Goal: Task Accomplishment & Management: Manage account settings

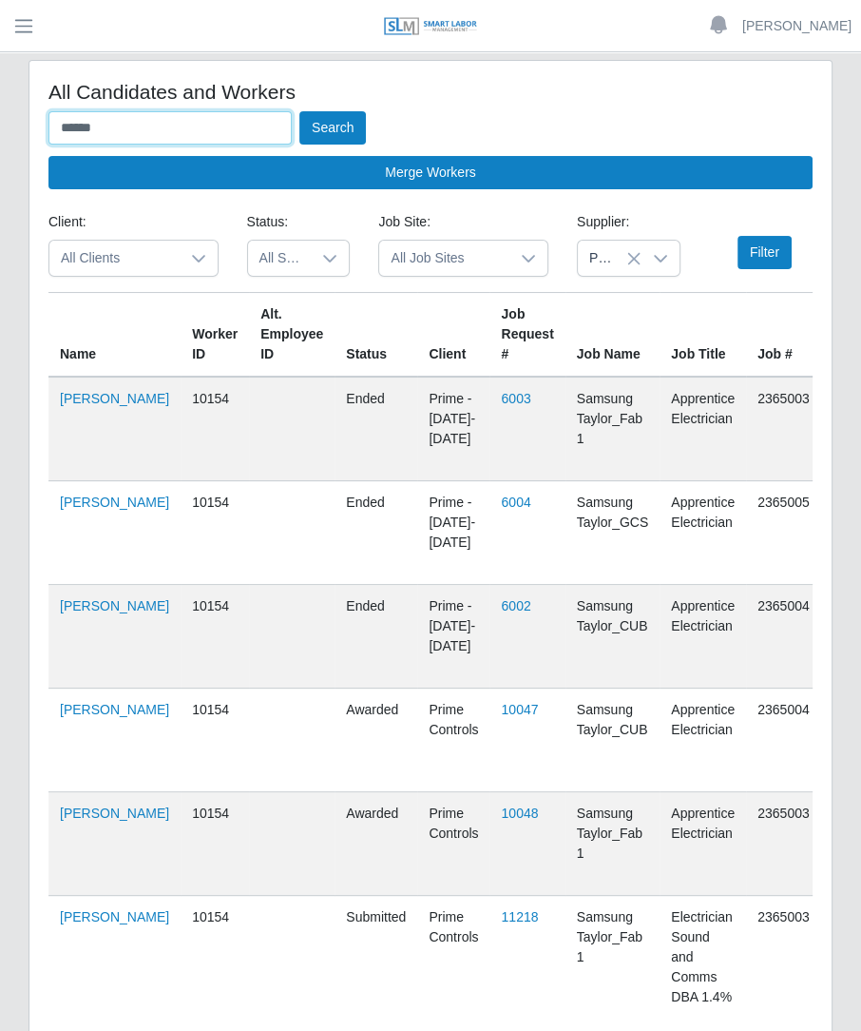
drag, startPoint x: 169, startPoint y: 121, endPoint x: -261, endPoint y: 130, distance: 429.8
click at [0, 130] on html "Betzaida Palacio Account Settings Logout SLM Services Dashboard Todo Clients In…" at bounding box center [430, 515] width 861 height 1031
click at [299, 111] on button "Search" at bounding box center [332, 127] width 67 height 33
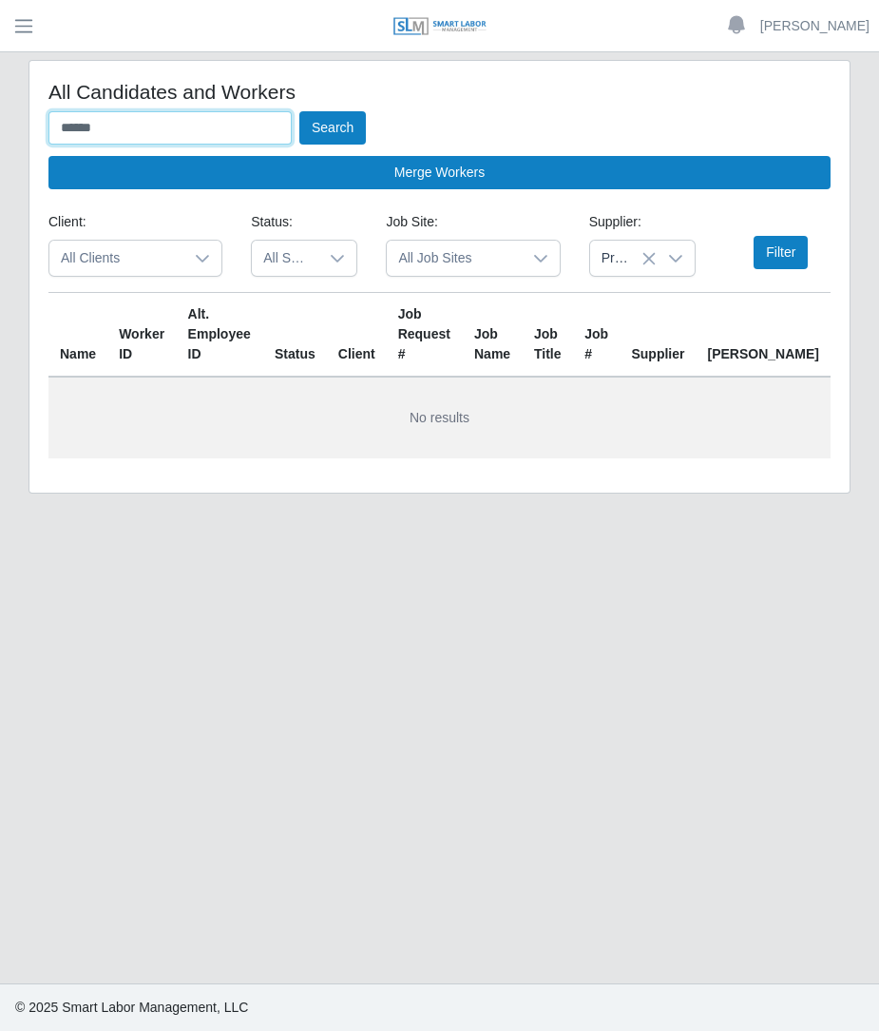
type input "*****"
click at [299, 111] on button "Search" at bounding box center [332, 127] width 67 height 33
click at [643, 240] on div "Premier Electrical Staffing, LLC" at bounding box center [642, 258] width 106 height 37
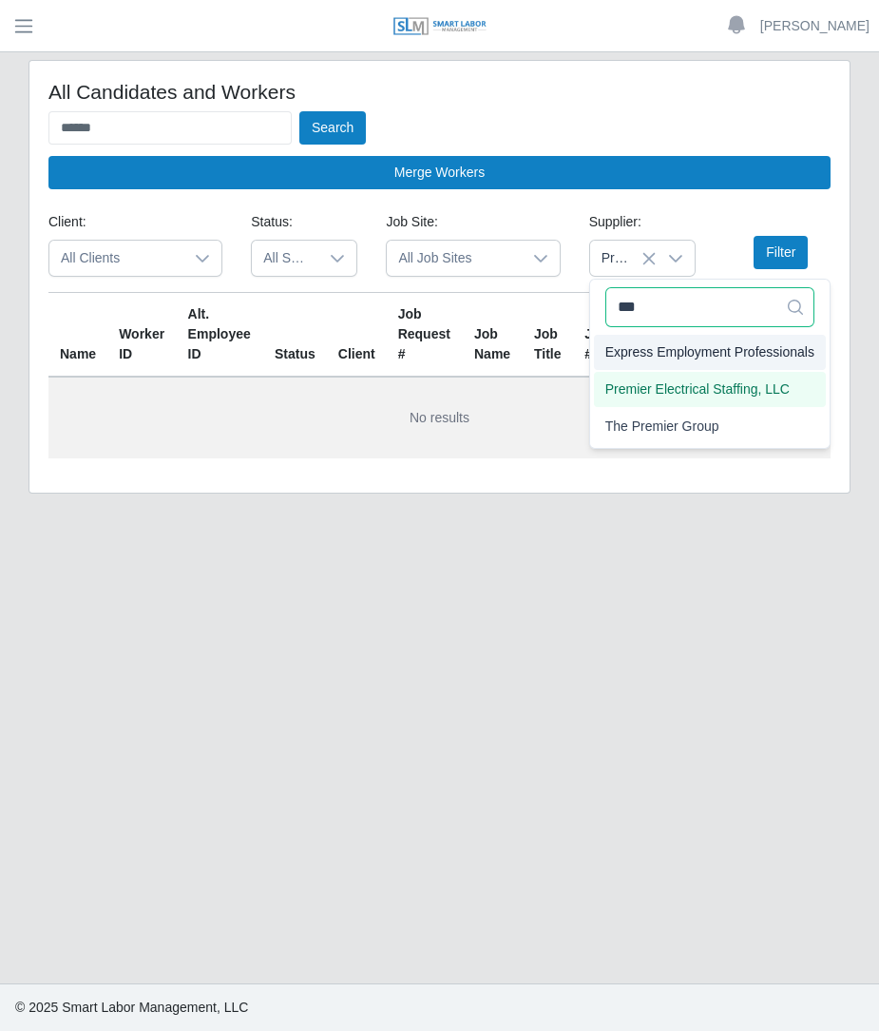
click at [685, 308] on input "***" at bounding box center [710, 307] width 209 height 40
type input "*"
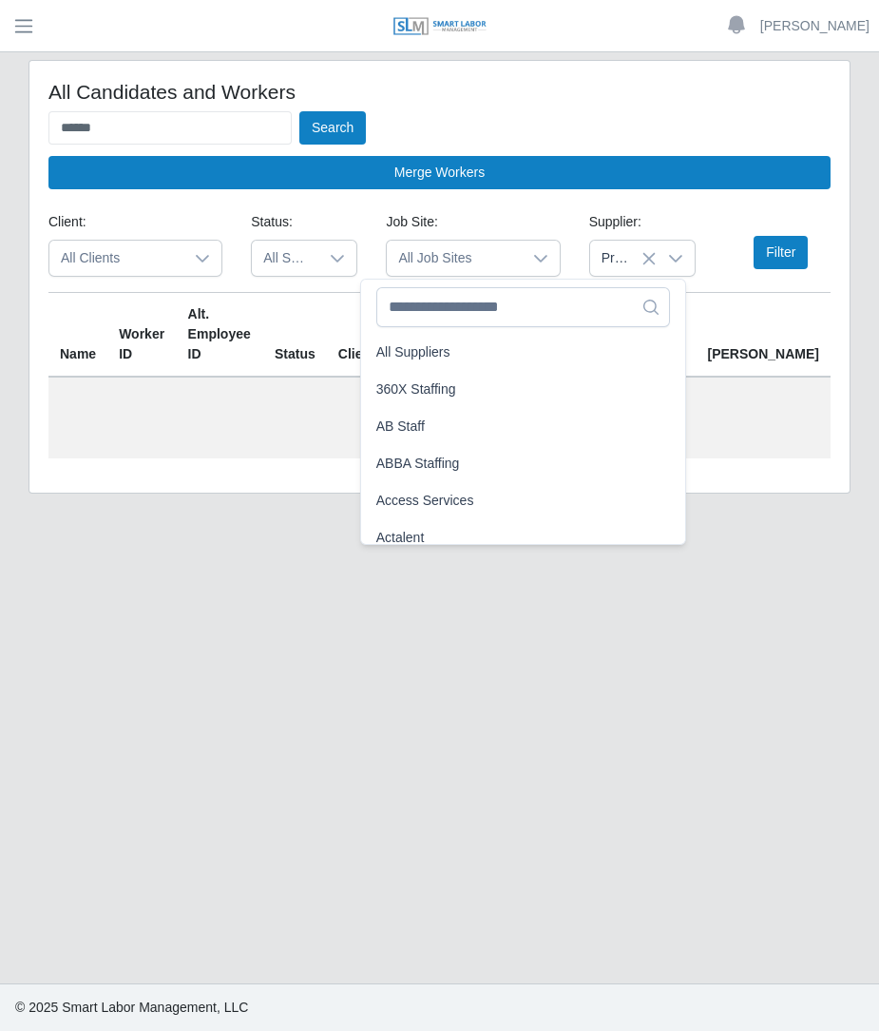
click at [647, 263] on icon at bounding box center [649, 258] width 15 height 15
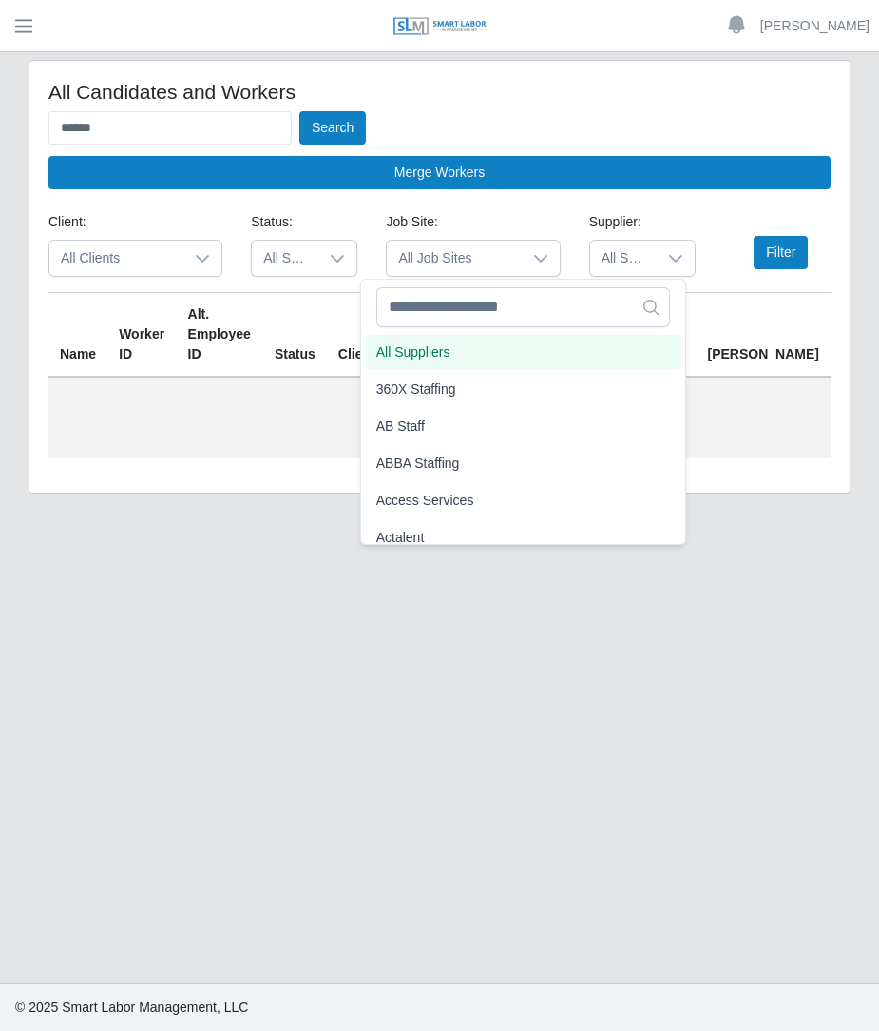
click at [646, 261] on span "All Suppliers" at bounding box center [623, 258] width 67 height 35
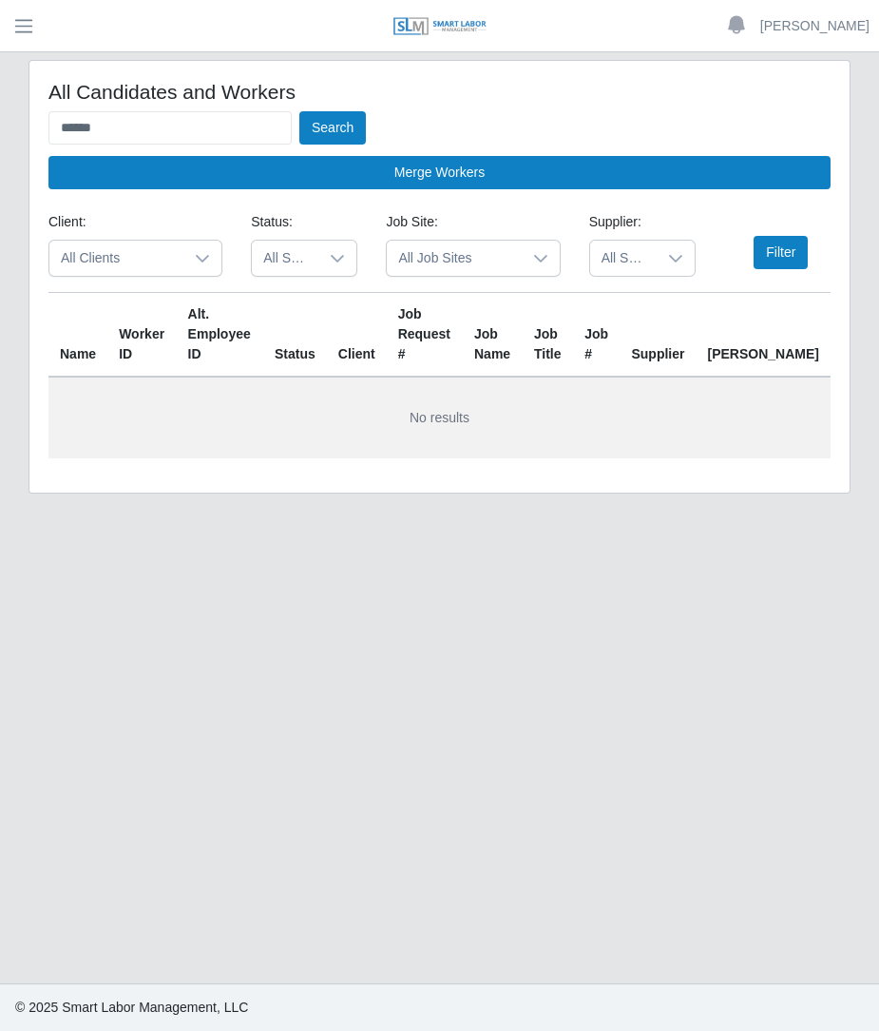
click at [631, 268] on span "All Suppliers" at bounding box center [623, 258] width 67 height 35
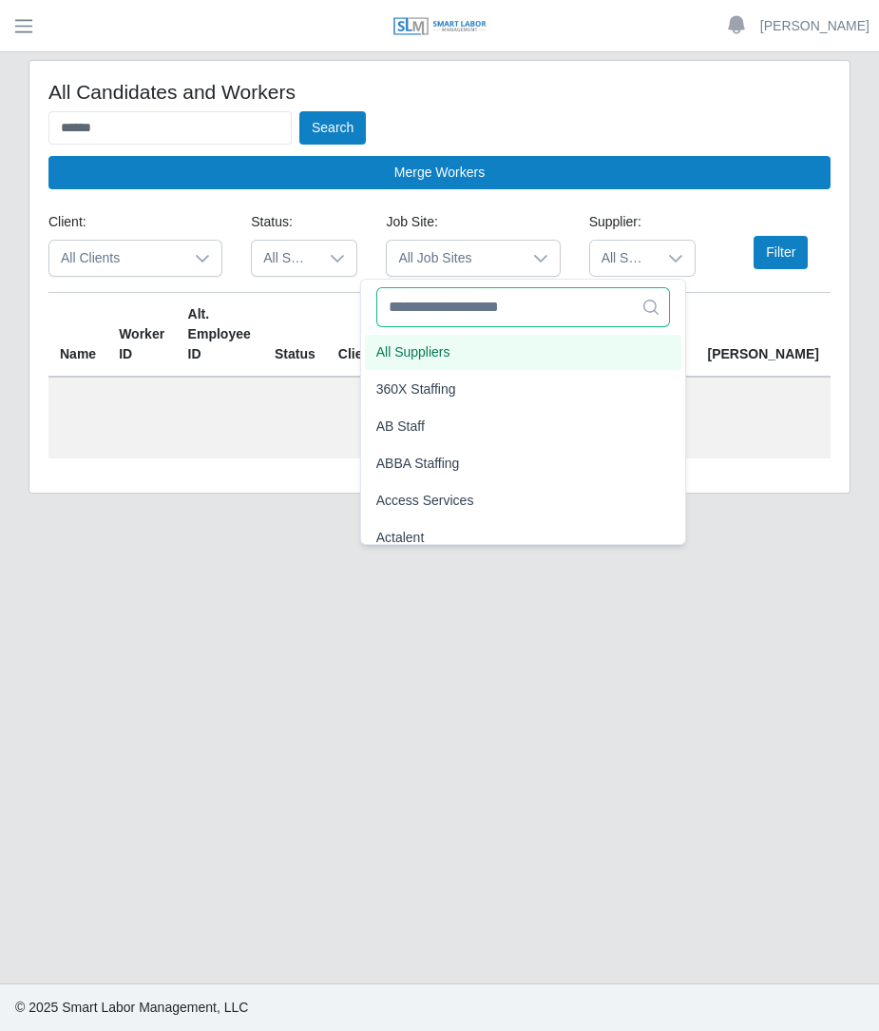
click at [586, 318] on input "text" at bounding box center [523, 307] width 295 height 40
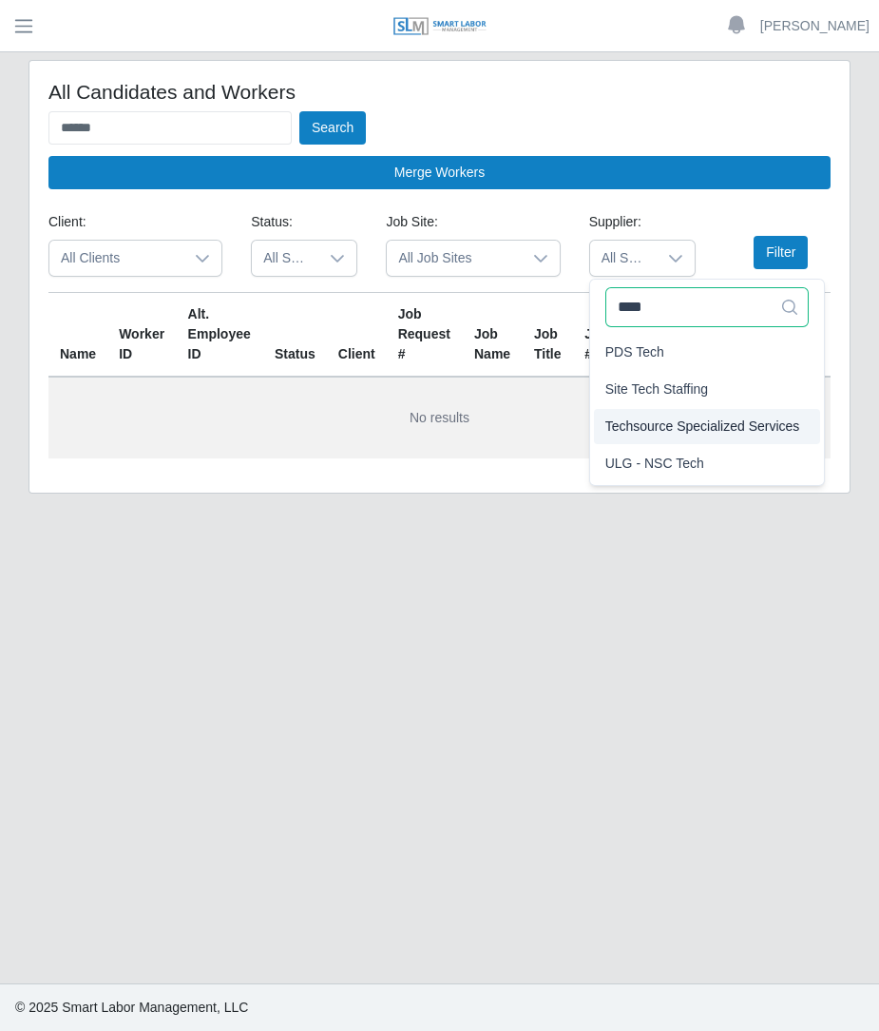
type input "****"
click at [652, 433] on span "Techsource Specialized Services" at bounding box center [703, 426] width 195 height 20
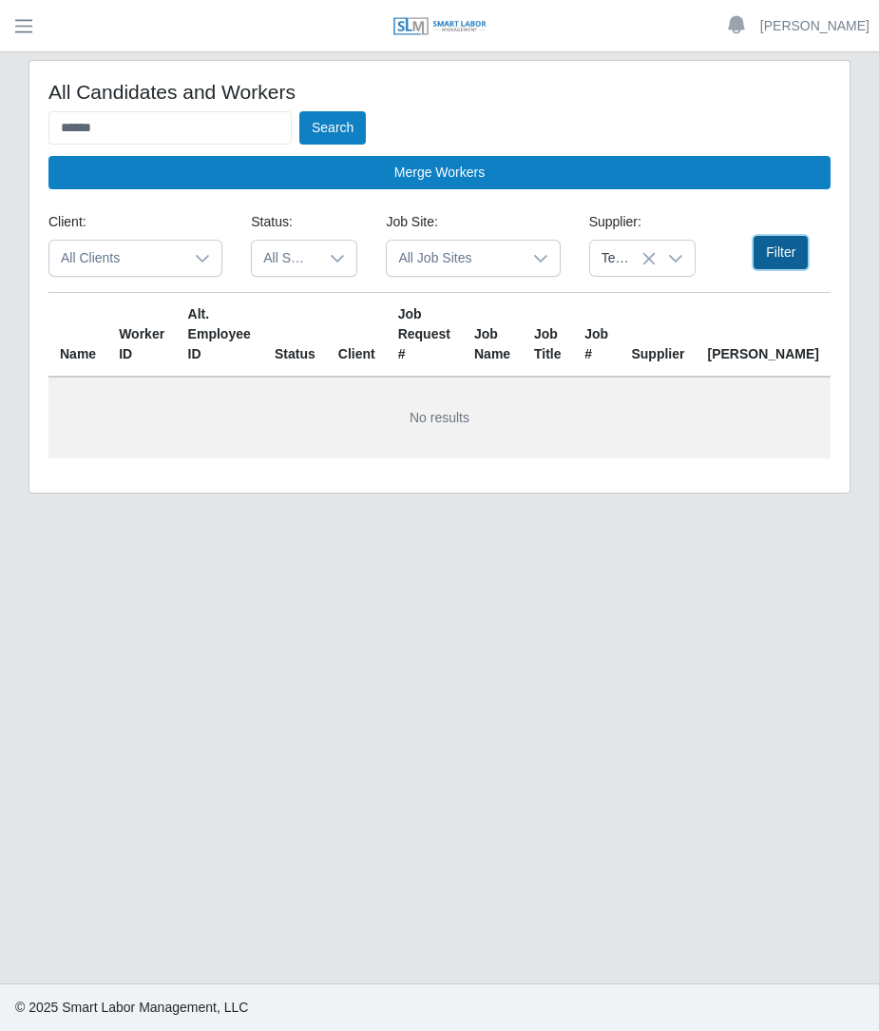
click at [784, 247] on button "Filter" at bounding box center [781, 252] width 54 height 33
click at [309, 127] on button "Search" at bounding box center [332, 127] width 67 height 33
click at [228, 125] on input "*****" at bounding box center [169, 127] width 243 height 33
click at [299, 111] on button "Search" at bounding box center [332, 127] width 67 height 33
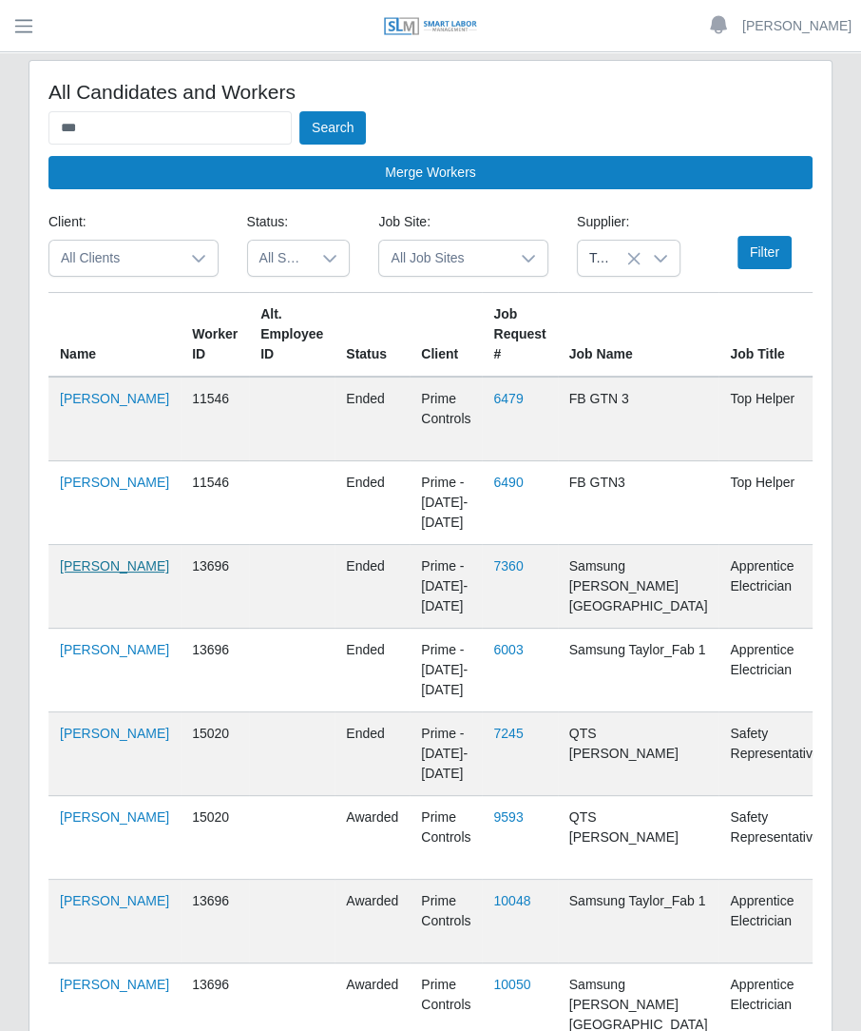
click at [67, 573] on link "Yandy Aliaga" at bounding box center [114, 565] width 109 height 15
drag, startPoint x: 197, startPoint y: 119, endPoint x: -146, endPoint y: 135, distance: 343.6
click at [0, 135] on html "Betzaida Palacio Account Settings Logout SLM Services Dashboard Todo Clients In…" at bounding box center [430, 515] width 861 height 1031
click at [299, 111] on button "Search" at bounding box center [332, 127] width 67 height 33
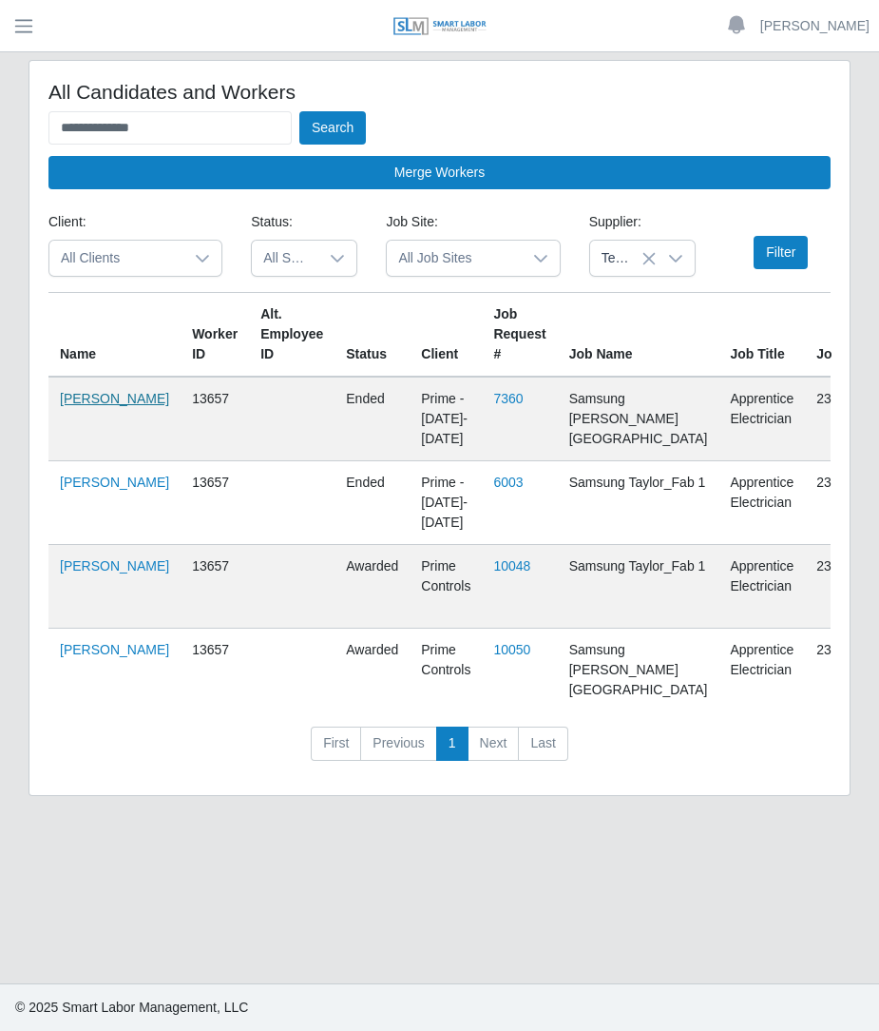
click at [77, 406] on link "Reyna Garfias" at bounding box center [114, 398] width 109 height 15
drag, startPoint x: 242, startPoint y: 111, endPoint x: -101, endPoint y: 142, distance: 344.6
click at [0, 142] on html "**********" at bounding box center [439, 515] width 879 height 1031
click at [299, 111] on button "Search" at bounding box center [332, 127] width 67 height 33
click at [58, 420] on td "Orlando Ferrer" at bounding box center [114, 418] width 132 height 85
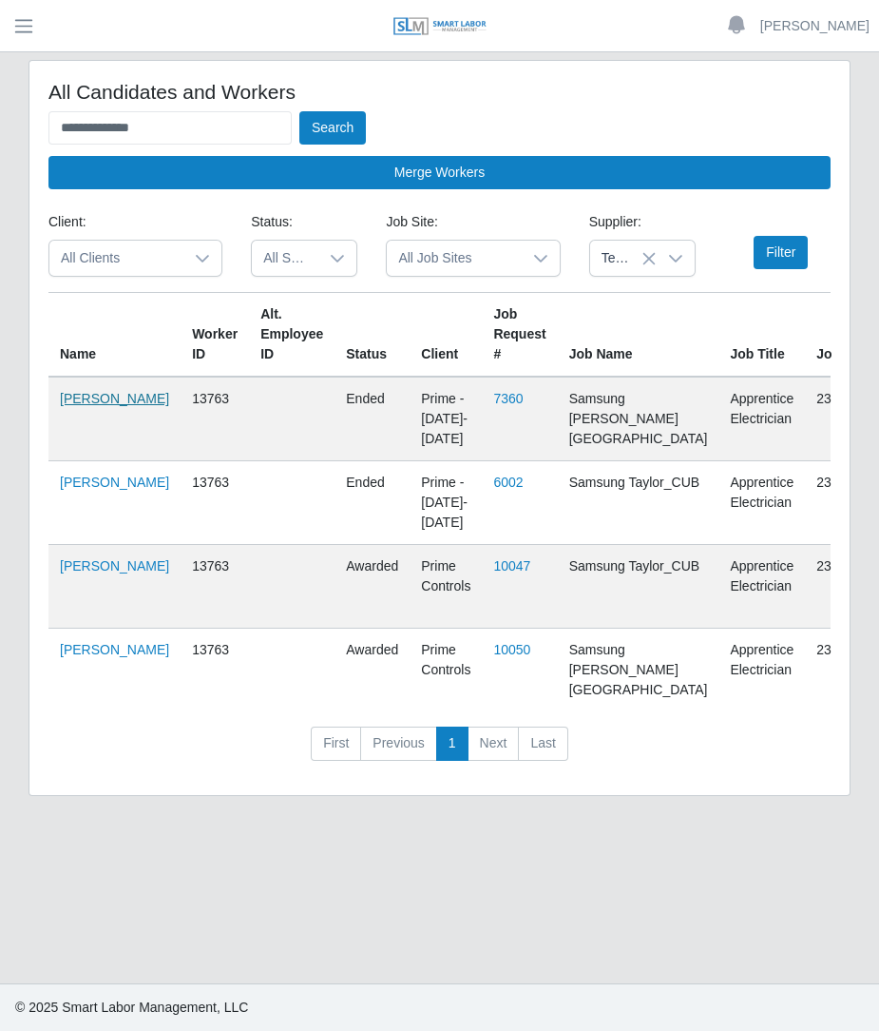
click at [66, 406] on link "Orlando Ferrer" at bounding box center [114, 398] width 109 height 15
drag, startPoint x: 214, startPoint y: 130, endPoint x: -100, endPoint y: 136, distance: 313.8
click at [0, 136] on html "**********" at bounding box center [439, 515] width 879 height 1031
click at [299, 111] on button "Search" at bounding box center [332, 127] width 67 height 33
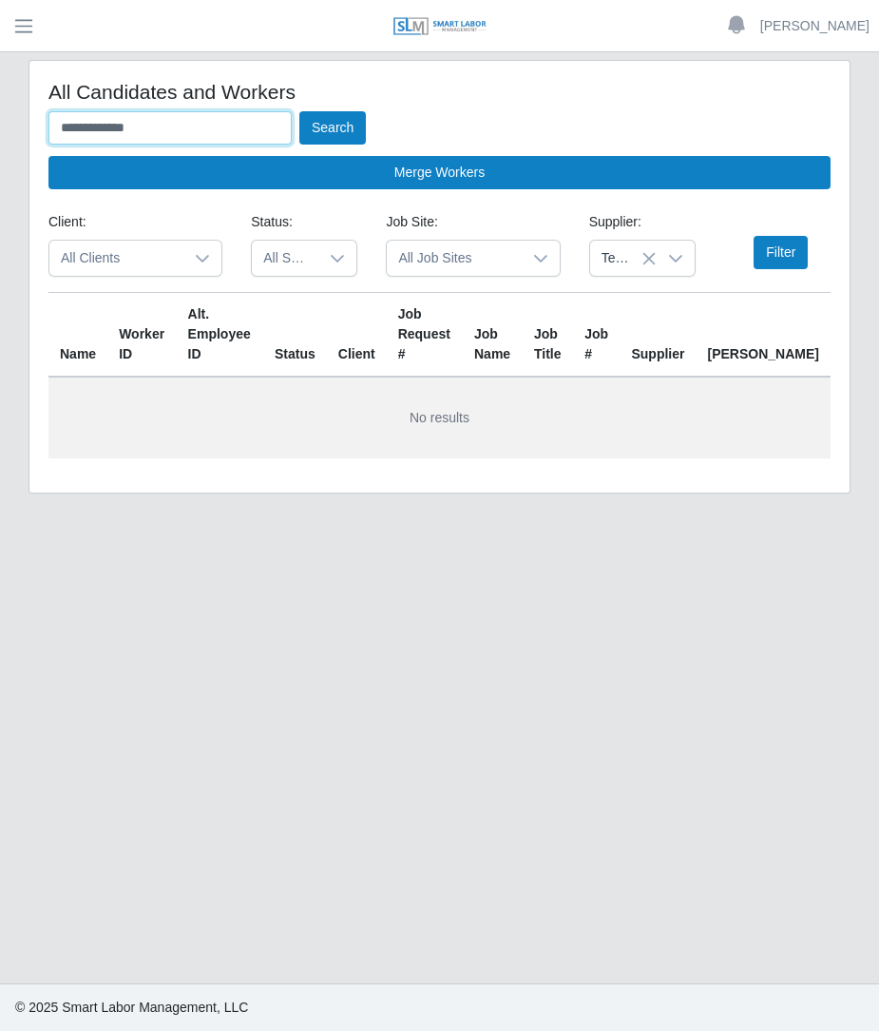
click at [299, 111] on button "Search" at bounding box center [332, 127] width 67 height 33
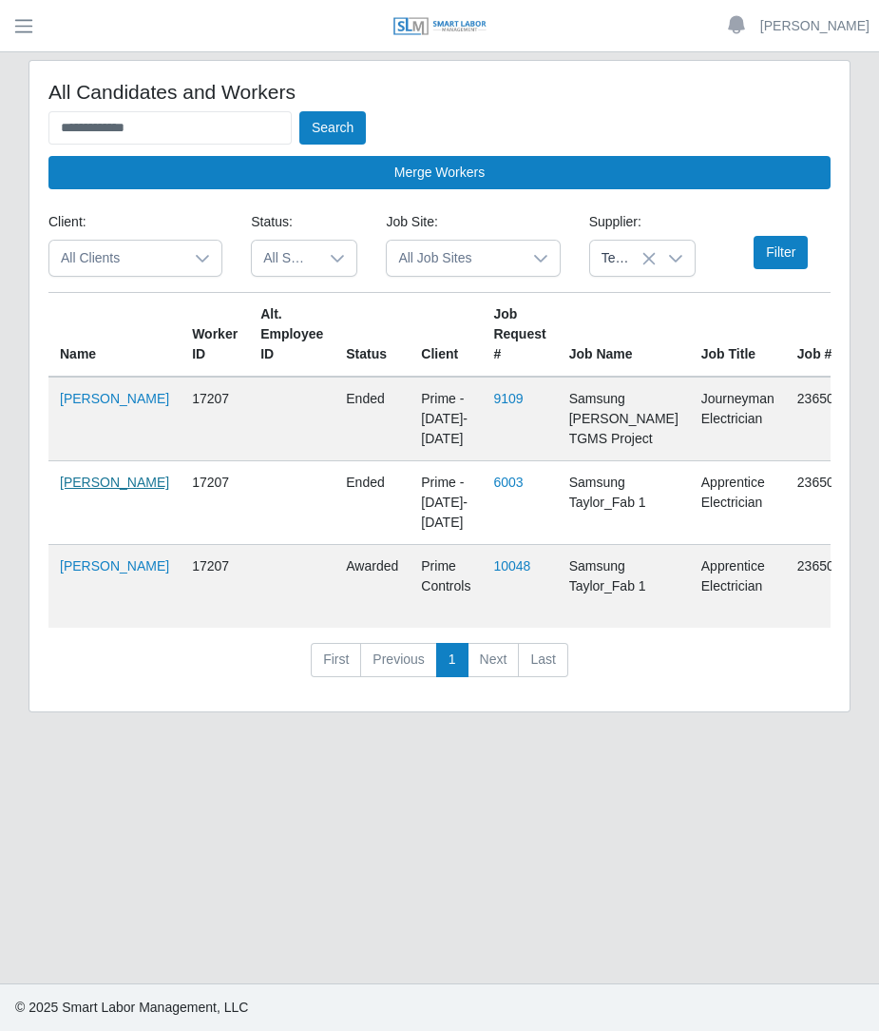
click at [79, 490] on link "Leonel Garcia" at bounding box center [114, 481] width 109 height 15
drag, startPoint x: 217, startPoint y: 127, endPoint x: -29, endPoint y: 115, distance: 245.6
click at [0, 115] on html "**********" at bounding box center [439, 515] width 879 height 1031
click at [299, 111] on button "Search" at bounding box center [332, 127] width 67 height 33
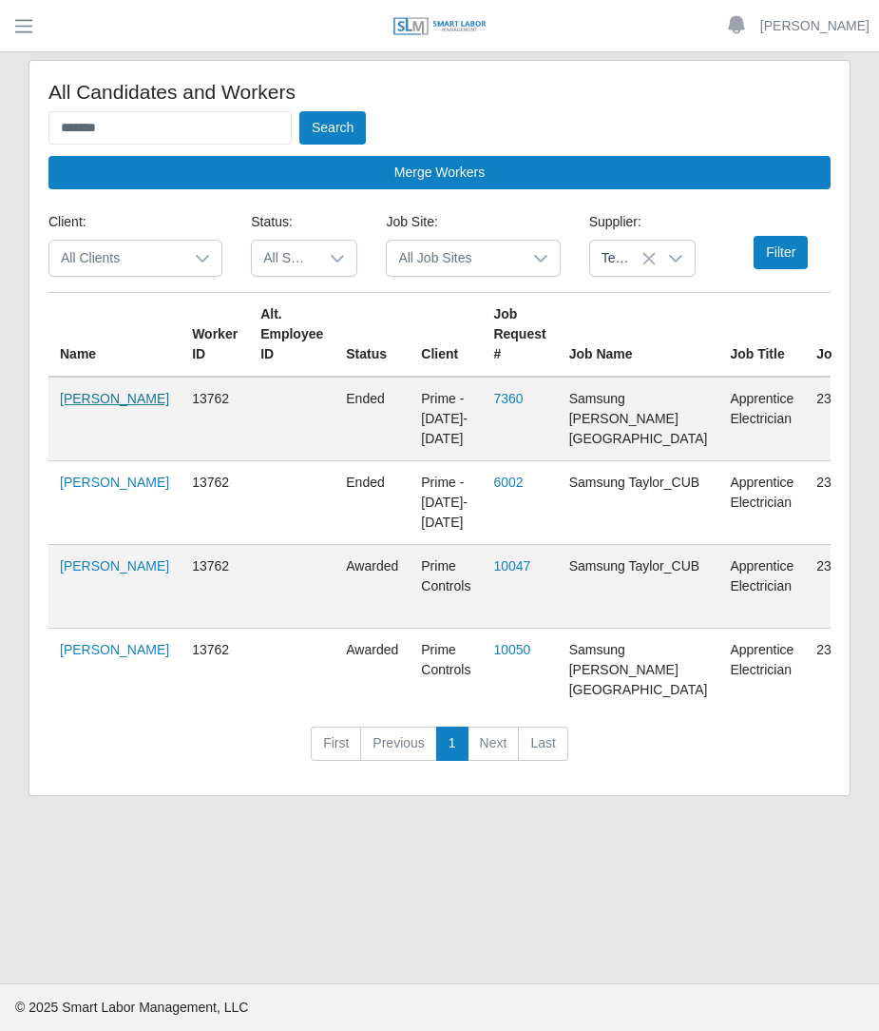
click at [90, 406] on link "Kelvis Uzcategui" at bounding box center [114, 398] width 109 height 15
drag, startPoint x: 235, startPoint y: 127, endPoint x: -155, endPoint y: 22, distance: 403.8
click at [0, 22] on html "Betzaida Palacio Account Settings Logout SLM Services Dashboard Todo Clients In…" at bounding box center [439, 515] width 879 height 1031
click at [299, 111] on button "Search" at bounding box center [332, 127] width 67 height 33
click at [67, 406] on link "Junior Rojas" at bounding box center [114, 398] width 109 height 15
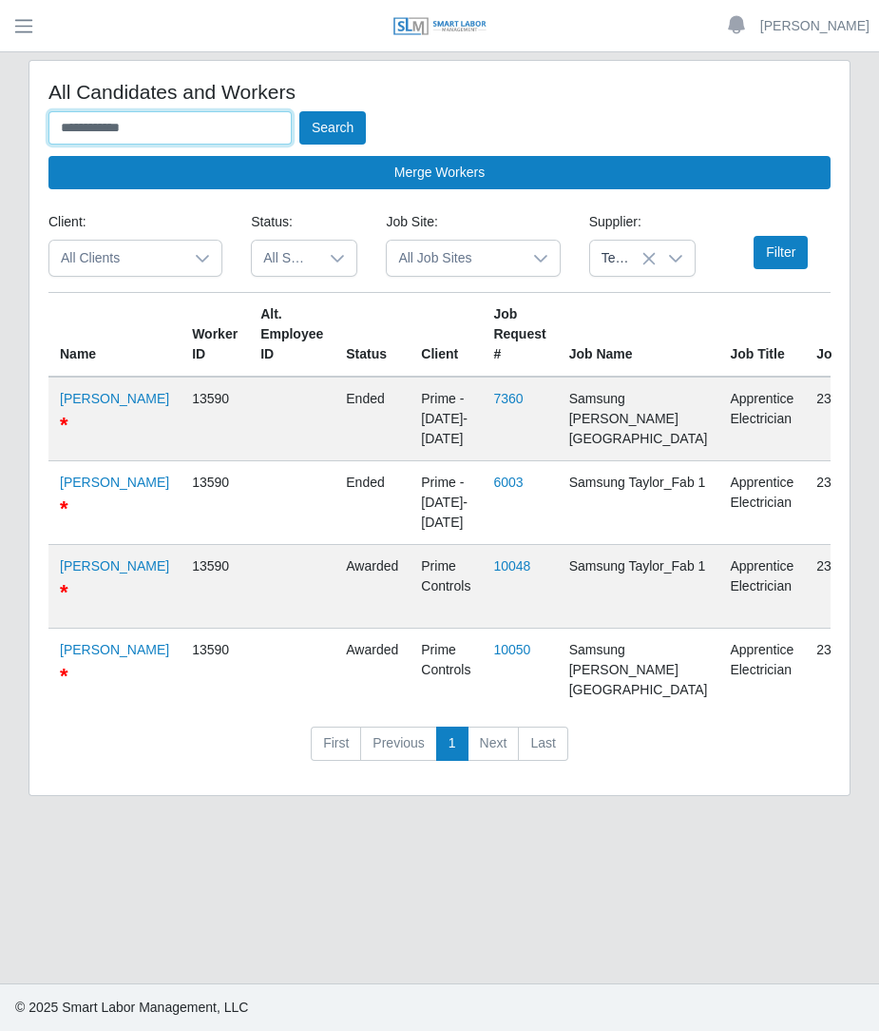
drag, startPoint x: 214, startPoint y: 132, endPoint x: -51, endPoint y: 75, distance: 271.3
click at [0, 75] on html "**********" at bounding box center [439, 515] width 879 height 1031
click at [299, 111] on button "Search" at bounding box center [332, 127] width 67 height 33
click at [87, 591] on td "Jose Pachano" at bounding box center [114, 587] width 132 height 84
click at [71, 573] on link "Jose Pachano" at bounding box center [114, 565] width 109 height 15
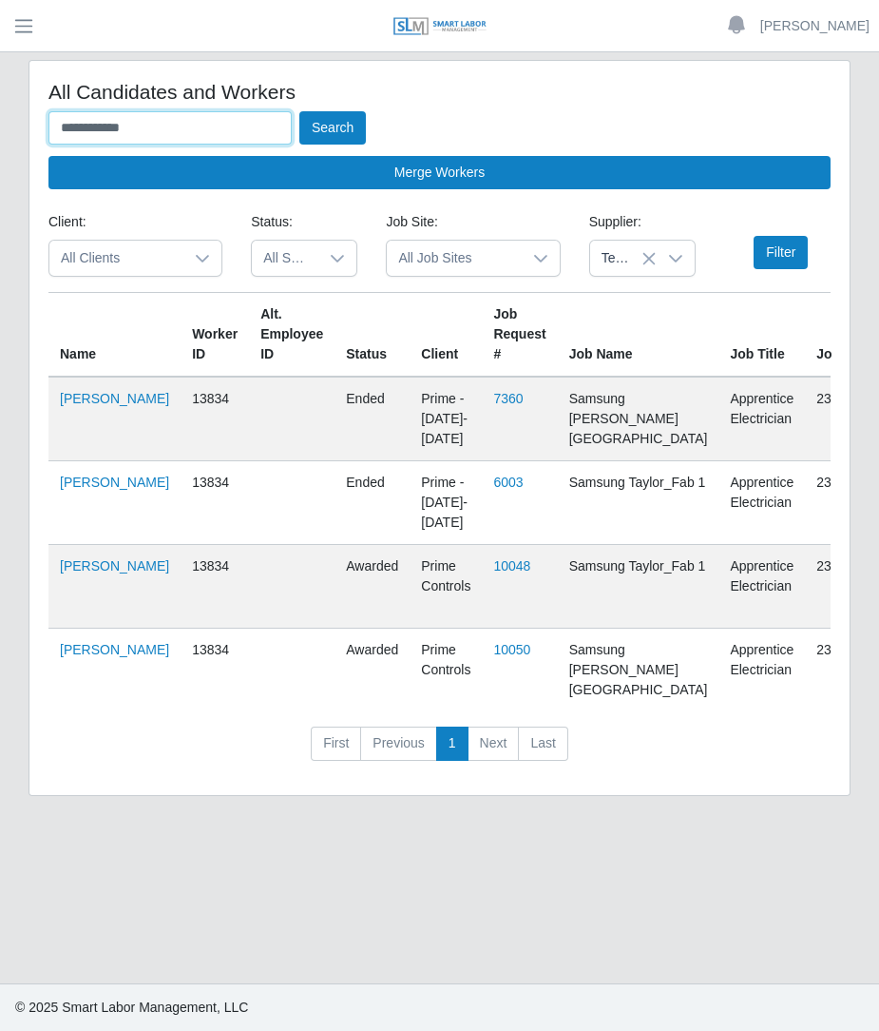
drag, startPoint x: 173, startPoint y: 112, endPoint x: -117, endPoint y: 106, distance: 290.1
click at [0, 106] on html "**********" at bounding box center [439, 515] width 879 height 1031
click at [299, 111] on button "Search" at bounding box center [332, 127] width 67 height 33
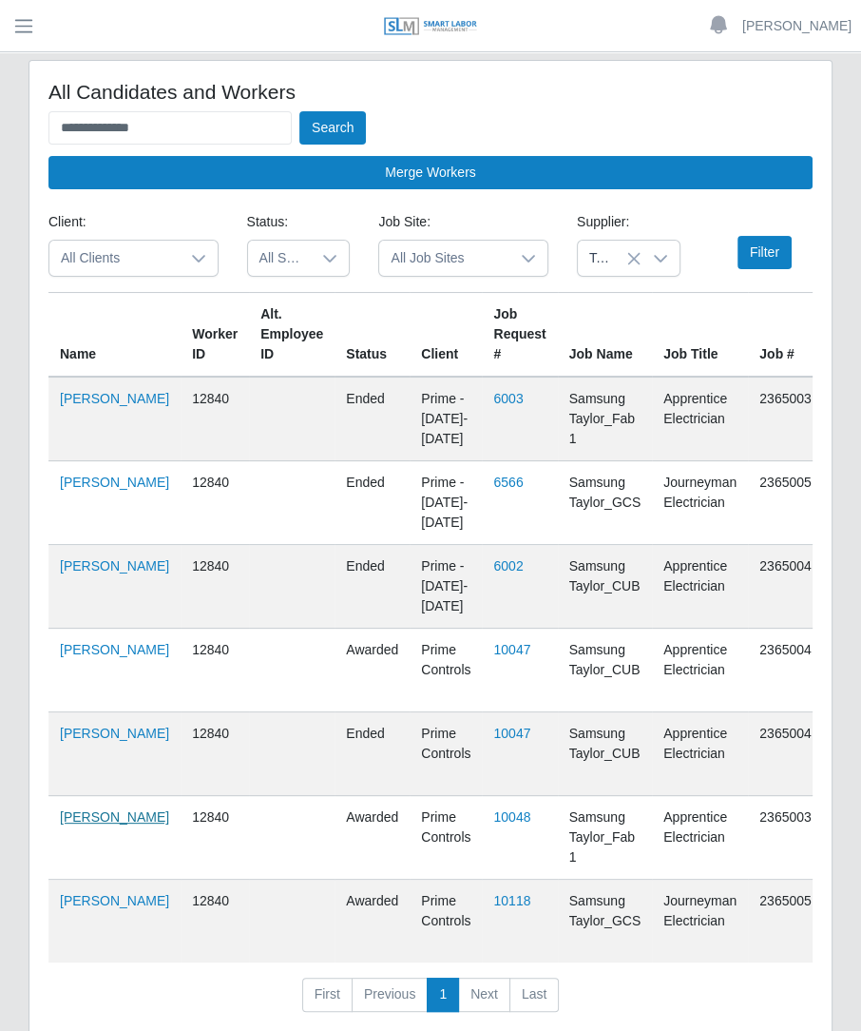
click at [77, 809] on link "Jhonny Rangel" at bounding box center [114, 816] width 109 height 15
click at [213, 117] on input "**********" at bounding box center [169, 127] width 243 height 33
type input "*"
click at [299, 111] on button "Search" at bounding box center [332, 127] width 67 height 33
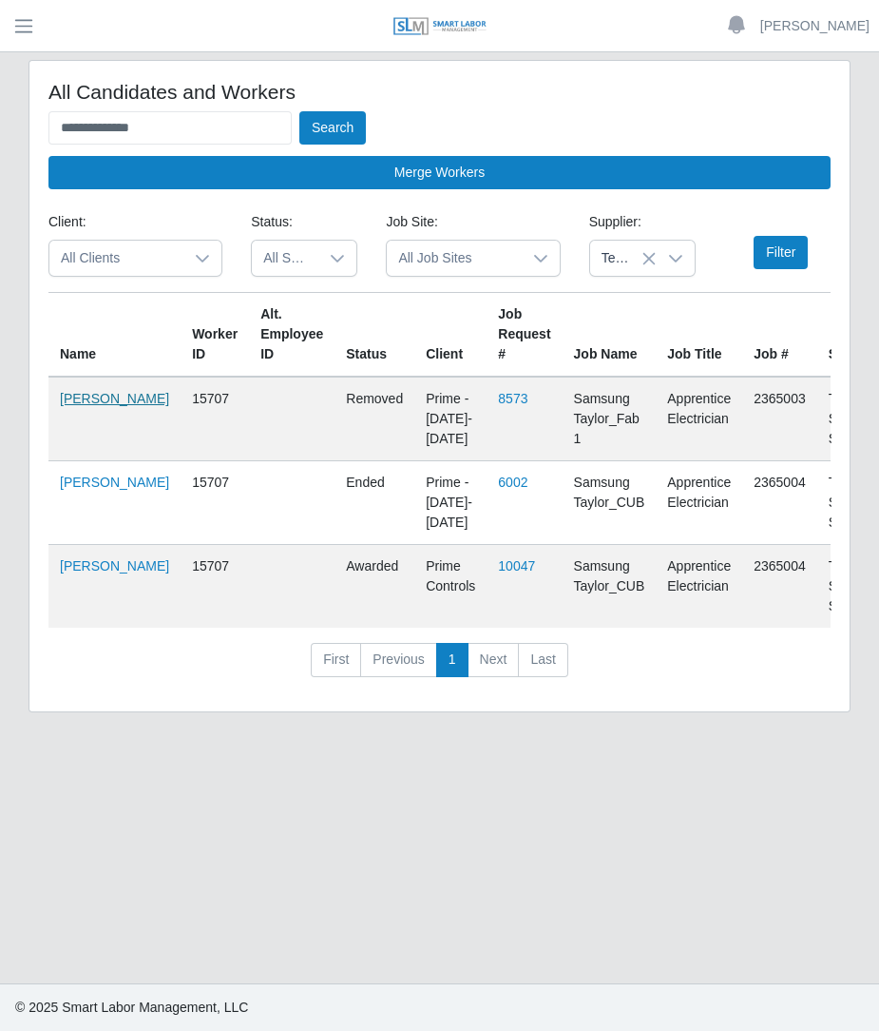
click at [86, 403] on link "Jesus Chirinos" at bounding box center [114, 398] width 109 height 15
drag, startPoint x: 184, startPoint y: 136, endPoint x: -190, endPoint y: 59, distance: 382.4
click at [0, 59] on html "**********" at bounding box center [439, 515] width 879 height 1031
type input "*"
click at [299, 111] on button "Search" at bounding box center [332, 127] width 67 height 33
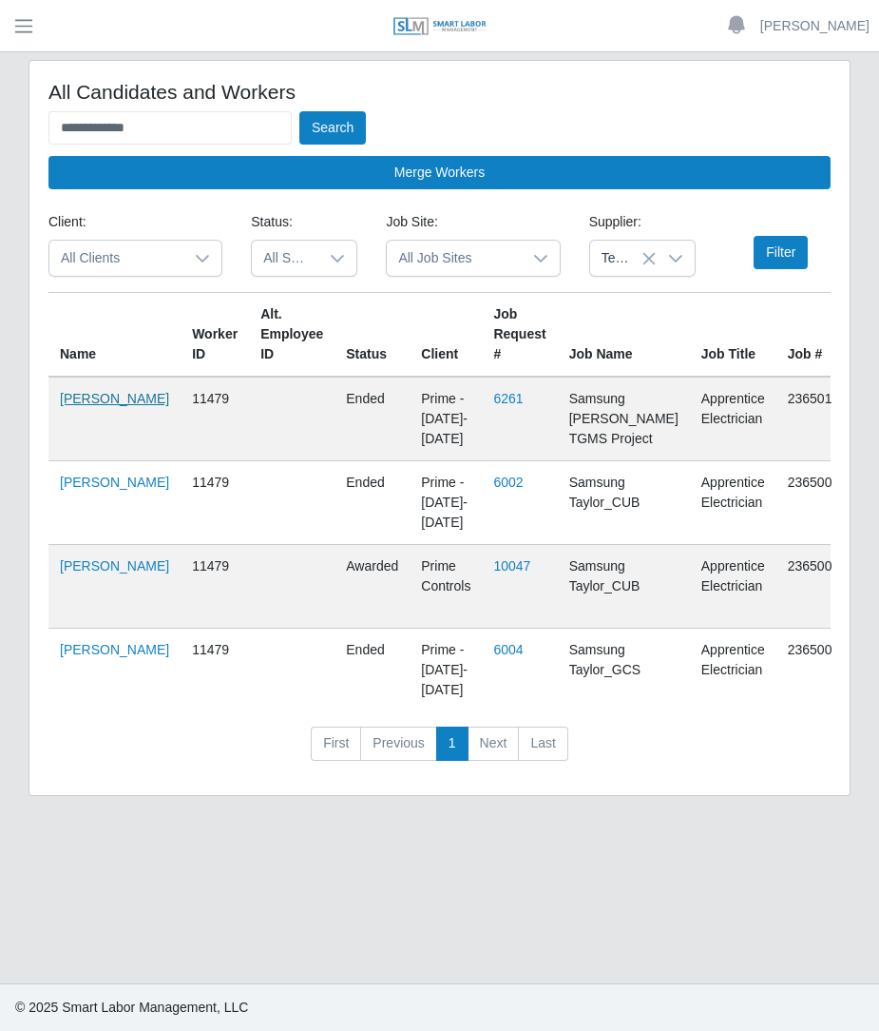
click at [71, 406] on link "Javier Alonso" at bounding box center [114, 398] width 109 height 15
drag, startPoint x: 238, startPoint y: 138, endPoint x: -162, endPoint y: 129, distance: 399.4
click at [0, 129] on html "**********" at bounding box center [439, 515] width 879 height 1031
click at [299, 111] on button "Search" at bounding box center [332, 127] width 67 height 33
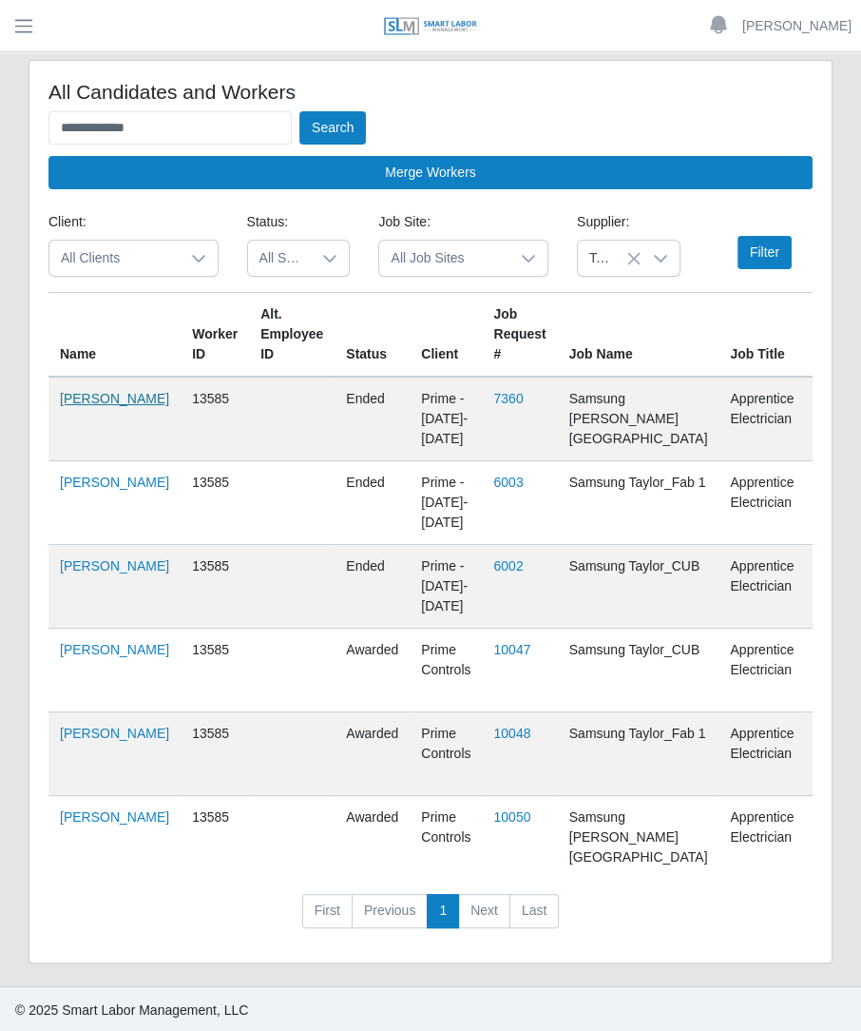
click at [75, 401] on link "Gerardo Lopez" at bounding box center [114, 398] width 109 height 15
drag, startPoint x: 209, startPoint y: 141, endPoint x: -160, endPoint y: 153, distance: 369.1
click at [0, 153] on html "**********" at bounding box center [430, 515] width 861 height 1031
click at [299, 111] on button "Search" at bounding box center [332, 127] width 67 height 33
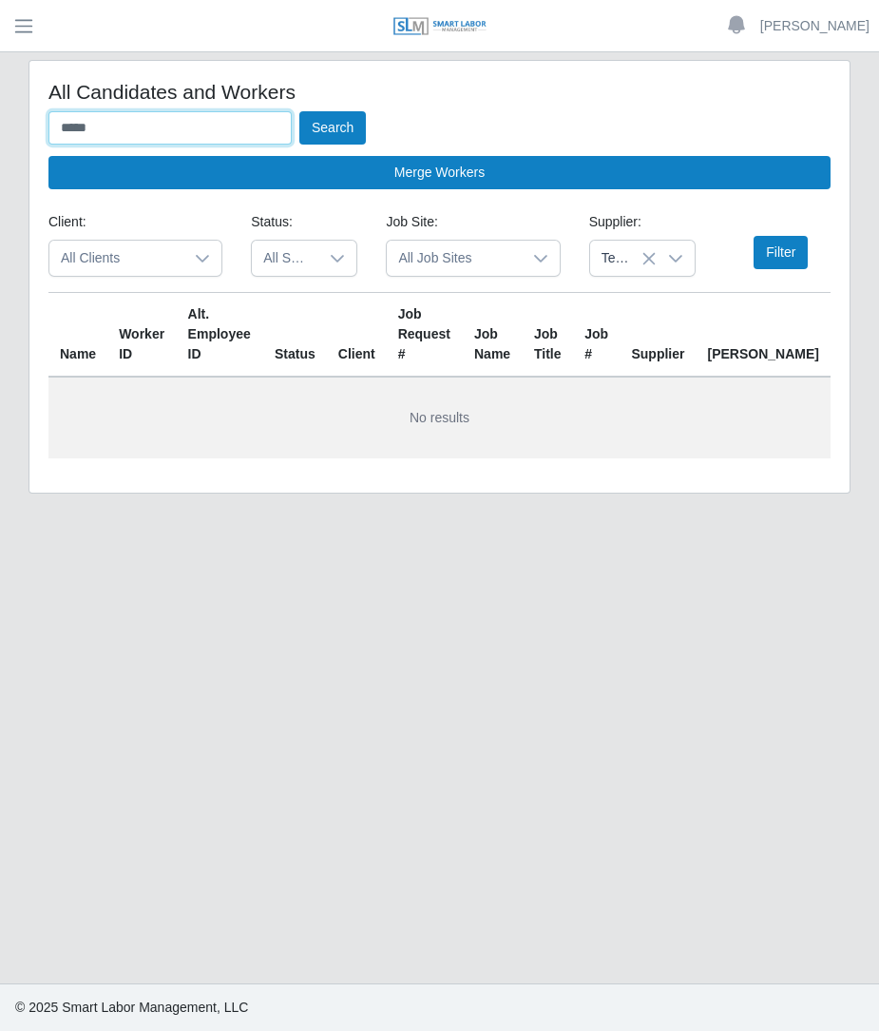
click at [299, 111] on button "Search" at bounding box center [332, 127] width 67 height 33
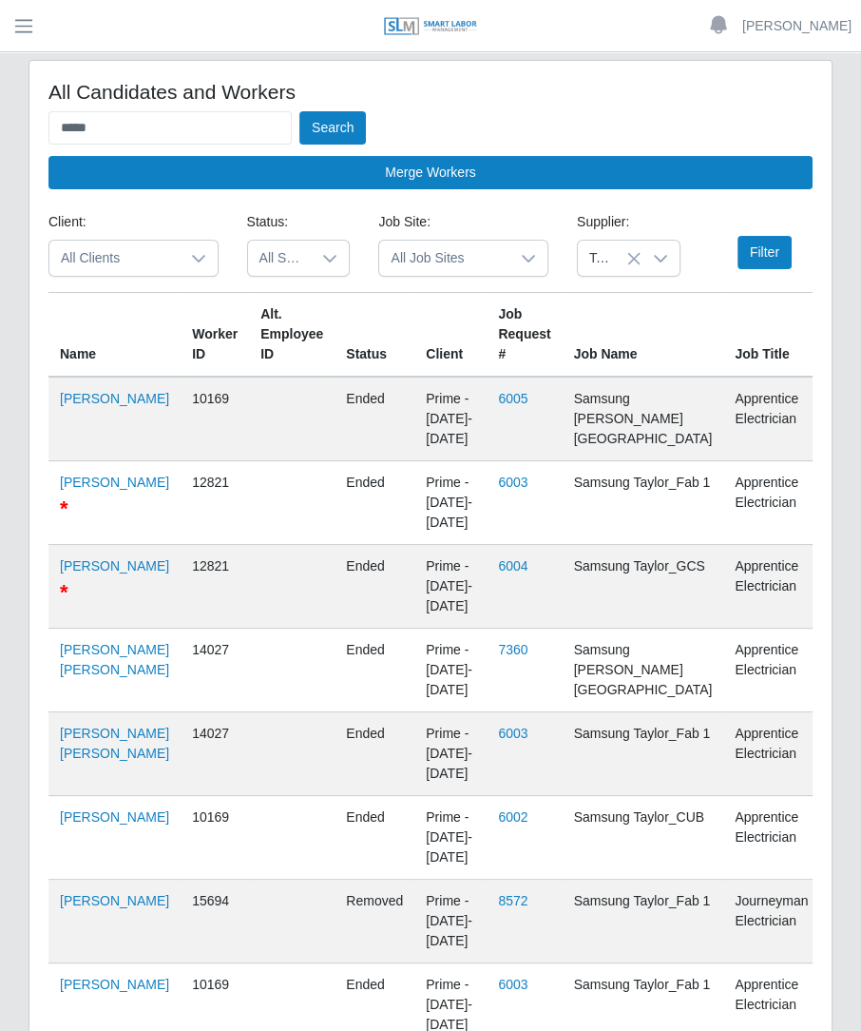
click at [58, 400] on td "Francheska Ruiz" at bounding box center [114, 418] width 132 height 85
click at [62, 404] on link "Francheska Ruiz" at bounding box center [114, 398] width 109 height 15
drag, startPoint x: 207, startPoint y: 122, endPoint x: -207, endPoint y: 152, distance: 415.6
click at [0, 152] on html "Betzaida Palacio Account Settings Logout SLM Services Dashboard Todo Clients In…" at bounding box center [430, 515] width 861 height 1031
click at [299, 111] on button "Search" at bounding box center [332, 127] width 67 height 33
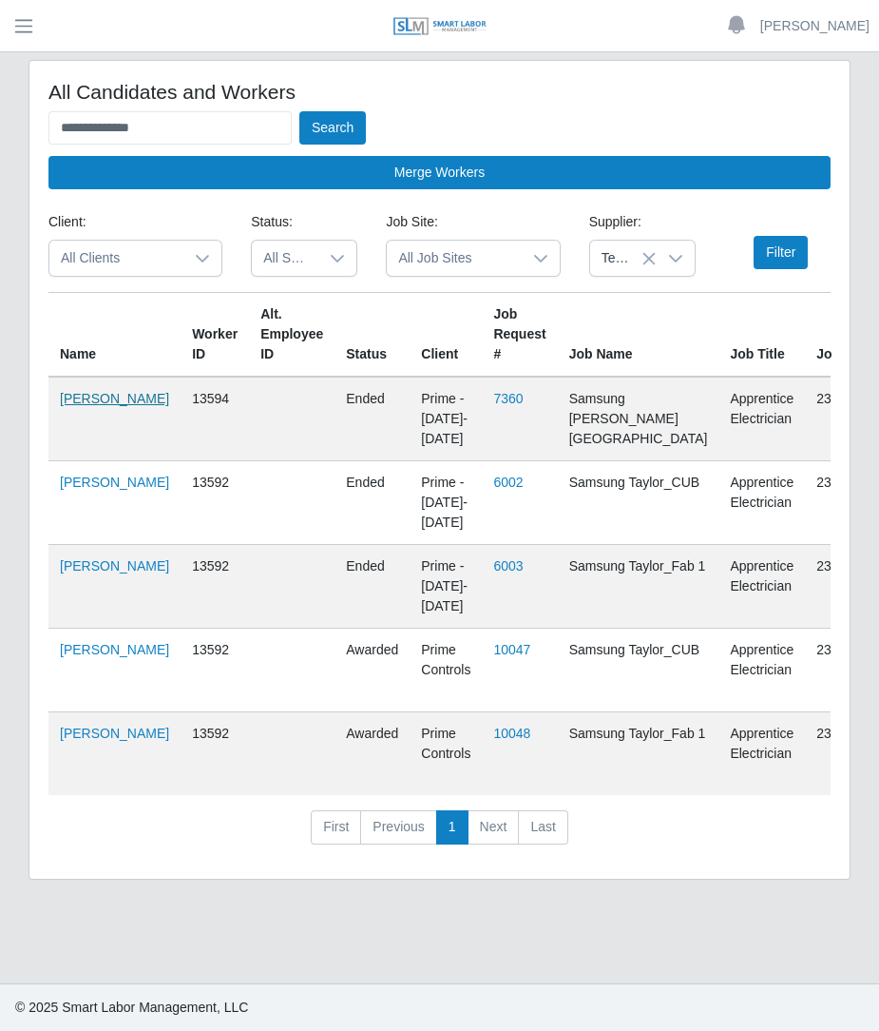
click at [80, 404] on link "Erisbel Prado" at bounding box center [114, 398] width 109 height 15
drag, startPoint x: 173, startPoint y: 129, endPoint x: -197, endPoint y: 187, distance: 374.4
click at [0, 187] on html "**********" at bounding box center [439, 515] width 879 height 1031
click at [299, 111] on button "Search" at bounding box center [332, 127] width 67 height 33
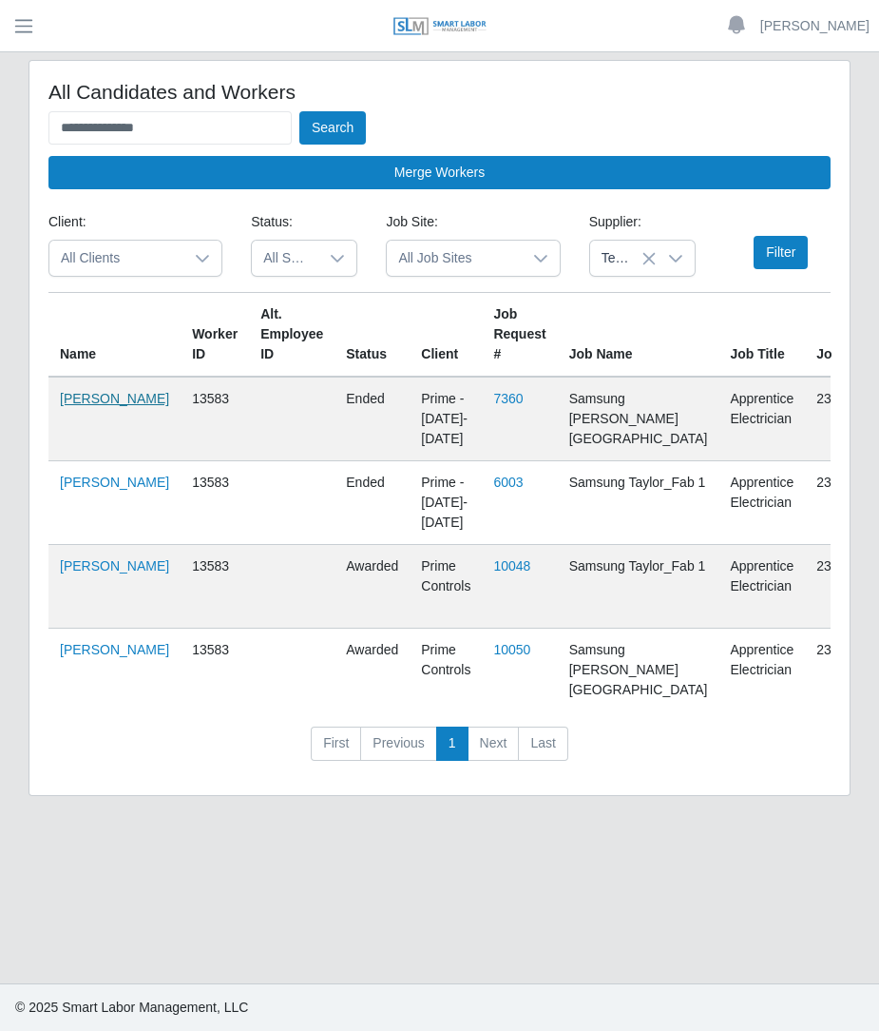
click at [60, 406] on link "Enrique Mederes" at bounding box center [114, 398] width 109 height 15
click at [190, 125] on input "**********" at bounding box center [169, 127] width 243 height 33
click at [299, 111] on button "Search" at bounding box center [332, 127] width 67 height 33
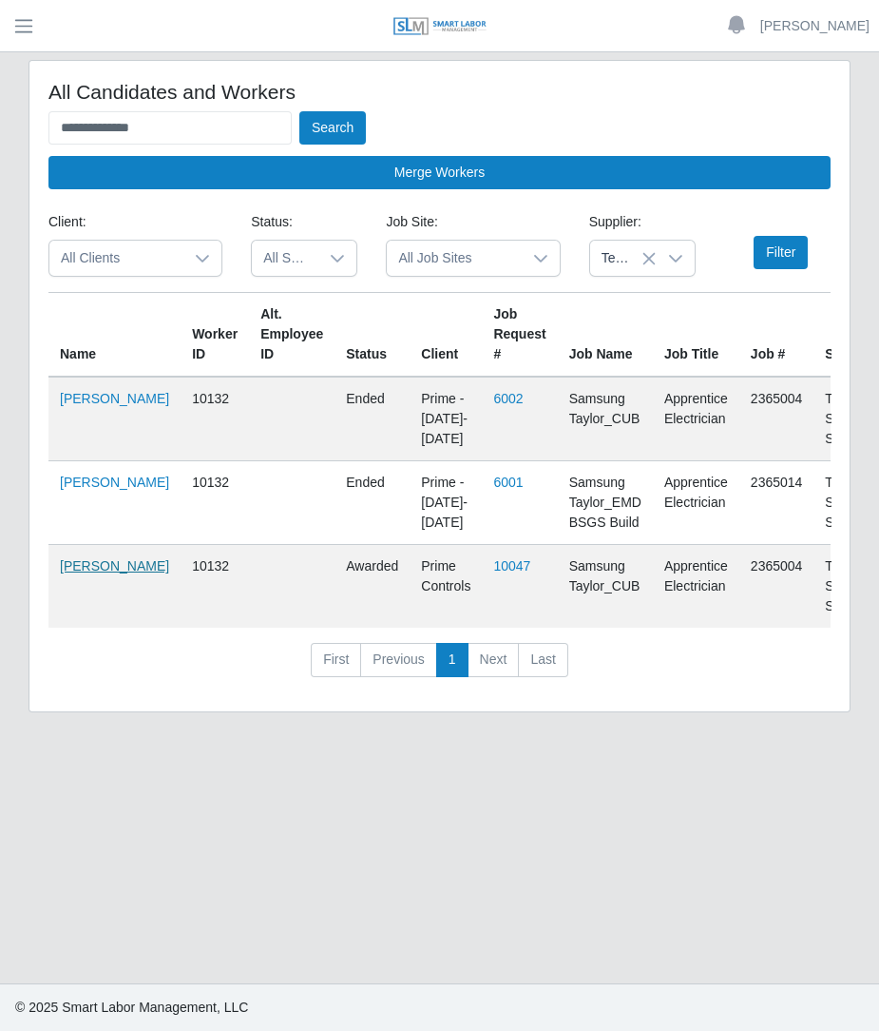
click at [69, 567] on link "Enrique Castro Torres" at bounding box center [114, 565] width 109 height 15
drag, startPoint x: 181, startPoint y: 130, endPoint x: -146, endPoint y: 149, distance: 327.6
click at [0, 149] on html "**********" at bounding box center [439, 515] width 879 height 1031
click at [299, 111] on button "Search" at bounding box center [332, 127] width 67 height 33
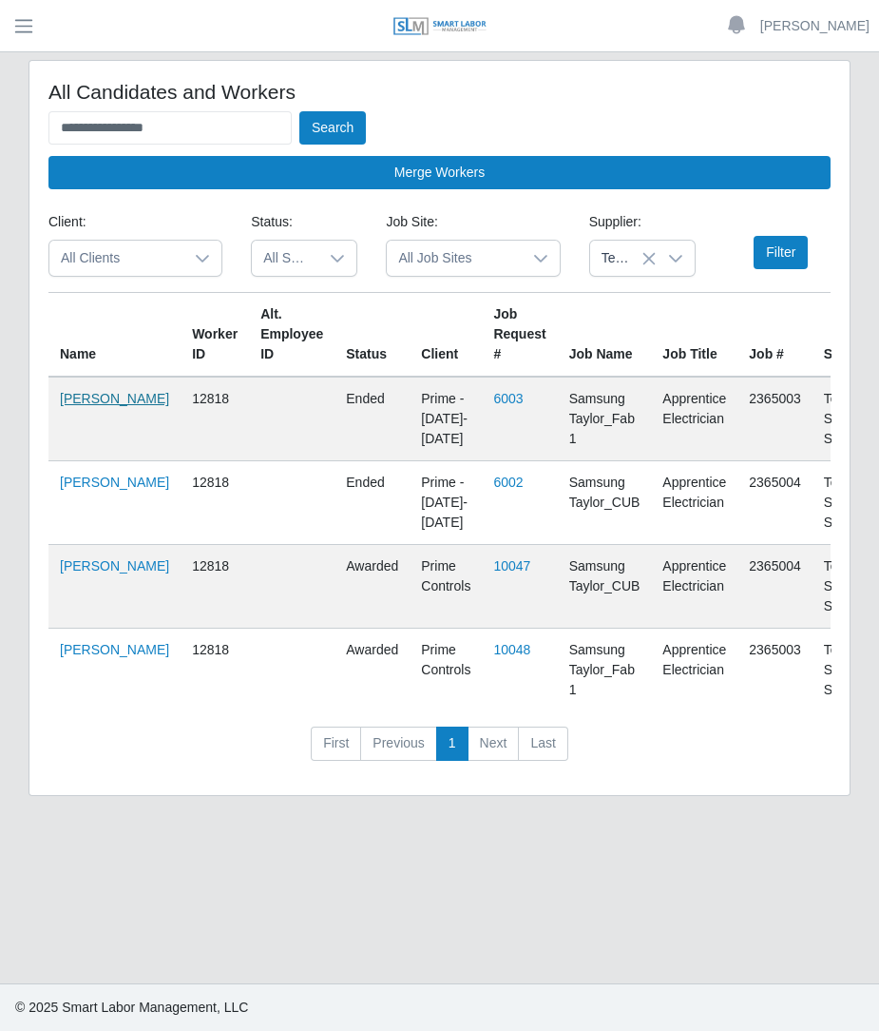
click at [85, 406] on link "Elianet Hernandez Dominguez" at bounding box center [114, 398] width 109 height 15
drag, startPoint x: 227, startPoint y: 111, endPoint x: -119, endPoint y: 94, distance: 346.5
click at [0, 94] on html "**********" at bounding box center [439, 515] width 879 height 1031
click at [299, 111] on button "Search" at bounding box center [332, 127] width 67 height 33
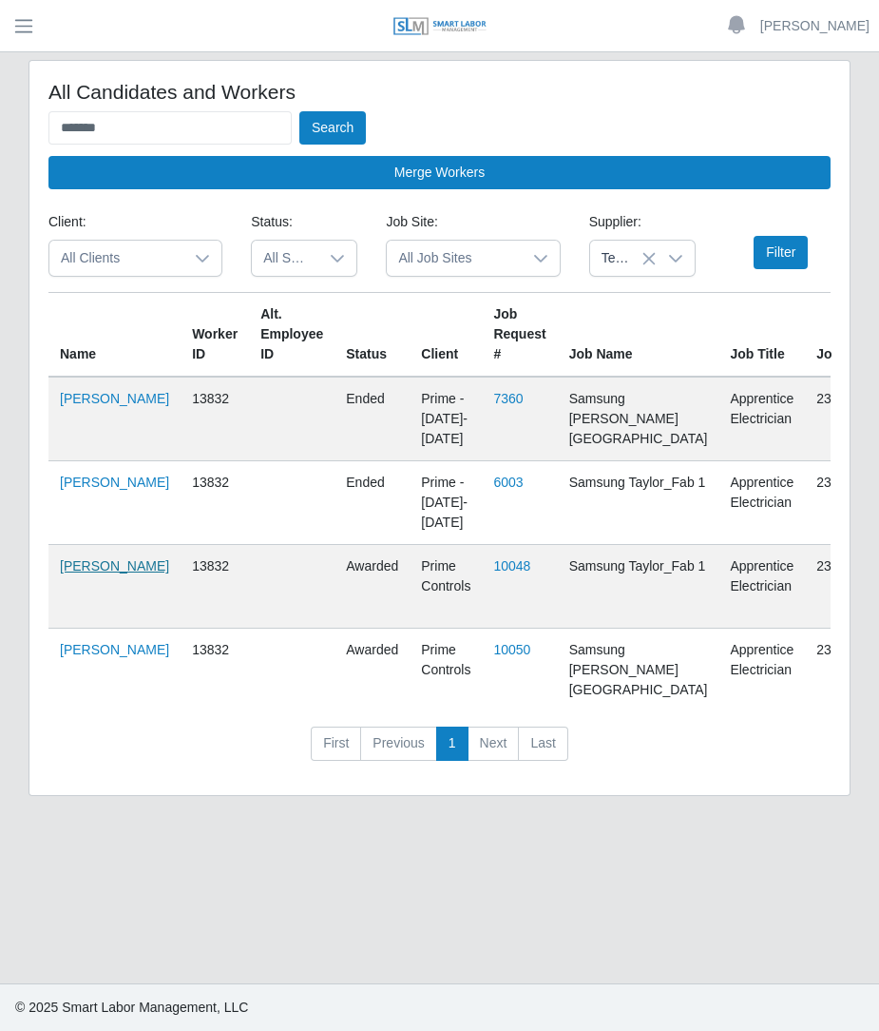
click at [84, 573] on link "Dazzaev Fernandez" at bounding box center [114, 565] width 109 height 15
drag, startPoint x: 265, startPoint y: 100, endPoint x: 148, endPoint y: 110, distance: 117.4
click at [148, 110] on div "All Candidates and Workers ******* Search Merge Workers" at bounding box center [439, 134] width 782 height 109
drag, startPoint x: 137, startPoint y: 121, endPoint x: -64, endPoint y: 146, distance: 202.2
click at [0, 146] on html "Betzaida Palacio Account Settings Logout SLM Services Dashboard Todo Clients In…" at bounding box center [439, 515] width 879 height 1031
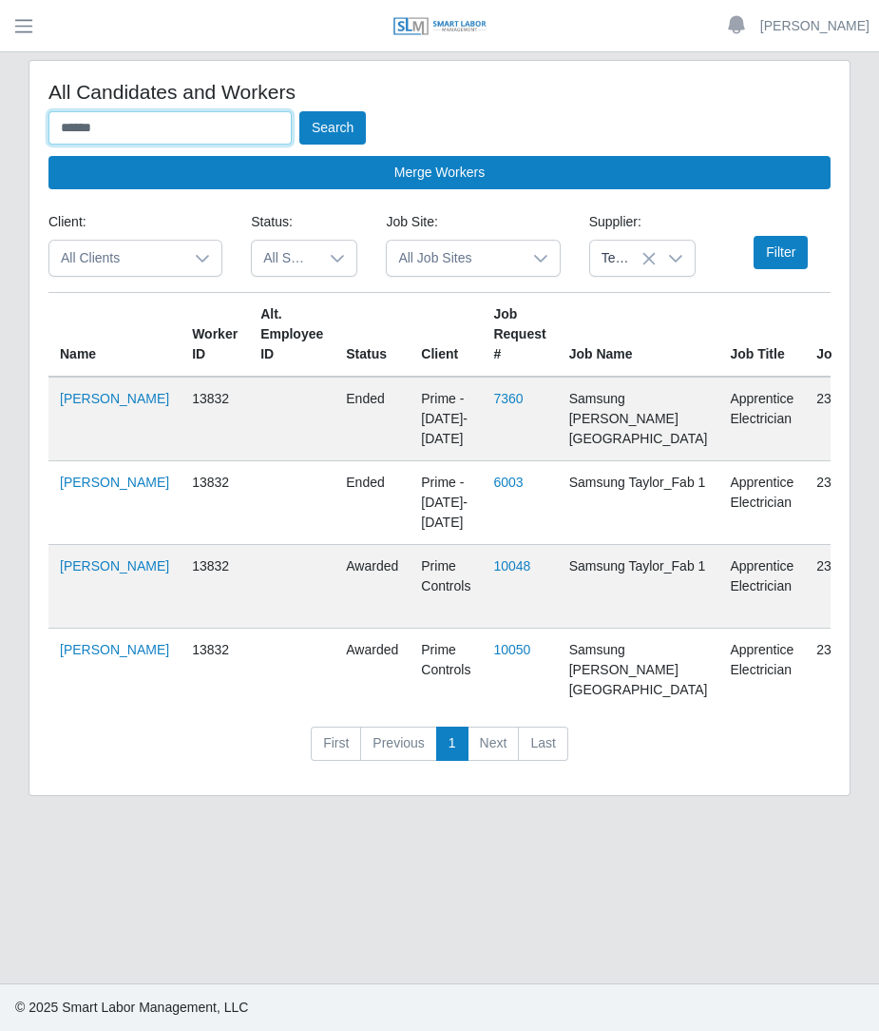
click at [299, 111] on button "Search" at bounding box center [332, 127] width 67 height 33
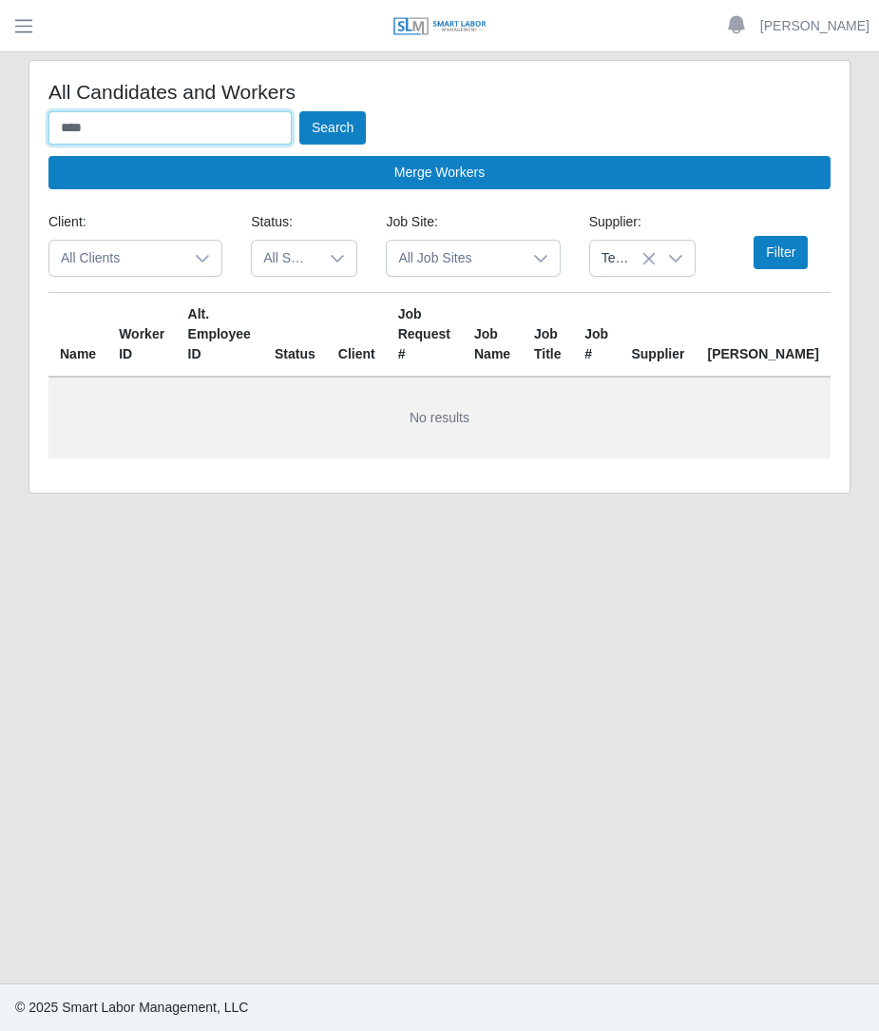
click at [299, 111] on button "Search" at bounding box center [332, 127] width 67 height 33
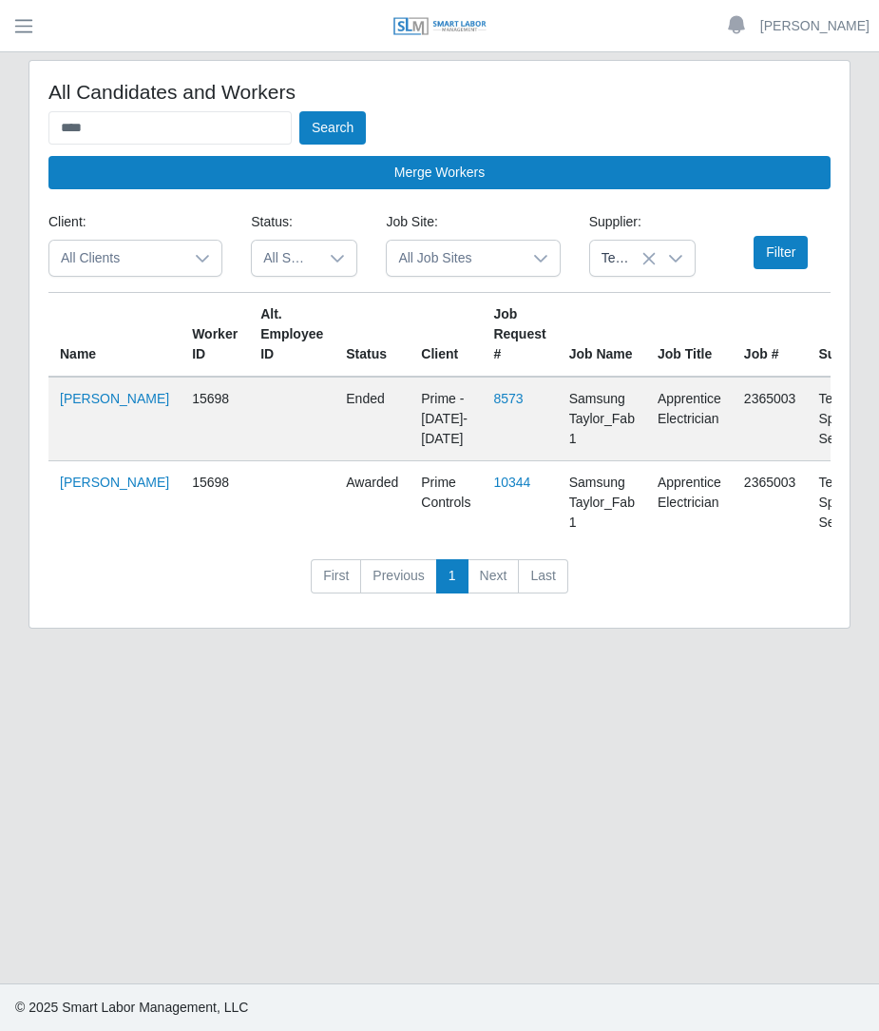
click at [97, 417] on td "Daneyis Castro" at bounding box center [114, 418] width 132 height 85
click at [96, 406] on link "Daneyis Castro" at bounding box center [114, 398] width 109 height 15
drag, startPoint x: 179, startPoint y: 129, endPoint x: -164, endPoint y: 99, distance: 344.6
click at [0, 99] on html "Betzaida Palacio Account Settings Logout SLM Services Dashboard Todo Clients In…" at bounding box center [439, 515] width 879 height 1031
click at [299, 111] on button "Search" at bounding box center [332, 127] width 67 height 33
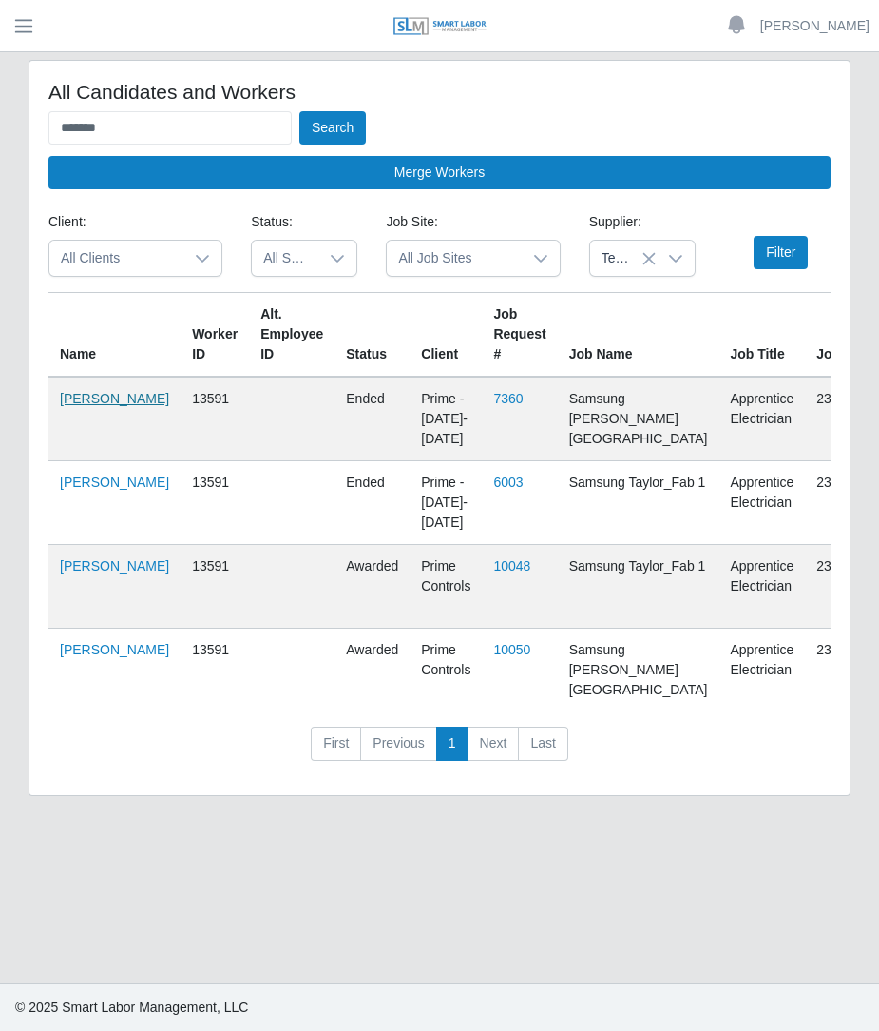
click at [69, 406] on link "Damisey Castro" at bounding box center [114, 398] width 109 height 15
click at [221, 128] on input "*******" at bounding box center [169, 127] width 243 height 33
type input "*"
click at [299, 111] on button "Search" at bounding box center [332, 127] width 67 height 33
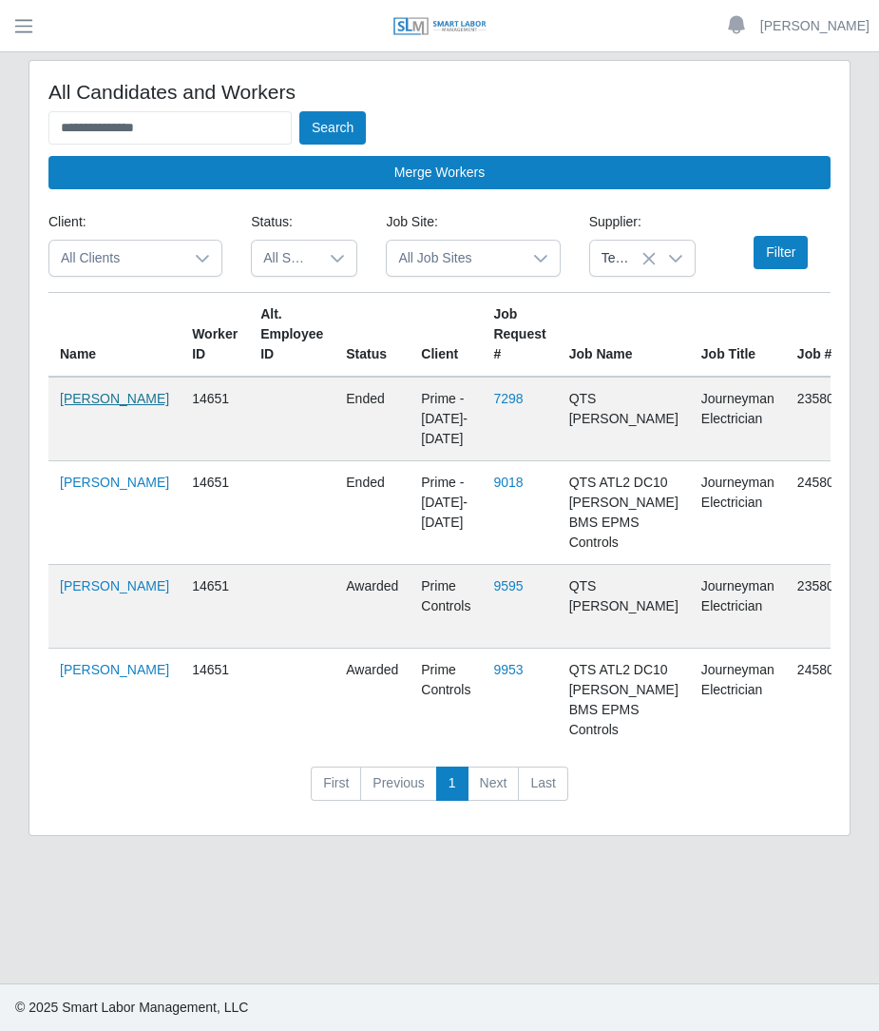
click at [89, 391] on link "Christopher Gonzalez" at bounding box center [114, 398] width 109 height 15
click at [95, 593] on link "Christopher Gonzalez" at bounding box center [114, 585] width 109 height 15
click at [221, 140] on input "**********" at bounding box center [169, 127] width 243 height 33
type input "*"
click at [299, 111] on button "Search" at bounding box center [332, 127] width 67 height 33
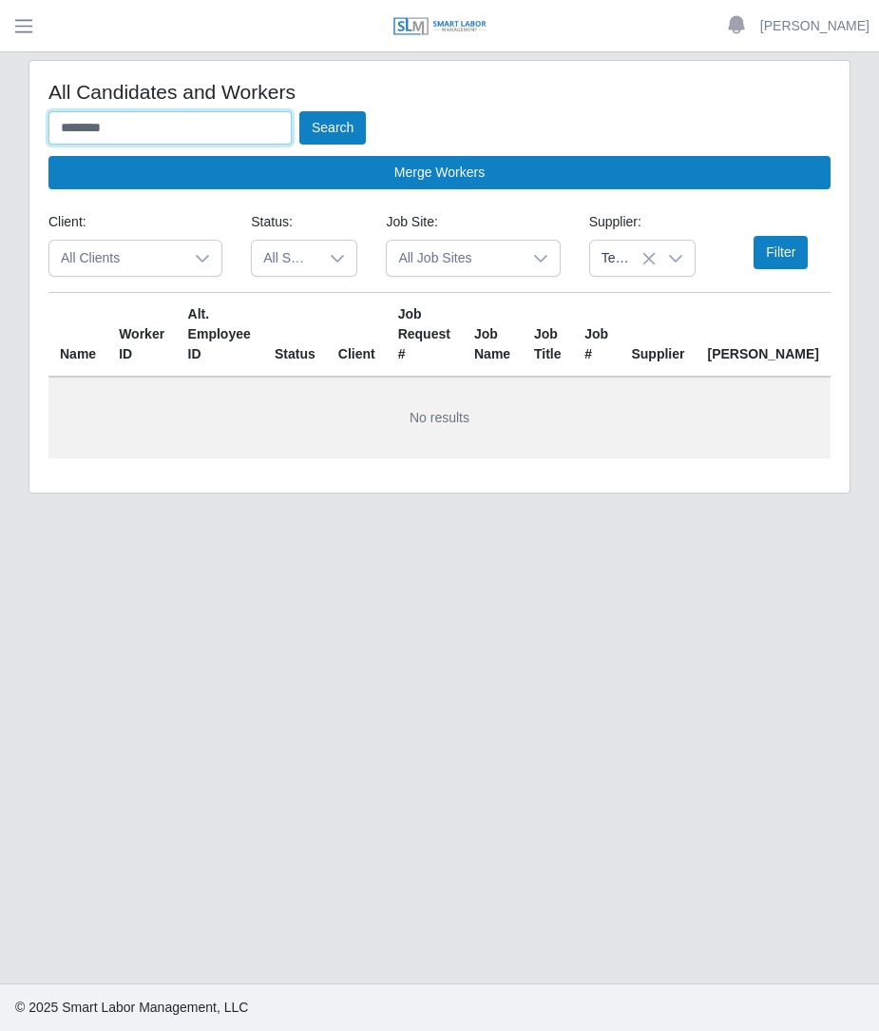
click at [299, 111] on button "Search" at bounding box center [332, 127] width 67 height 33
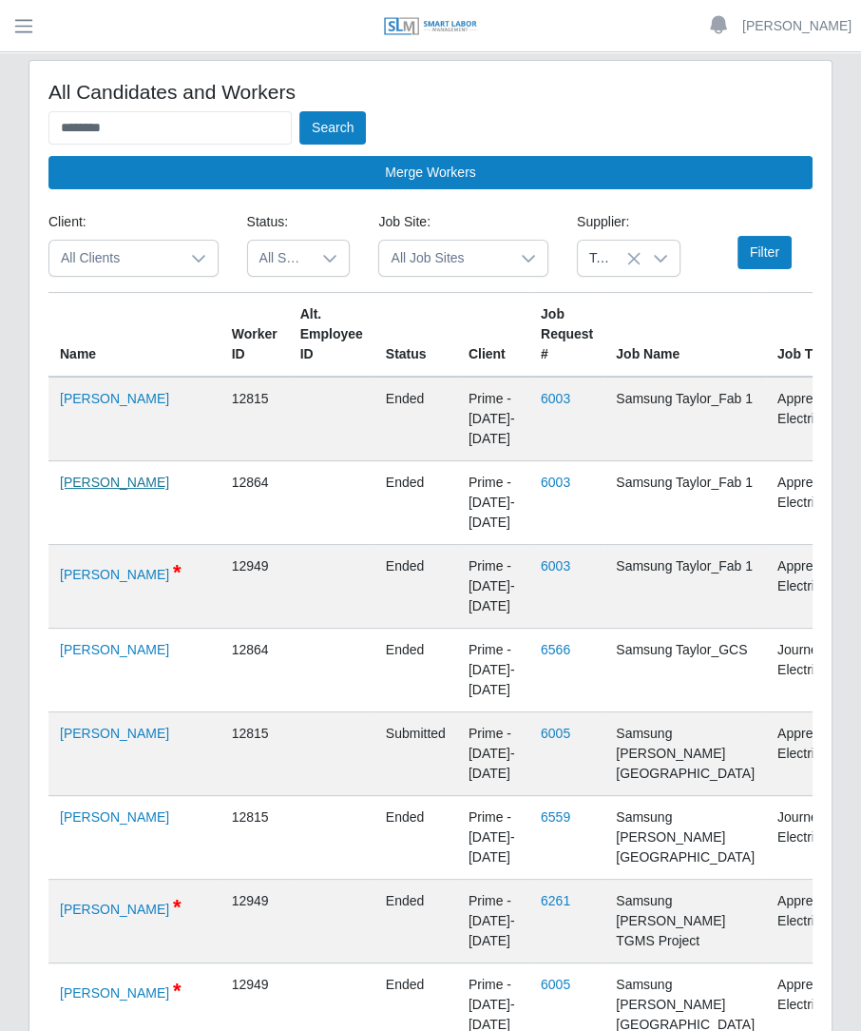
click at [77, 490] on link "Christopher Vincente Gonzalez" at bounding box center [114, 481] width 109 height 15
drag, startPoint x: 160, startPoint y: 124, endPoint x: -39, endPoint y: 145, distance: 199.8
click at [0, 145] on html "Betzaida Palacio Account Settings Logout SLM Services Dashboard Todo Clients In…" at bounding box center [430, 515] width 861 height 1031
type input "**********"
click at [299, 111] on button "Search" at bounding box center [332, 127] width 67 height 33
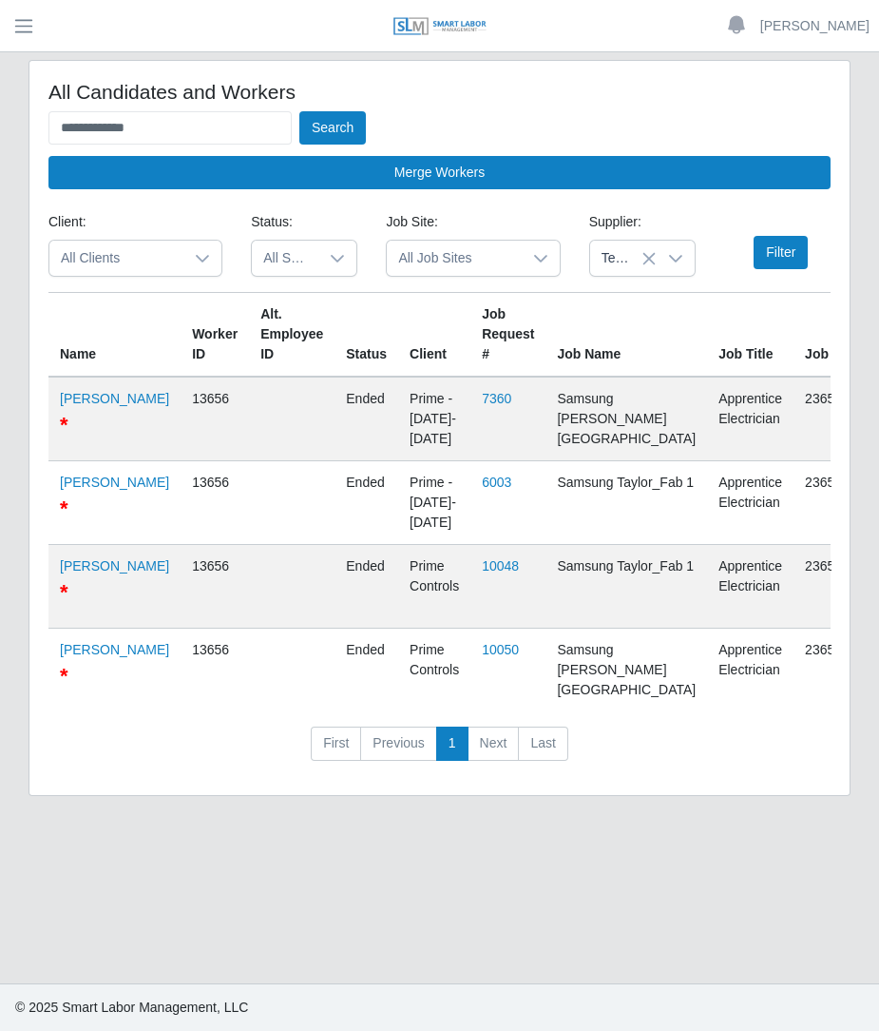
click at [669, 265] on div at bounding box center [676, 258] width 38 height 35
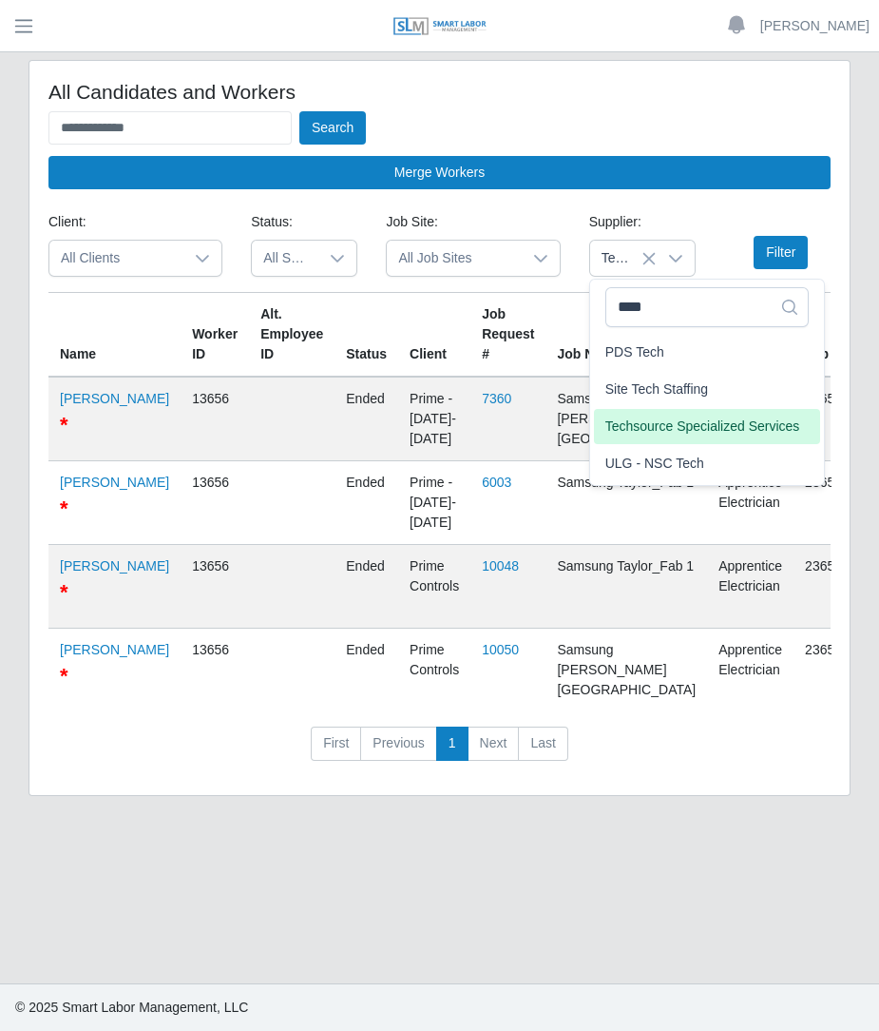
click at [649, 260] on icon at bounding box center [649, 258] width 15 height 15
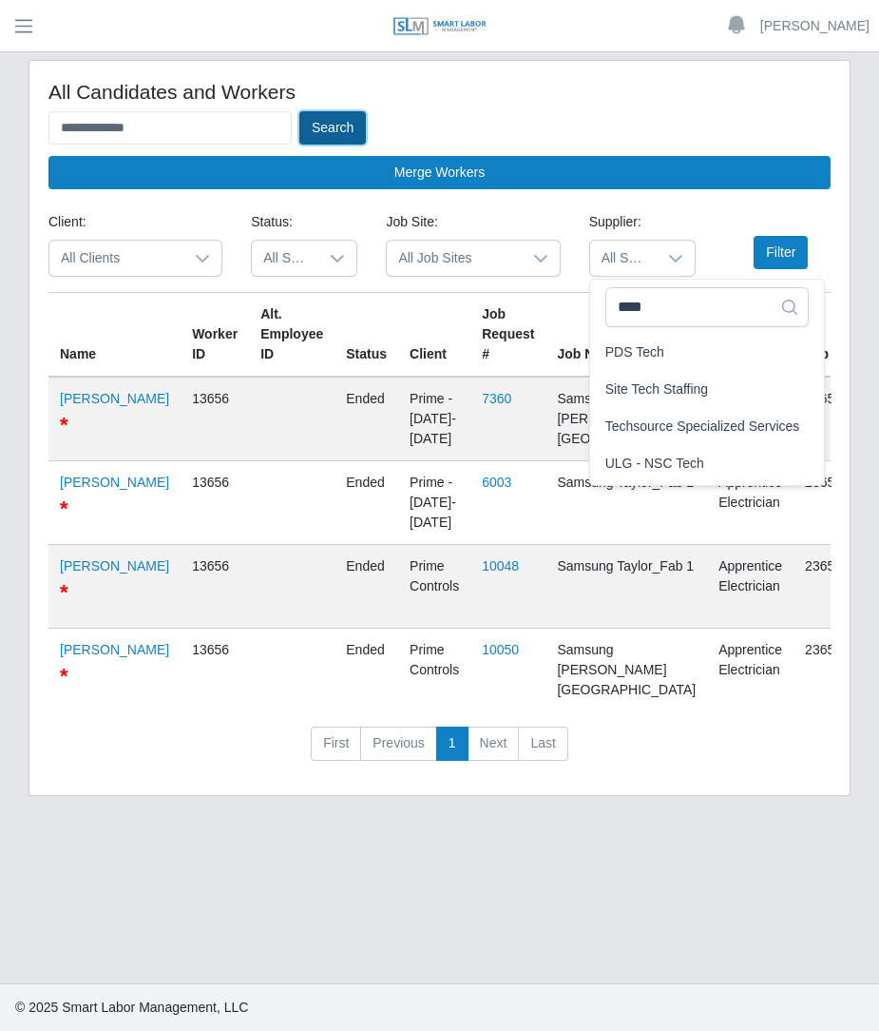
click at [323, 125] on button "Search" at bounding box center [332, 127] width 67 height 33
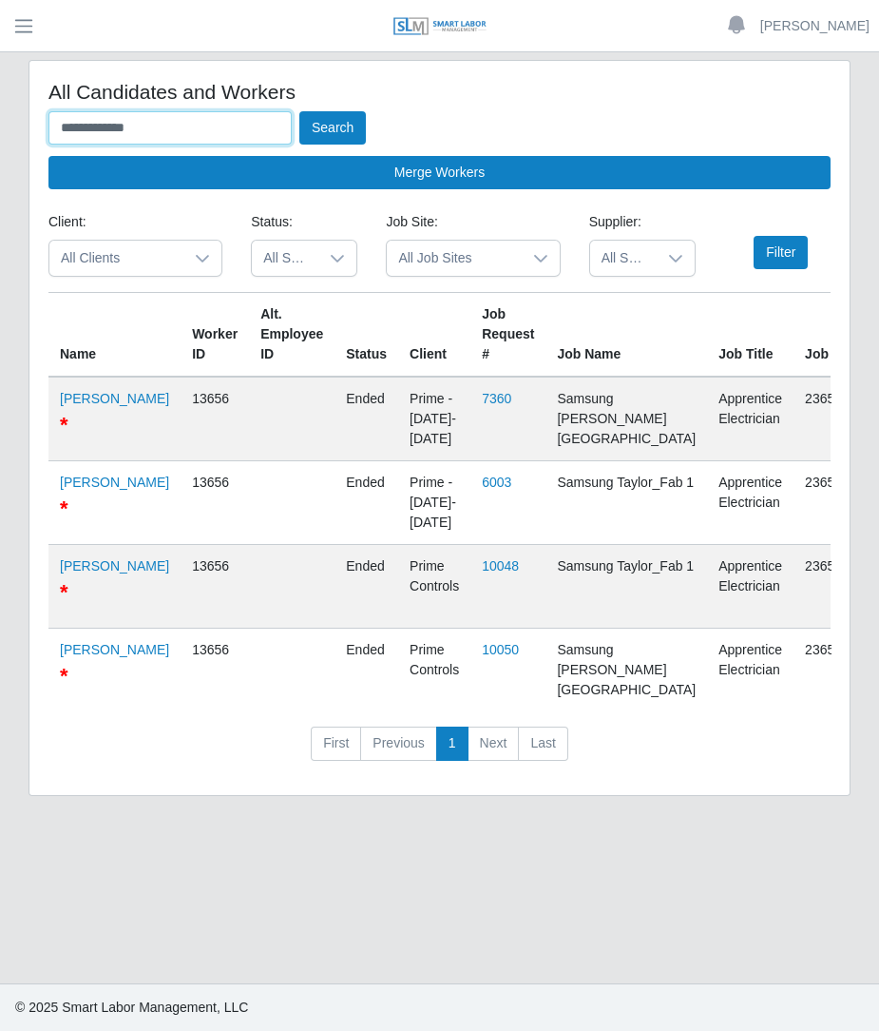
click at [223, 130] on input "**********" at bounding box center [169, 127] width 243 height 33
click at [299, 111] on button "Search" at bounding box center [332, 127] width 67 height 33
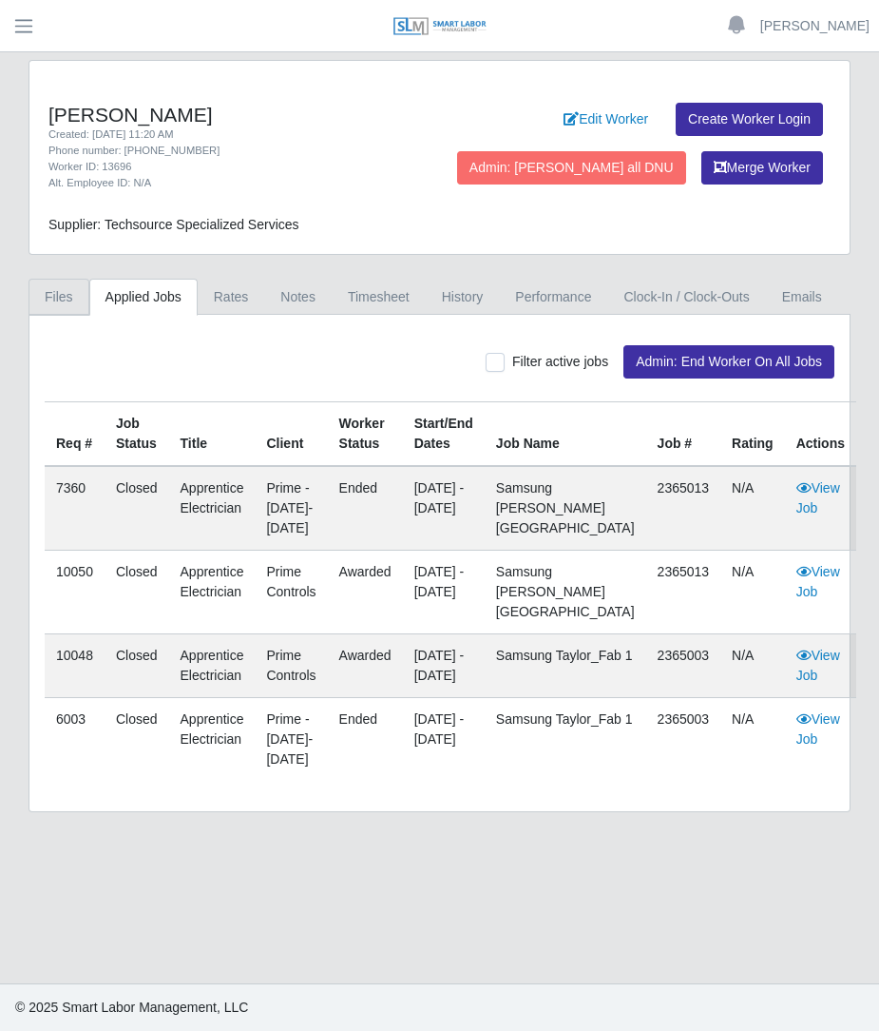
click at [85, 298] on link "Files" at bounding box center [59, 297] width 61 height 37
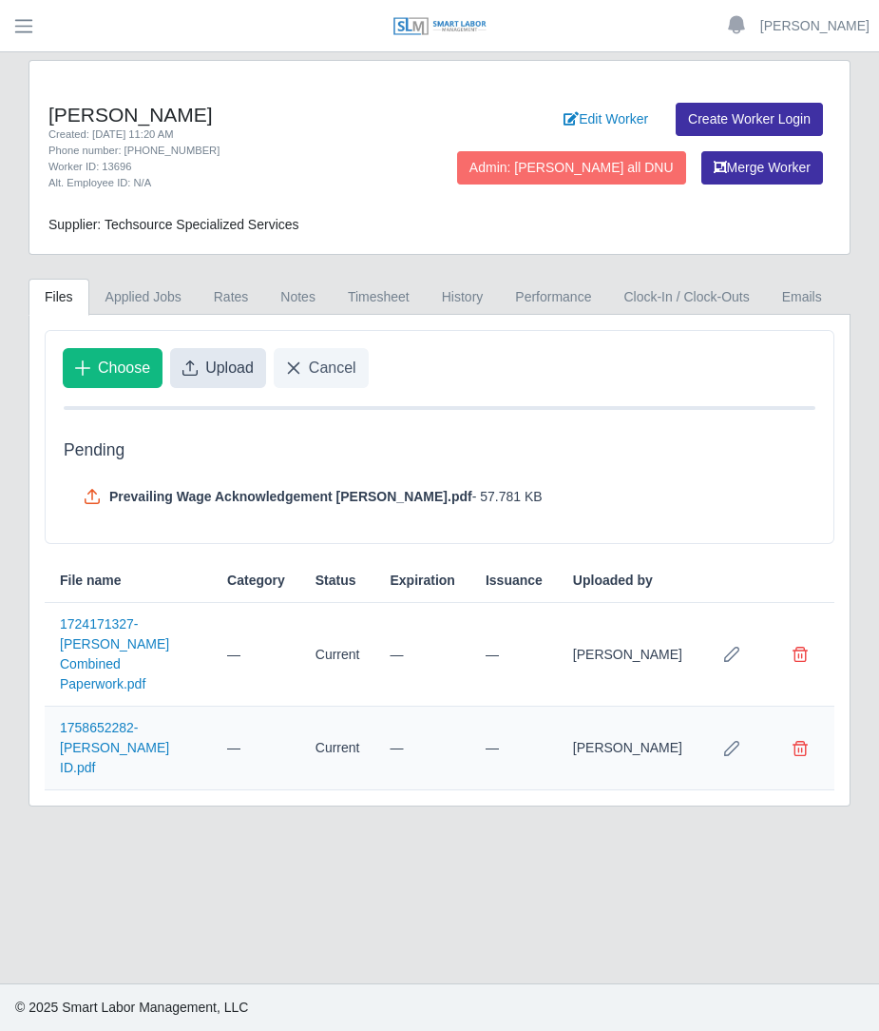
click at [211, 376] on span "Upload" at bounding box center [229, 368] width 48 height 23
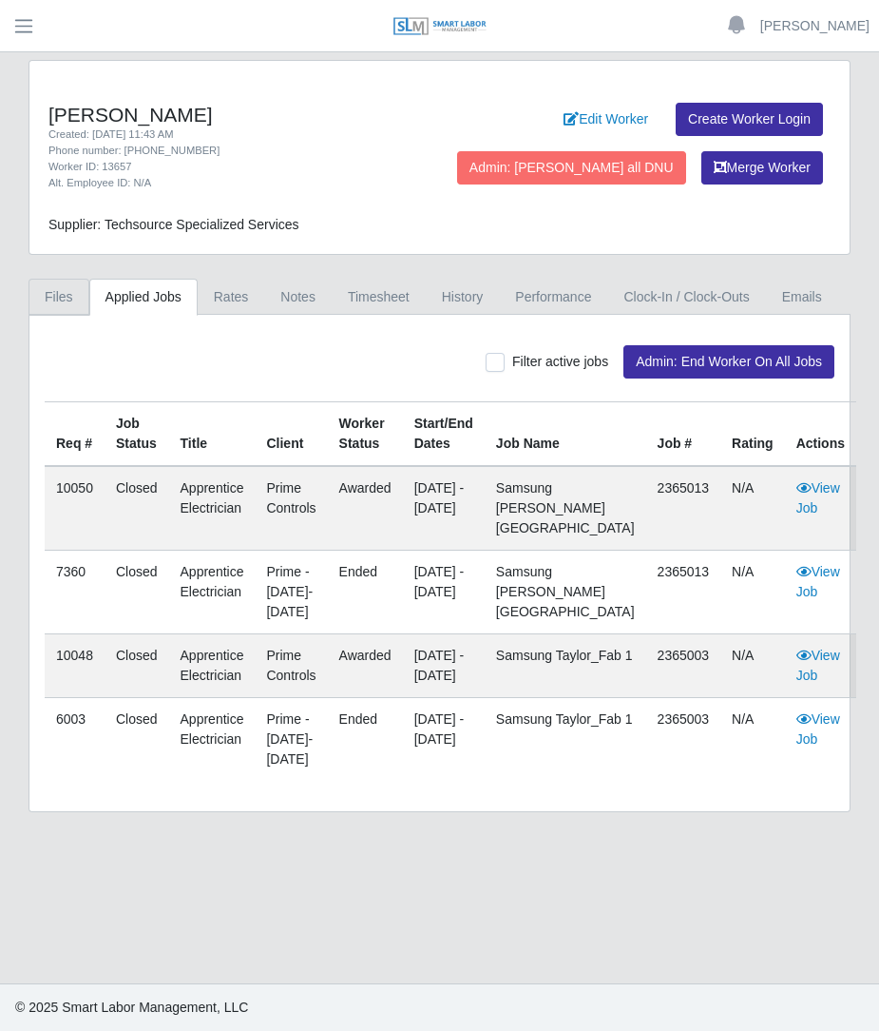
click at [65, 295] on link "Files" at bounding box center [59, 297] width 61 height 37
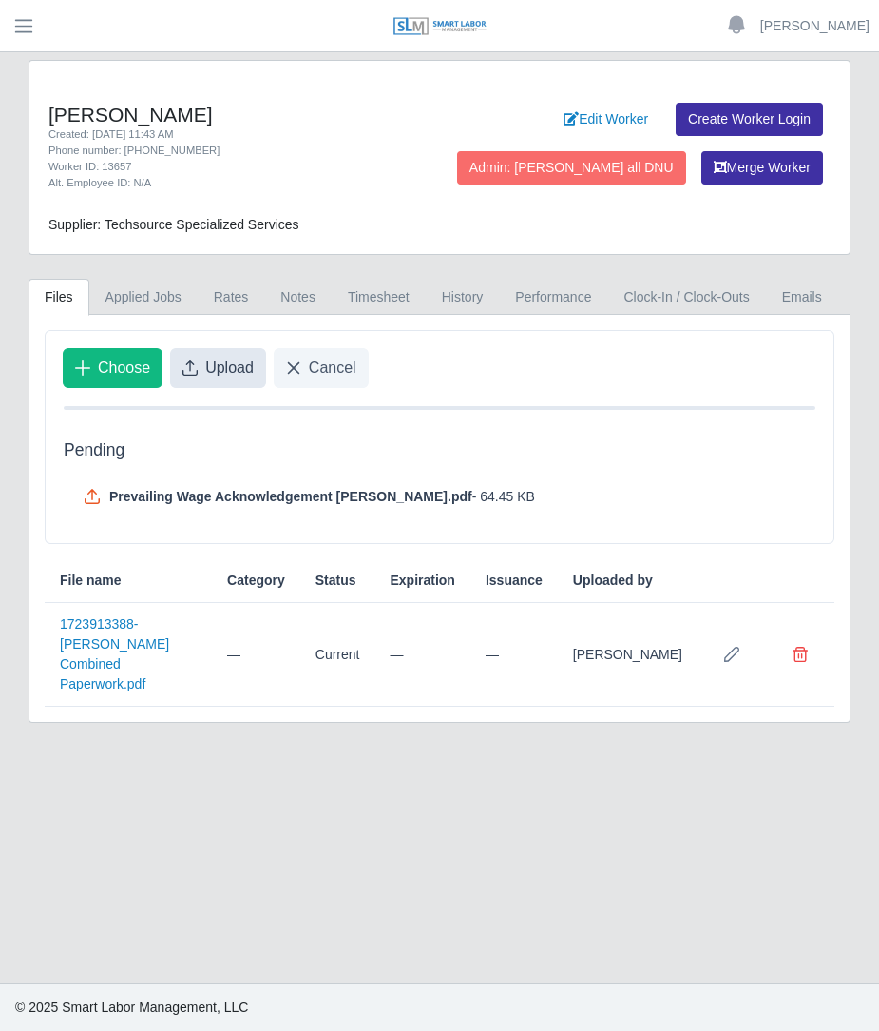
click at [219, 377] on button "Upload" at bounding box center [218, 368] width 96 height 40
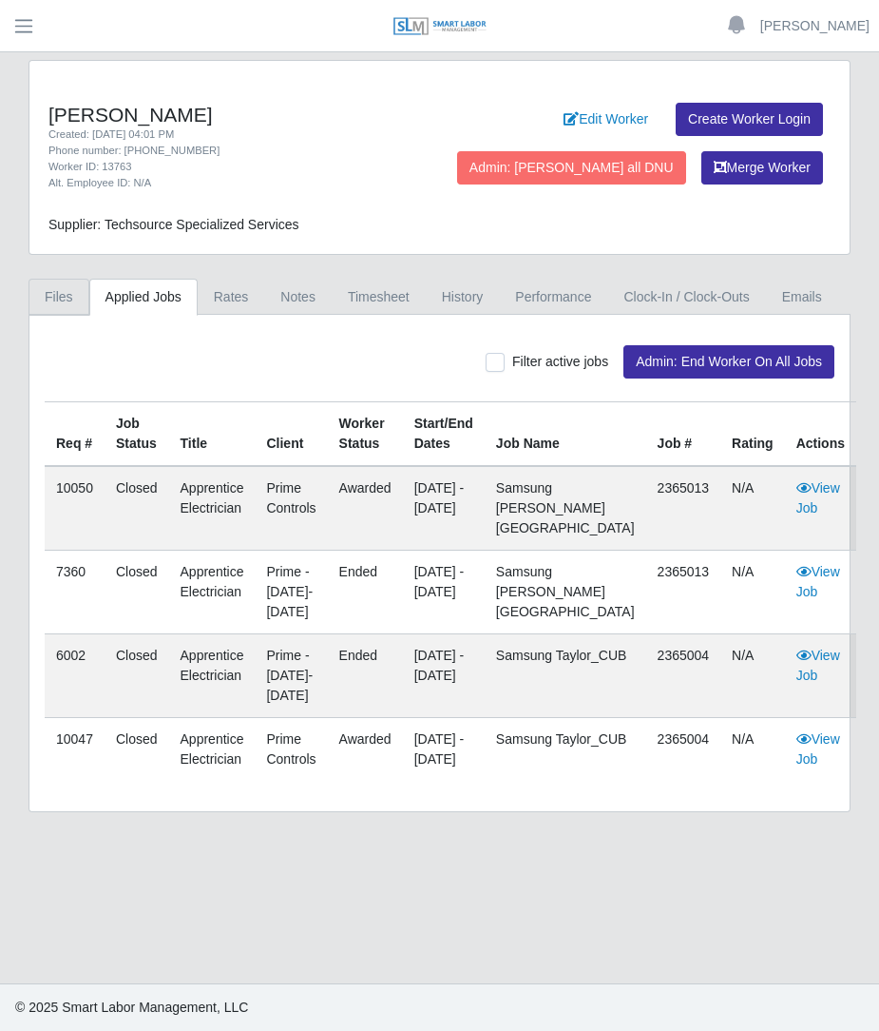
click at [47, 292] on link "Files" at bounding box center [59, 297] width 61 height 37
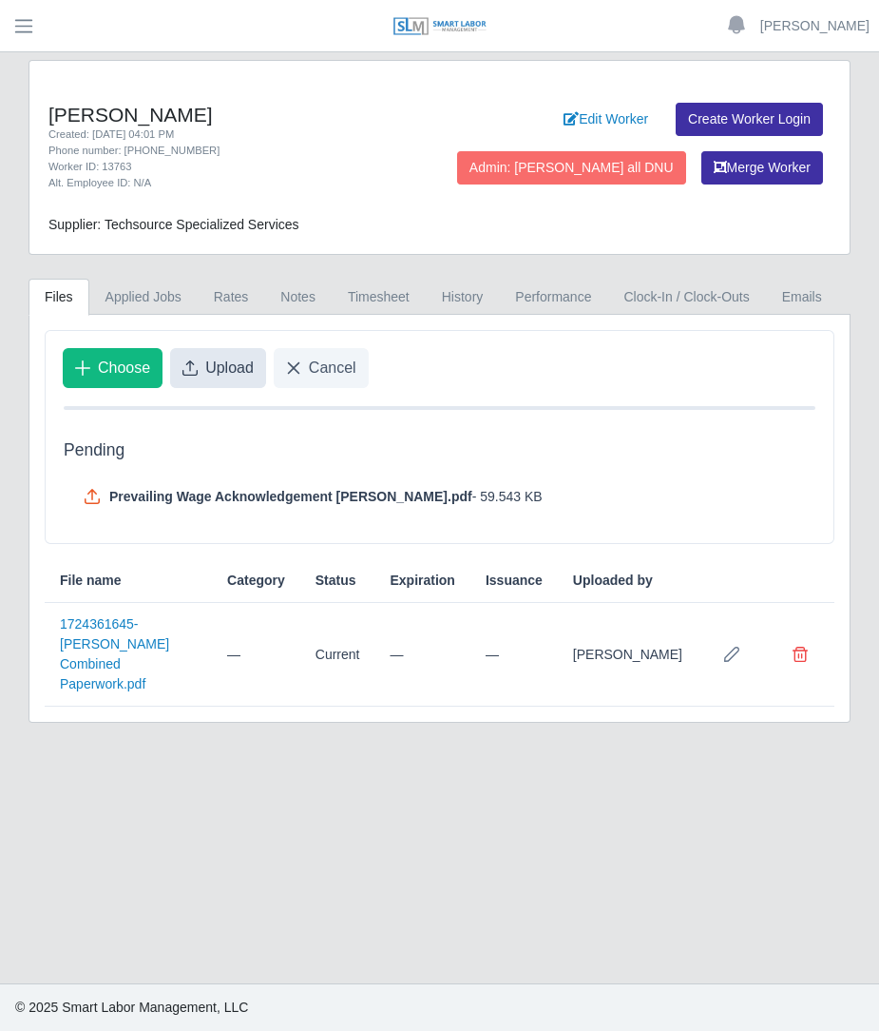
click at [218, 377] on button "Upload" at bounding box center [218, 368] width 96 height 40
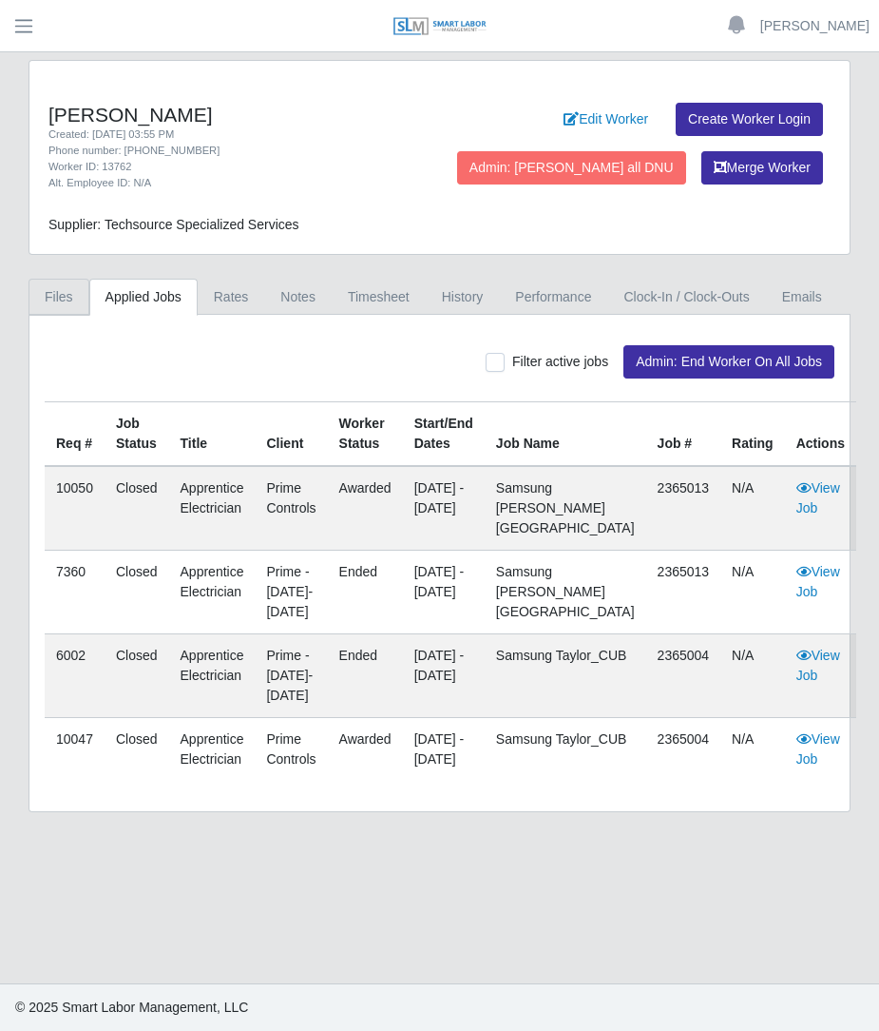
click at [74, 289] on link "Files" at bounding box center [59, 297] width 61 height 37
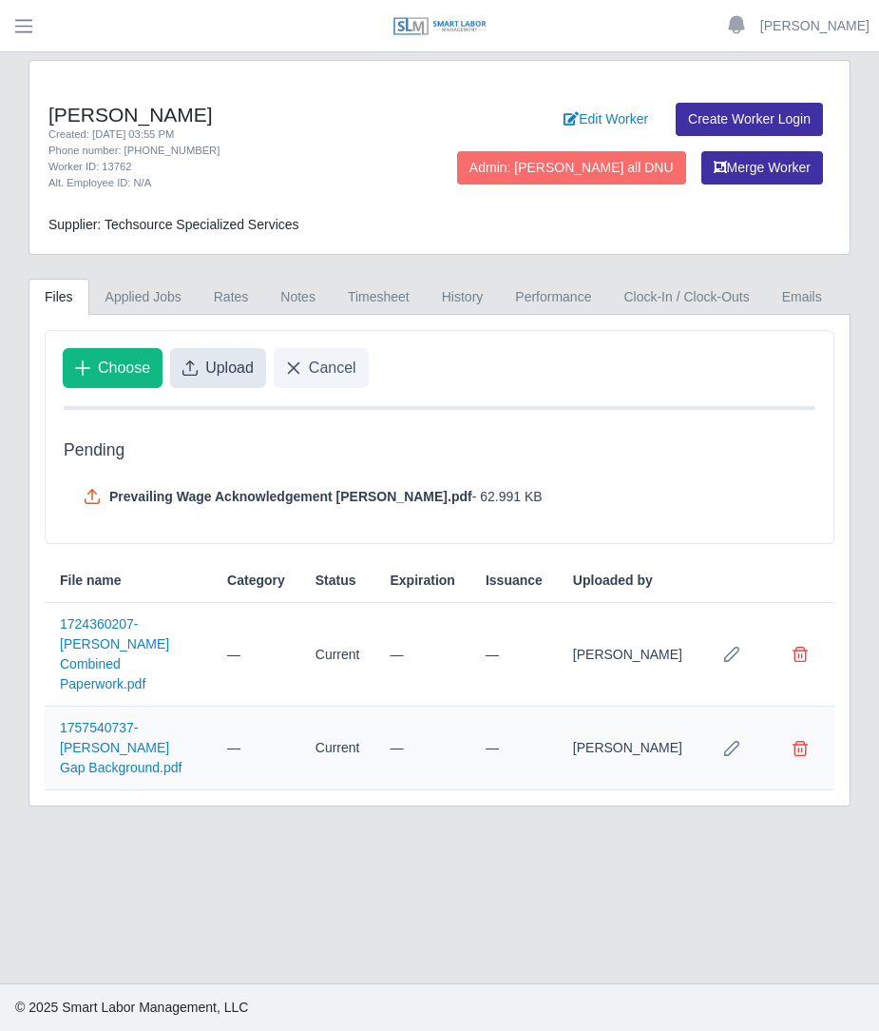
click at [238, 376] on span "Upload" at bounding box center [229, 368] width 48 height 23
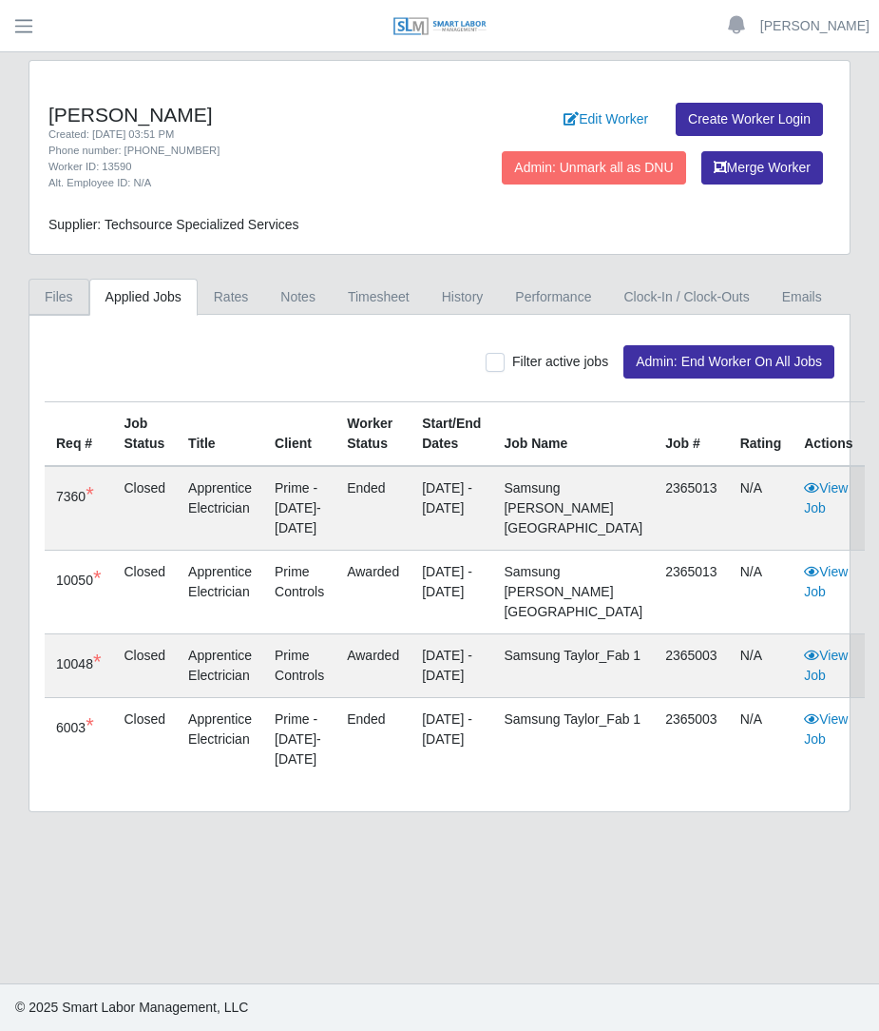
click at [76, 304] on link "Files" at bounding box center [59, 297] width 61 height 37
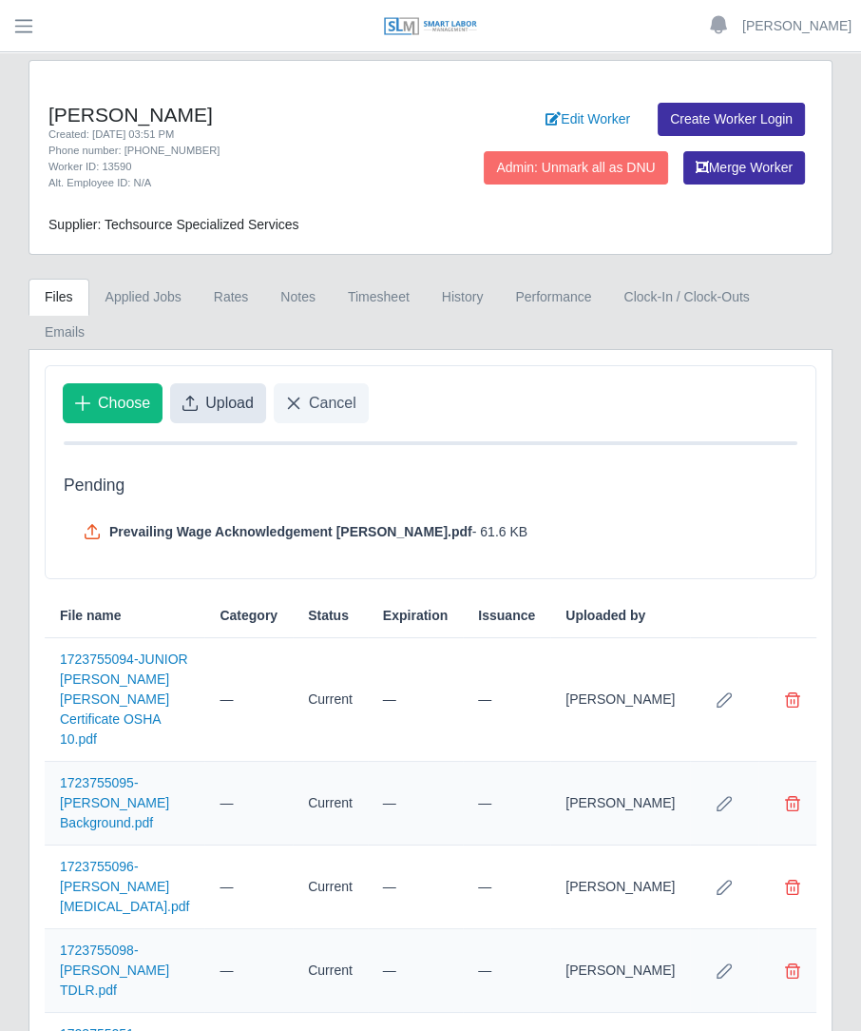
click at [211, 383] on button "Upload" at bounding box center [218, 403] width 96 height 40
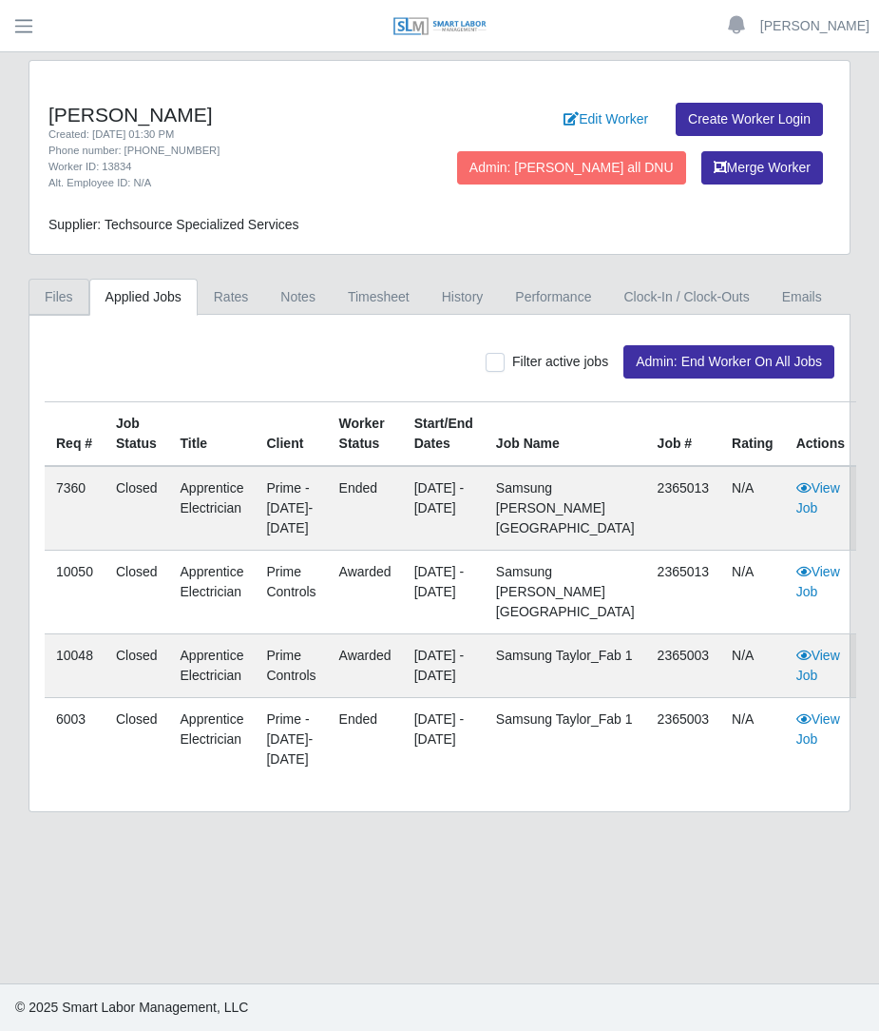
click at [77, 297] on link "Files" at bounding box center [59, 297] width 61 height 37
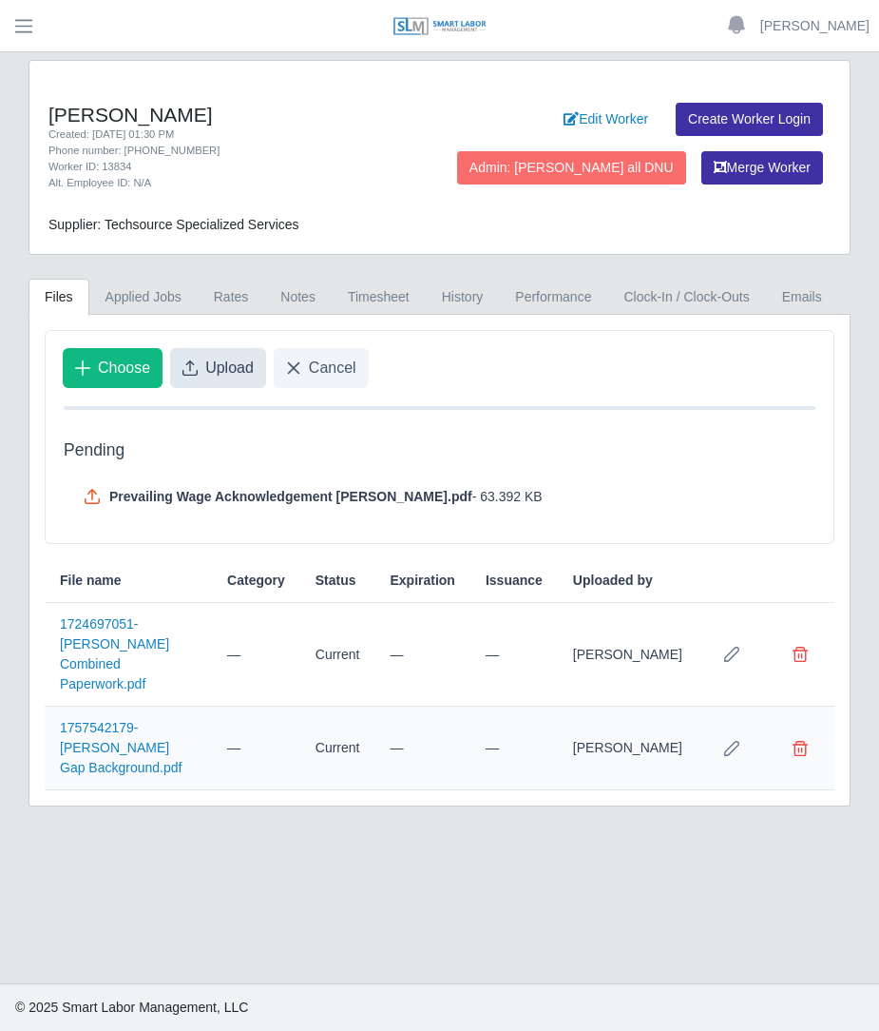
click at [205, 371] on span "Upload" at bounding box center [229, 368] width 48 height 23
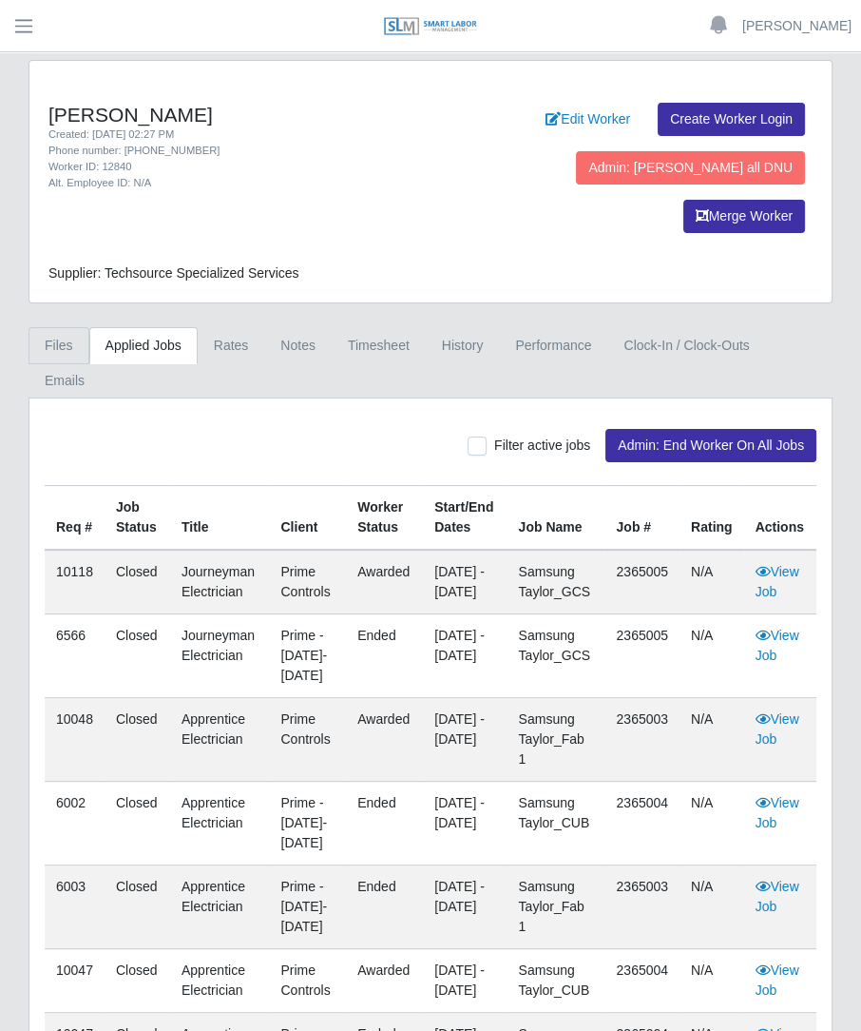
click at [76, 327] on link "Files" at bounding box center [59, 345] width 61 height 37
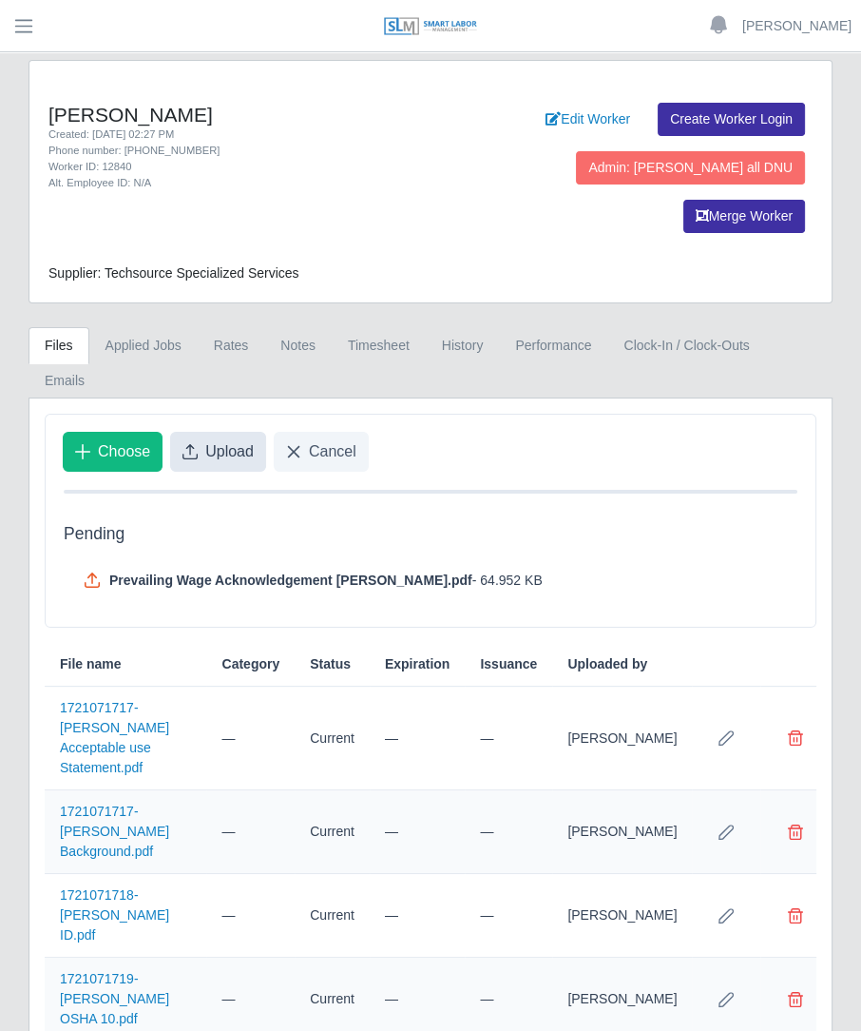
click at [220, 432] on button "Upload" at bounding box center [218, 452] width 96 height 40
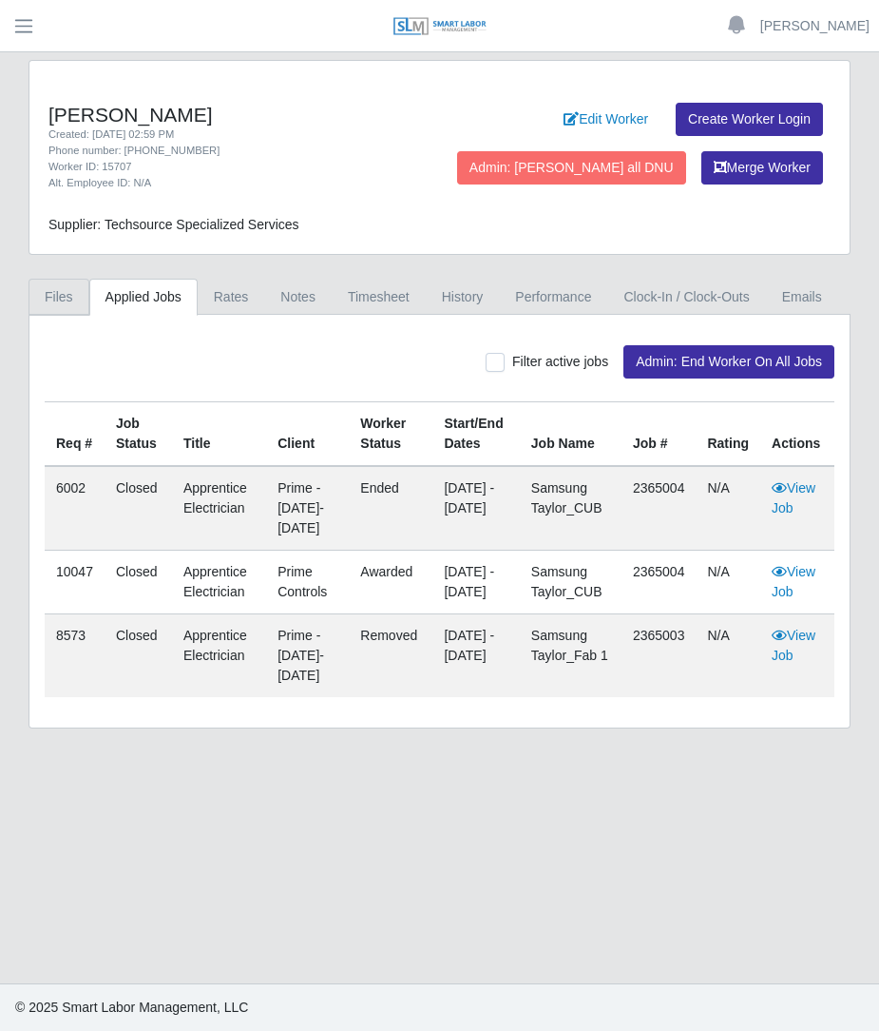
click at [69, 303] on link "Files" at bounding box center [59, 297] width 61 height 37
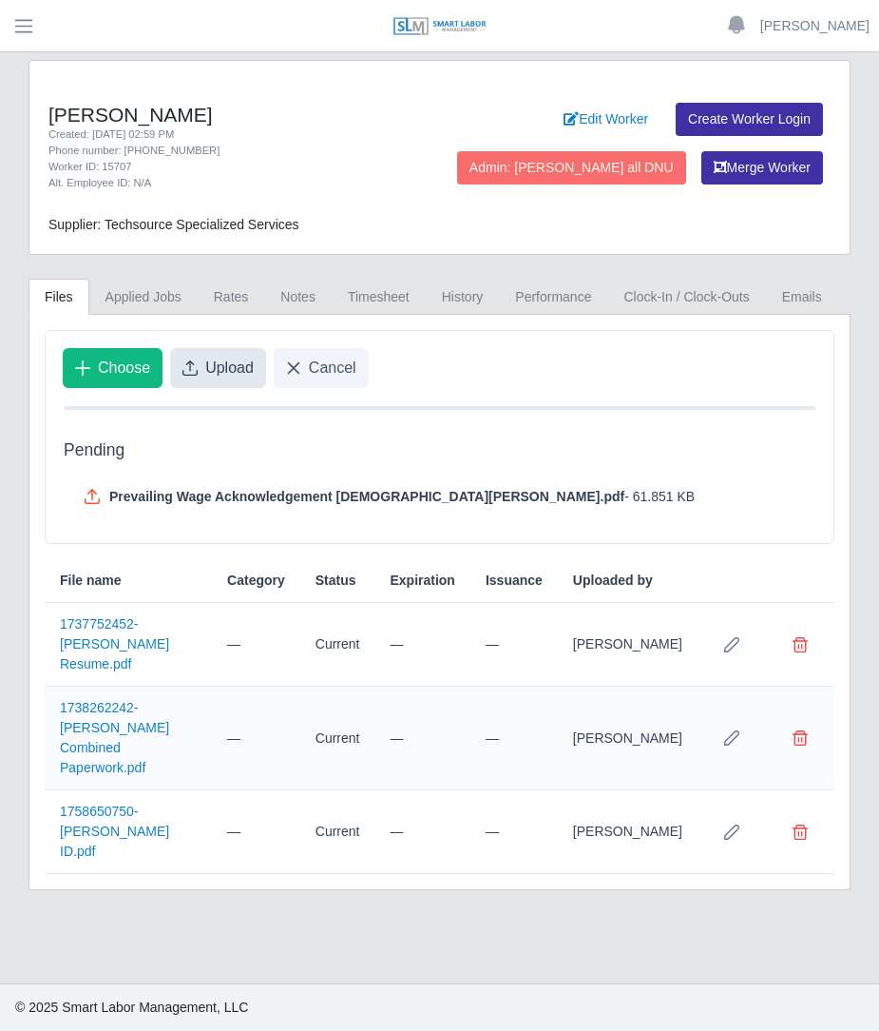
click at [211, 373] on span "Upload" at bounding box center [229, 368] width 48 height 23
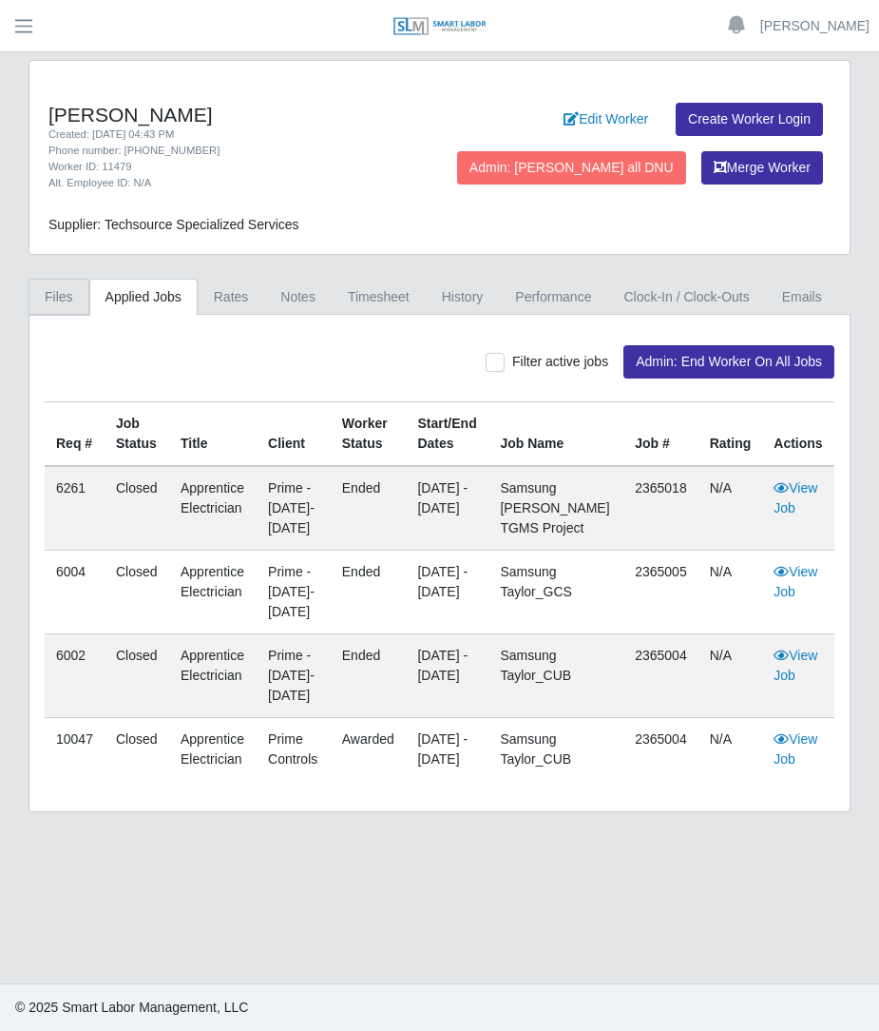
click at [71, 297] on link "Files" at bounding box center [59, 297] width 61 height 37
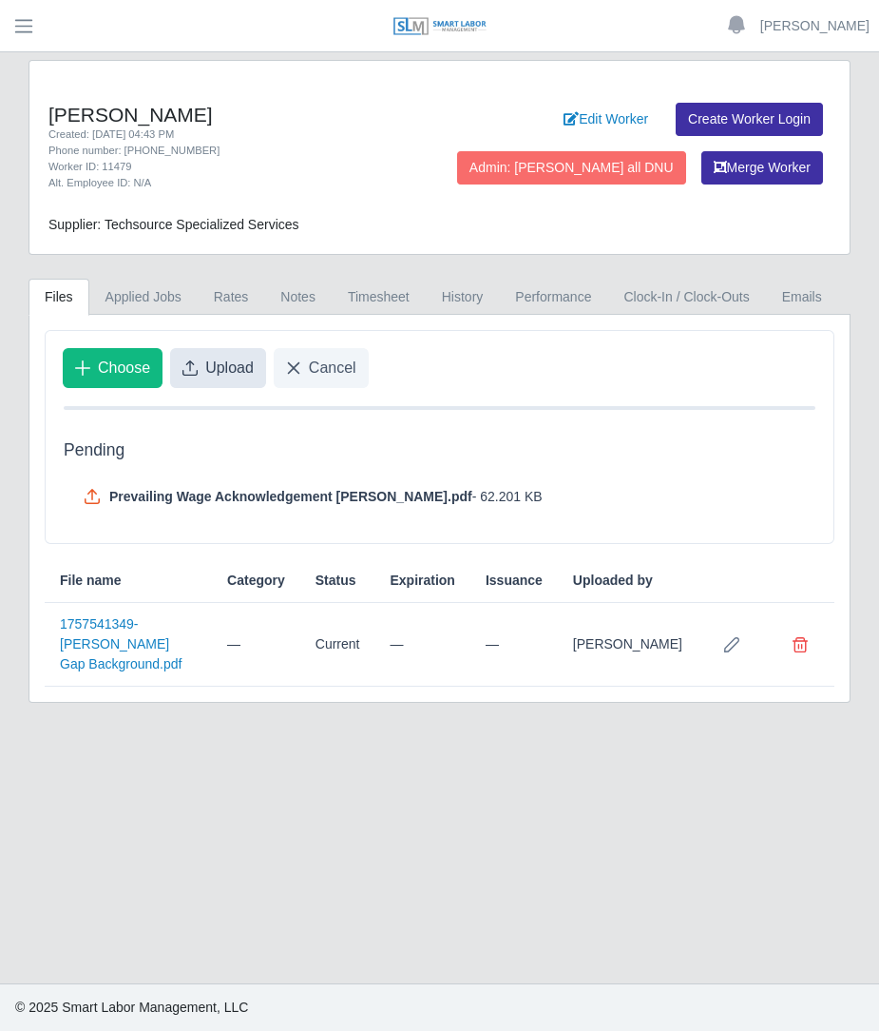
click at [233, 371] on span "Upload" at bounding box center [229, 368] width 48 height 23
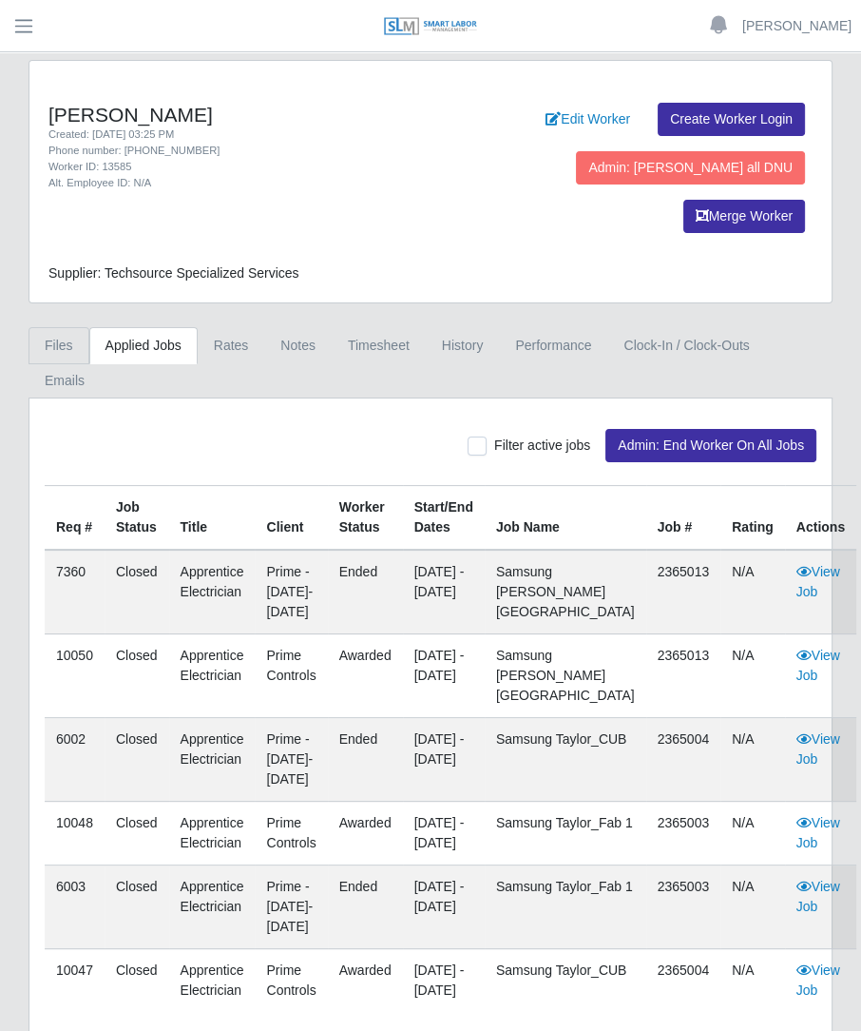
click at [56, 327] on link "Files" at bounding box center [59, 345] width 61 height 37
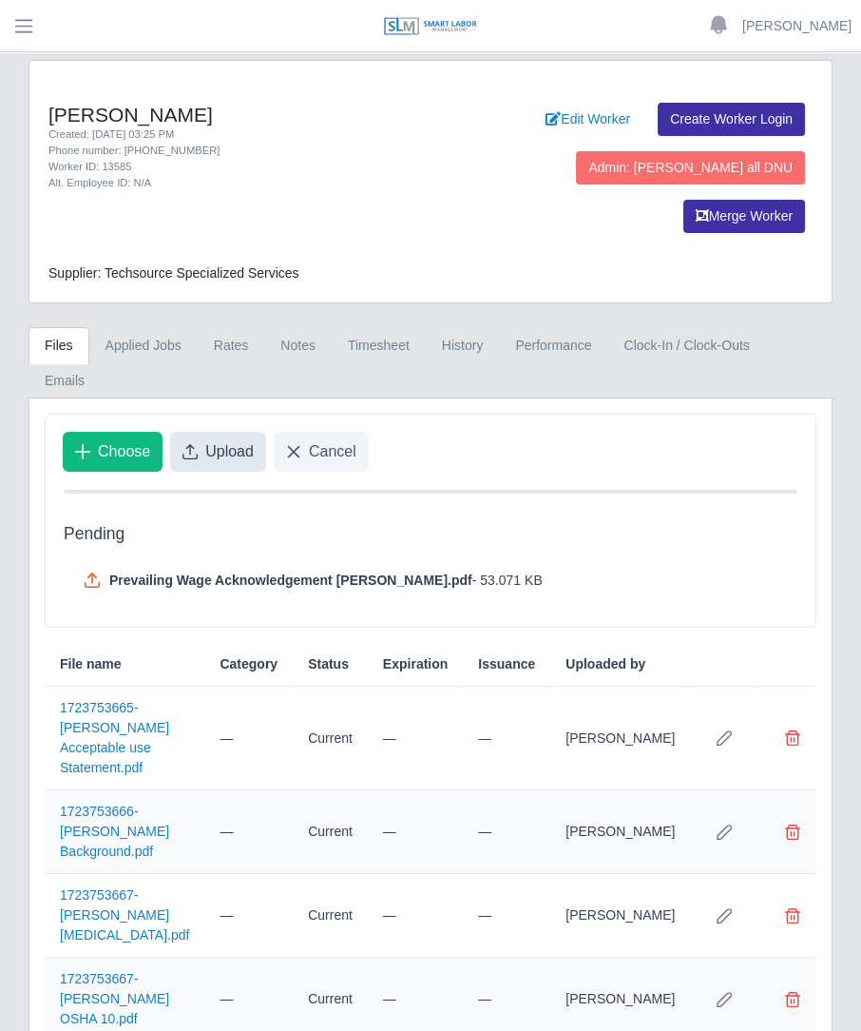
click at [229, 440] on span "Upload" at bounding box center [229, 451] width 48 height 23
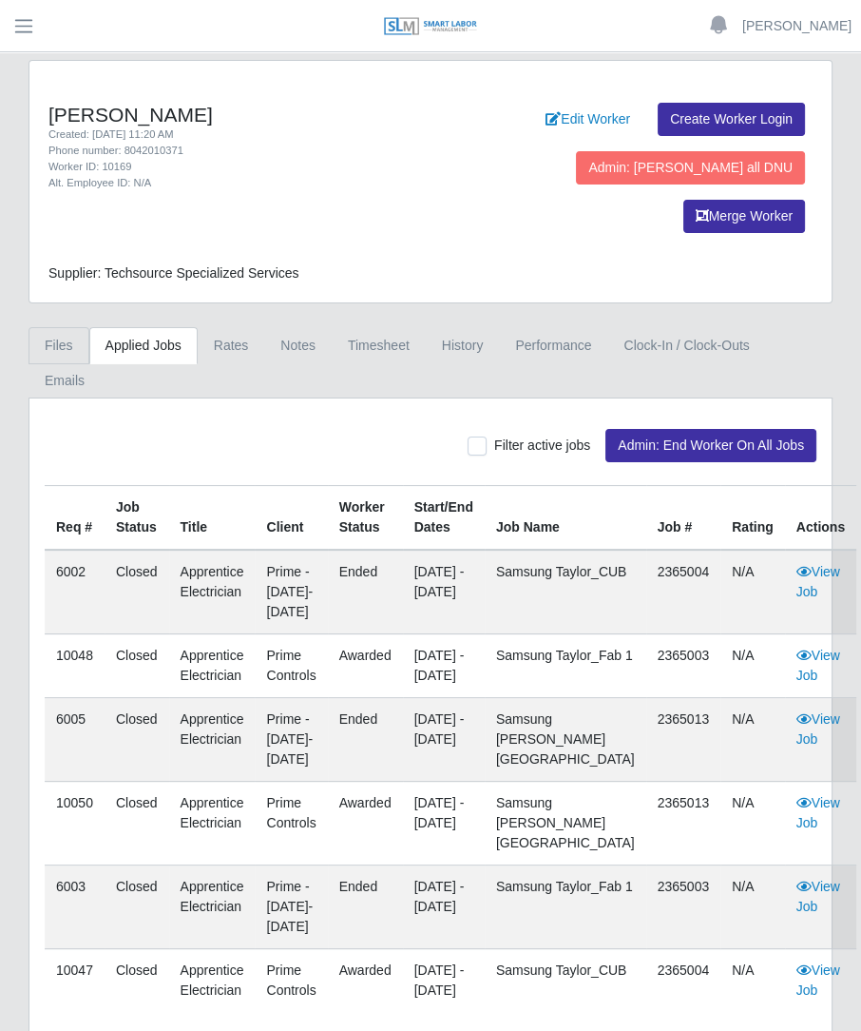
click at [72, 327] on link "Files" at bounding box center [59, 345] width 61 height 37
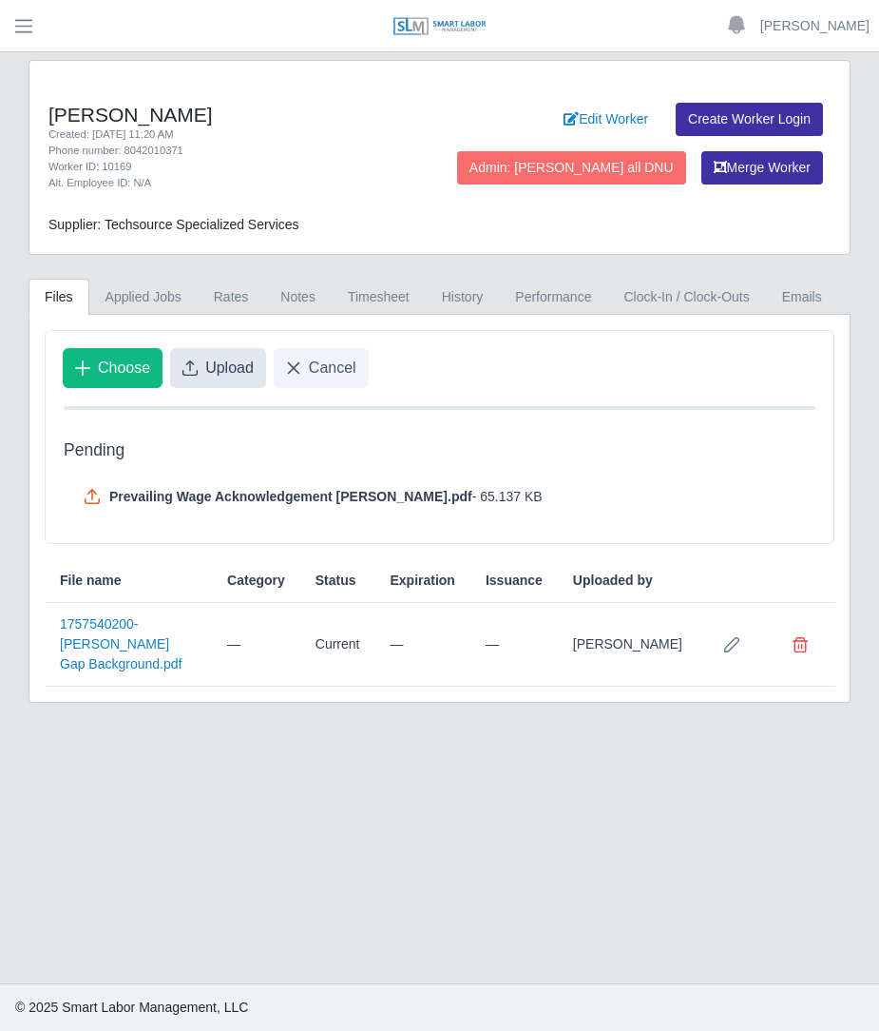
click at [202, 370] on button "Upload" at bounding box center [218, 368] width 96 height 40
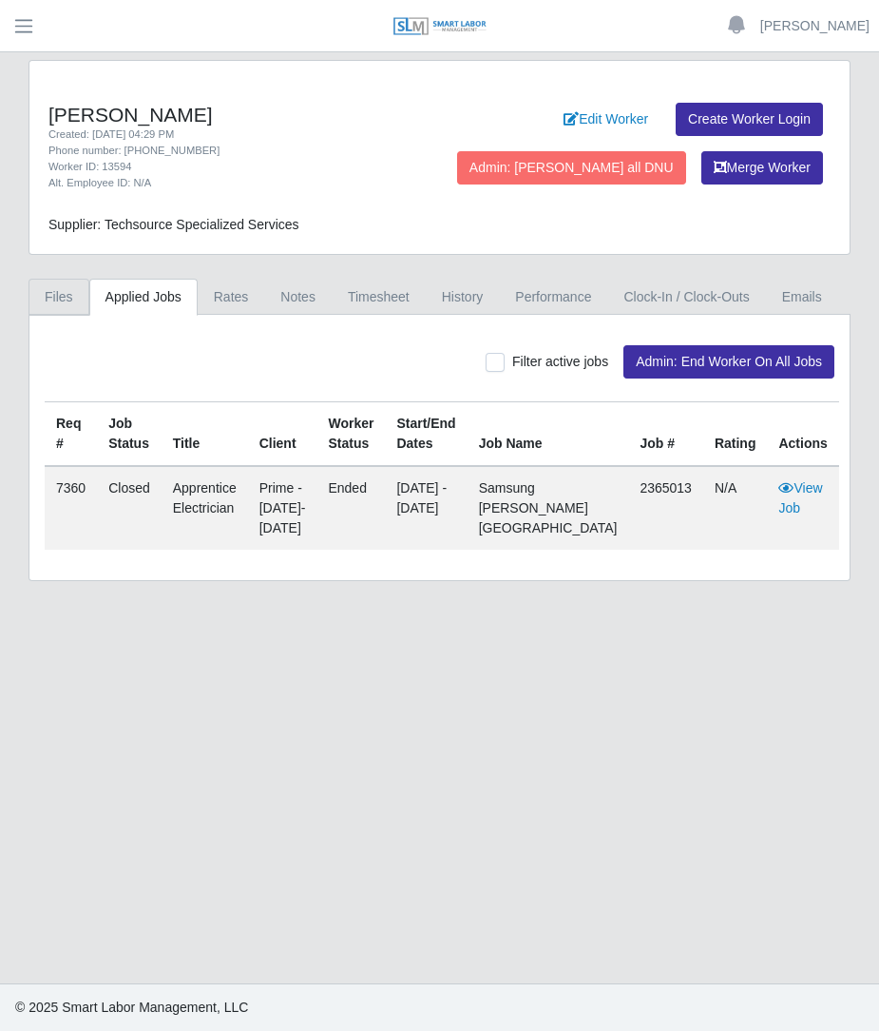
click at [72, 303] on link "Files" at bounding box center [59, 297] width 61 height 37
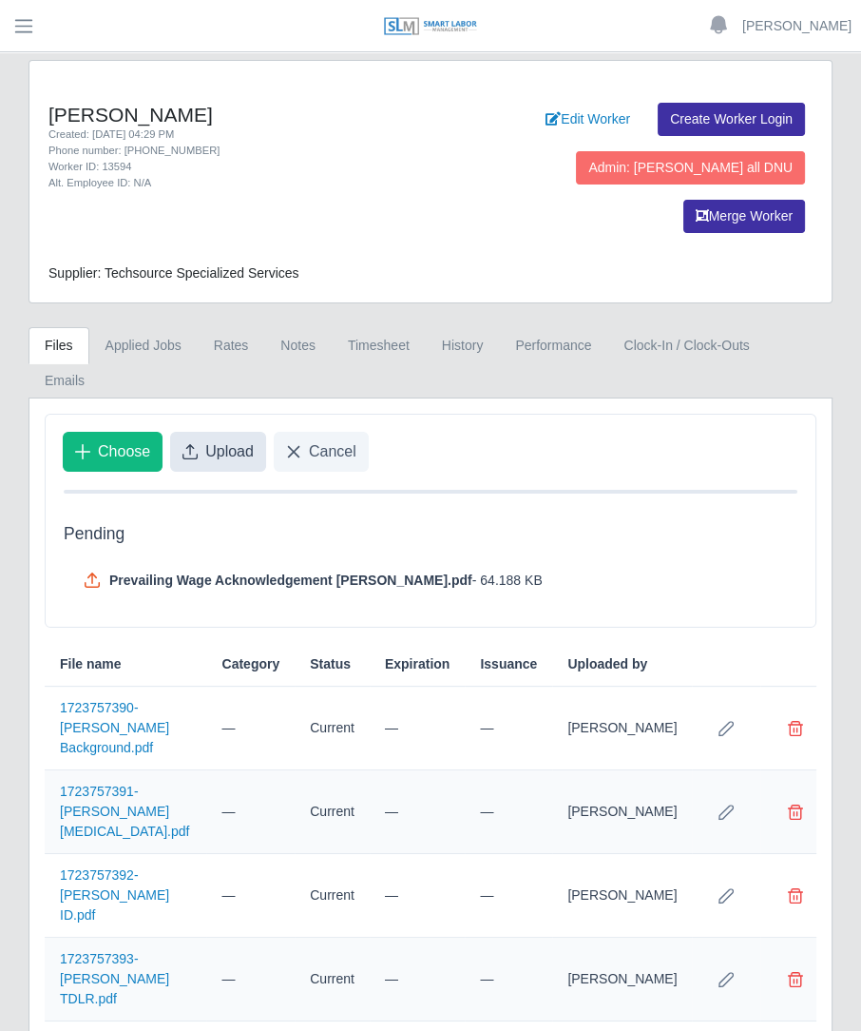
click at [209, 432] on button "Upload" at bounding box center [218, 452] width 96 height 40
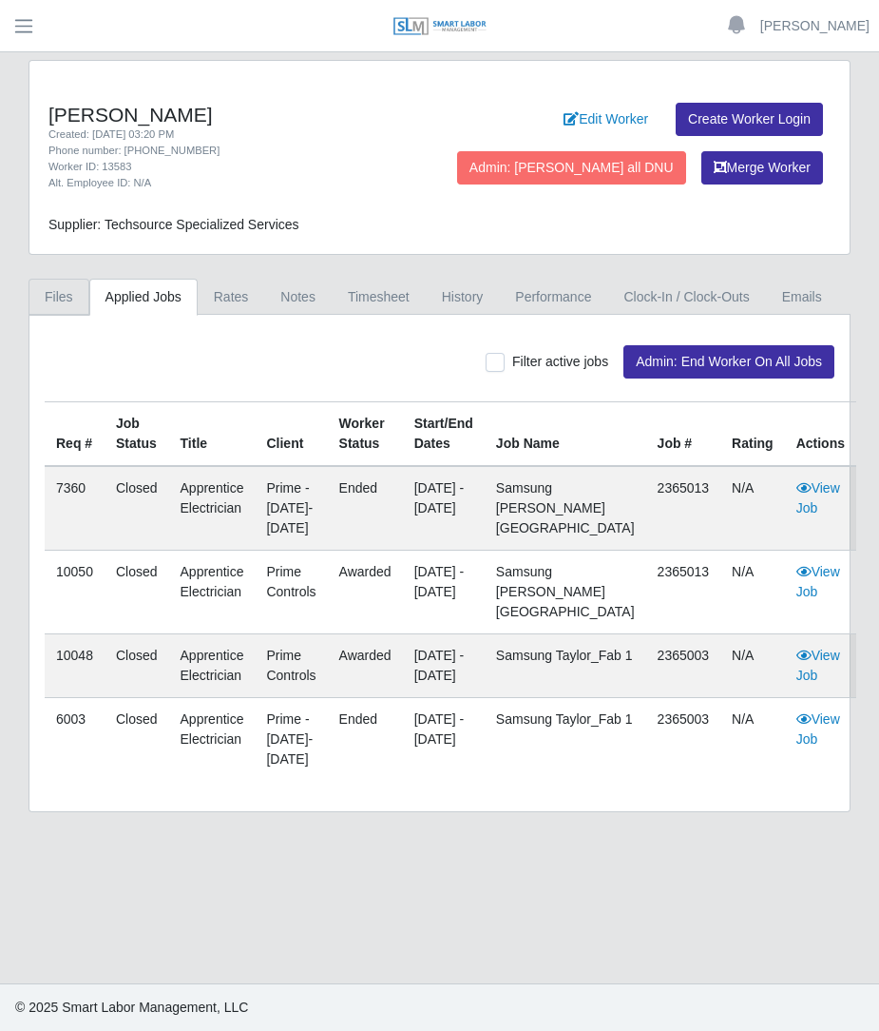
click at [52, 304] on link "Files" at bounding box center [59, 297] width 61 height 37
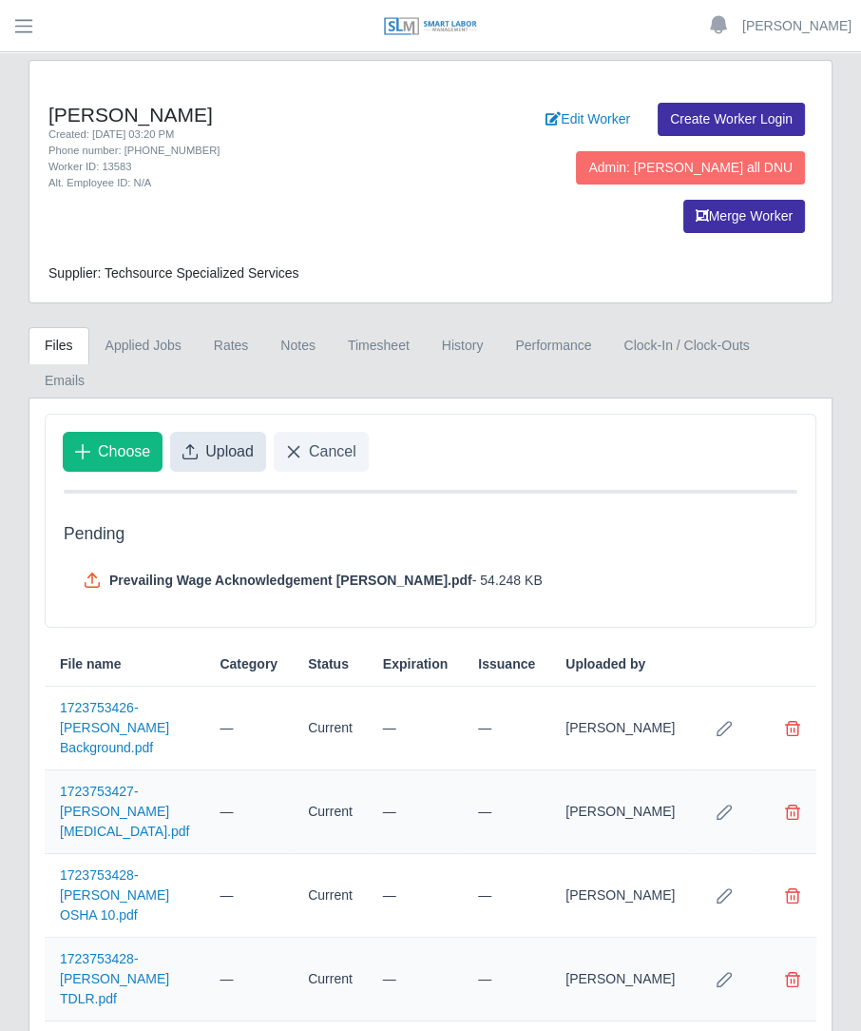
click at [216, 432] on button "Upload" at bounding box center [218, 452] width 96 height 40
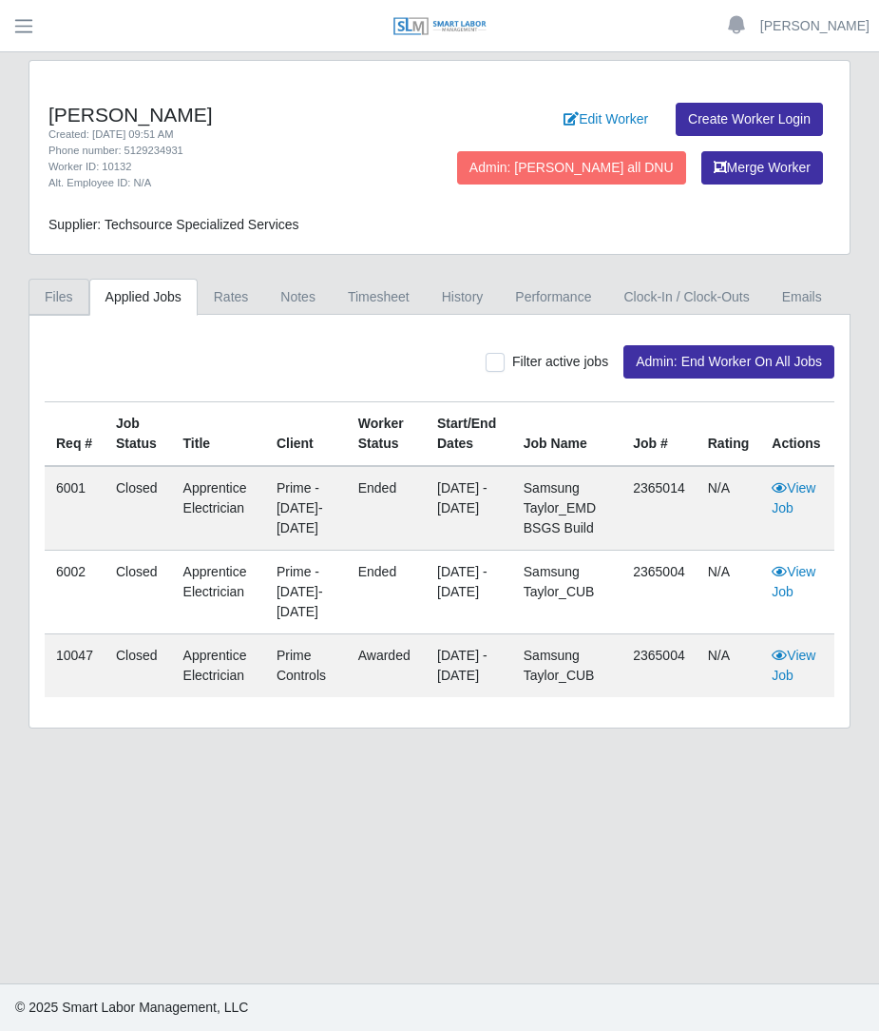
click at [47, 304] on link "Files" at bounding box center [59, 297] width 61 height 37
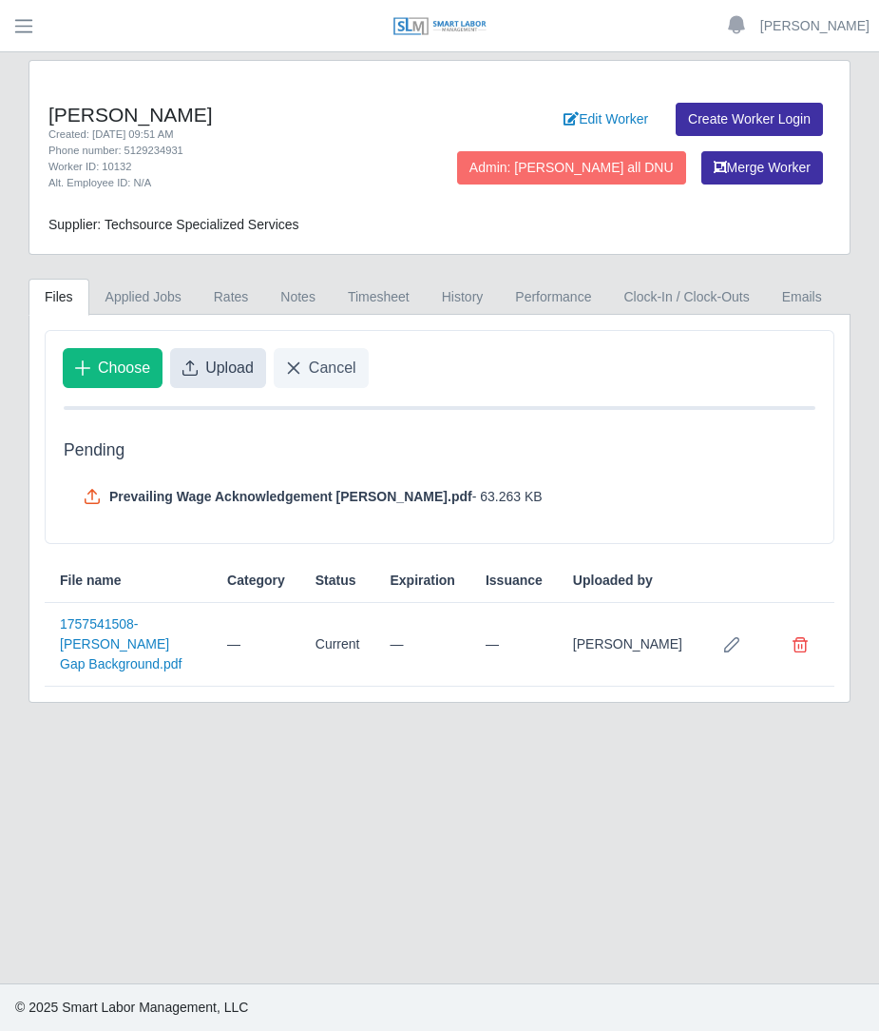
click at [219, 358] on span "Upload" at bounding box center [229, 368] width 48 height 23
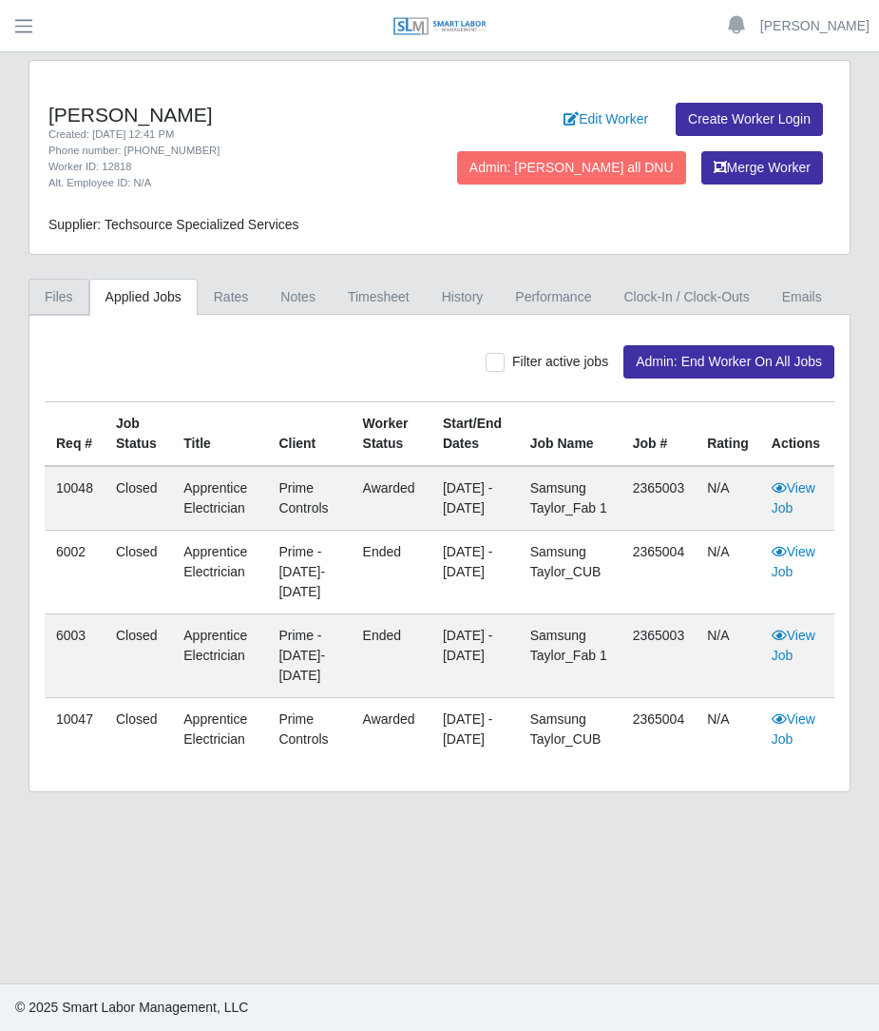
click at [48, 301] on link "Files" at bounding box center [59, 297] width 61 height 37
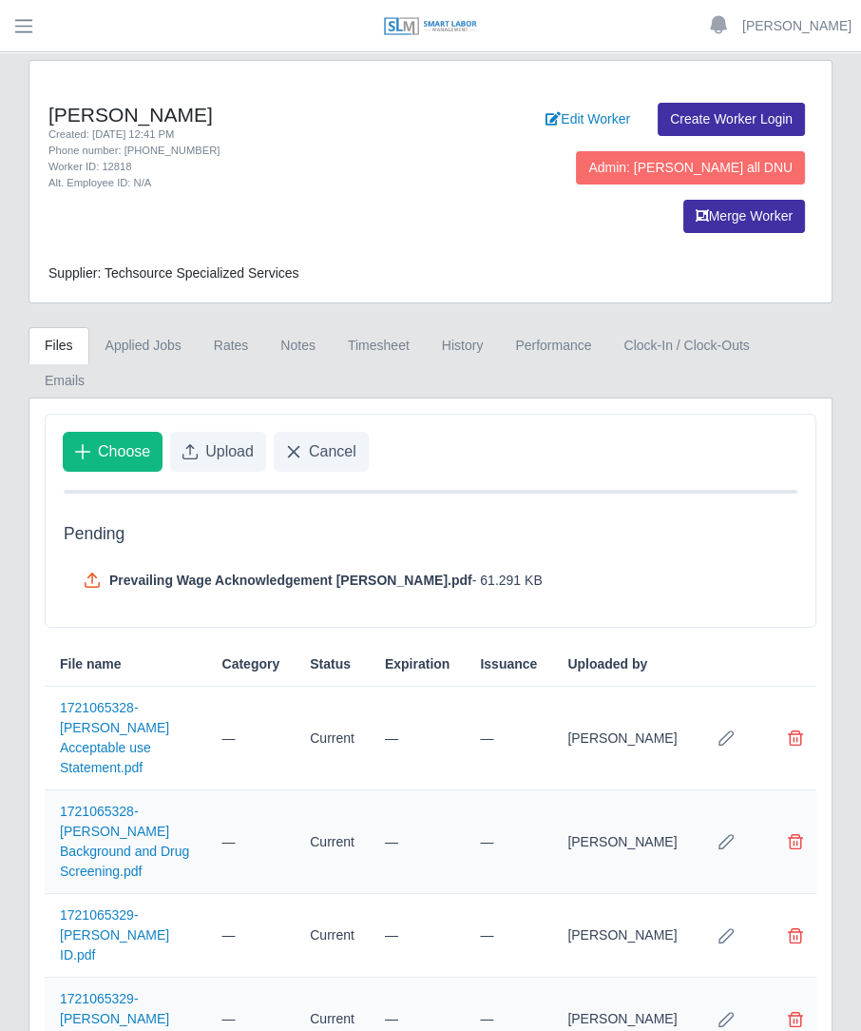
click at [217, 415] on div "Choose Upload Cancel" at bounding box center [431, 452] width 770 height 74
click at [222, 440] on span "Upload" at bounding box center [229, 451] width 48 height 23
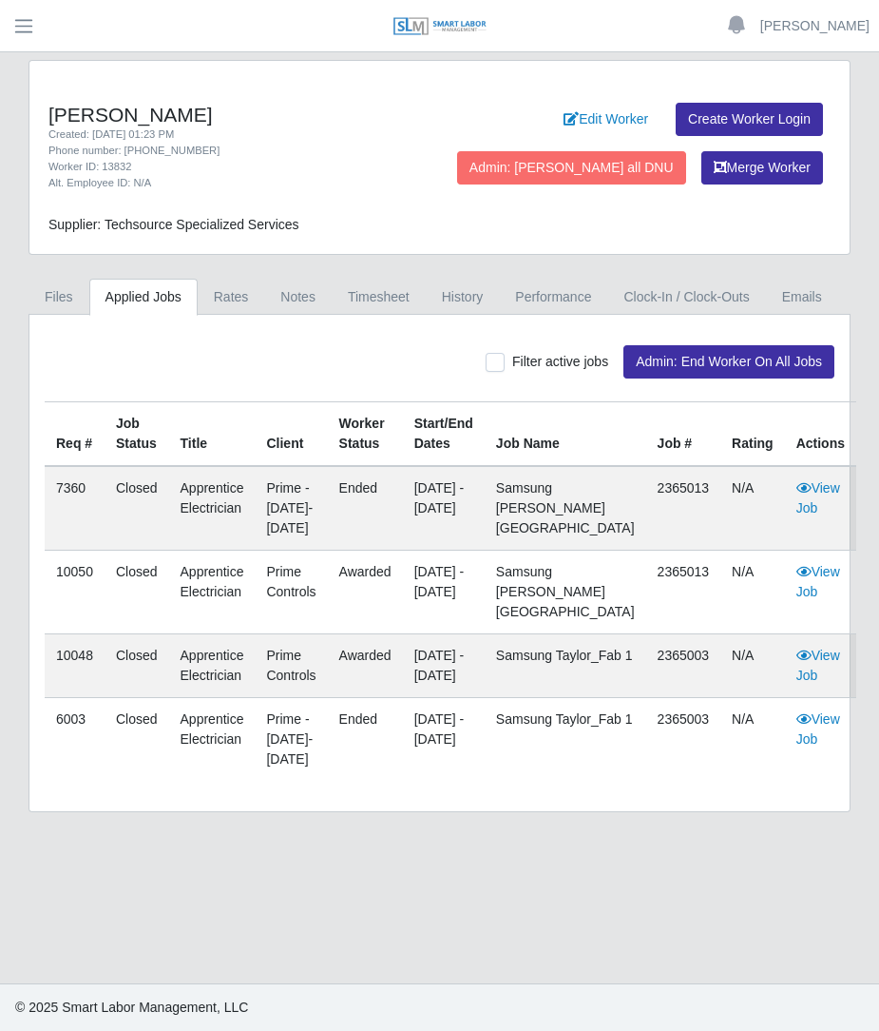
click at [89, 291] on link "Applied Jobs" at bounding box center [143, 297] width 108 height 37
click at [56, 285] on link "Files" at bounding box center [59, 297] width 61 height 37
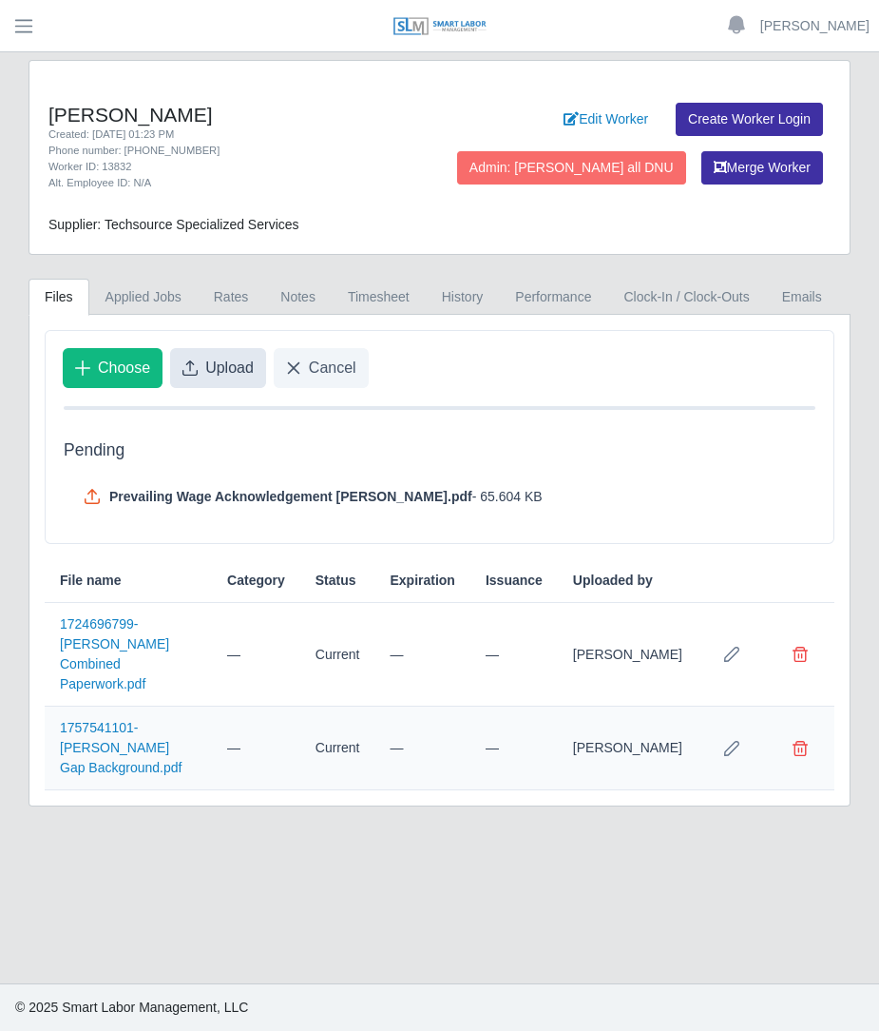
click at [236, 363] on span "Upload" at bounding box center [229, 368] width 48 height 23
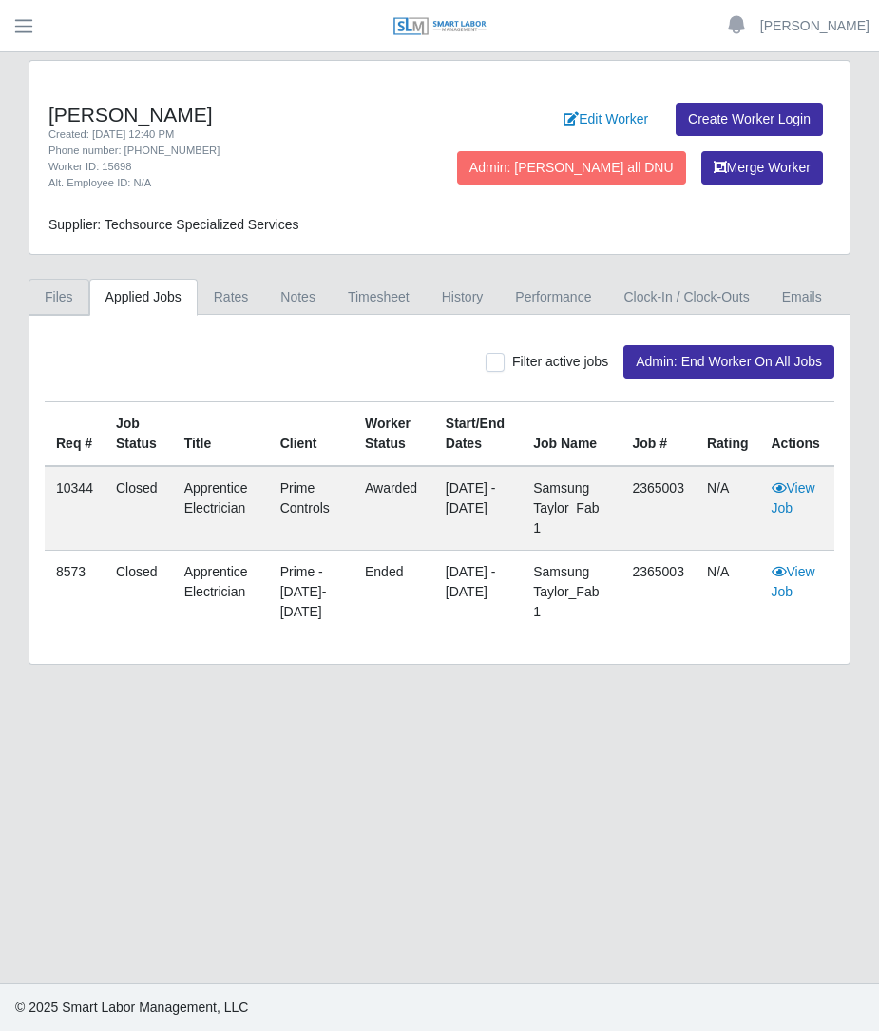
click at [59, 301] on link "Files" at bounding box center [59, 297] width 61 height 37
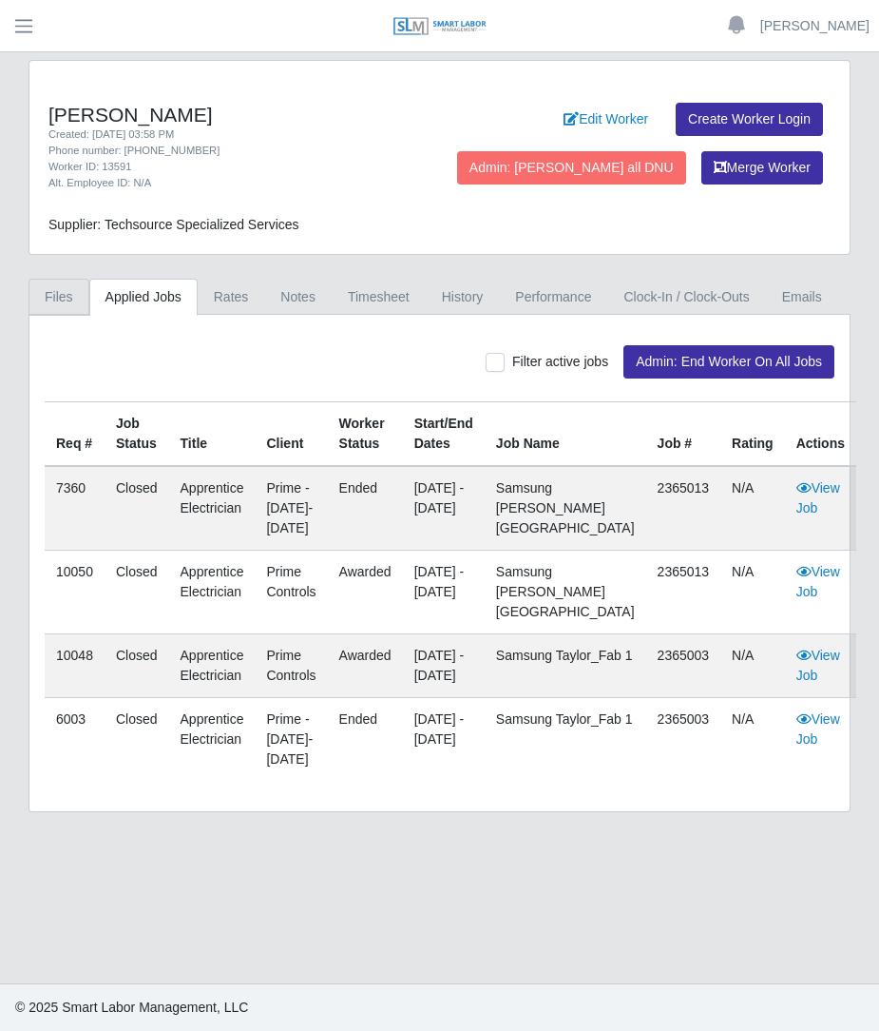
click at [76, 299] on link "Files" at bounding box center [59, 297] width 61 height 37
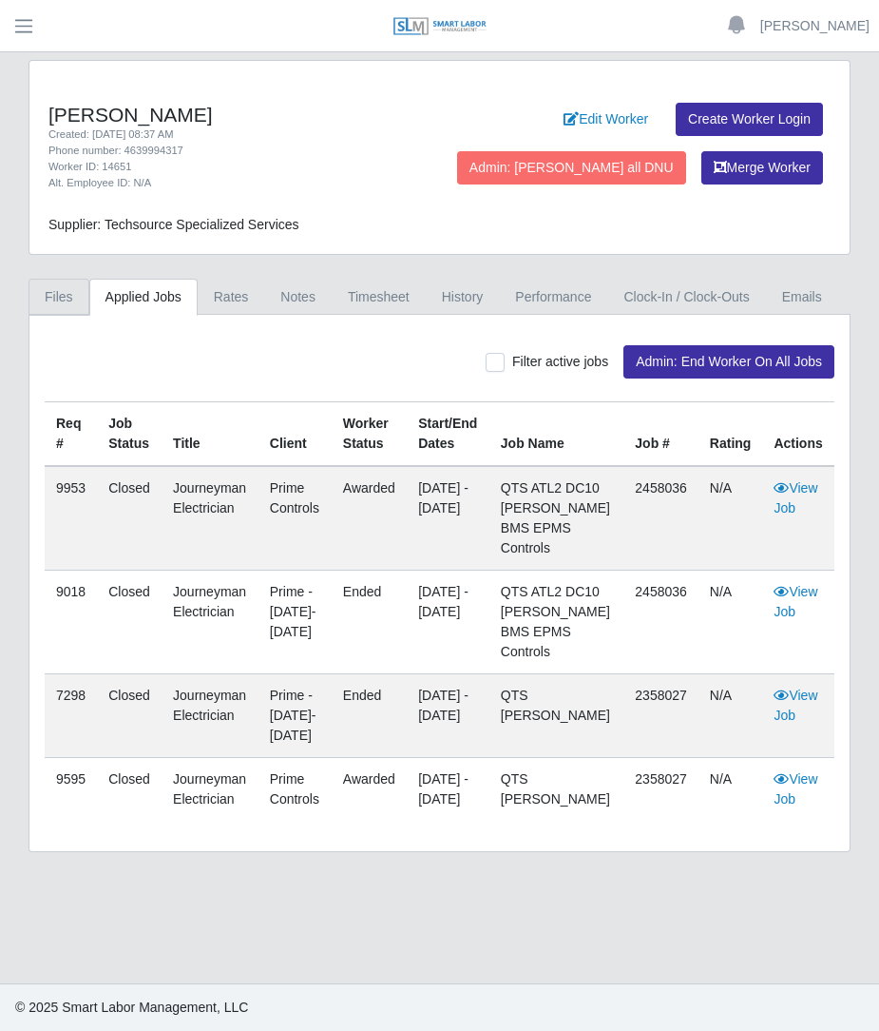
click at [66, 299] on link "Files" at bounding box center [59, 297] width 61 height 37
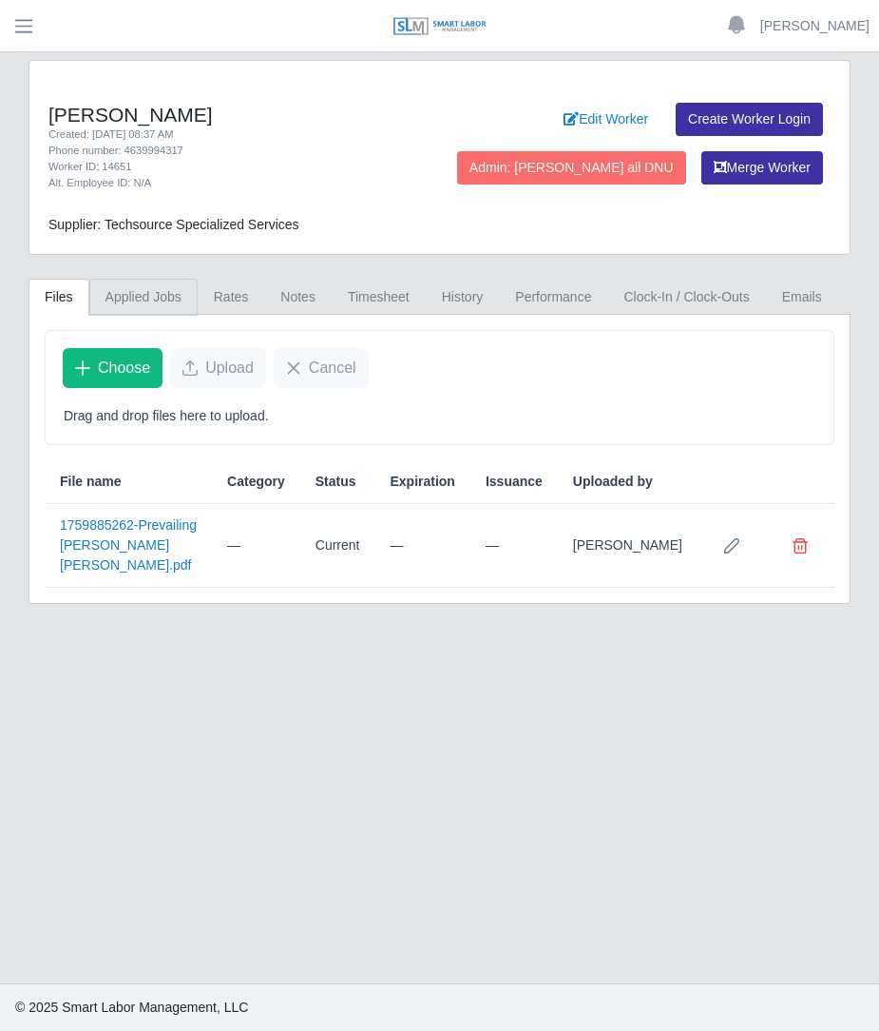
click at [105, 301] on link "Applied Jobs" at bounding box center [143, 297] width 108 height 37
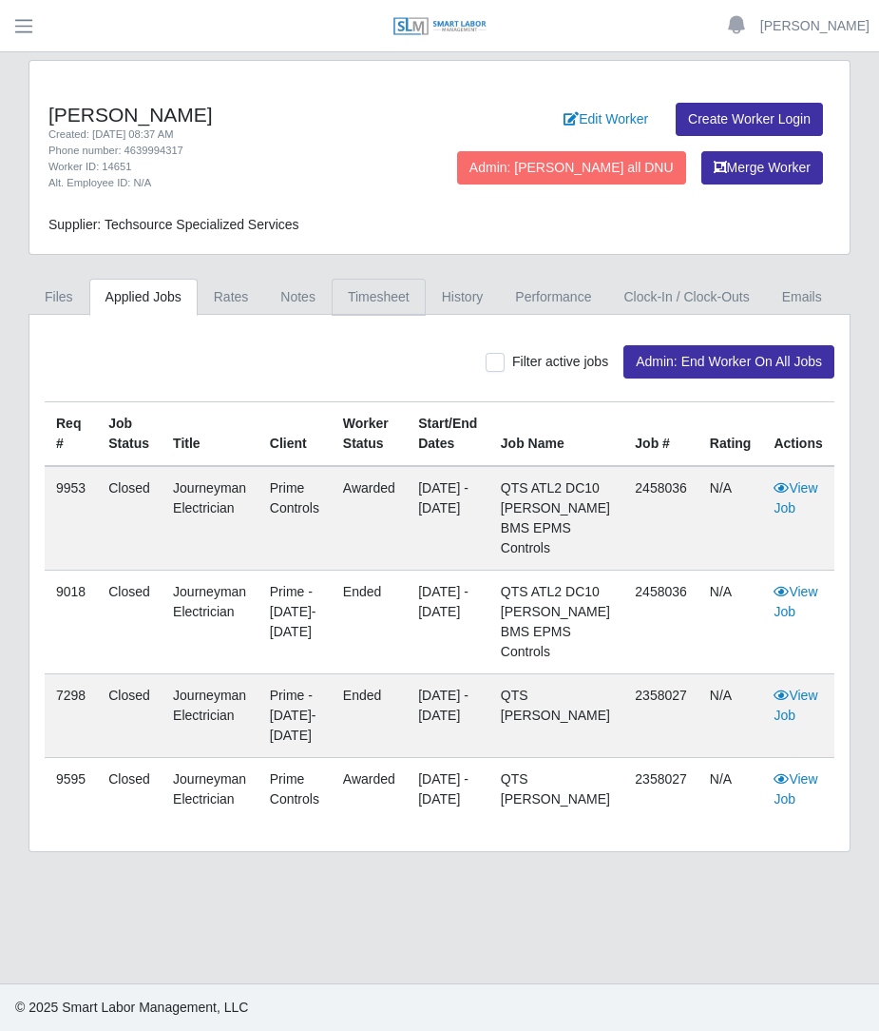
click at [370, 292] on link "Timesheet" at bounding box center [379, 297] width 94 height 37
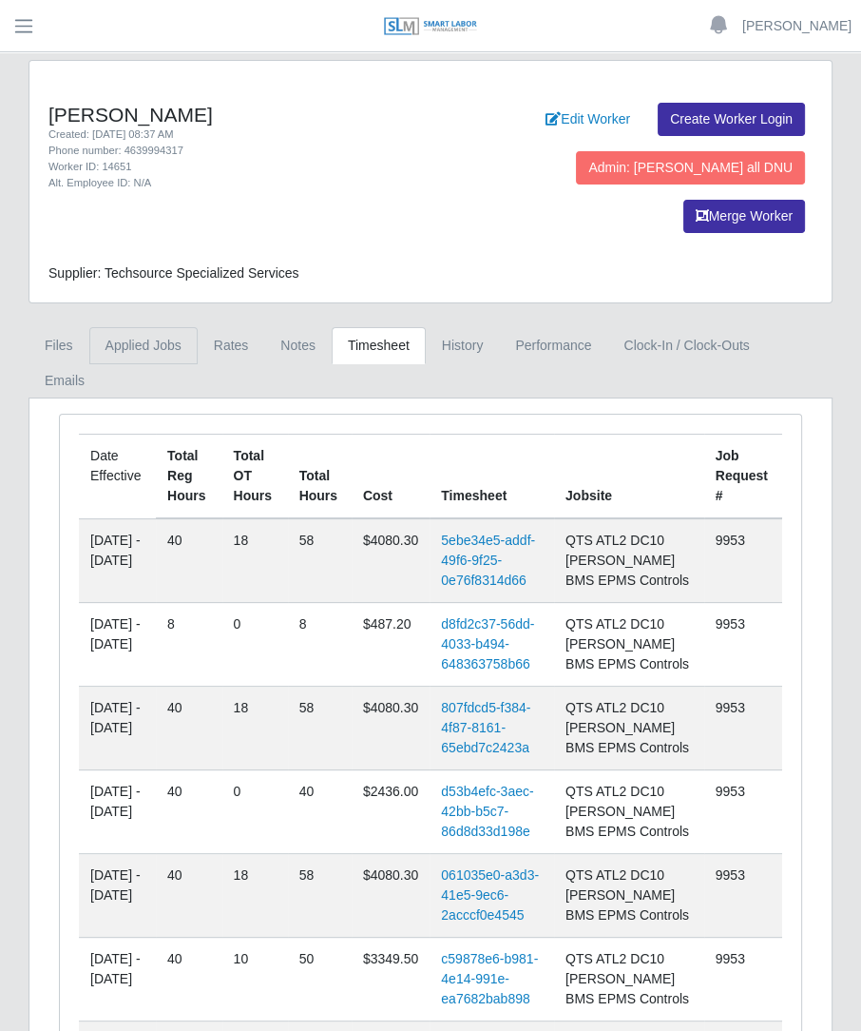
click at [89, 327] on link "Applied Jobs" at bounding box center [143, 345] width 108 height 37
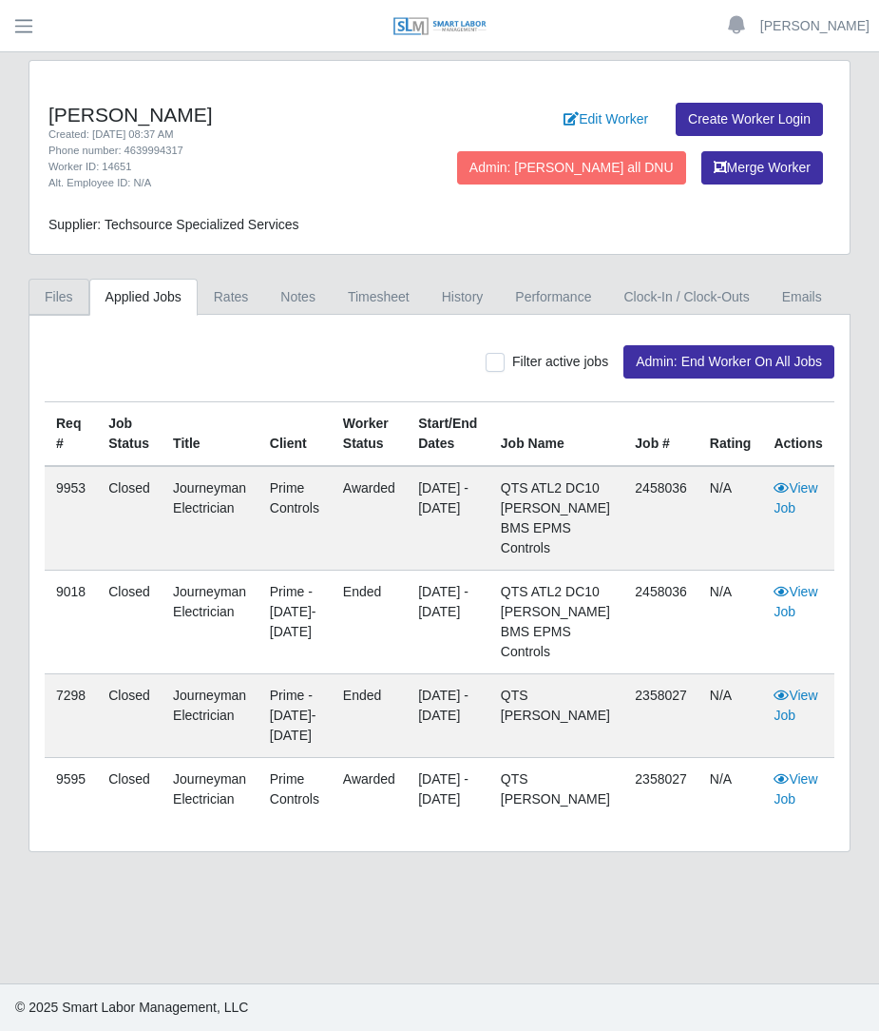
click at [37, 301] on link "Files" at bounding box center [59, 297] width 61 height 37
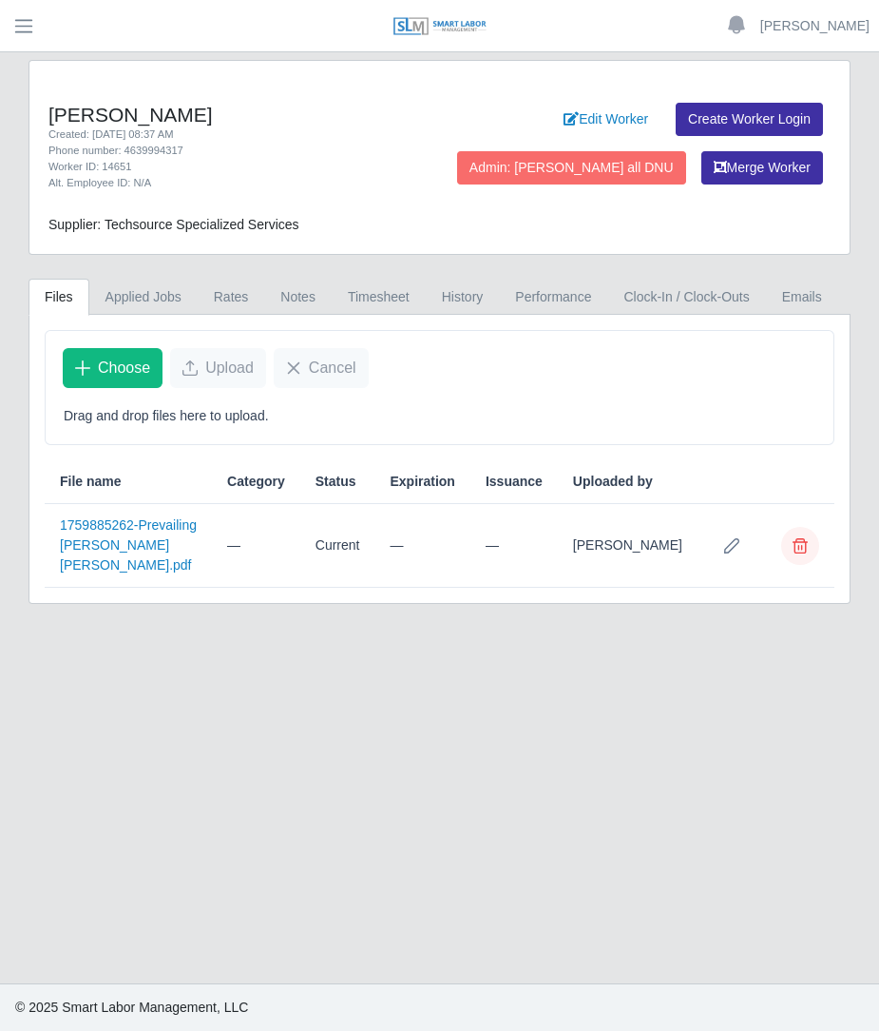
click at [798, 553] on span "Delete file" at bounding box center [800, 545] width 15 height 15
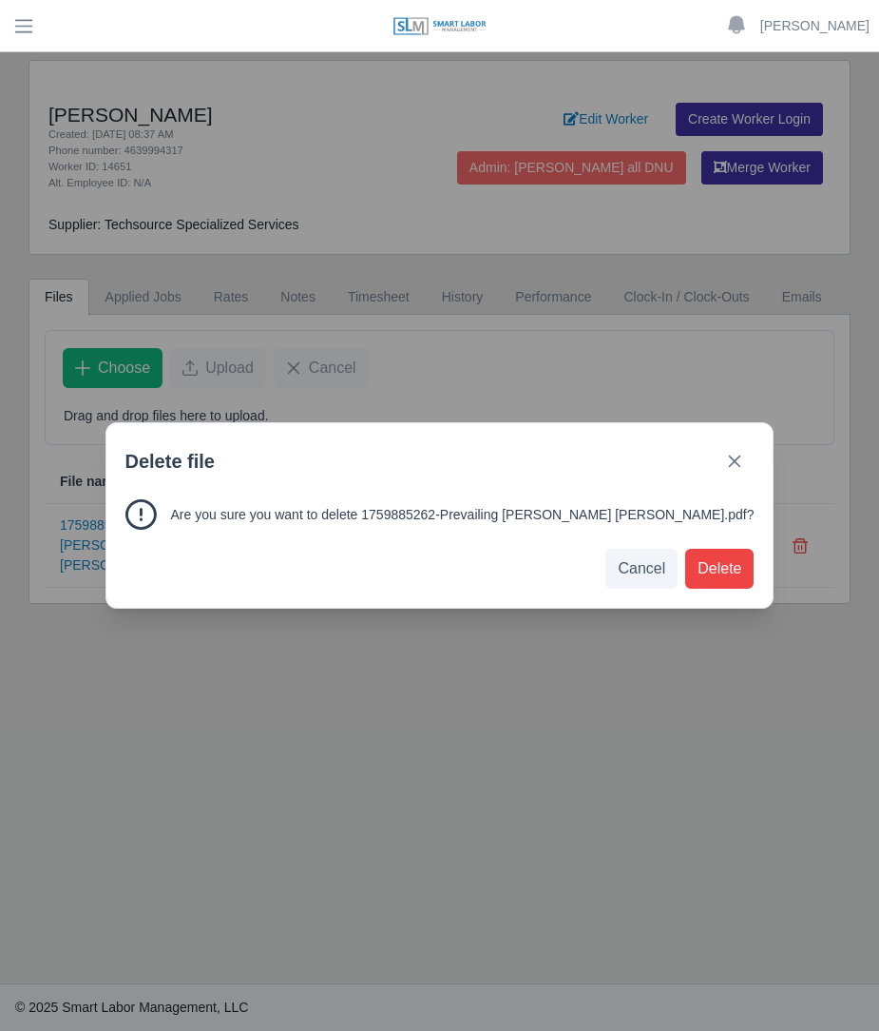
click at [780, 636] on div "Delete file Are you sure you want to delete 1759885262-Prevailing [PERSON_NAME]…" at bounding box center [439, 515] width 879 height 1031
click at [754, 583] on button "Delete" at bounding box center [719, 569] width 68 height 40
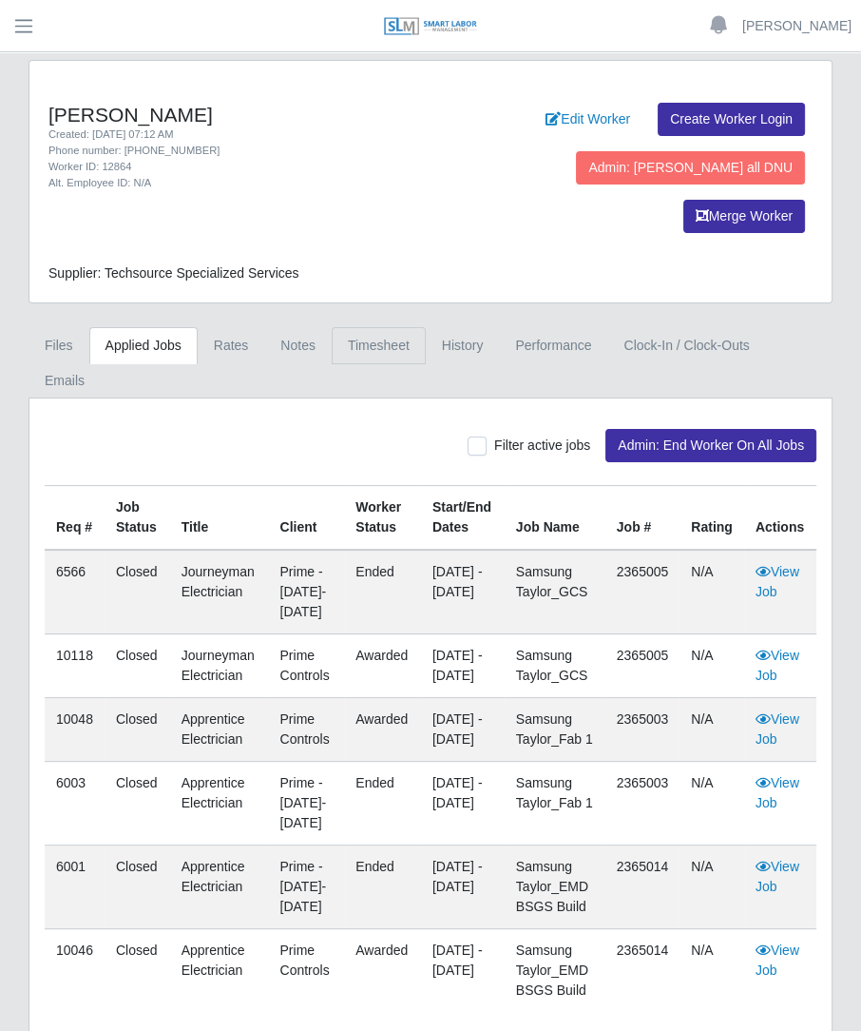
click at [391, 327] on link "Timesheet" at bounding box center [379, 345] width 94 height 37
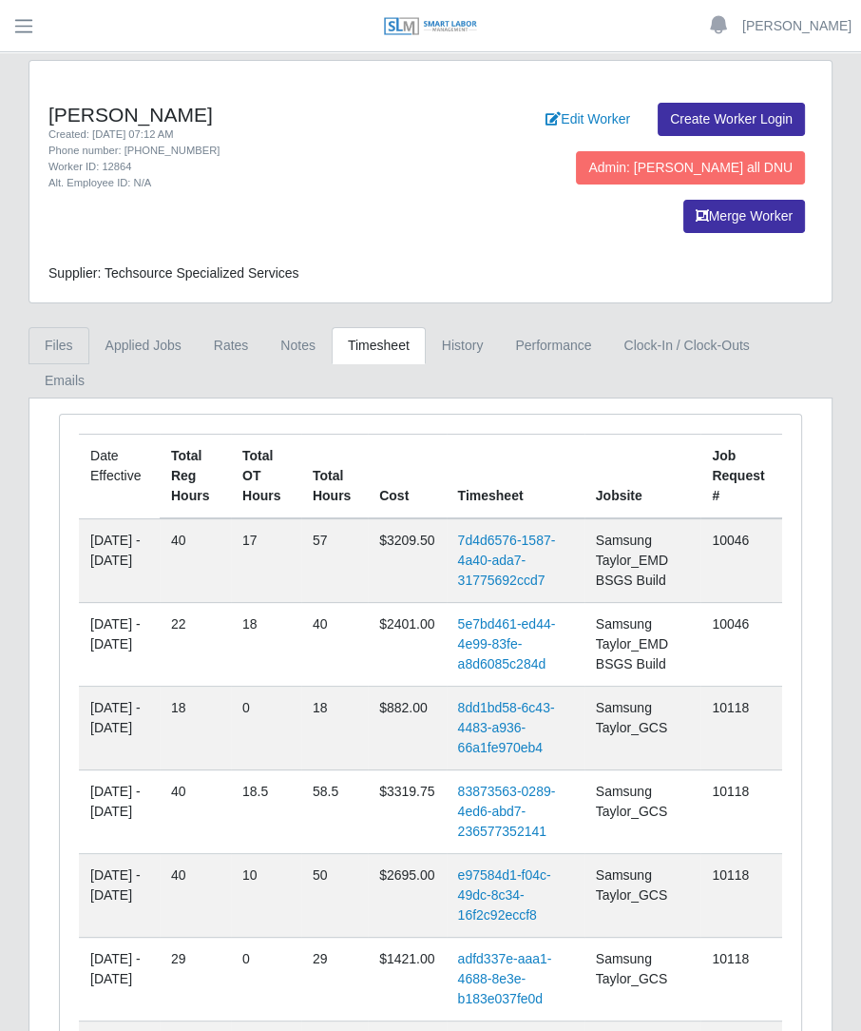
click at [68, 327] on link "Files" at bounding box center [59, 345] width 61 height 37
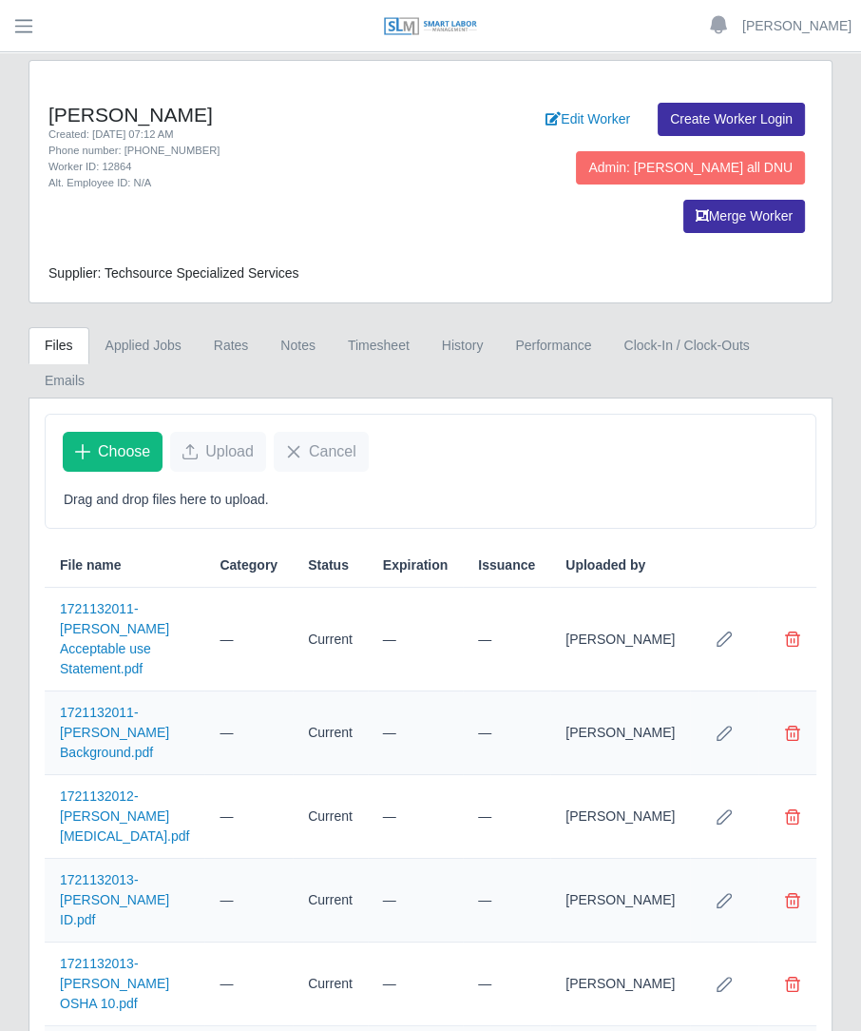
click at [415, 153] on div "Phone number: 956-348-3556" at bounding box center [232, 151] width 368 height 16
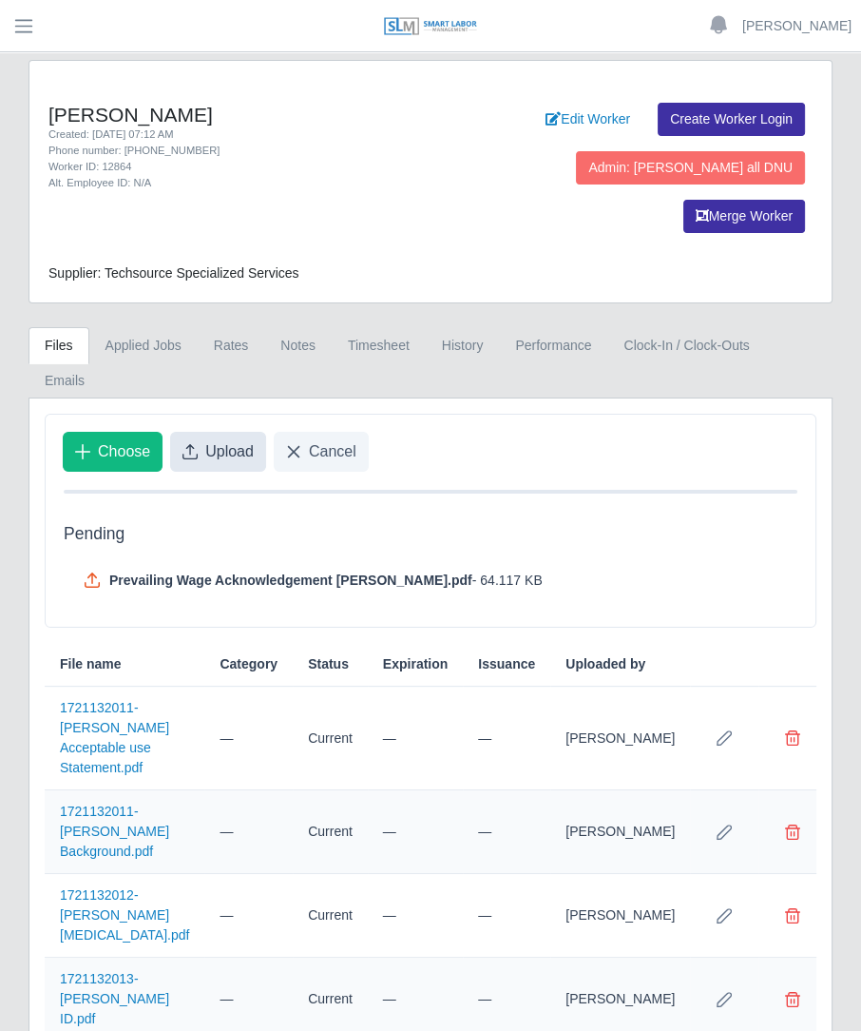
click at [219, 440] on span "Upload" at bounding box center [229, 451] width 48 height 23
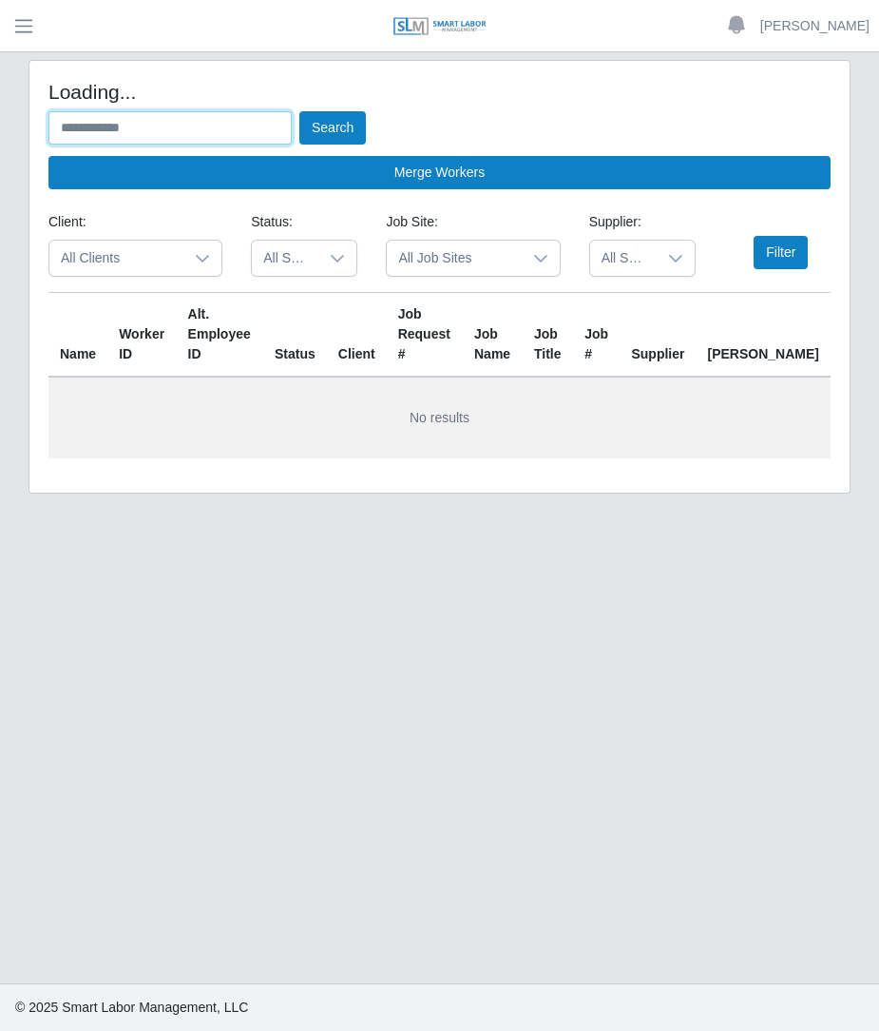
click at [128, 129] on input "text" at bounding box center [169, 127] width 243 height 33
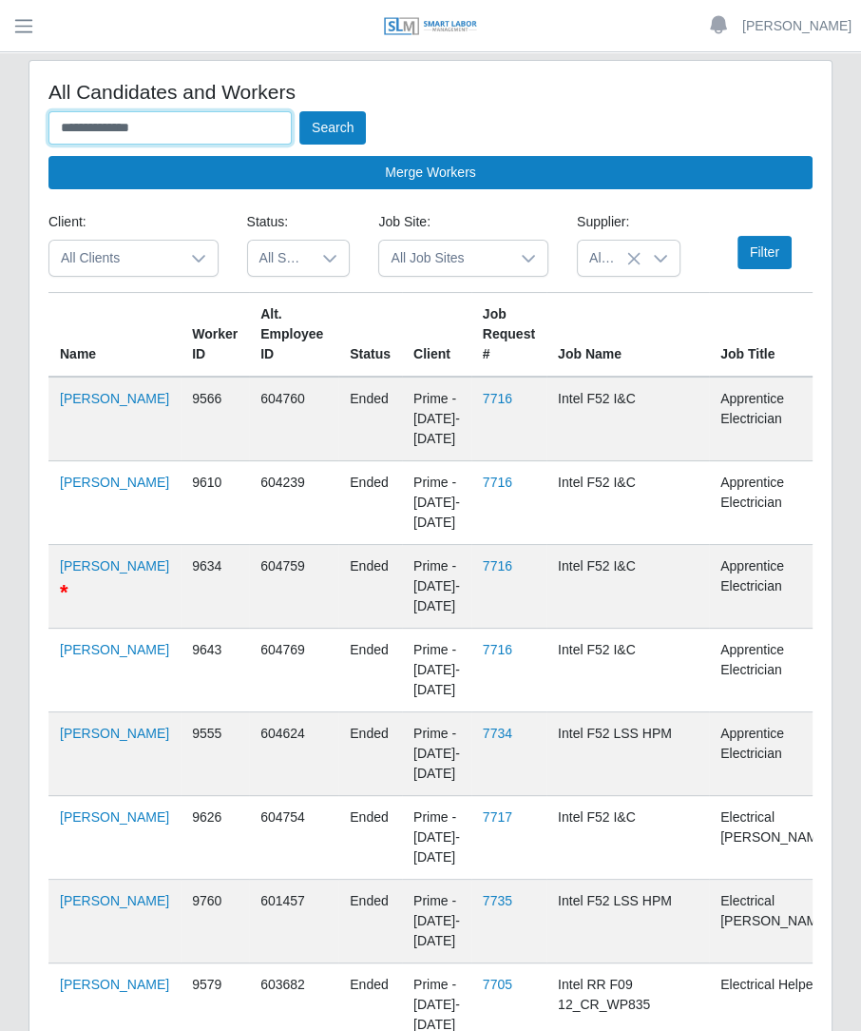
click at [299, 111] on button "Search" at bounding box center [332, 127] width 67 height 33
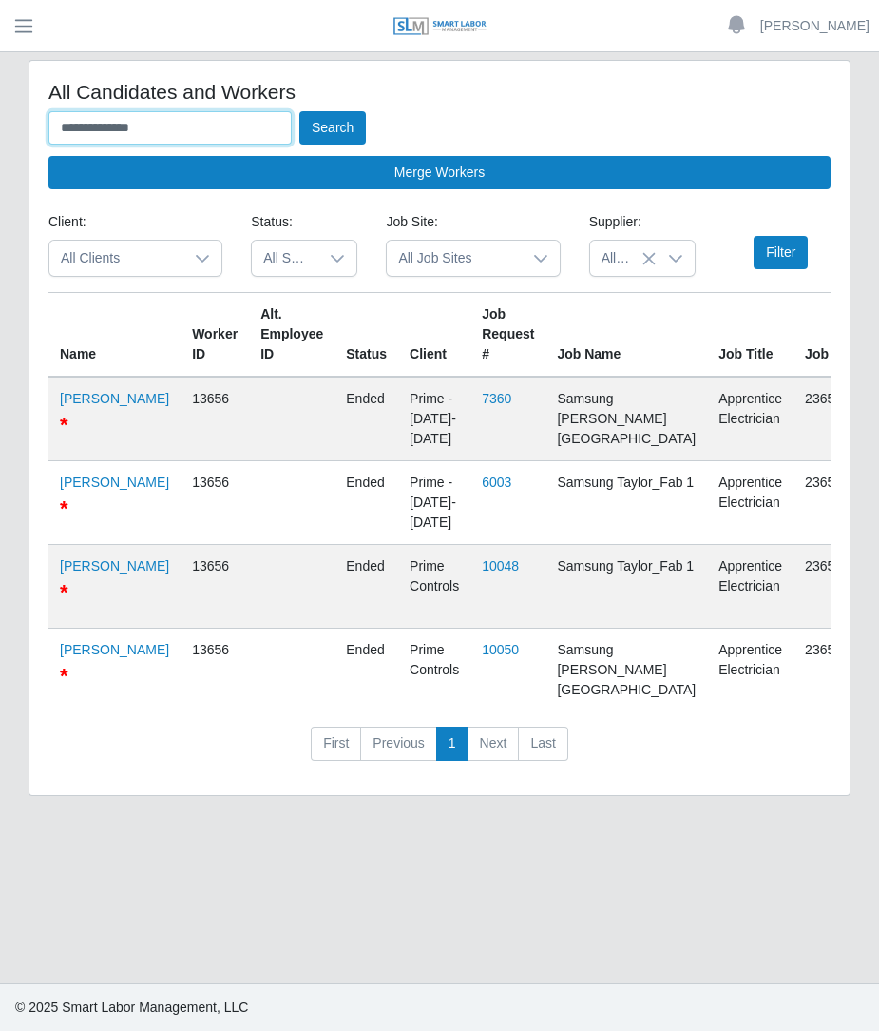
drag, startPoint x: 214, startPoint y: 121, endPoint x: -102, endPoint y: 123, distance: 315.7
click at [0, 123] on html "**********" at bounding box center [439, 515] width 879 height 1031
click at [299, 111] on button "Search" at bounding box center [332, 127] width 67 height 33
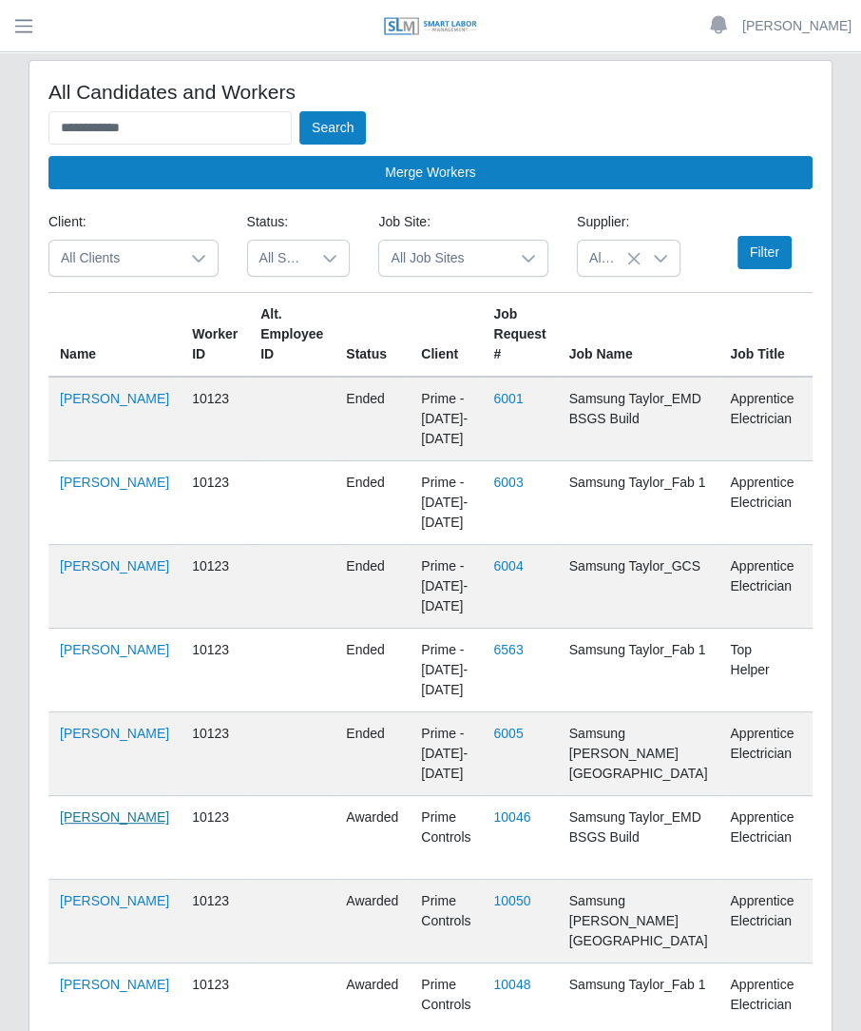
click at [76, 824] on link "Adolfo Garza" at bounding box center [114, 816] width 109 height 15
drag, startPoint x: 175, startPoint y: 141, endPoint x: -98, endPoint y: 195, distance: 278.2
click at [0, 195] on html "**********" at bounding box center [430, 515] width 861 height 1031
click at [299, 111] on button "Search" at bounding box center [332, 127] width 67 height 33
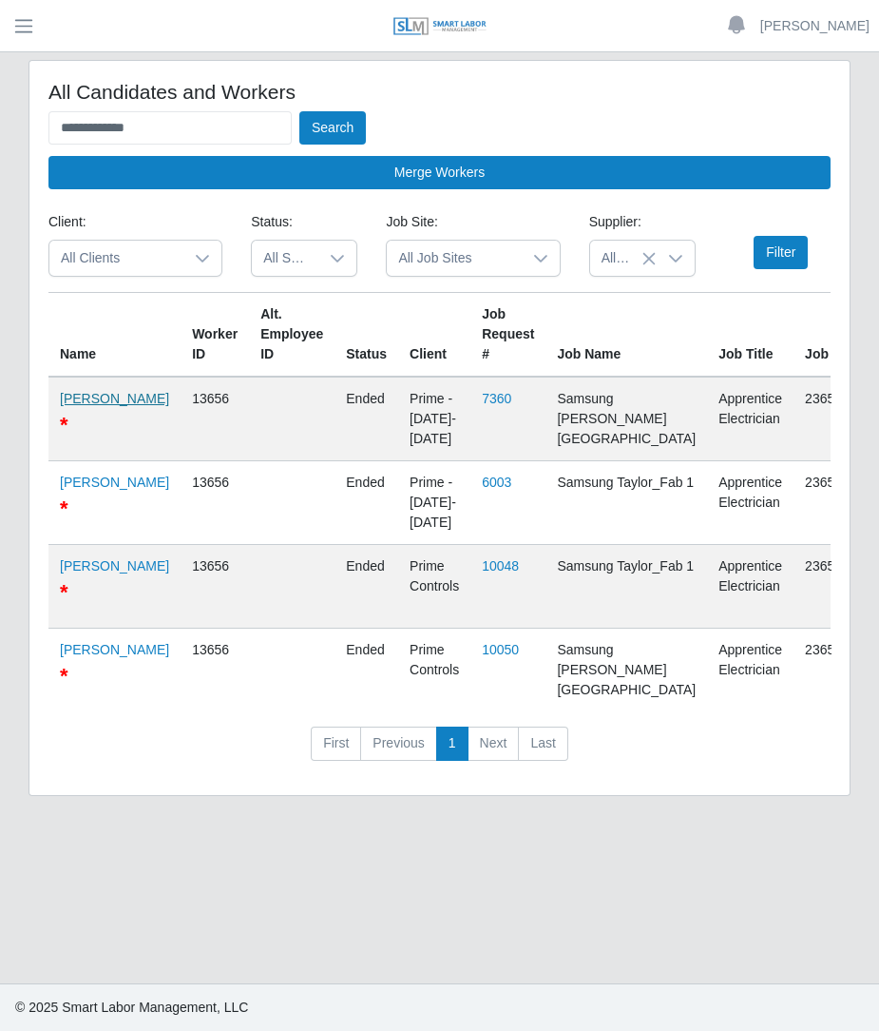
click at [76, 396] on link "Armando Ponce" at bounding box center [114, 398] width 109 height 15
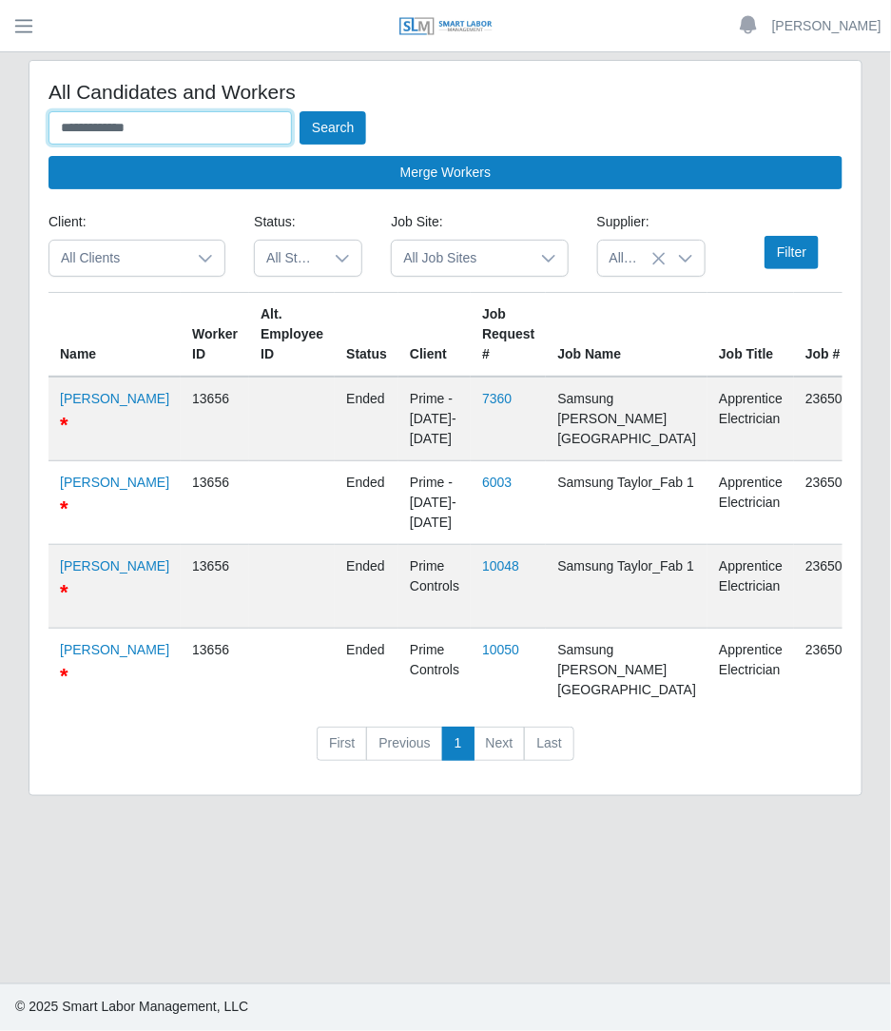
drag, startPoint x: 173, startPoint y: 135, endPoint x: -276, endPoint y: 169, distance: 450.1
click at [0, 169] on html "**********" at bounding box center [445, 515] width 891 height 1031
type input "**********"
click at [299, 111] on button "Search" at bounding box center [332, 127] width 67 height 33
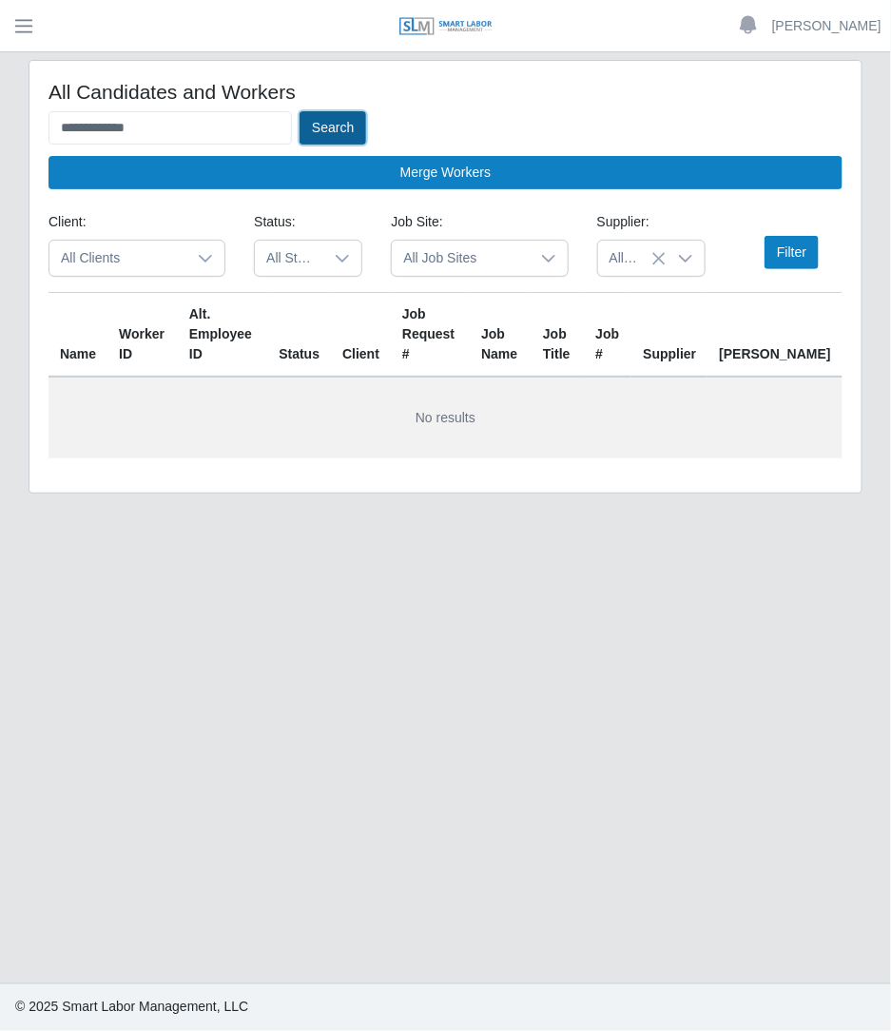
click at [342, 118] on button "Search" at bounding box center [332, 127] width 67 height 33
click at [681, 251] on icon at bounding box center [685, 258] width 15 height 15
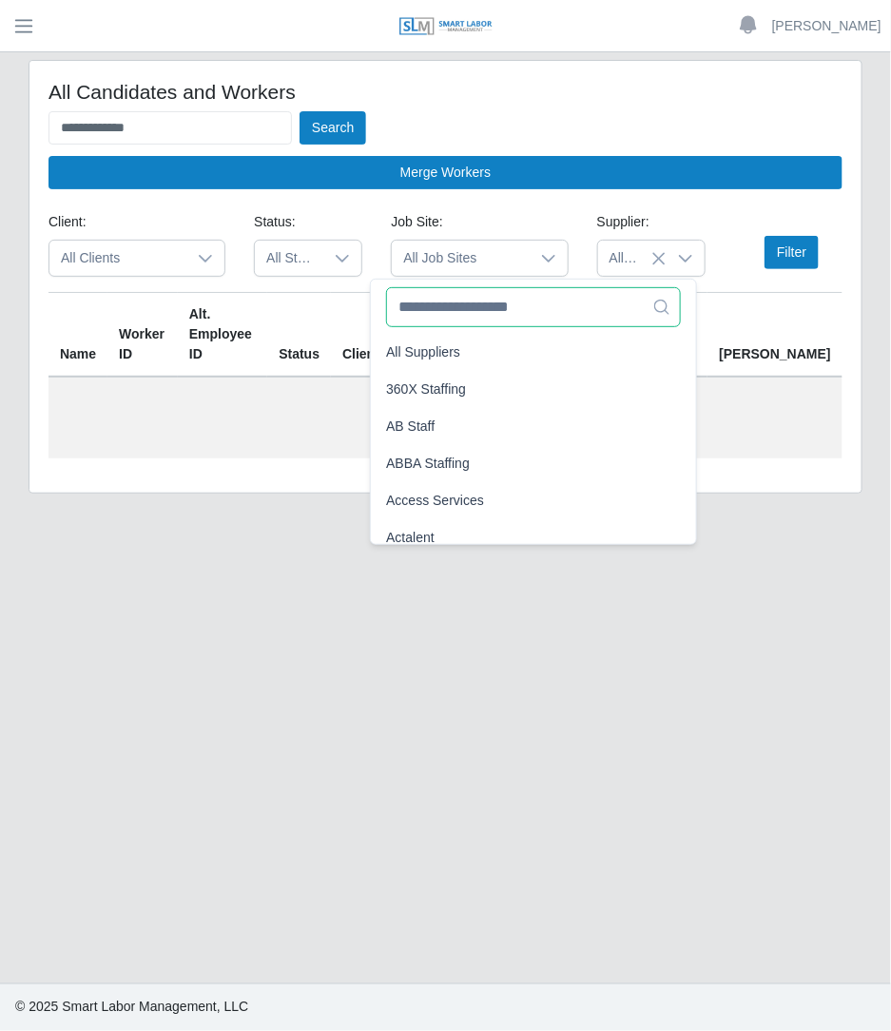
click at [551, 310] on input "text" at bounding box center [533, 307] width 295 height 40
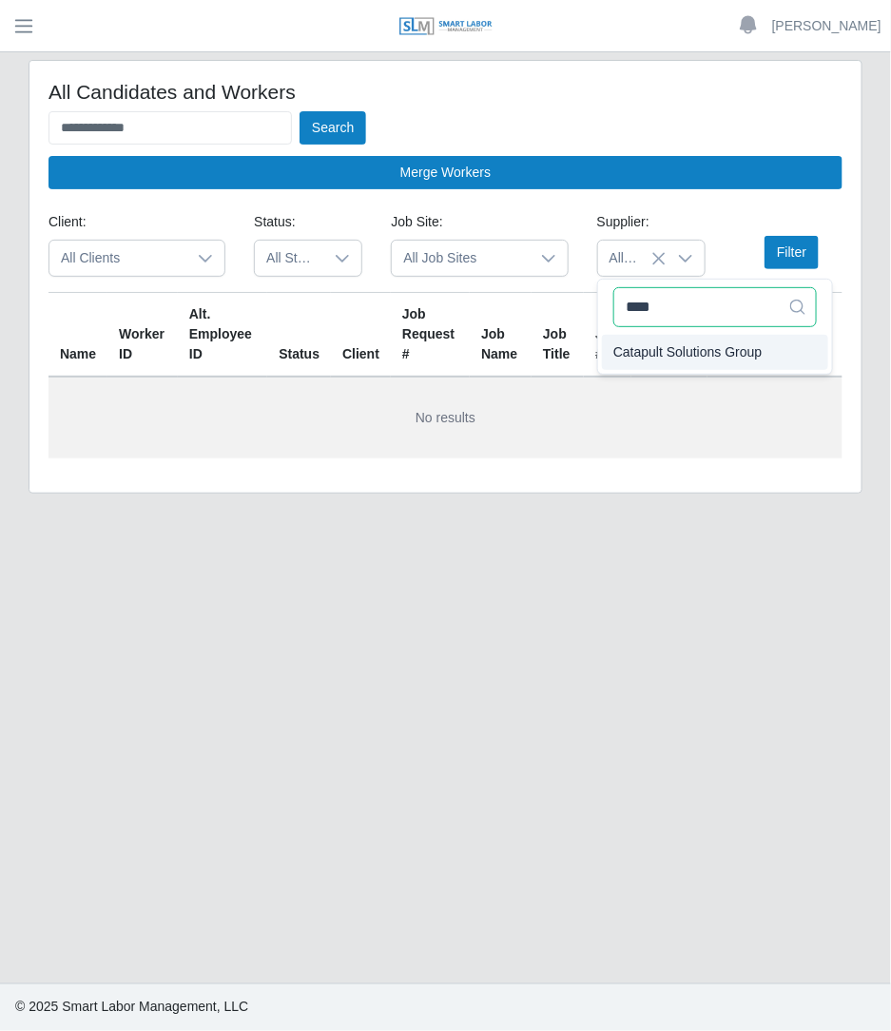
type input "****"
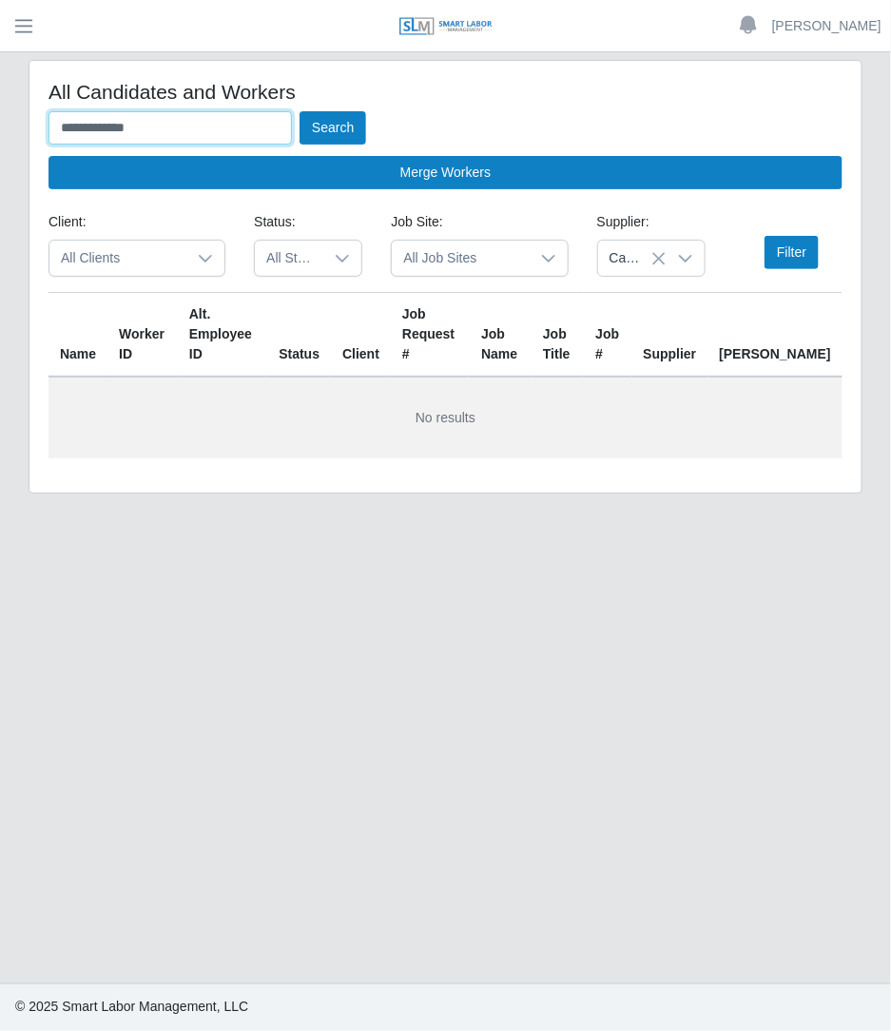
click at [183, 136] on input "**********" at bounding box center [169, 127] width 243 height 33
click at [299, 111] on button "Search" at bounding box center [332, 127] width 67 height 33
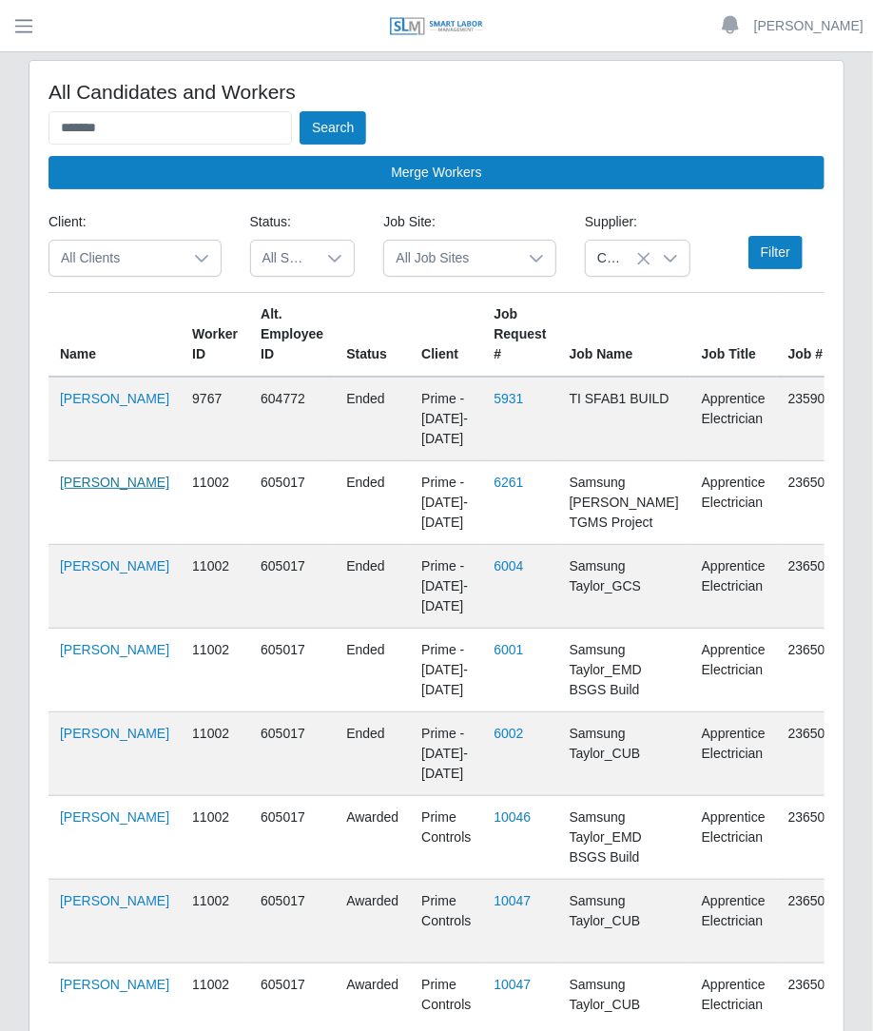
click at [88, 482] on link "Santos Arroyo" at bounding box center [114, 481] width 109 height 15
drag, startPoint x: 253, startPoint y: 118, endPoint x: -179, endPoint y: 110, distance: 431.7
click at [0, 110] on html "Betzaida Palacio Account Settings Logout SLM Services Dashboard Todo Clients In…" at bounding box center [436, 515] width 873 height 1031
click at [299, 111] on button "Search" at bounding box center [332, 127] width 67 height 33
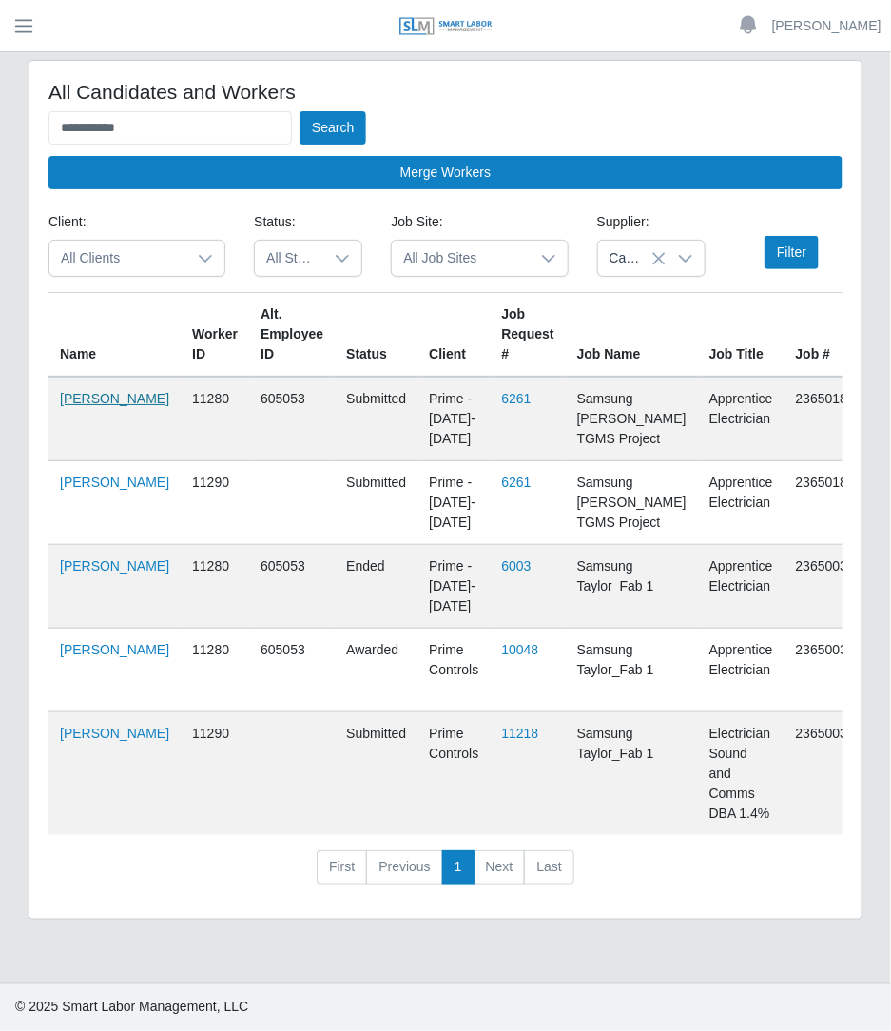
click at [67, 406] on link "Luis Acosta" at bounding box center [114, 398] width 109 height 15
drag, startPoint x: 210, startPoint y: 118, endPoint x: -305, endPoint y: -26, distance: 534.9
click at [0, 0] on html "**********" at bounding box center [445, 515] width 891 height 1031
click at [299, 111] on button "Search" at bounding box center [332, 127] width 67 height 33
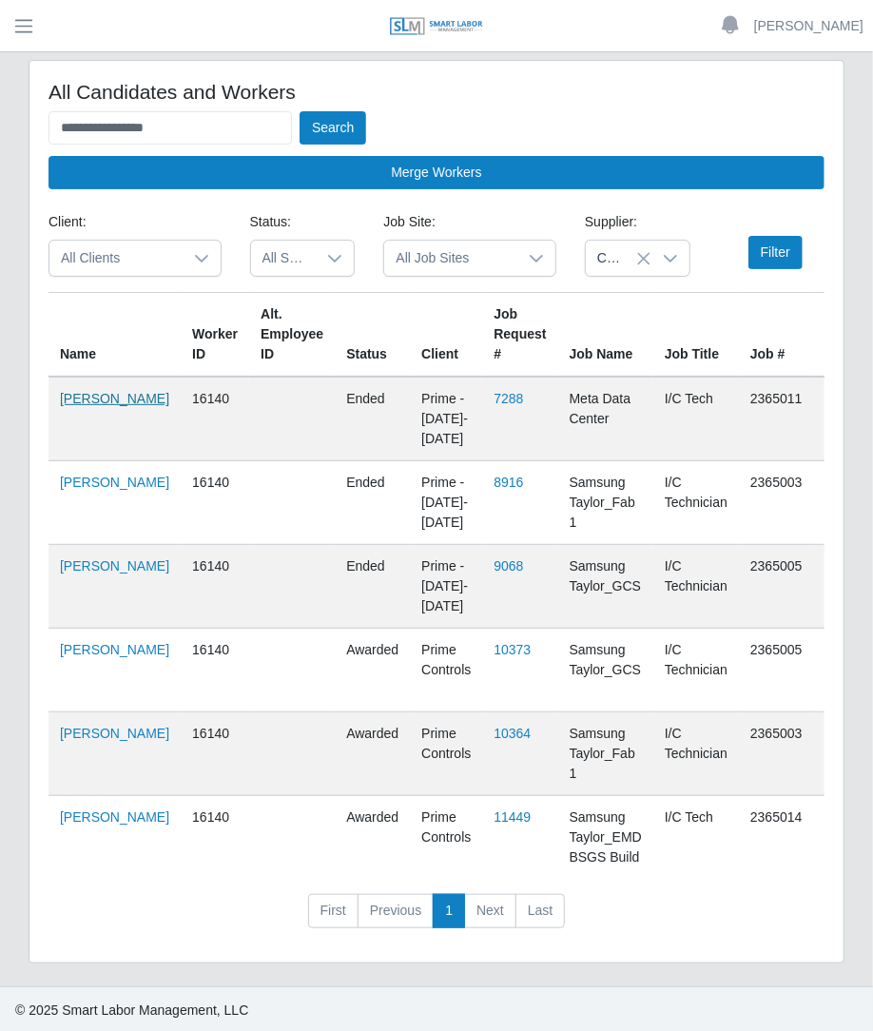
click at [77, 398] on link "Leonardo Galicia" at bounding box center [114, 398] width 109 height 15
drag, startPoint x: 222, startPoint y: 133, endPoint x: -202, endPoint y: 64, distance: 429.7
click at [0, 64] on html "**********" at bounding box center [436, 515] width 873 height 1031
type input "*"
click at [299, 111] on button "Search" at bounding box center [332, 127] width 67 height 33
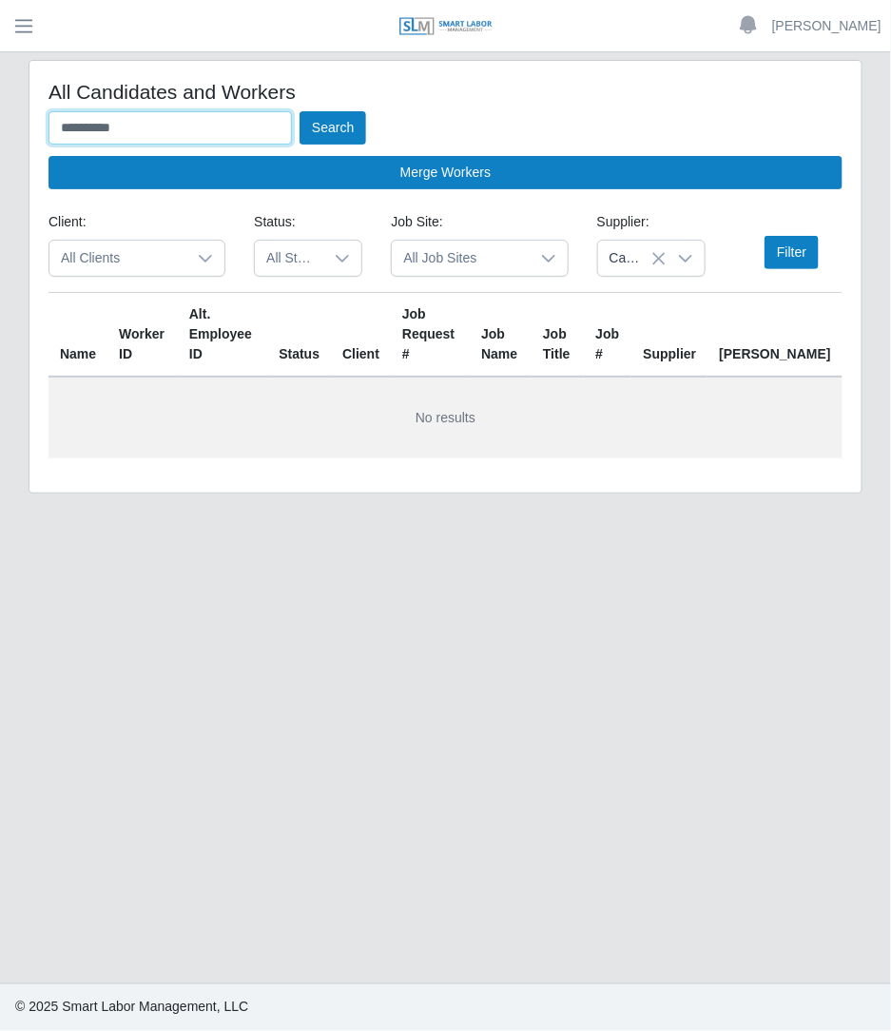
click at [299, 111] on button "Search" at bounding box center [332, 127] width 67 height 33
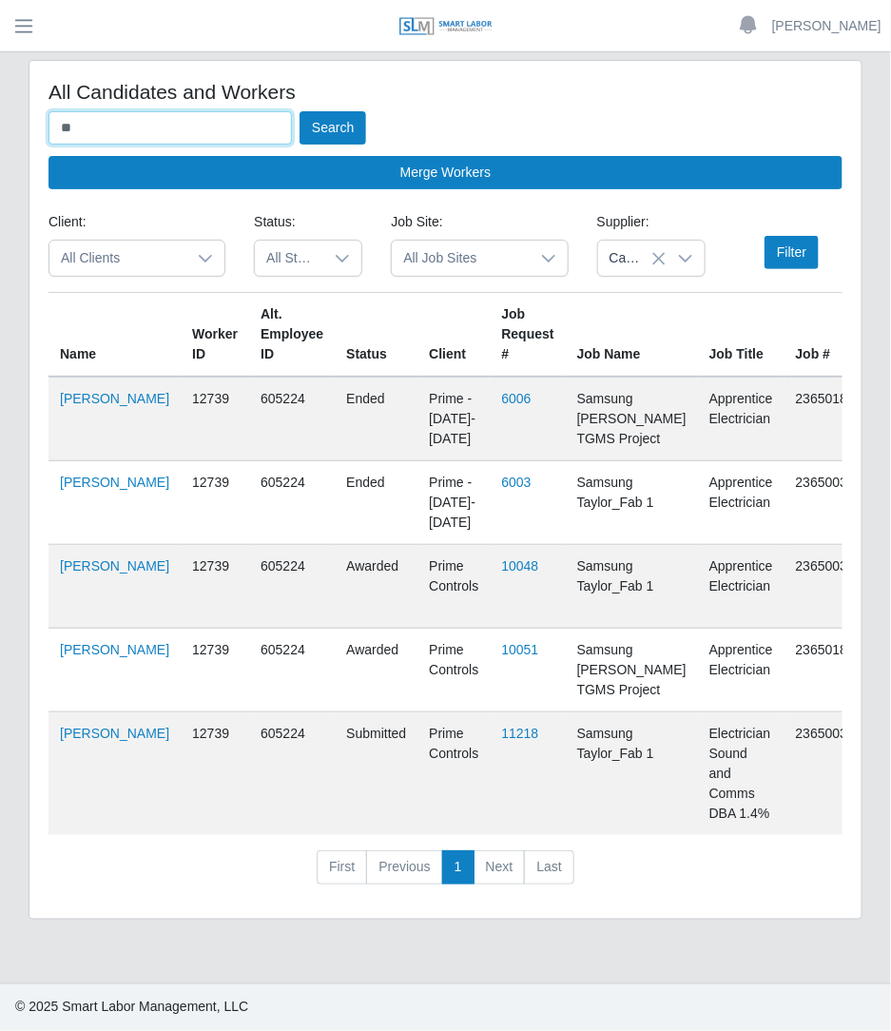
type input "*"
click at [299, 111] on button "Search" at bounding box center [332, 127] width 67 height 33
click at [77, 406] on link "Katherin Andrea Urdaneta" at bounding box center [114, 398] width 109 height 15
drag, startPoint x: 206, startPoint y: 135, endPoint x: -121, endPoint y: 138, distance: 327.1
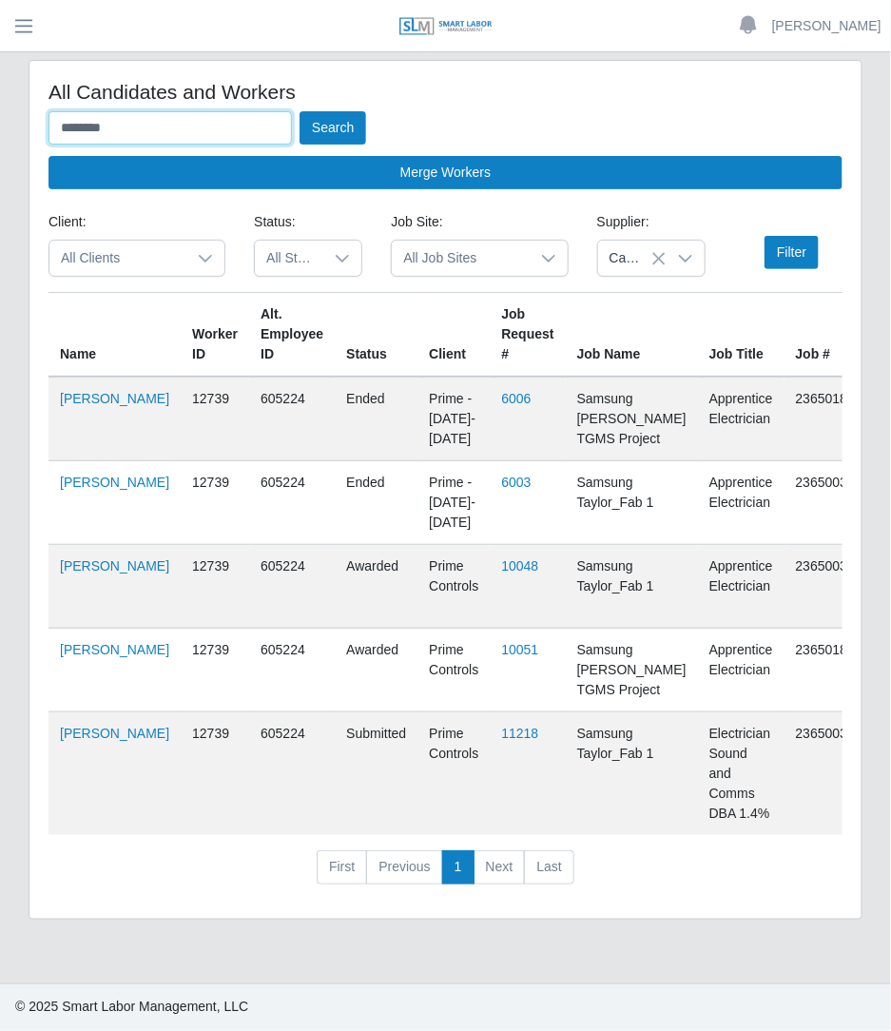
click at [0, 138] on html "Betzaida Palacio Account Settings Logout SLM Services Dashboard Todo Clients In…" at bounding box center [445, 515] width 891 height 1031
click at [299, 111] on button "Search" at bounding box center [332, 127] width 67 height 33
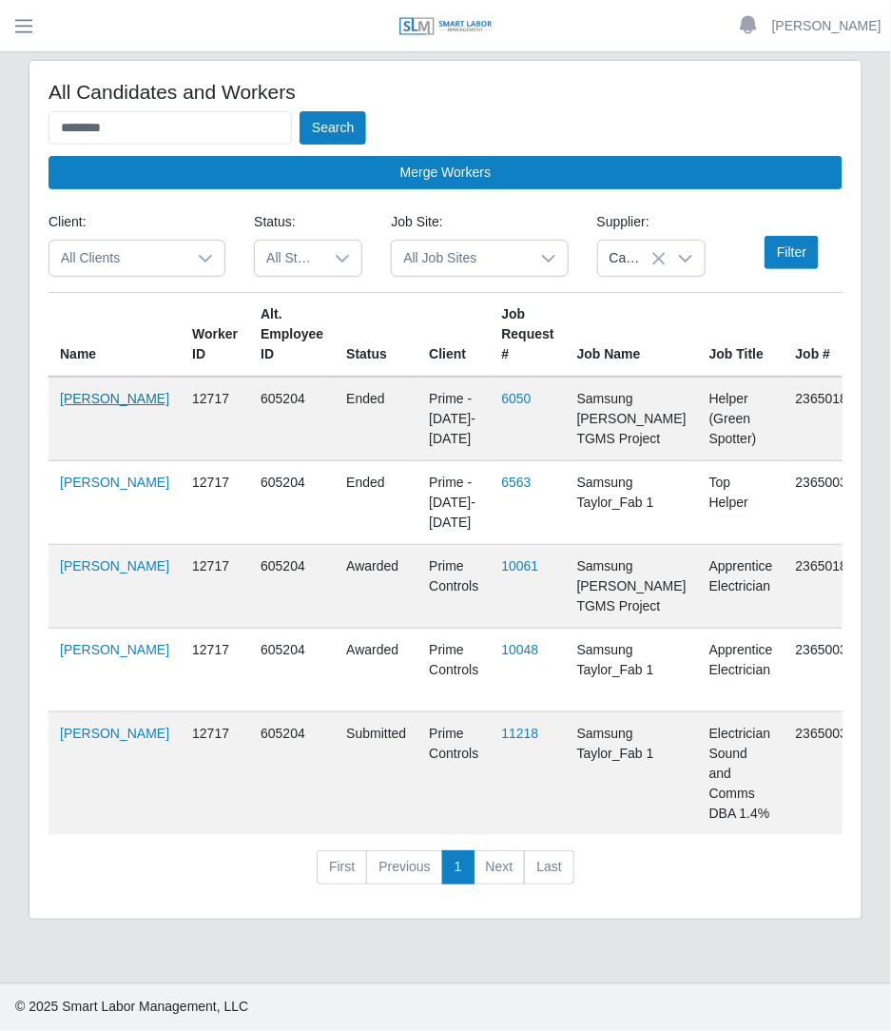
click at [81, 406] on link "Jennice Subero" at bounding box center [114, 398] width 109 height 15
drag, startPoint x: 252, startPoint y: 140, endPoint x: 33, endPoint y: 171, distance: 220.9
click at [33, 171] on div "All Candidates and Workers ******* Search Merge Workers Client: All Clients Sta…" at bounding box center [445, 490] width 832 height 858
click at [299, 111] on button "Search" at bounding box center [332, 127] width 67 height 33
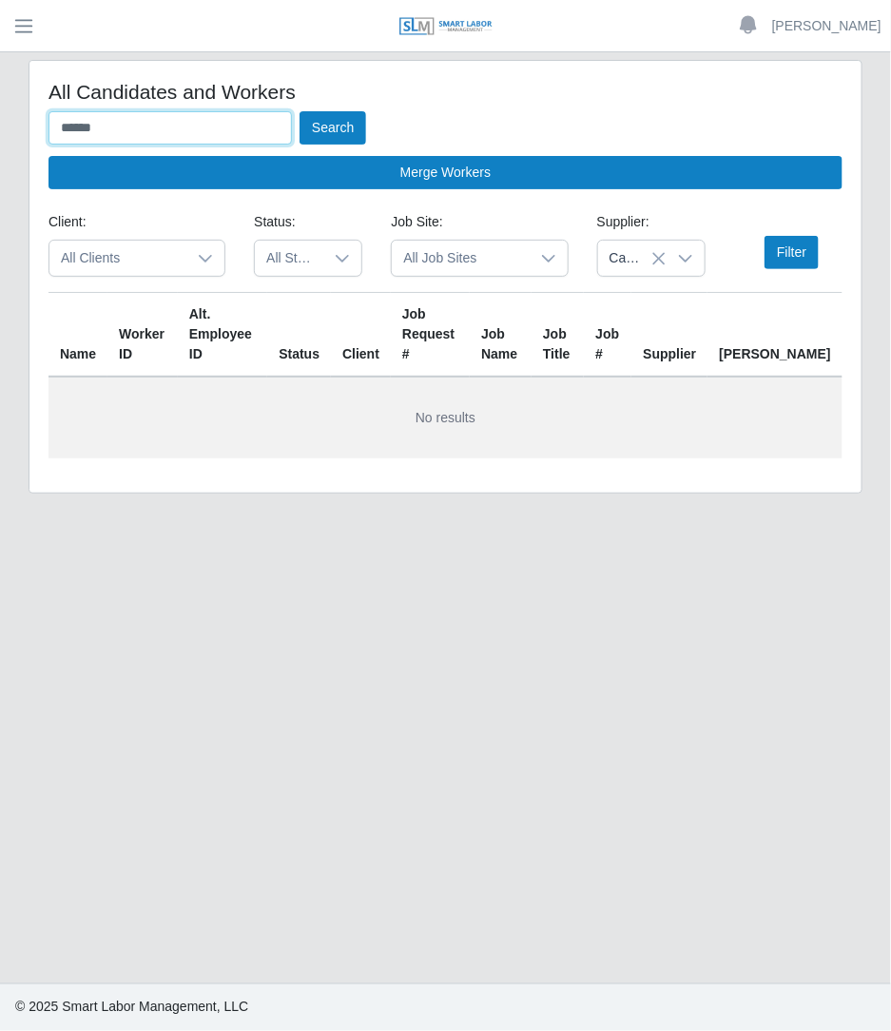
click at [299, 111] on button "Search" at bounding box center [332, 127] width 67 height 33
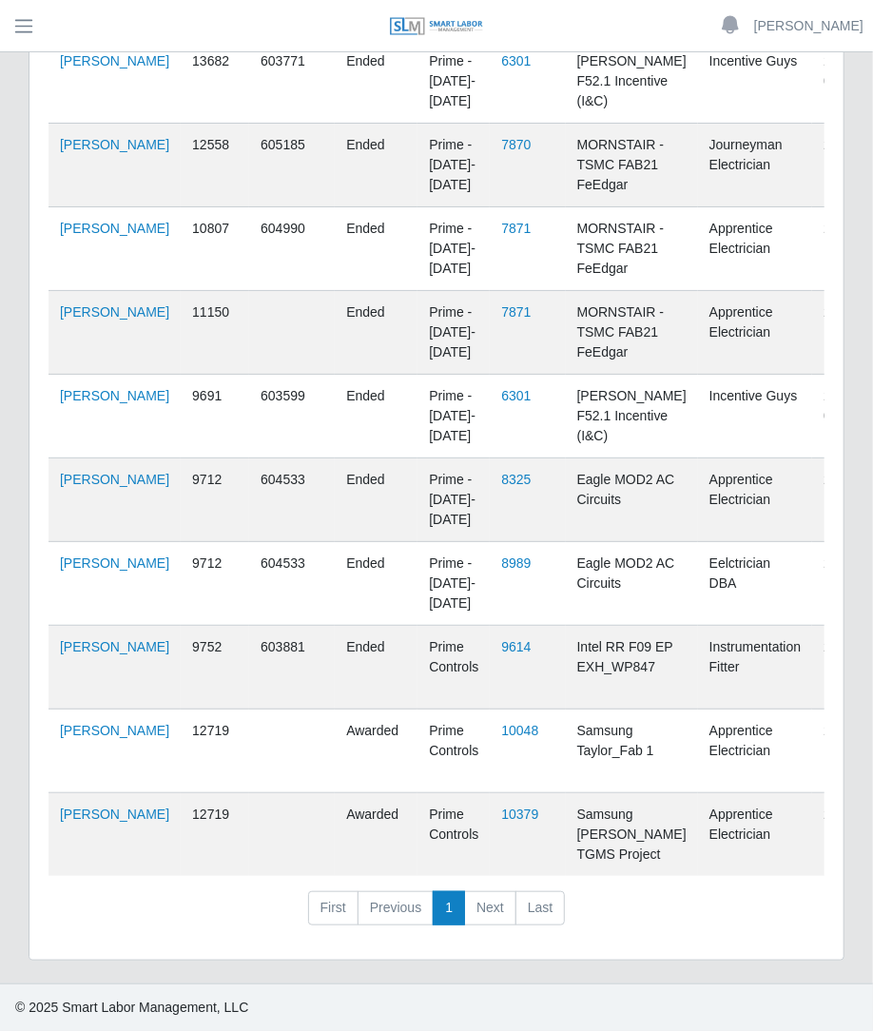
click at [95, 719] on td "Edgar Crispin" at bounding box center [114, 751] width 132 height 84
click at [89, 723] on link "Edgar Crispin" at bounding box center [114, 730] width 109 height 15
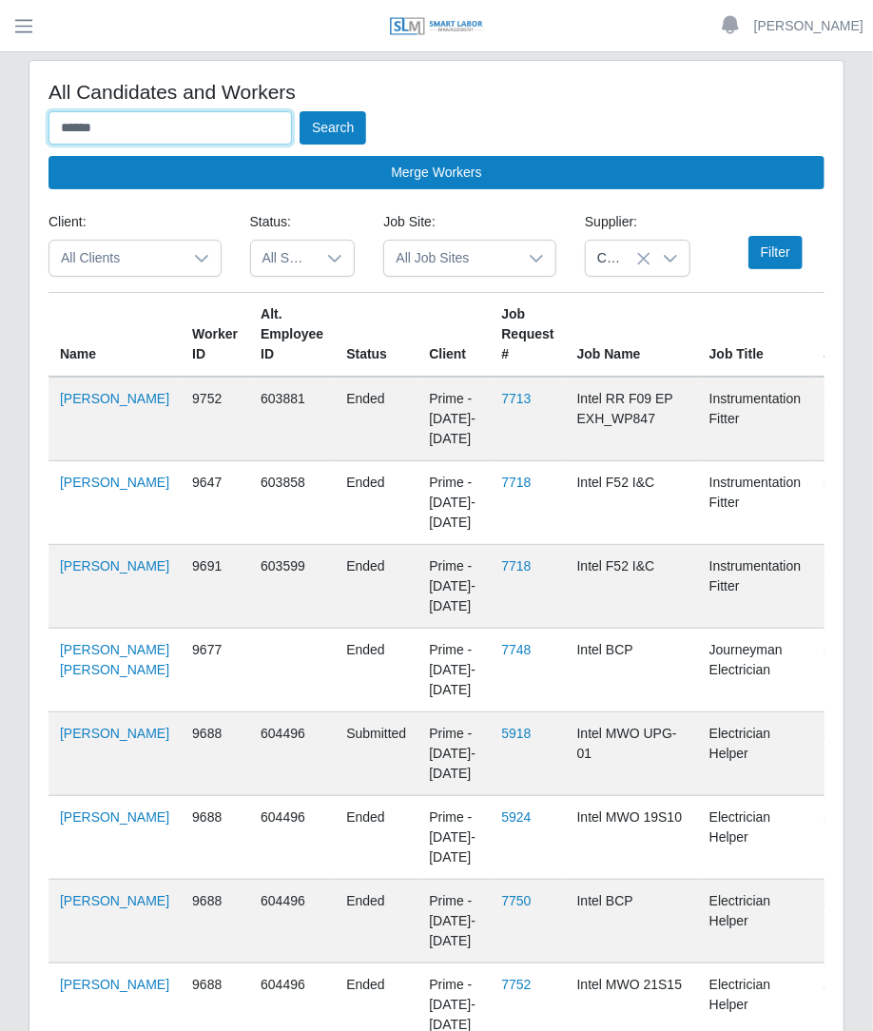
drag, startPoint x: 181, startPoint y: 140, endPoint x: -290, endPoint y: 17, distance: 486.3
click at [0, 17] on html "Betzaida Palacio Account Settings Logout SLM Services Dashboard Todo Clients In…" at bounding box center [436, 515] width 873 height 1031
type input "*"
click at [299, 111] on button "Search" at bounding box center [332, 127] width 67 height 33
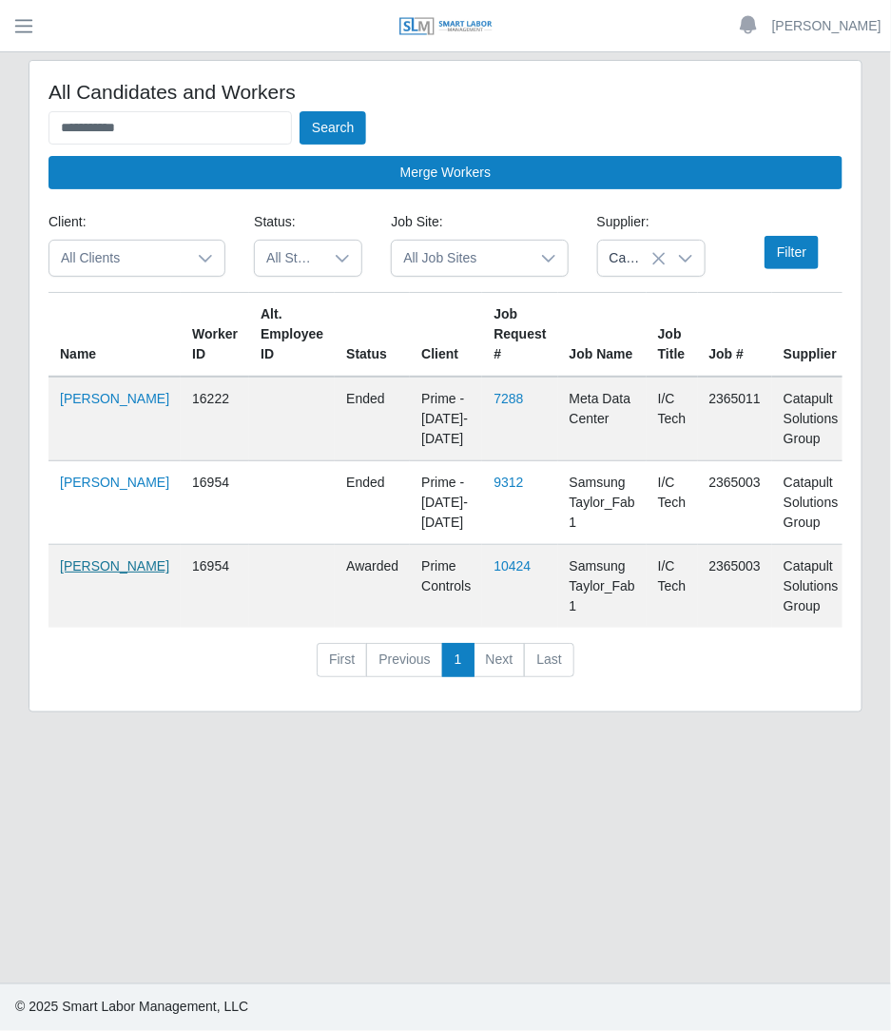
click at [89, 573] on link "Adan Acosta" at bounding box center [114, 565] width 109 height 15
click at [661, 262] on icon at bounding box center [658, 258] width 15 height 15
click at [176, 125] on input "**********" at bounding box center [169, 127] width 243 height 33
type input "*"
click at [299, 111] on button "Search" at bounding box center [332, 127] width 67 height 33
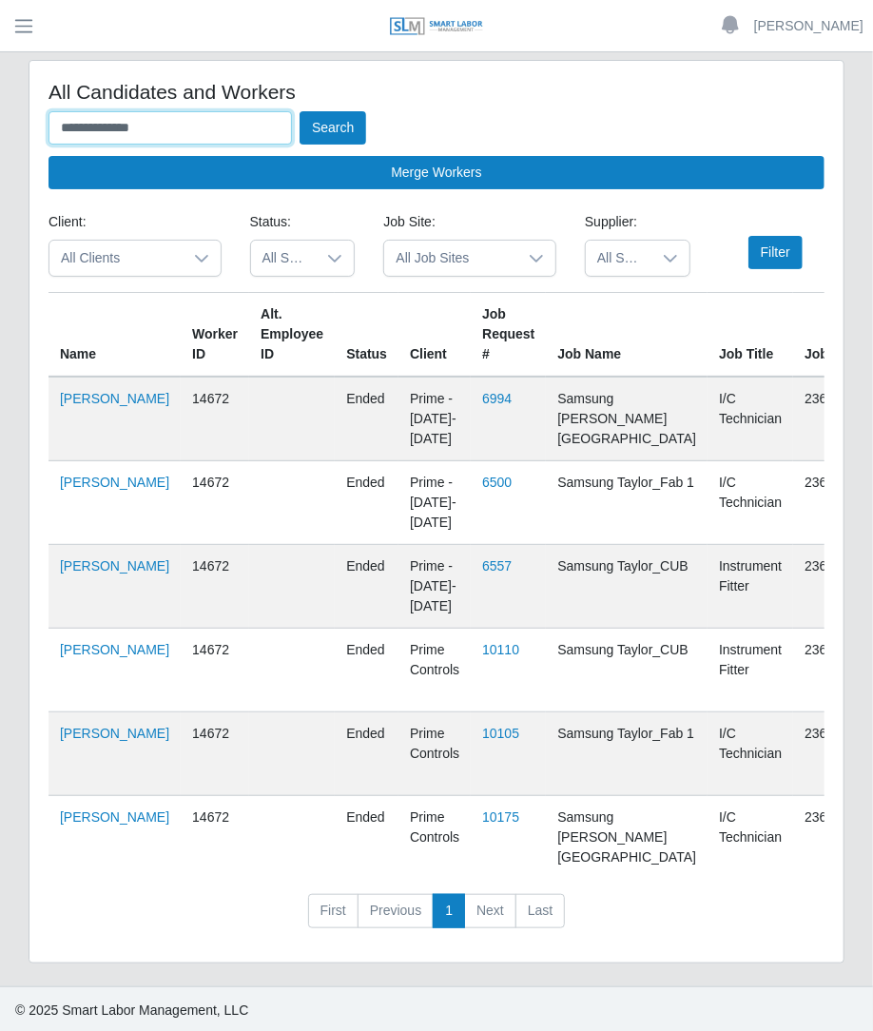
drag, startPoint x: 238, startPoint y: 116, endPoint x: -149, endPoint y: 68, distance: 389.9
click at [0, 68] on html "**********" at bounding box center [436, 515] width 873 height 1031
click at [299, 111] on button "Search" at bounding box center [332, 127] width 67 height 33
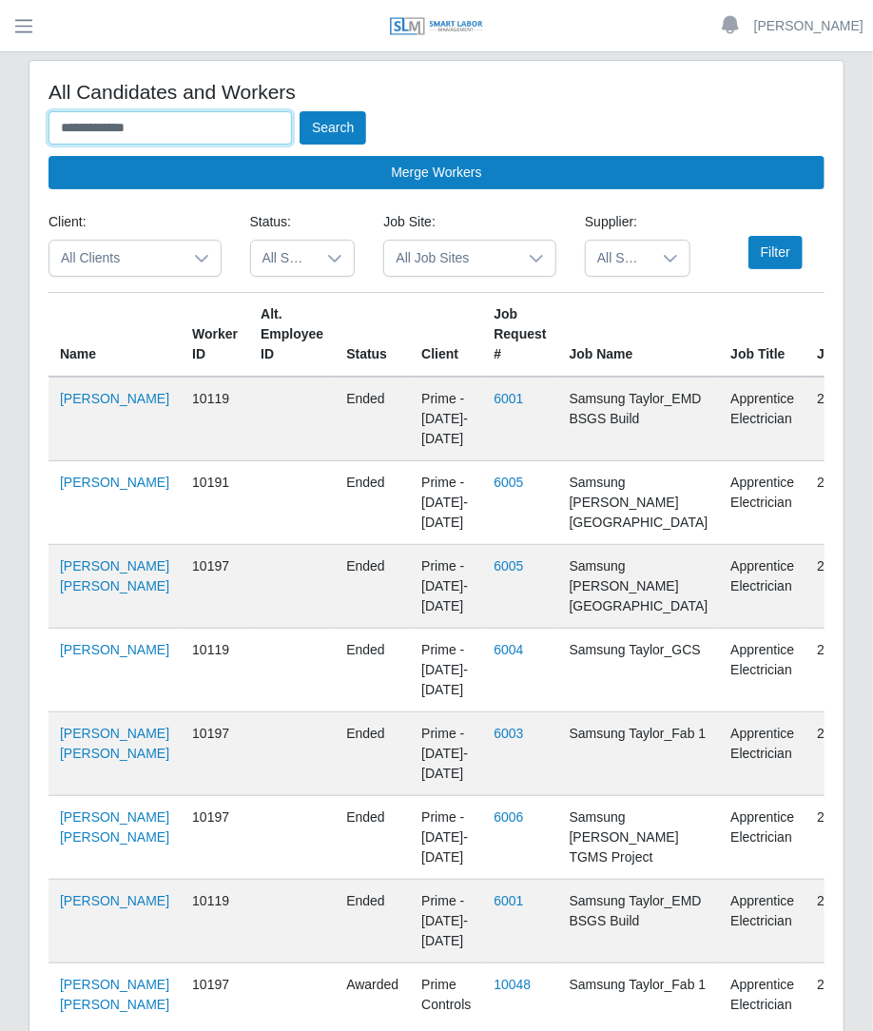
drag, startPoint x: 255, startPoint y: 128, endPoint x: -2, endPoint y: 123, distance: 256.8
click at [0, 123] on html "**********" at bounding box center [436, 515] width 873 height 1031
type input "*"
click at [299, 111] on button "Search" at bounding box center [332, 127] width 67 height 33
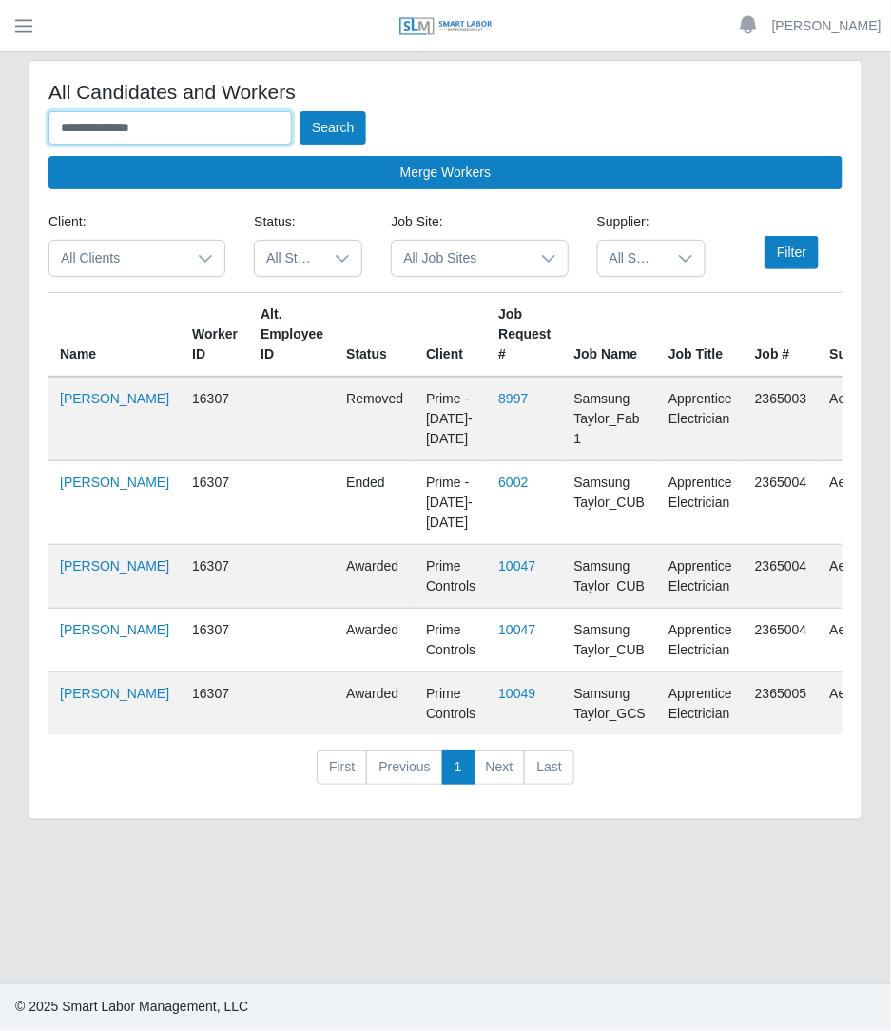
drag, startPoint x: 204, startPoint y: 124, endPoint x: -2, endPoint y: 103, distance: 207.4
click at [0, 103] on html "**********" at bounding box center [445, 515] width 891 height 1031
click at [299, 111] on button "Search" at bounding box center [332, 127] width 67 height 33
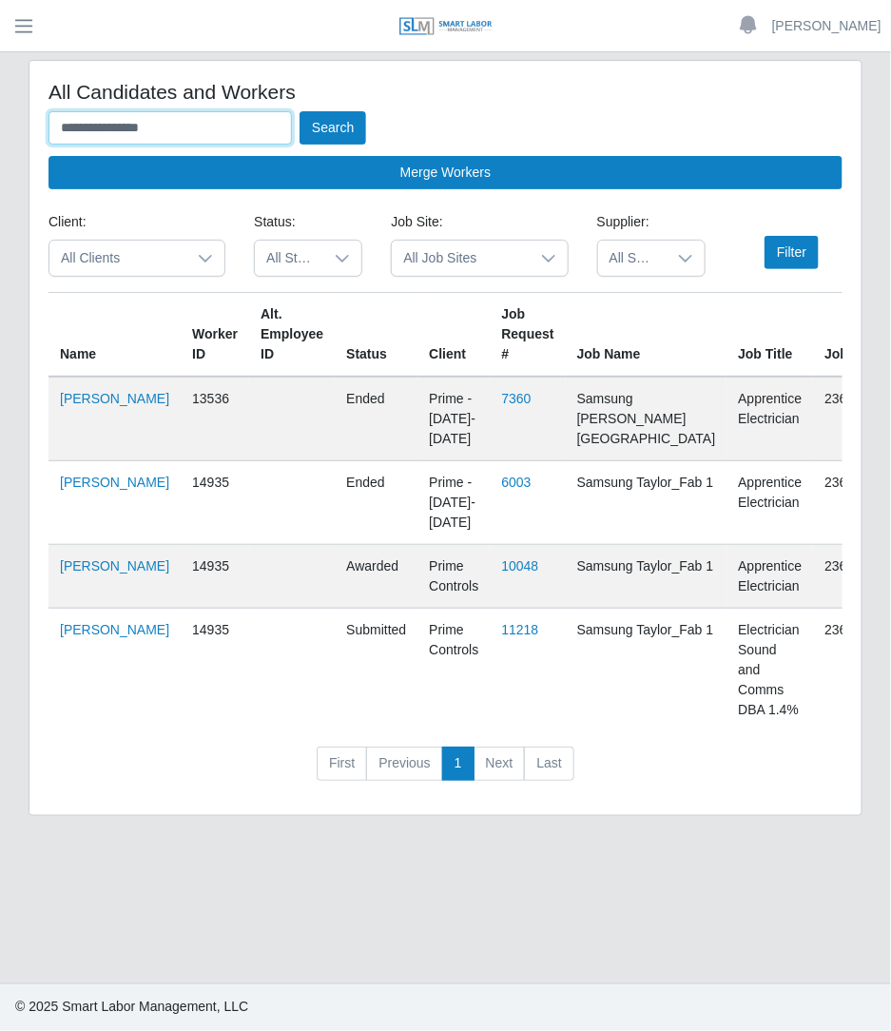
drag, startPoint x: 209, startPoint y: 128, endPoint x: -2, endPoint y: 104, distance: 212.5
click at [0, 104] on html "**********" at bounding box center [445, 515] width 891 height 1031
click at [299, 111] on button "Search" at bounding box center [332, 127] width 67 height 33
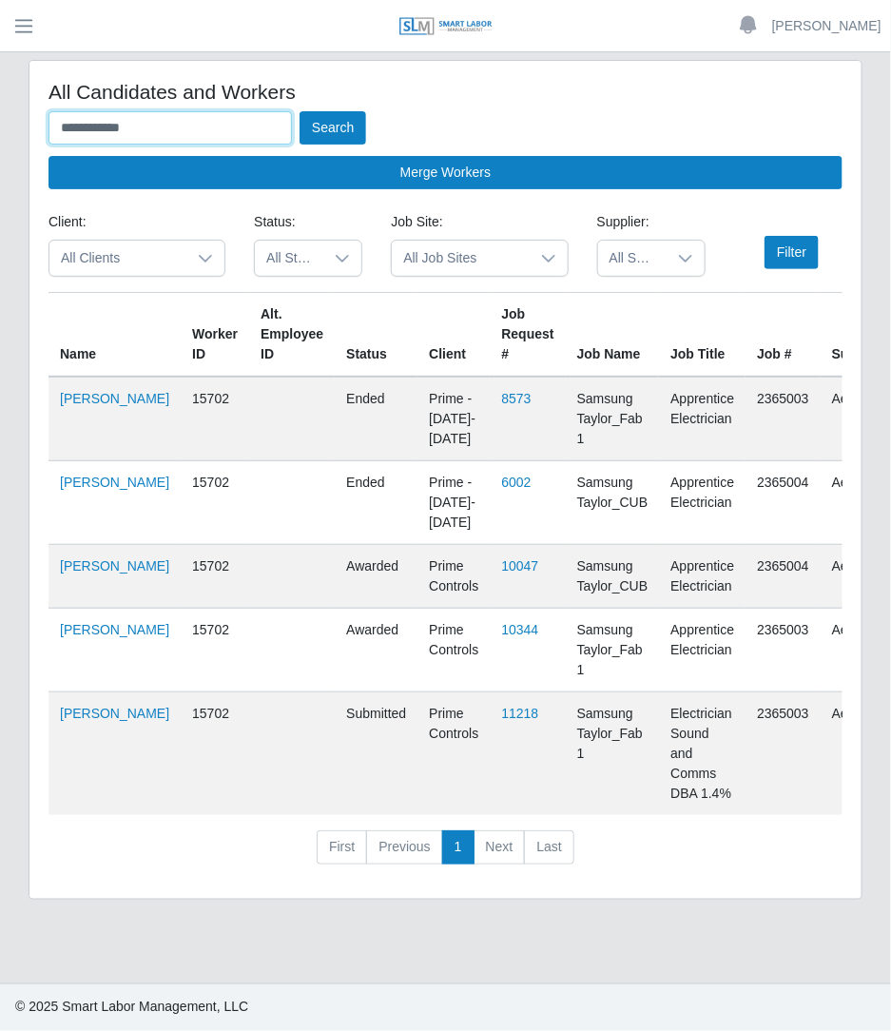
drag, startPoint x: 189, startPoint y: 122, endPoint x: -2, endPoint y: 124, distance: 191.1
click at [0, 124] on html "**********" at bounding box center [445, 515] width 891 height 1031
click at [299, 111] on button "Search" at bounding box center [332, 127] width 67 height 33
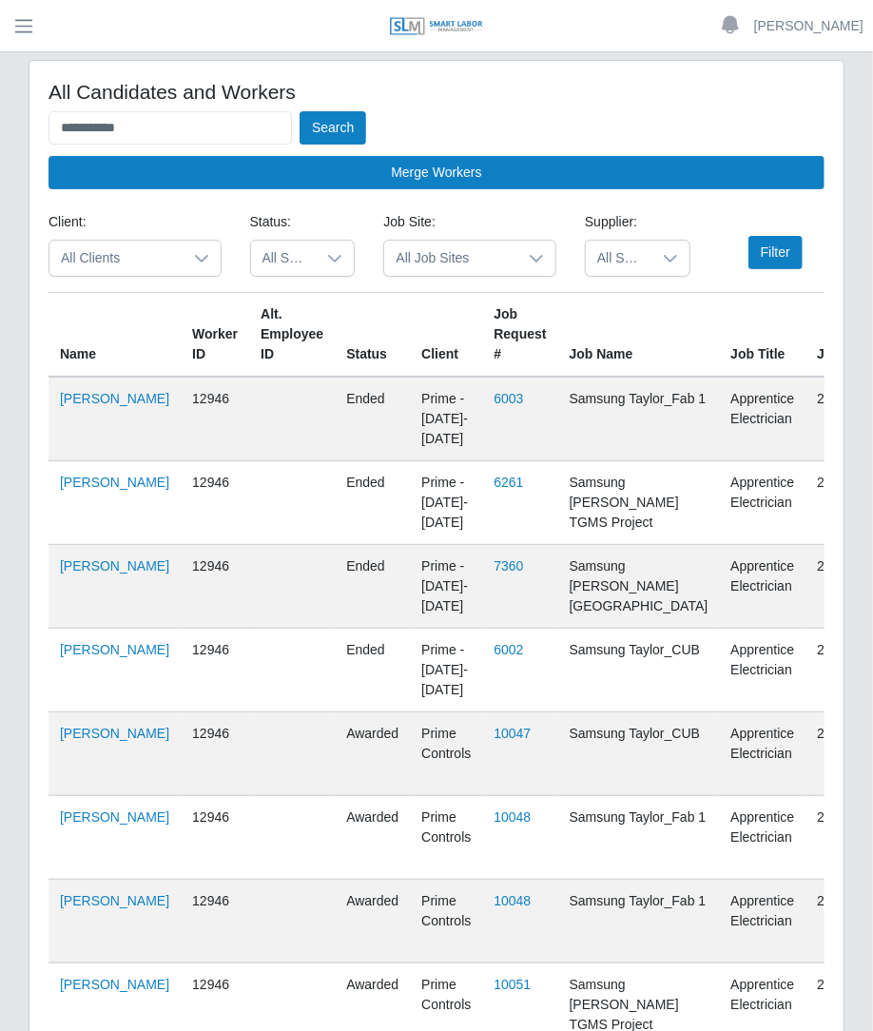
click at [209, 100] on h4 "All Candidates and Workers" at bounding box center [436, 92] width 776 height 24
drag, startPoint x: 210, startPoint y: 120, endPoint x: -2, endPoint y: 93, distance: 213.7
click at [0, 93] on html "**********" at bounding box center [436, 515] width 873 height 1031
click at [299, 111] on button "Search" at bounding box center [332, 127] width 67 height 33
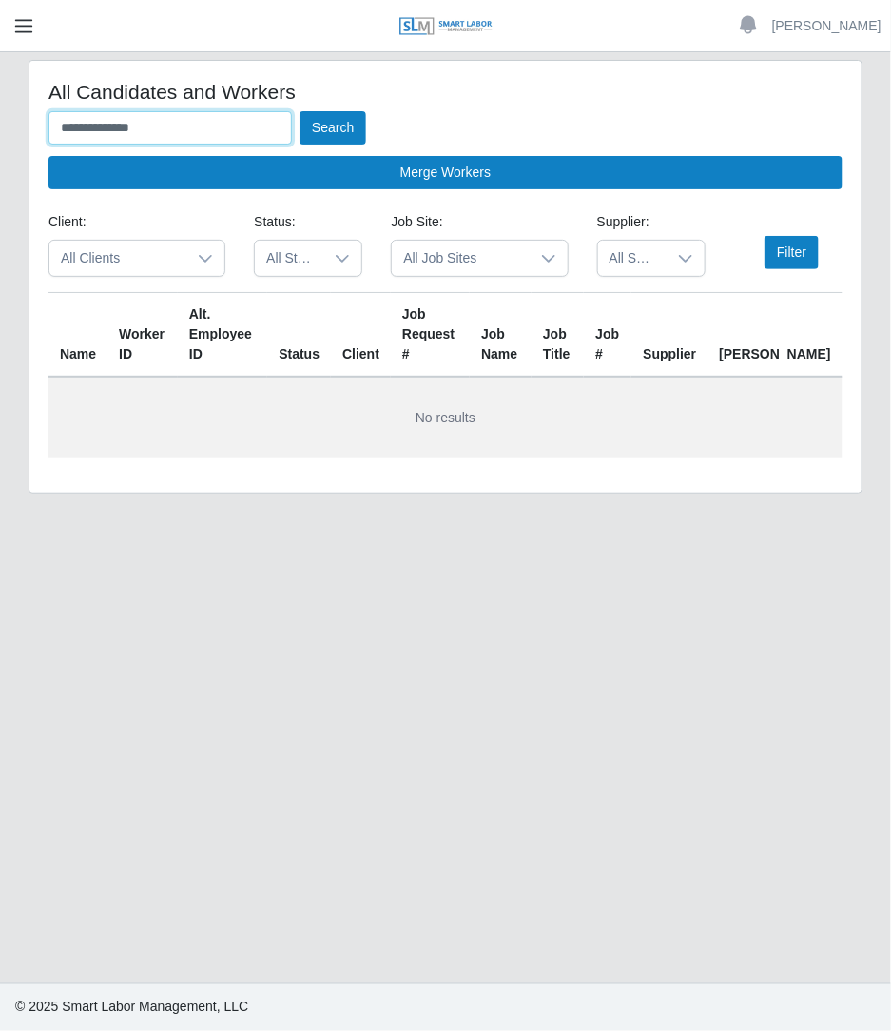
click at [299, 111] on button "Search" at bounding box center [332, 127] width 67 height 33
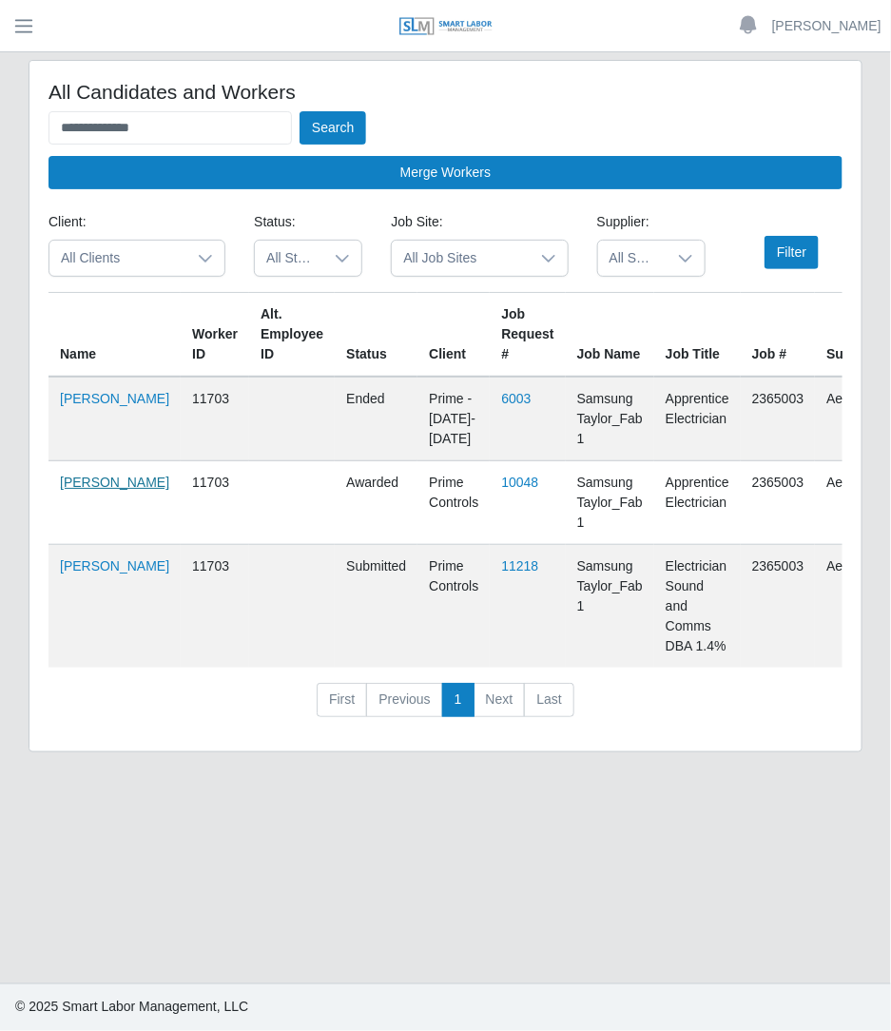
click at [82, 490] on link "Yoseth Jimenez" at bounding box center [114, 481] width 109 height 15
click at [96, 490] on link "Yoseth Jimenez" at bounding box center [114, 481] width 109 height 15
drag, startPoint x: 241, startPoint y: 124, endPoint x: -1, endPoint y: 132, distance: 242.6
click at [0, 132] on html "**********" at bounding box center [445, 515] width 891 height 1031
click at [299, 111] on button "Search" at bounding box center [332, 127] width 67 height 33
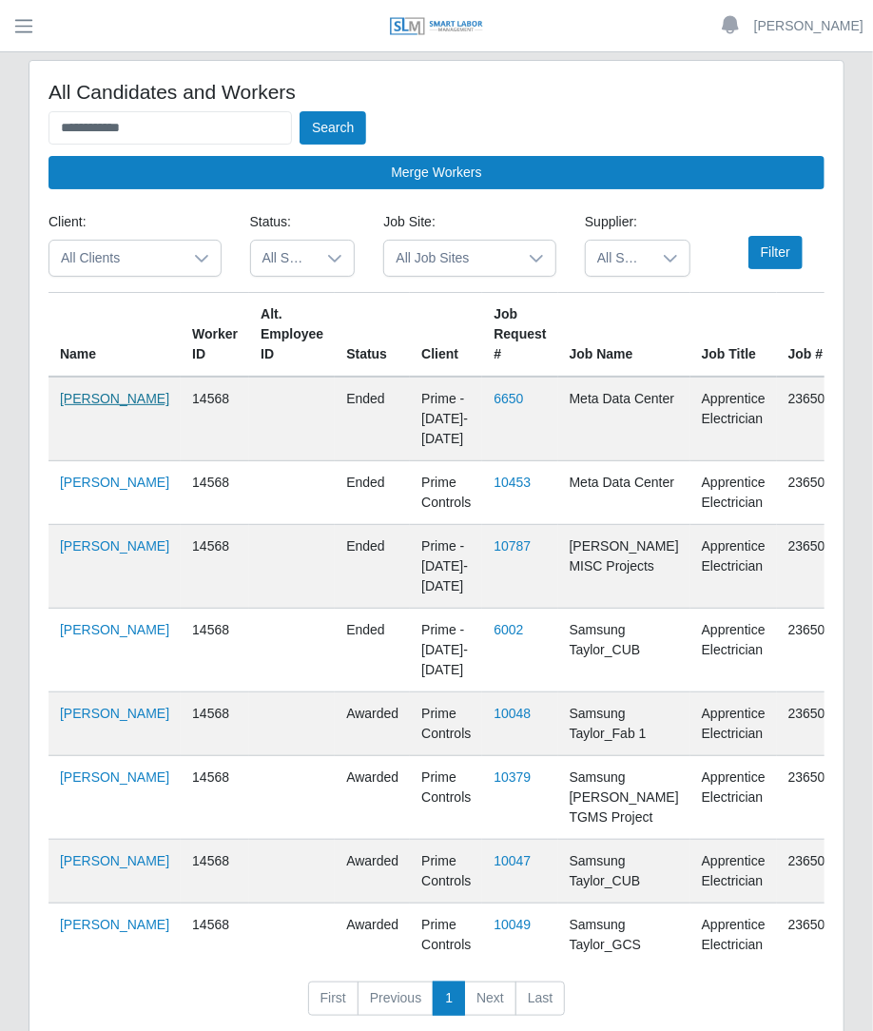
click at [77, 406] on link "Xavier Salas Alvarez" at bounding box center [114, 398] width 109 height 15
drag, startPoint x: 275, startPoint y: 111, endPoint x: 29, endPoint y: -19, distance: 278.6
click at [29, 0] on html "**********" at bounding box center [436, 515] width 873 height 1031
click at [299, 111] on button "Search" at bounding box center [332, 127] width 67 height 33
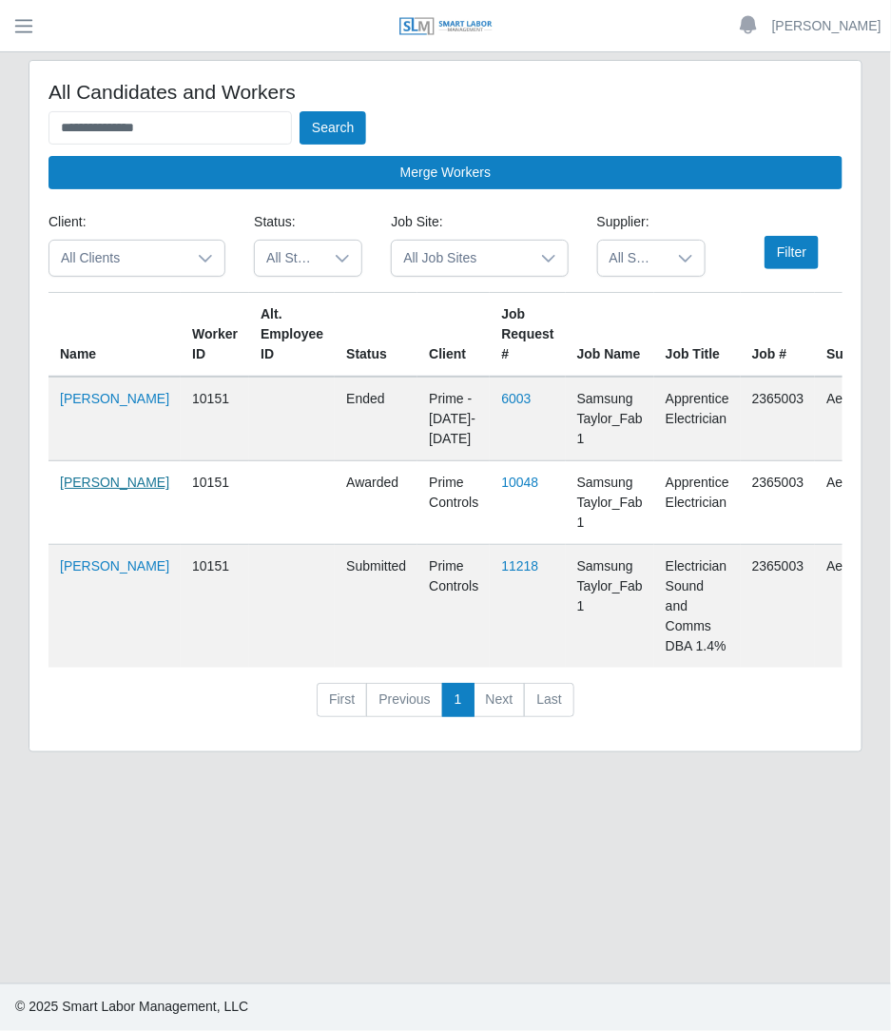
click at [71, 474] on link "Victor Gonzalez" at bounding box center [114, 481] width 109 height 15
drag, startPoint x: 227, startPoint y: 126, endPoint x: -2, endPoint y: 145, distance: 229.8
click at [0, 145] on html "**********" at bounding box center [445, 515] width 891 height 1031
click at [299, 111] on button "Search" at bounding box center [332, 127] width 67 height 33
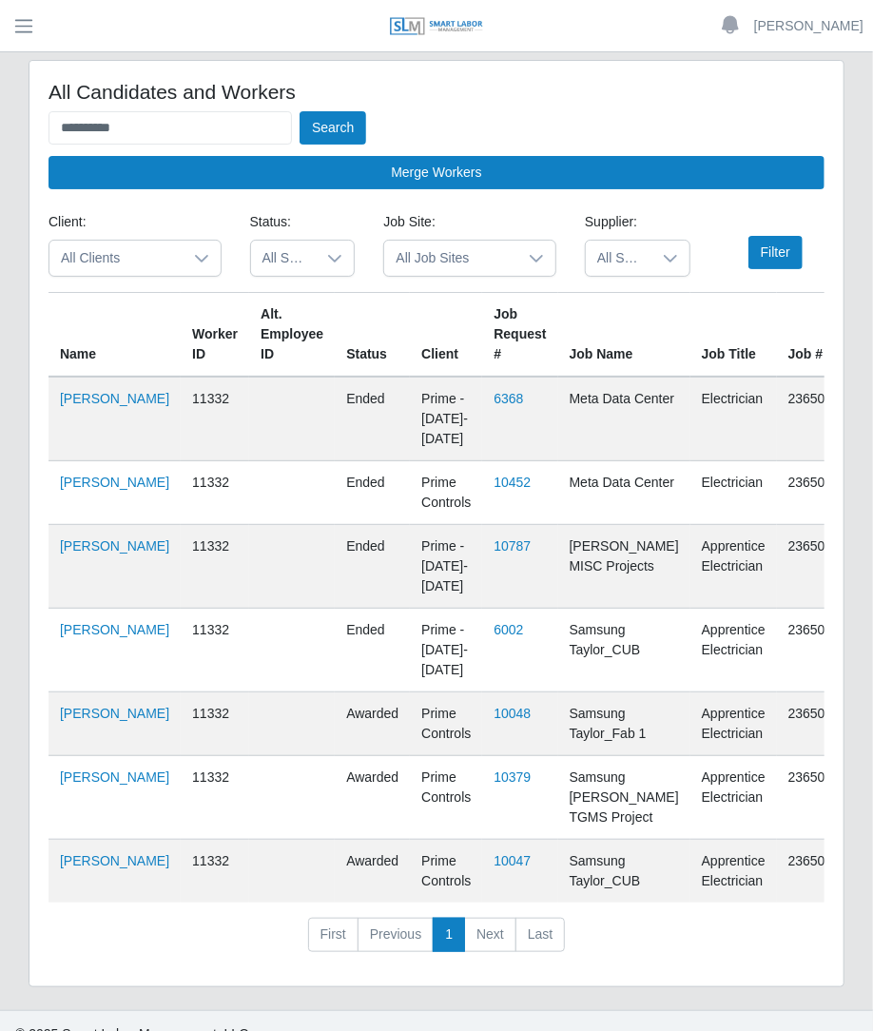
click at [72, 426] on td "Saul Salas Alvarez" at bounding box center [114, 418] width 132 height 85
click at [71, 406] on link "Saul Salas Alvarez" at bounding box center [114, 398] width 109 height 15
drag, startPoint x: 256, startPoint y: 134, endPoint x: -2, endPoint y: 159, distance: 258.8
click at [0, 159] on html "**********" at bounding box center [436, 515] width 873 height 1031
click at [299, 111] on button "Search" at bounding box center [332, 127] width 67 height 33
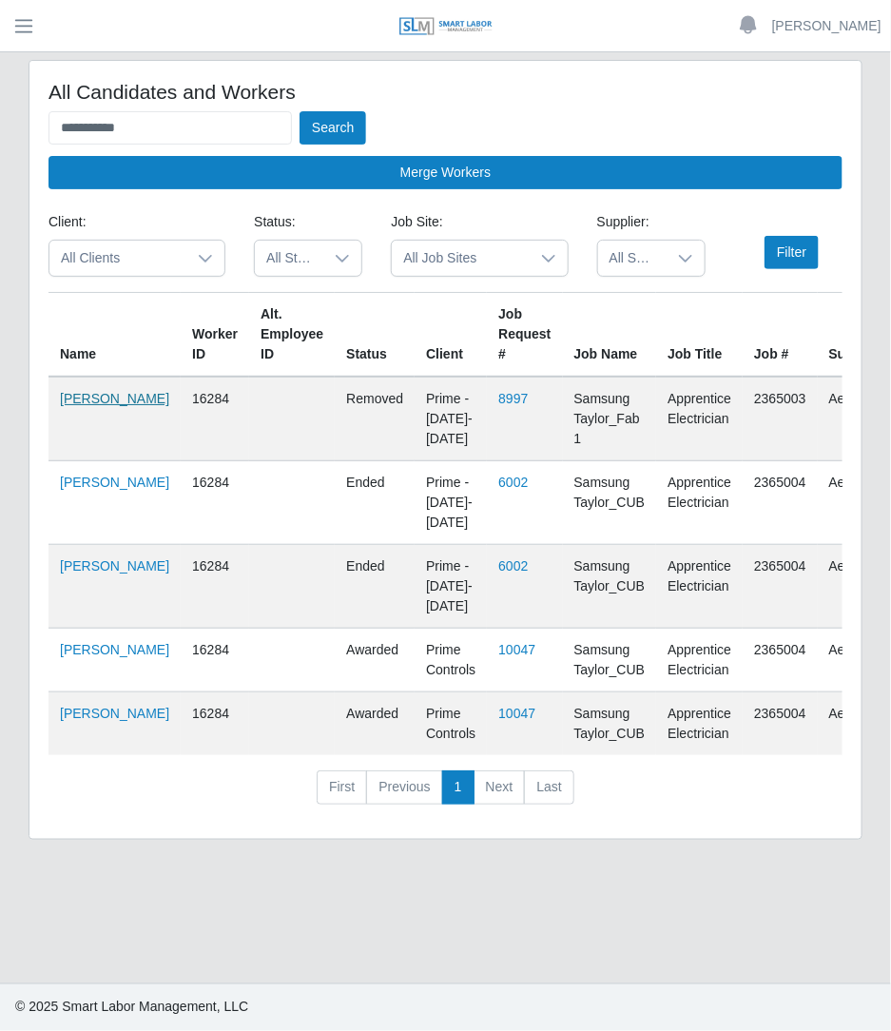
click at [78, 396] on link "Miguel Zara" at bounding box center [114, 398] width 109 height 15
drag, startPoint x: 228, startPoint y: 135, endPoint x: -2, endPoint y: 100, distance: 232.8
click at [0, 100] on html "**********" at bounding box center [445, 515] width 891 height 1031
click at [299, 111] on button "Search" at bounding box center [332, 127] width 67 height 33
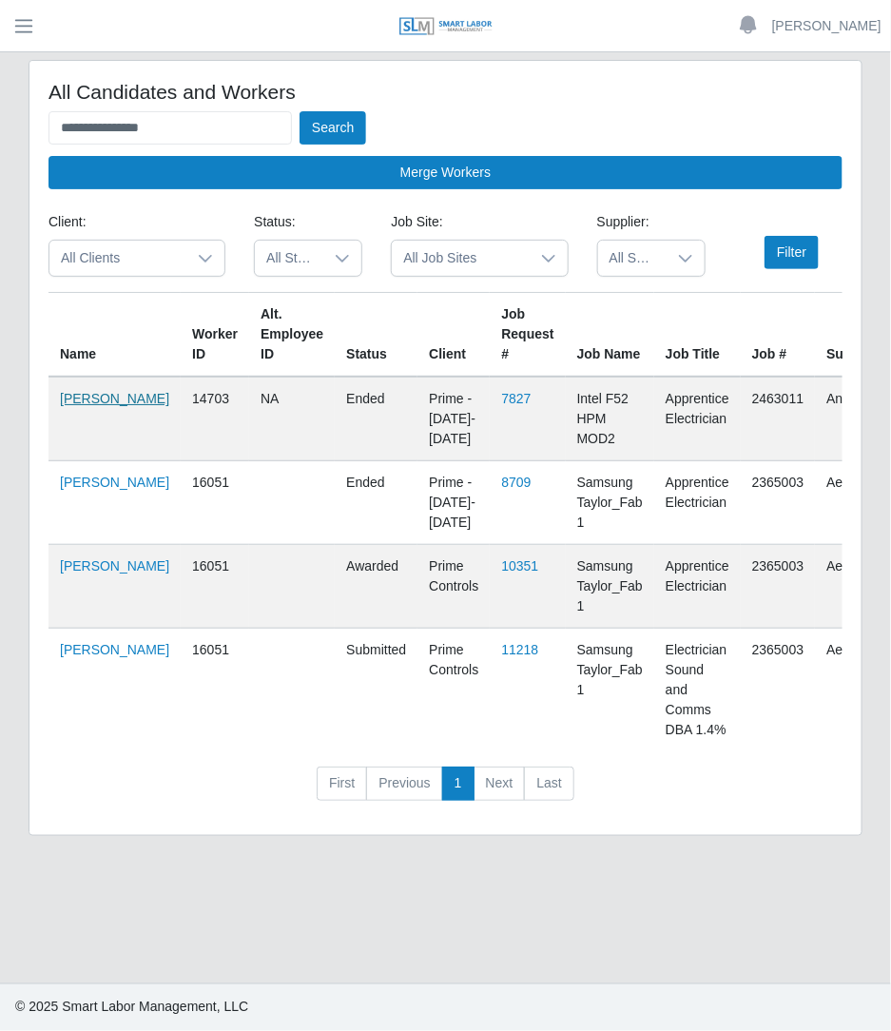
click at [90, 392] on link "Jonathan Jimenez" at bounding box center [114, 398] width 109 height 15
drag, startPoint x: 262, startPoint y: 122, endPoint x: -1, endPoint y: 111, distance: 263.6
click at [0, 111] on html "**********" at bounding box center [445, 515] width 891 height 1031
click at [299, 111] on button "Search" at bounding box center [332, 127] width 67 height 33
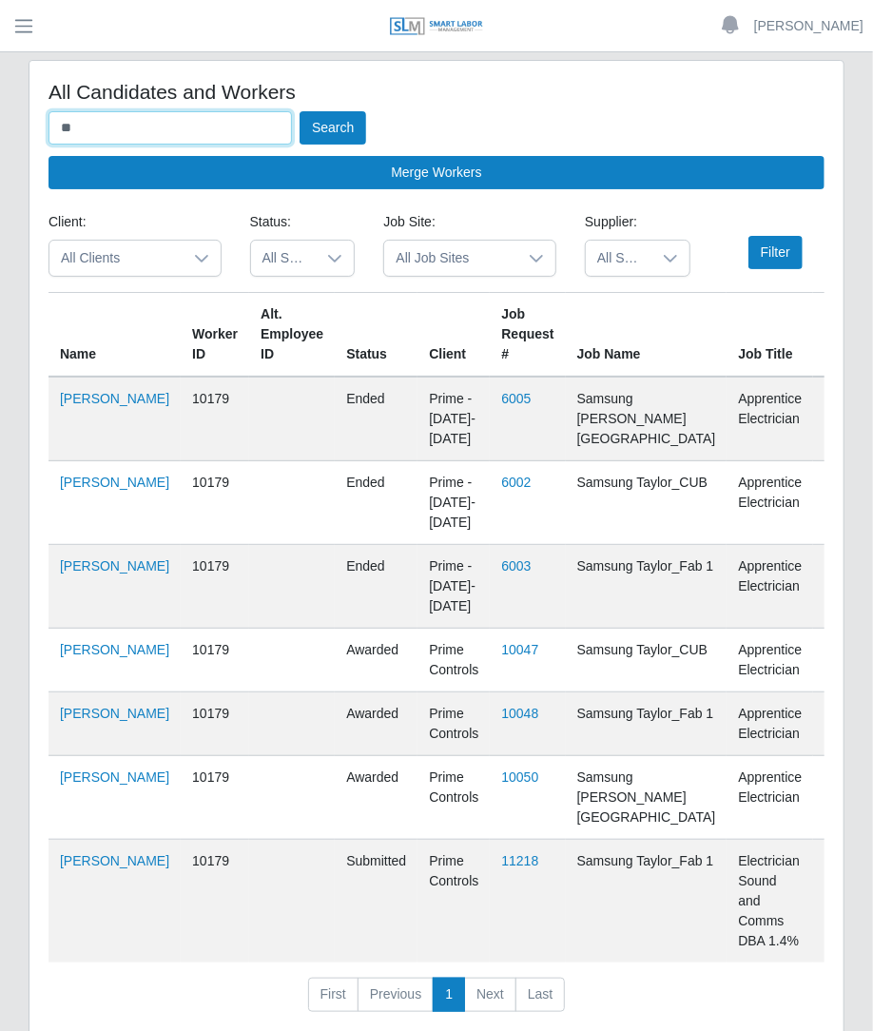
type input "*"
click at [299, 111] on button "Search" at bounding box center [332, 127] width 67 height 33
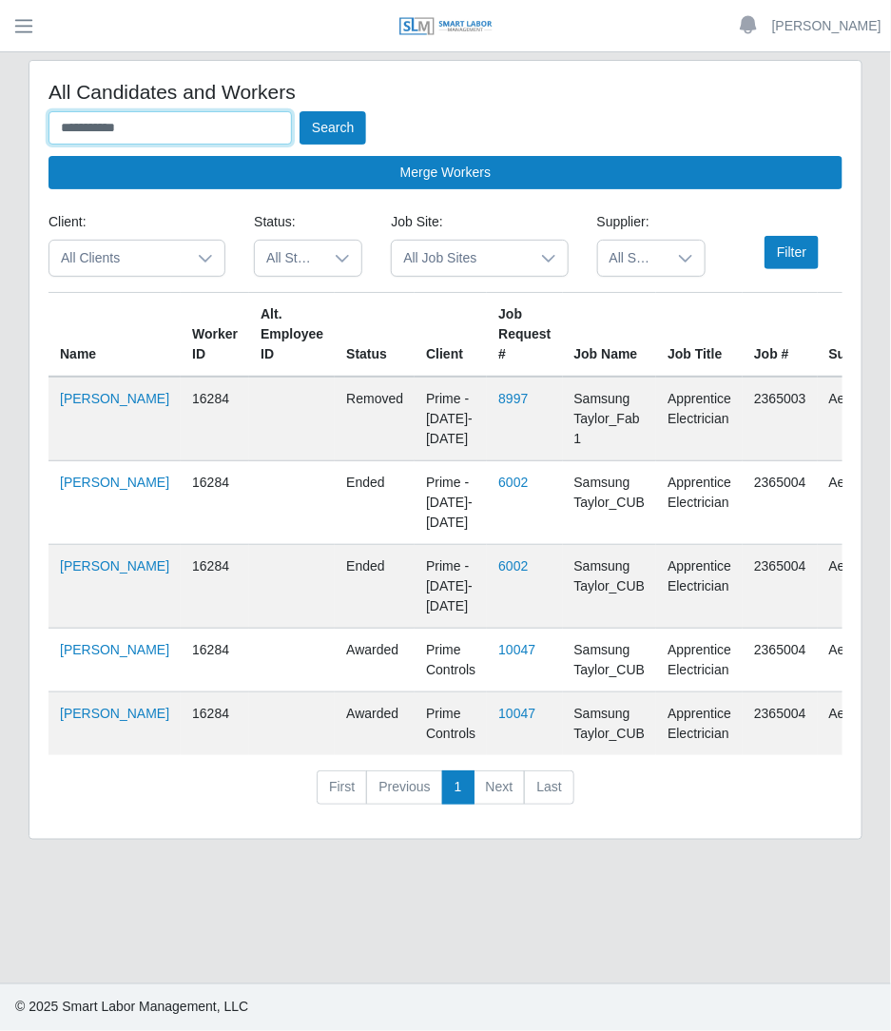
click at [209, 145] on div "**********" at bounding box center [445, 150] width 794 height 78
type input "*"
click at [299, 111] on button "Search" at bounding box center [332, 127] width 67 height 33
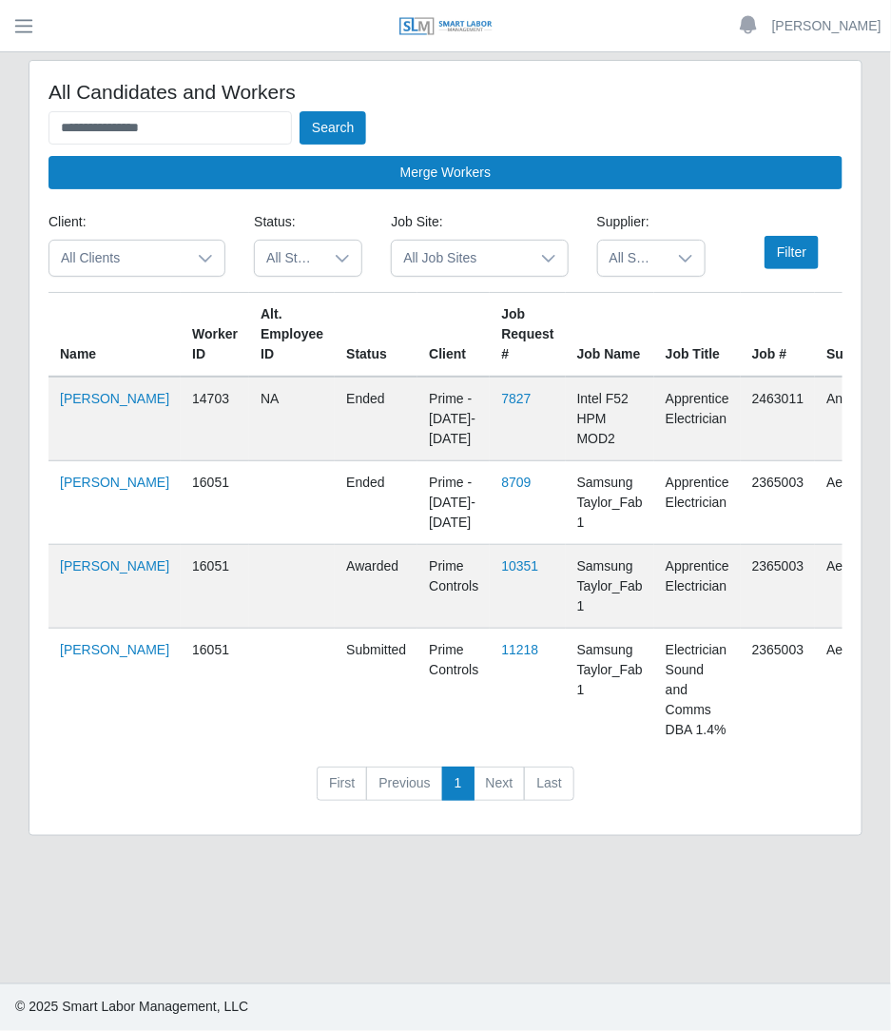
click at [109, 413] on td "Jonathan Jimenez" at bounding box center [114, 418] width 132 height 85
click at [101, 406] on link "Jonathan Jimenez" at bounding box center [114, 398] width 109 height 15
click at [66, 571] on link "Jonathan Jimenez Cadenas" at bounding box center [114, 565] width 109 height 15
click at [247, 136] on input "**********" at bounding box center [169, 127] width 243 height 33
type input "*"
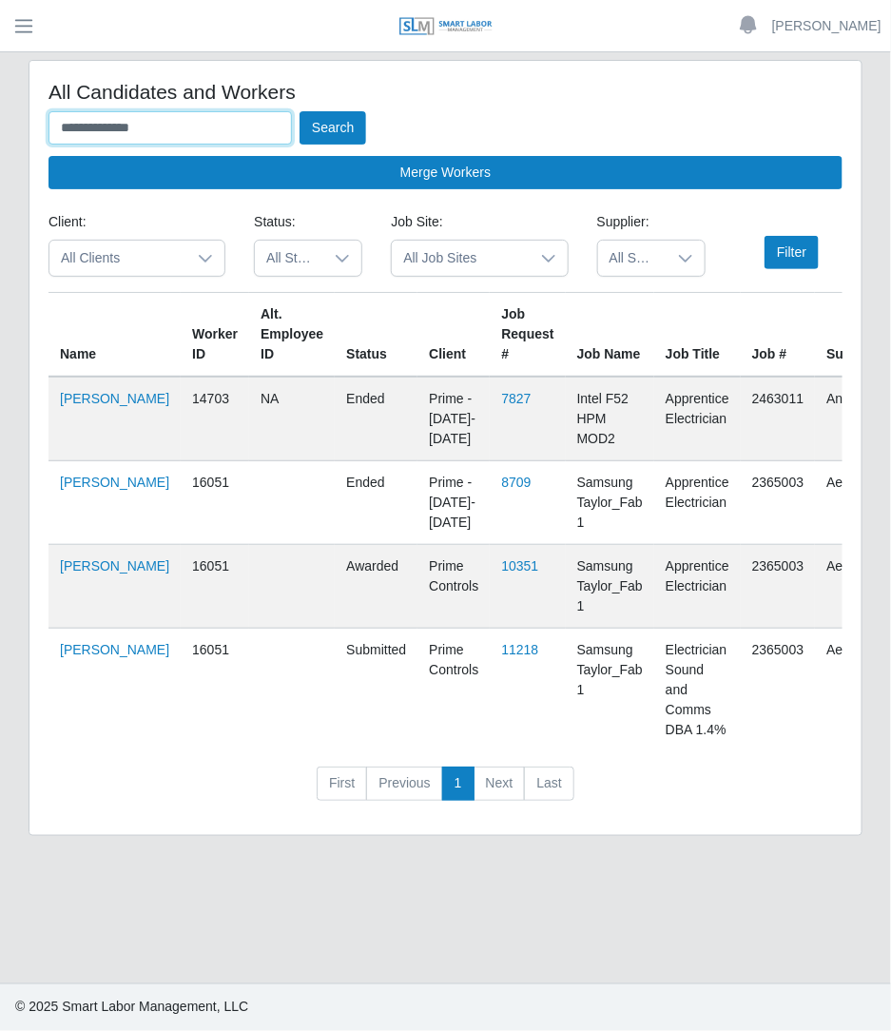
click at [299, 111] on button "Search" at bounding box center [332, 127] width 67 height 33
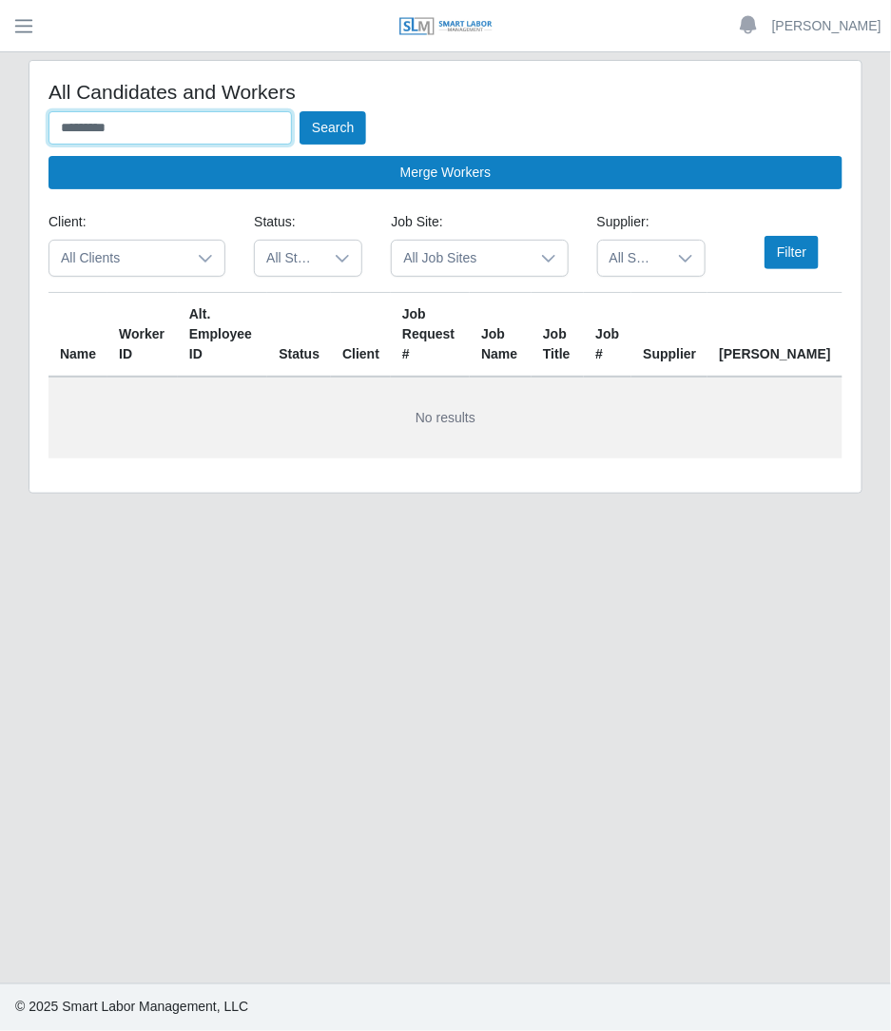
click at [299, 111] on button "Search" at bounding box center [332, 127] width 67 height 33
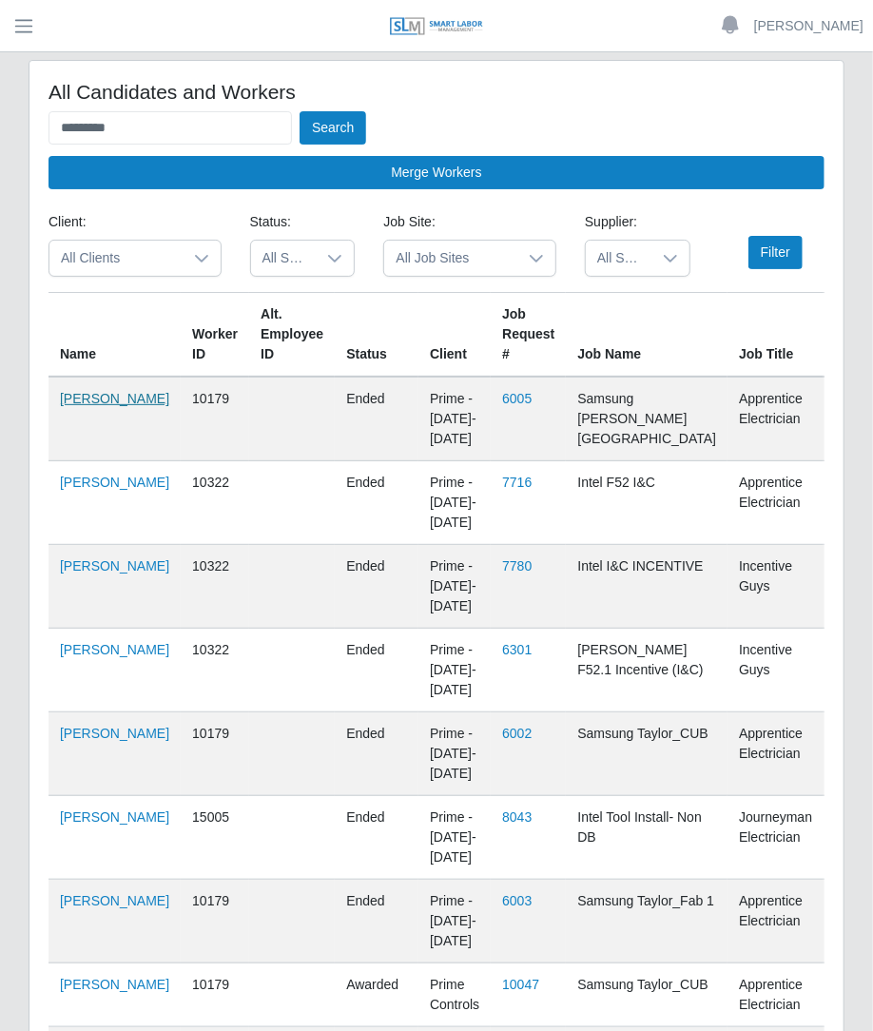
click at [89, 405] on link "Joseph Petruzzelli" at bounding box center [114, 398] width 109 height 15
drag, startPoint x: 280, startPoint y: 109, endPoint x: -1, endPoint y: 106, distance: 281.4
click at [0, 106] on html "Betzaida Palacio Account Settings Logout SLM Services Dashboard Todo Clients In…" at bounding box center [436, 515] width 873 height 1031
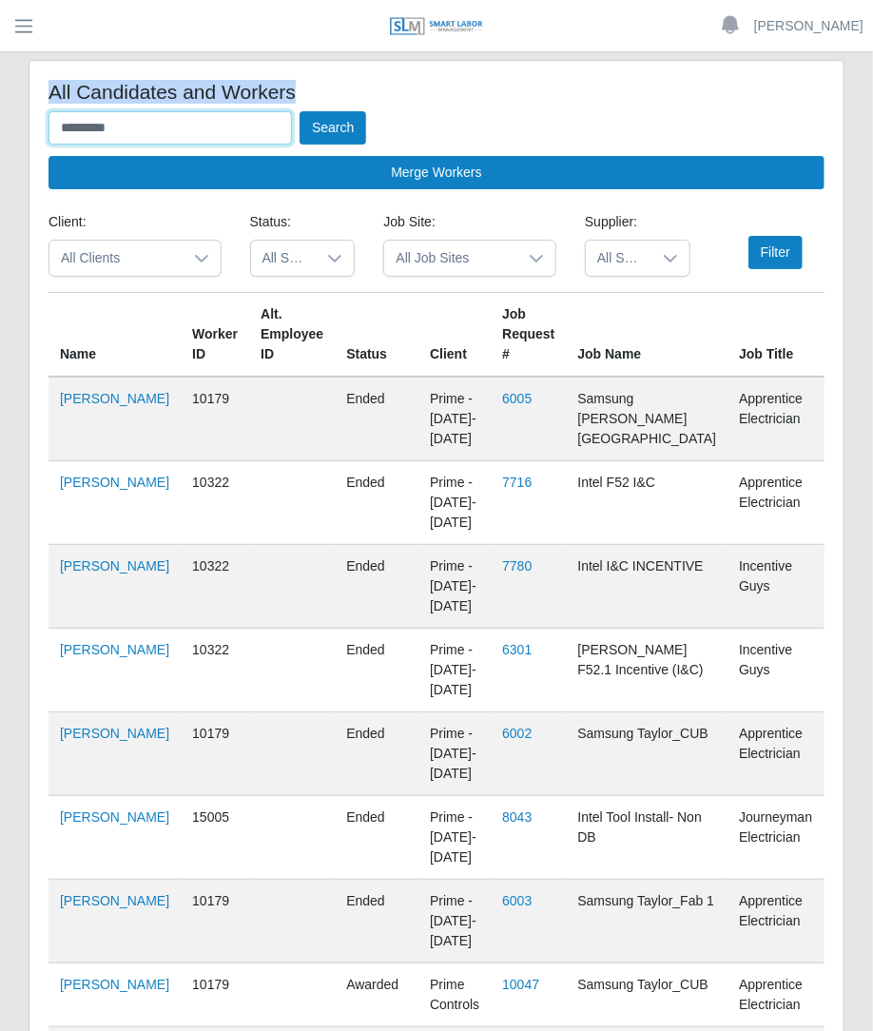
click at [171, 136] on input "*********" at bounding box center [169, 127] width 243 height 33
click at [299, 111] on button "Search" at bounding box center [332, 127] width 67 height 33
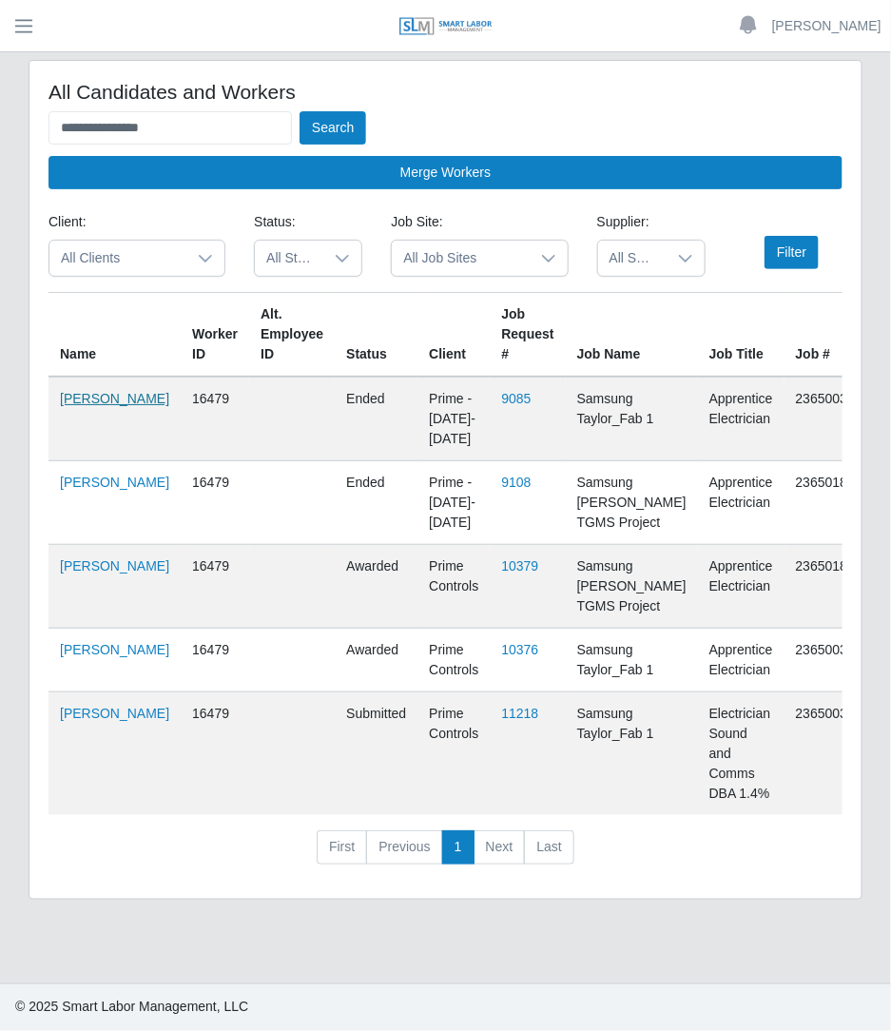
click at [81, 398] on link "Jhoander Morales" at bounding box center [114, 398] width 109 height 15
drag, startPoint x: 254, startPoint y: 125, endPoint x: 12, endPoint y: 94, distance: 243.5
click at [12, 94] on div "**********" at bounding box center [445, 491] width 891 height 862
click at [299, 111] on button "Search" at bounding box center [332, 127] width 67 height 33
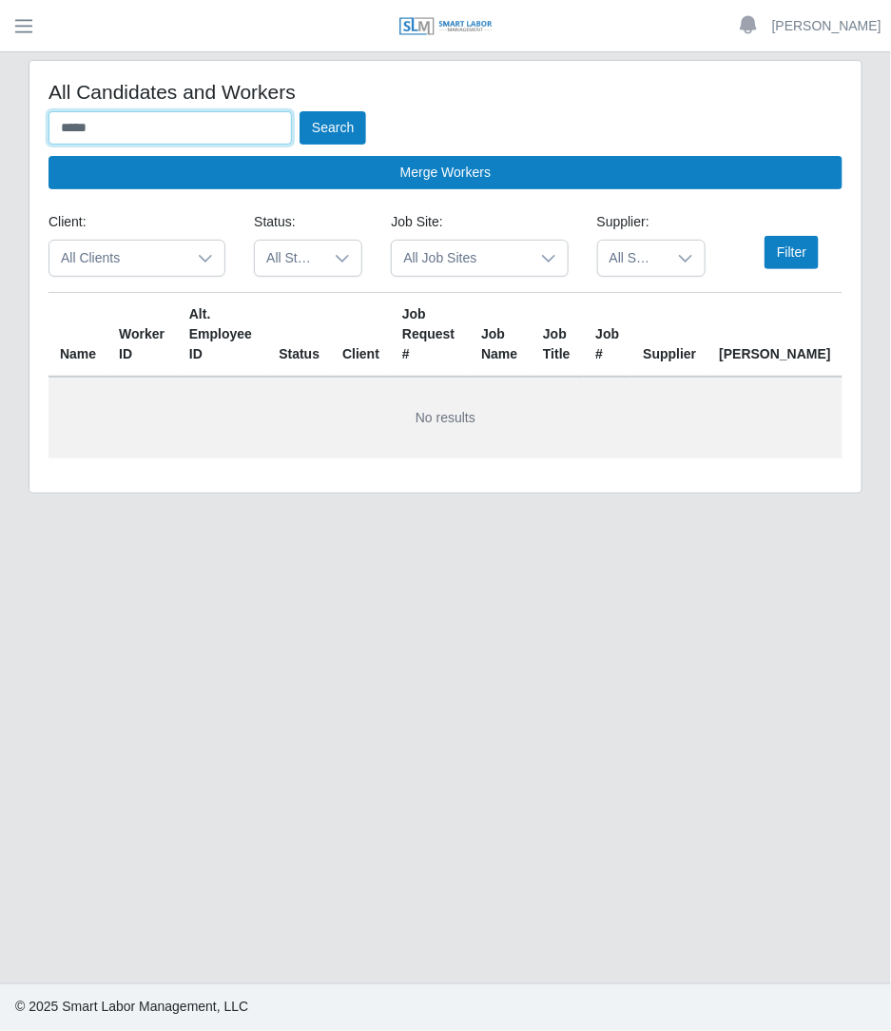
click at [299, 111] on button "Search" at bounding box center [332, 127] width 67 height 33
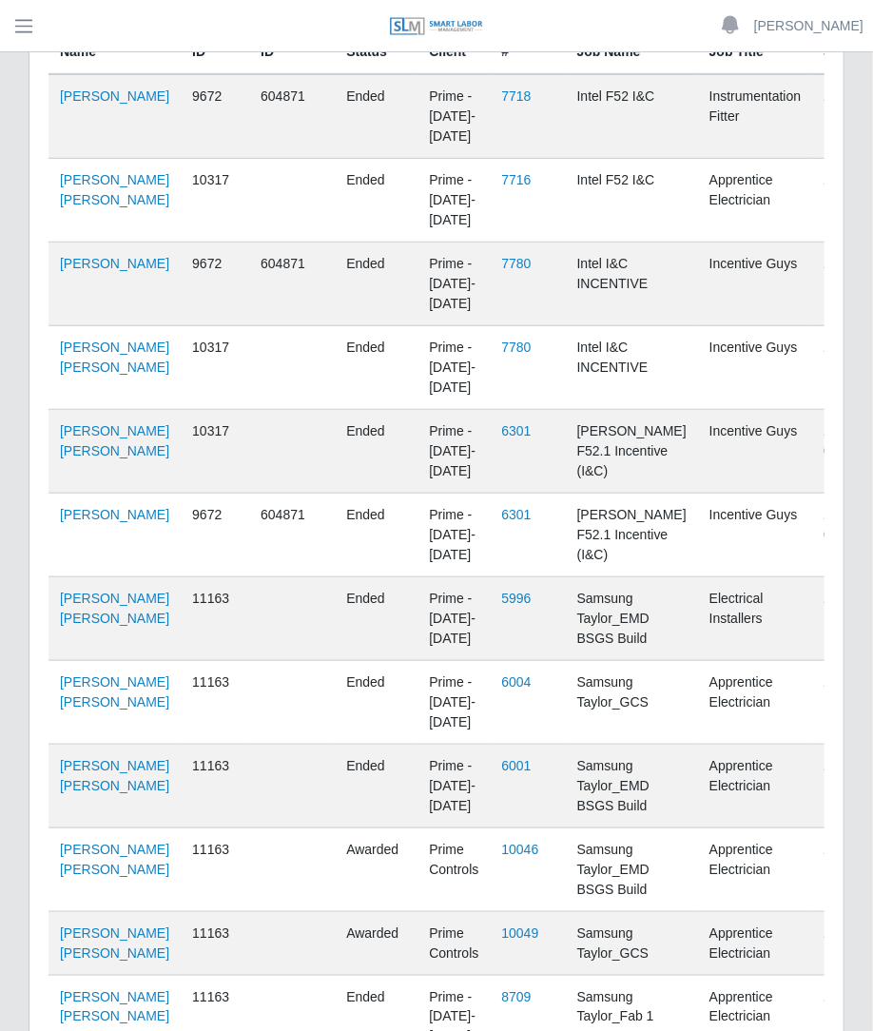
scroll to position [310, 0]
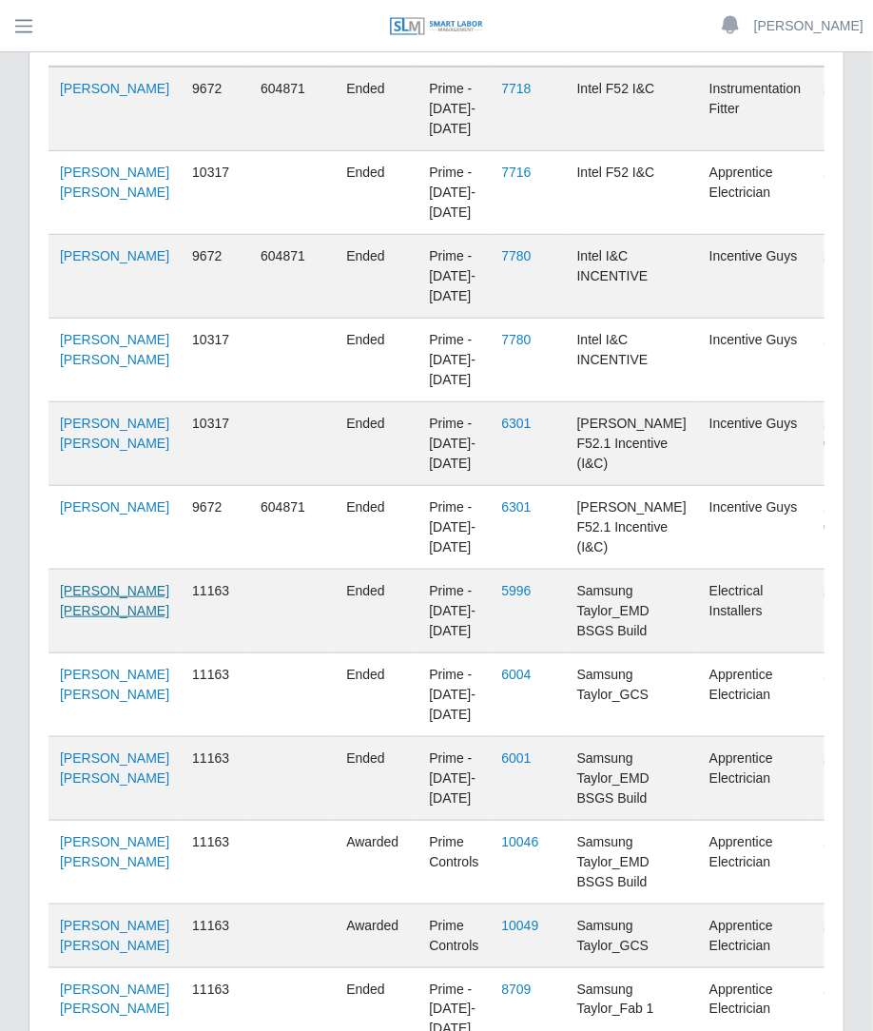
click at [78, 618] on link "Jessi Alan Pena" at bounding box center [114, 600] width 109 height 35
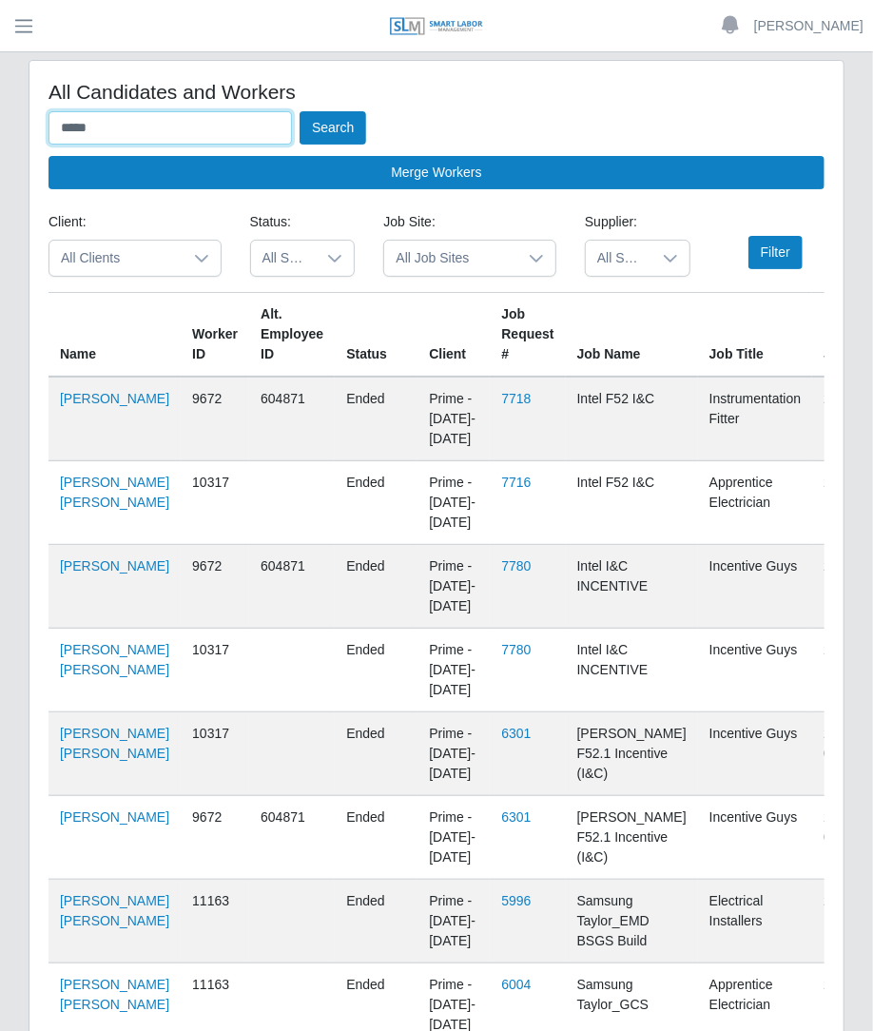
drag, startPoint x: 176, startPoint y: 132, endPoint x: 14, endPoint y: 68, distance: 173.7
click at [14, 68] on div "All Candidates and Workers ***** Search Merge Workers Client: All Clients Statu…" at bounding box center [436, 931] width 844 height 1743
click at [299, 111] on button "Search" at bounding box center [332, 127] width 67 height 33
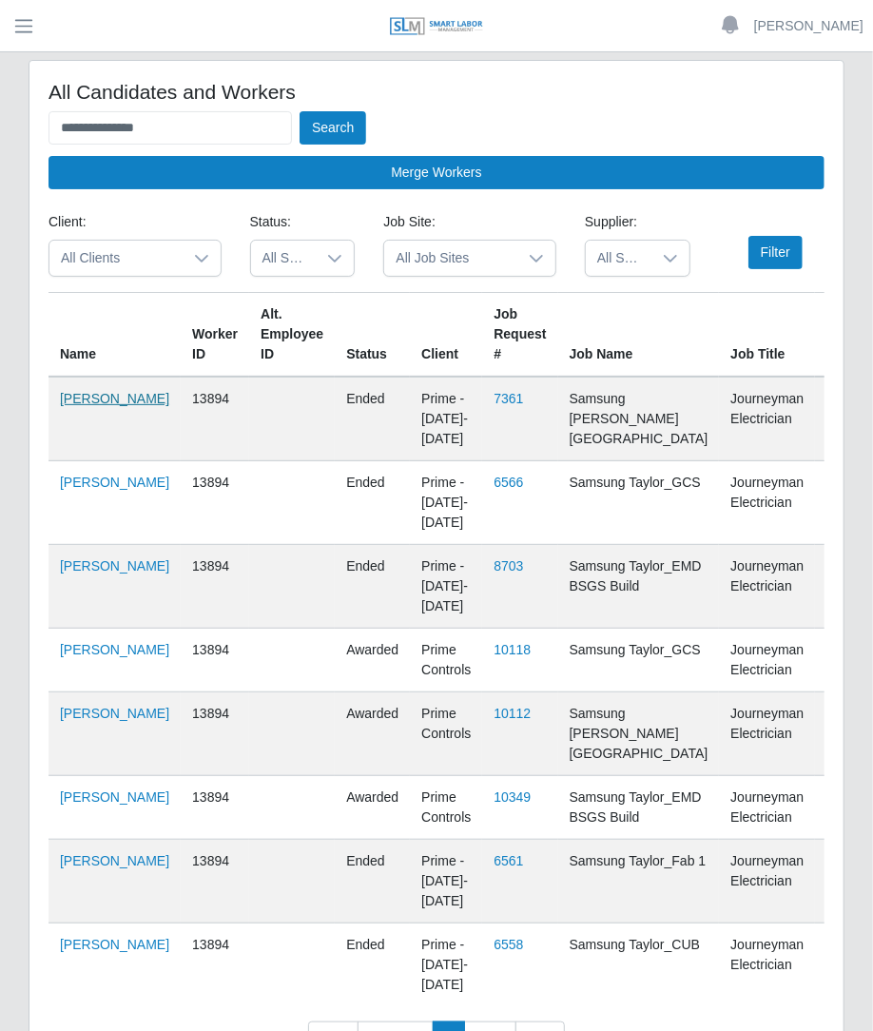
click at [81, 406] on link "Javier Soriano" at bounding box center [114, 398] width 109 height 15
drag, startPoint x: 257, startPoint y: 136, endPoint x: 15, endPoint y: 66, distance: 251.5
click at [15, 66] on div "**********" at bounding box center [436, 586] width 844 height 1053
click at [299, 111] on button "Search" at bounding box center [332, 127] width 67 height 33
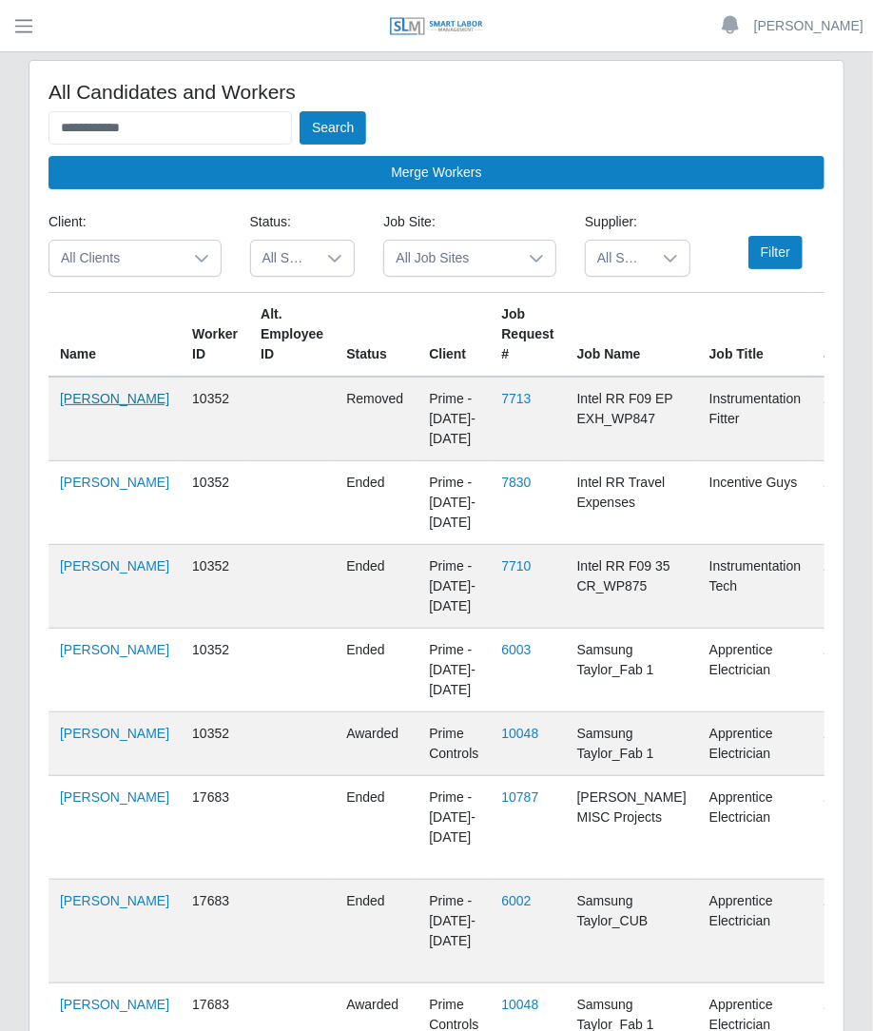
click at [67, 404] on link "Javier Leyva" at bounding box center [114, 398] width 109 height 15
drag, startPoint x: 170, startPoint y: 124, endPoint x: -2, endPoint y: 121, distance: 172.1
click at [0, 121] on html "**********" at bounding box center [436, 515] width 873 height 1031
click at [299, 111] on button "Search" at bounding box center [332, 127] width 67 height 33
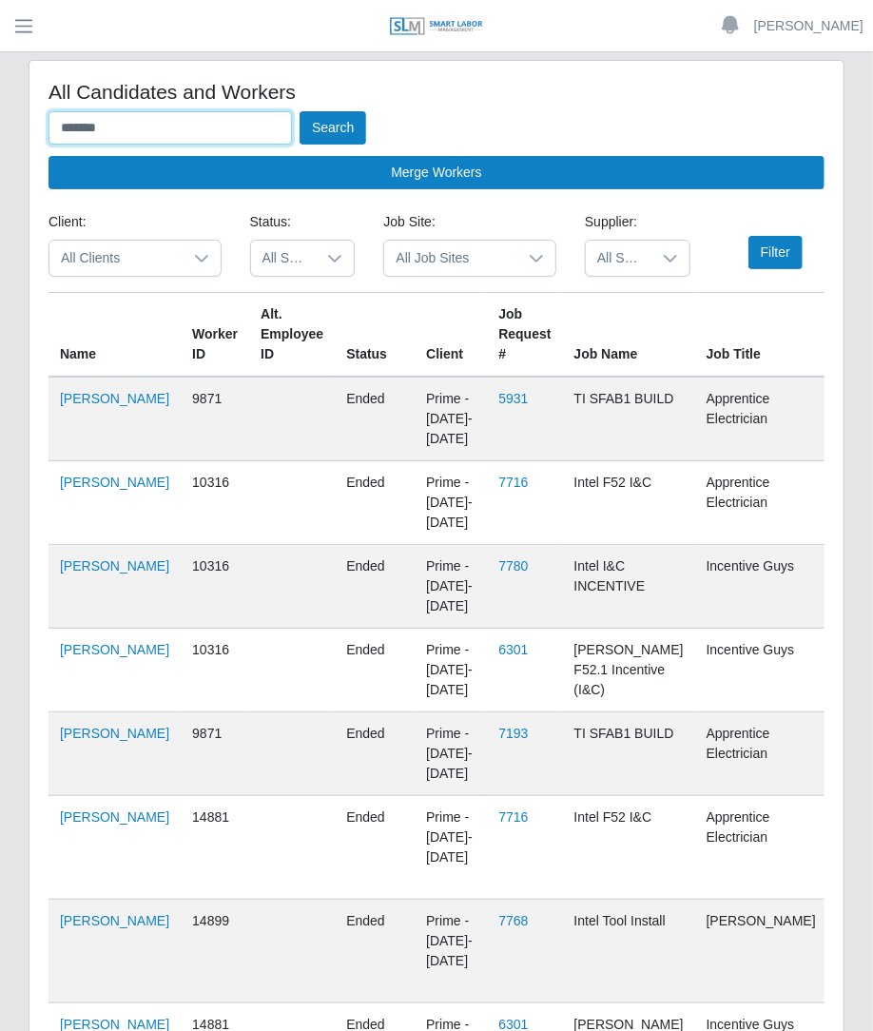
drag, startPoint x: 143, startPoint y: 130, endPoint x: -2, endPoint y: -104, distance: 274.9
click at [0, 0] on html "Betzaida Palacio Account Settings Logout SLM Services Dashboard Todo Clients In…" at bounding box center [436, 515] width 873 height 1031
click at [299, 111] on button "Search" at bounding box center [332, 127] width 67 height 33
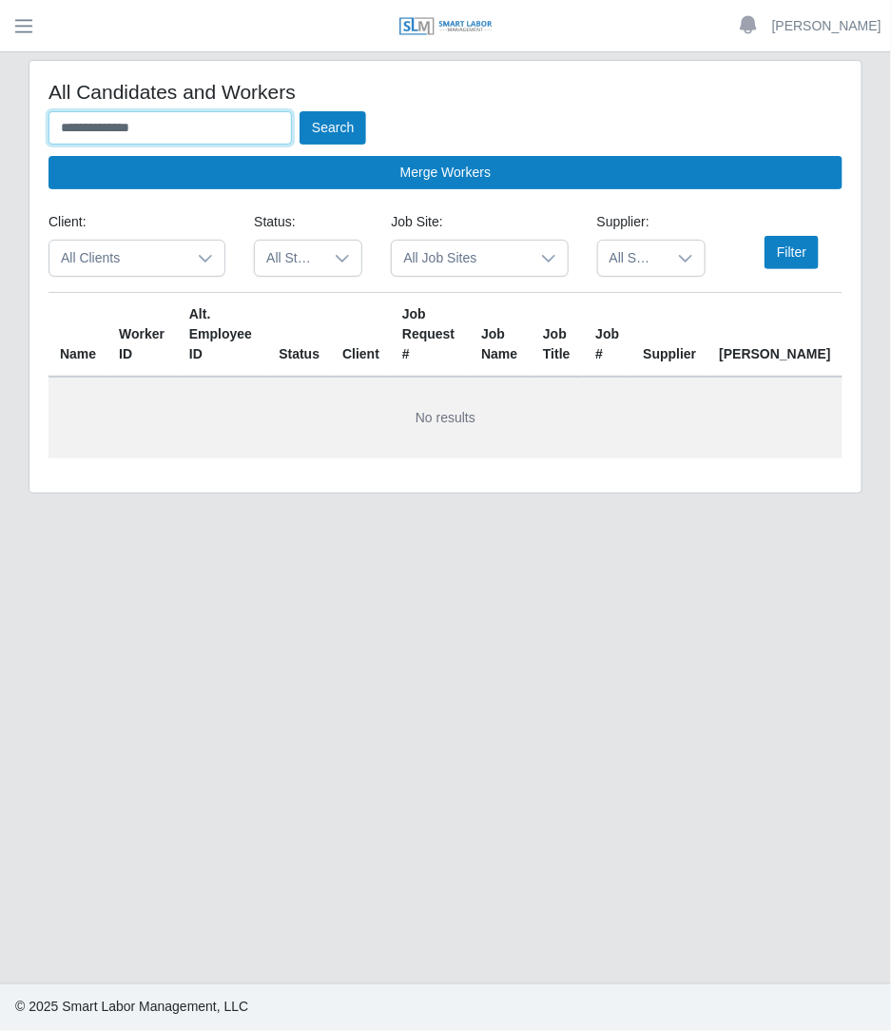
click at [189, 139] on input "**********" at bounding box center [169, 127] width 243 height 33
click at [299, 111] on button "Search" at bounding box center [332, 127] width 67 height 33
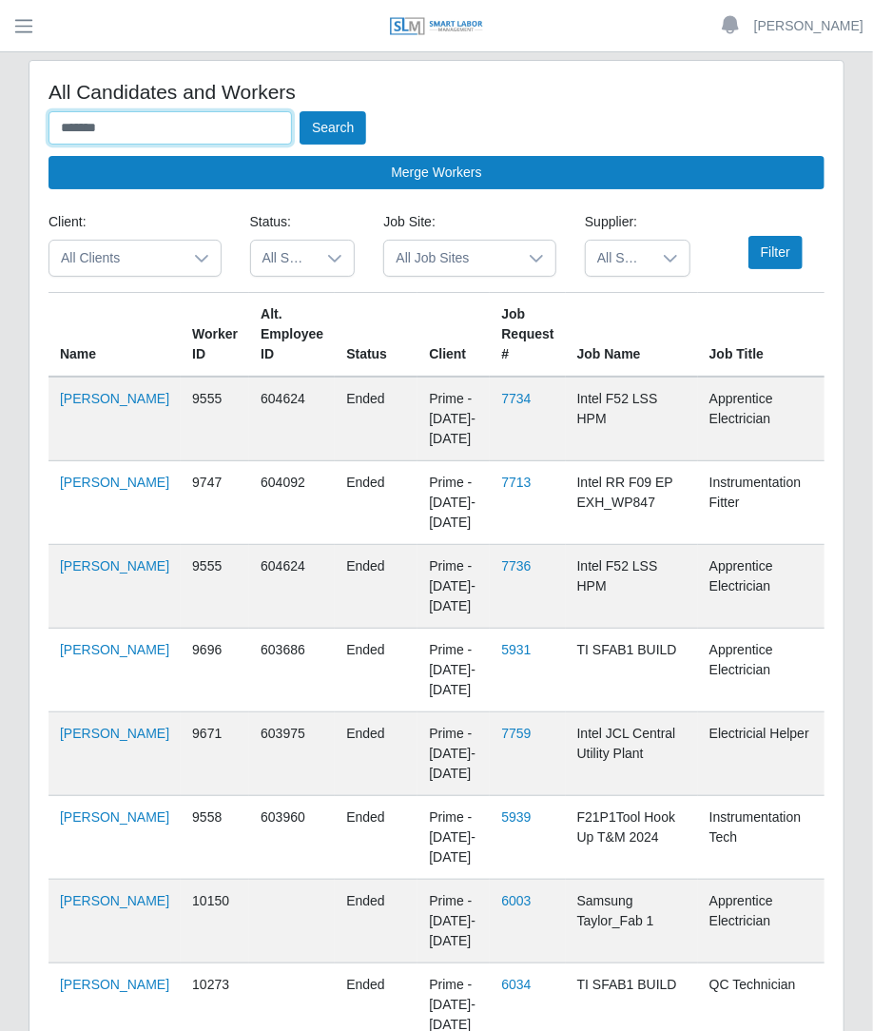
drag, startPoint x: 197, startPoint y: 126, endPoint x: -2, endPoint y: 127, distance: 198.7
click at [0, 127] on html "Betzaida Palacio Account Settings Logout SLM Services Dashboard Todo Clients In…" at bounding box center [436, 515] width 873 height 1031
type input "*"
type input "*******"
click at [299, 111] on button "Search" at bounding box center [332, 127] width 67 height 33
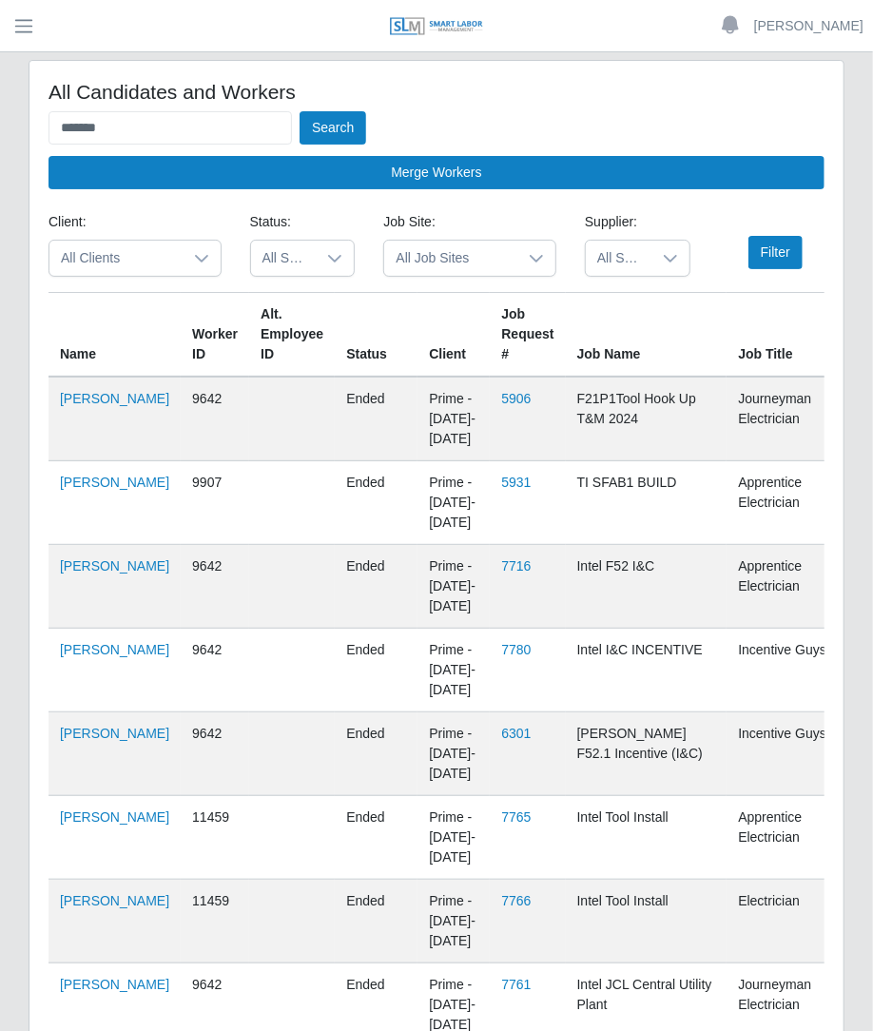
click at [629, 273] on span "All Suppliers" at bounding box center [619, 258] width 66 height 35
click at [665, 309] on input "****" at bounding box center [702, 307] width 203 height 40
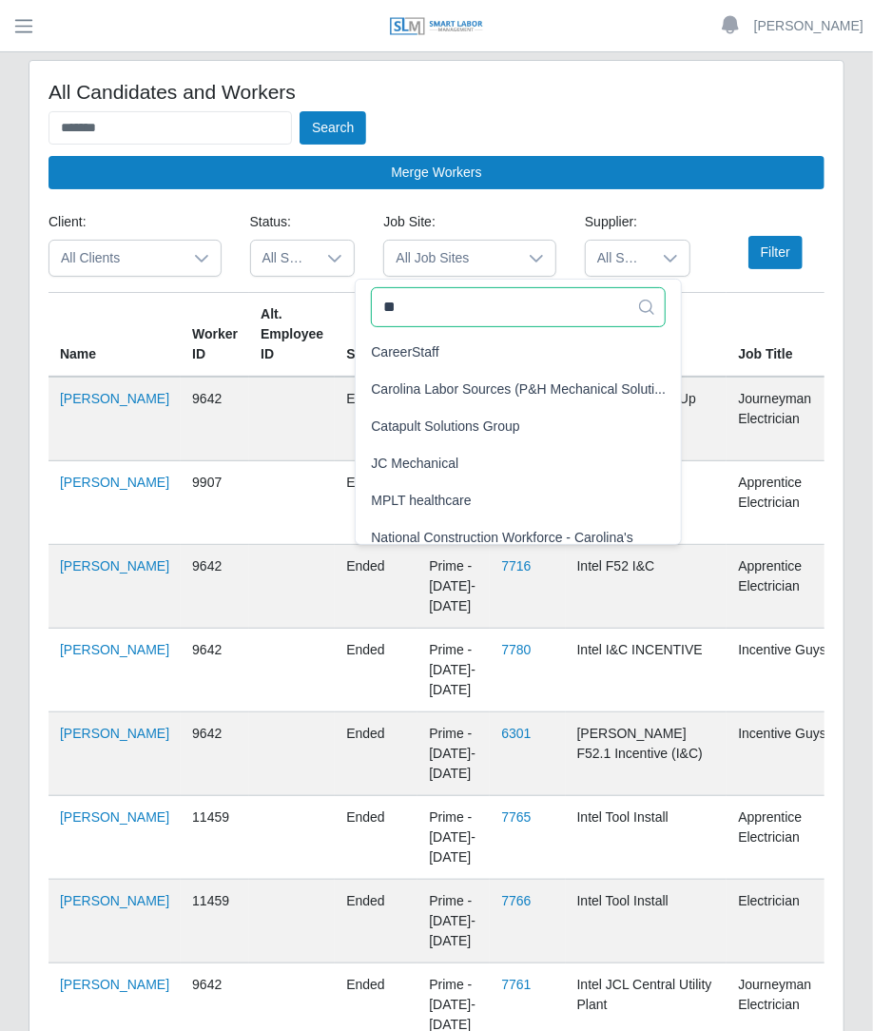
type input "*"
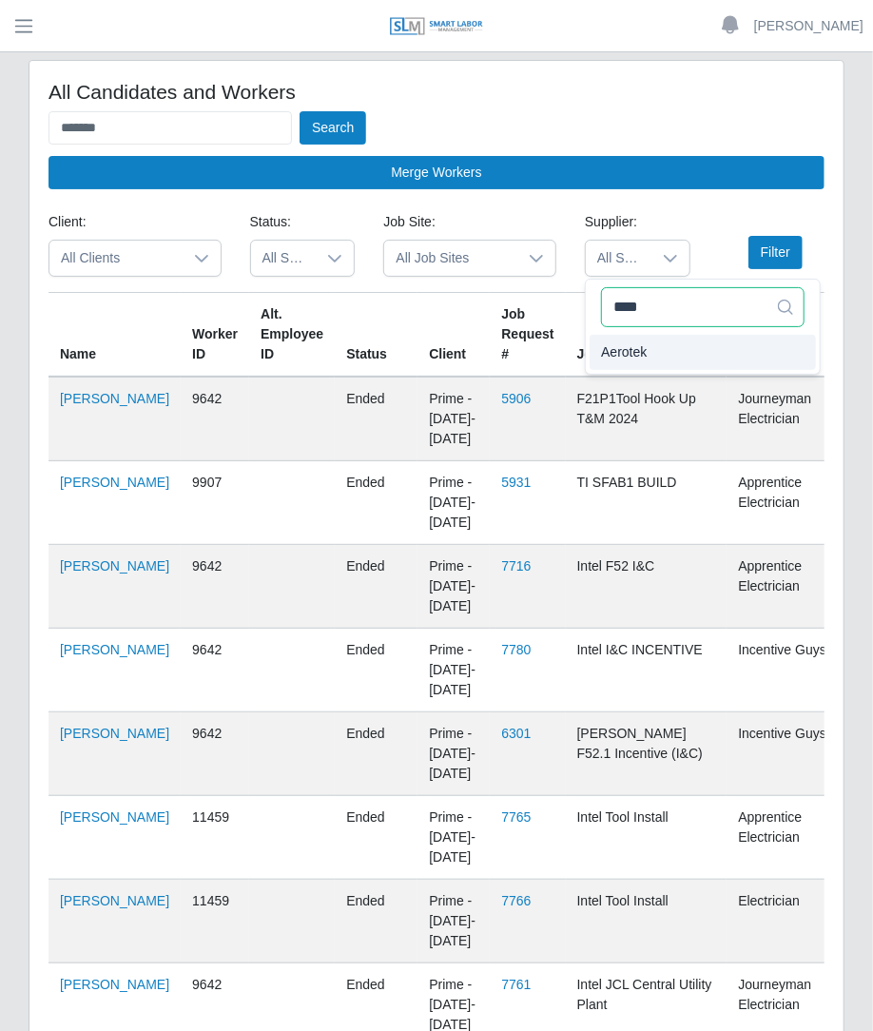
type input "****"
click at [647, 349] on li "Aerotek" at bounding box center [702, 352] width 226 height 35
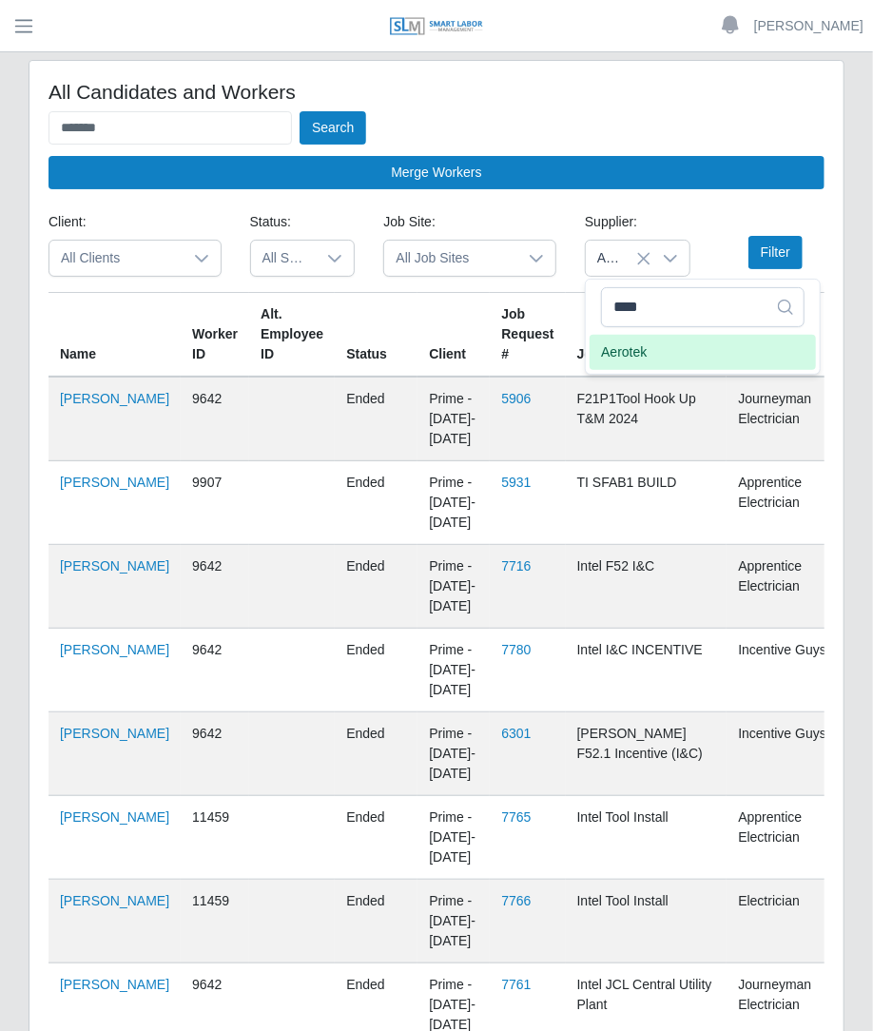
click at [650, 349] on li "Aerotek" at bounding box center [702, 352] width 226 height 35
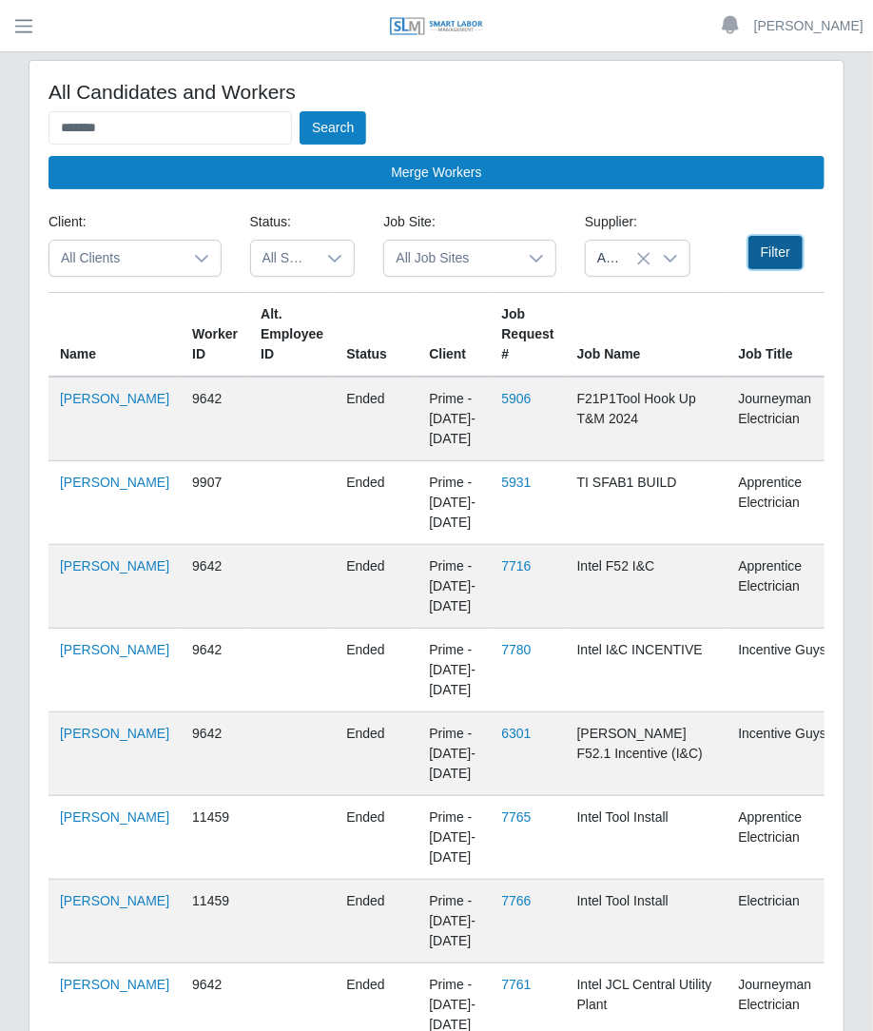
click at [765, 245] on button "Filter" at bounding box center [775, 252] width 54 height 33
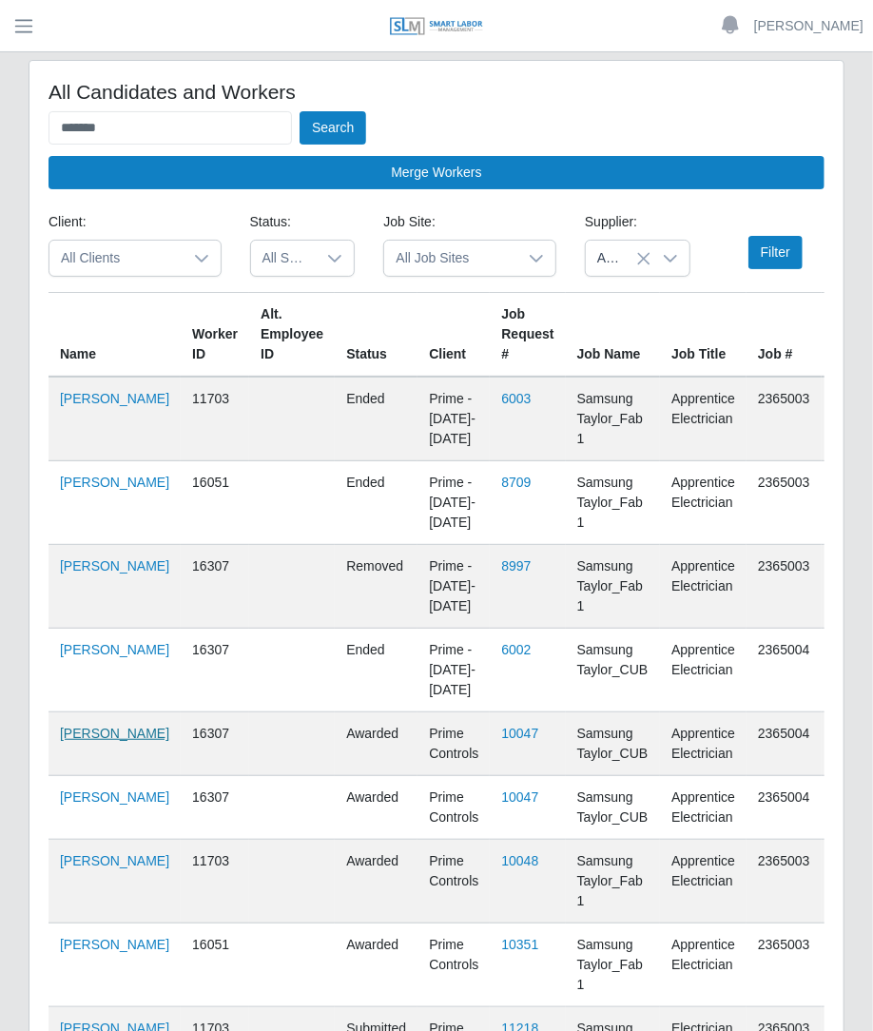
click at [87, 741] on link "Daniel Jimenez" at bounding box center [114, 732] width 109 height 15
drag, startPoint x: 180, startPoint y: 125, endPoint x: -2, endPoint y: 168, distance: 186.6
click at [0, 168] on html "Betzaida Palacio Account Settings Logout SLM Services Dashboard Todo Clients In…" at bounding box center [436, 515] width 873 height 1031
type input "*"
click at [299, 111] on button "Search" at bounding box center [332, 127] width 67 height 33
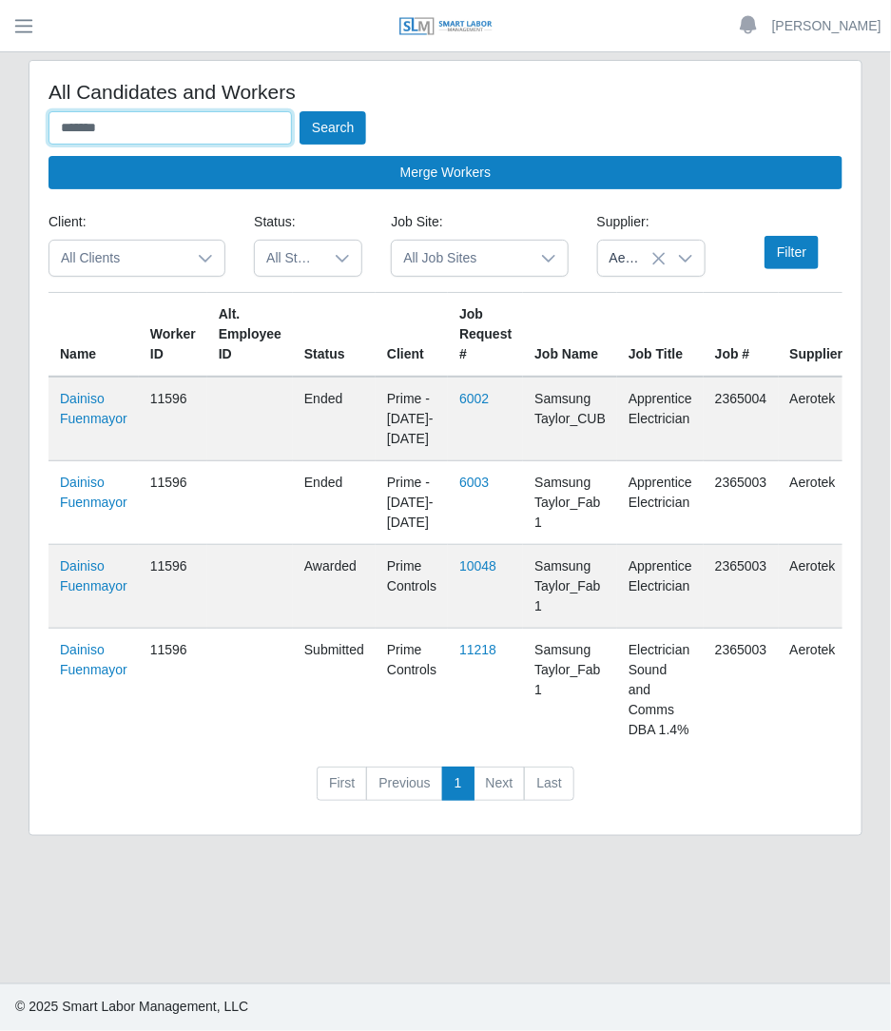
click at [299, 111] on button "Search" at bounding box center [332, 127] width 67 height 33
click at [87, 585] on link "Dainiso Fuenmayor" at bounding box center [94, 575] width 68 height 35
drag, startPoint x: 209, startPoint y: 132, endPoint x: 4, endPoint y: 121, distance: 205.7
click at [4, 121] on div "All Candidates and Workers ******* Search Merge Workers Client: All Clients Sta…" at bounding box center [445, 459] width 891 height 799
click at [299, 111] on button "Search" at bounding box center [332, 127] width 67 height 33
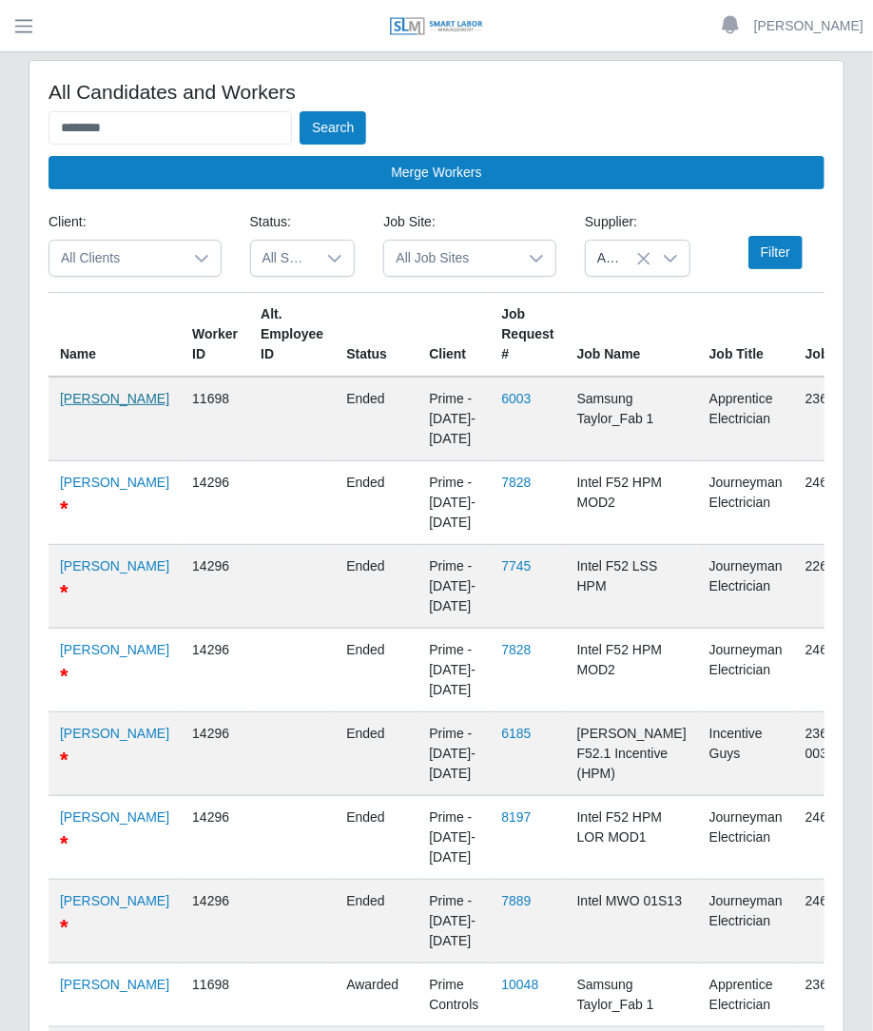
click at [86, 406] on link "Abraham Gotopo" at bounding box center [114, 398] width 109 height 15
drag, startPoint x: 607, startPoint y: 60, endPoint x: 441, endPoint y: 97, distance: 169.5
click at [606, 61] on div "All Candidates and Workers ******* Search Merge Workers Client: All Clients Sta…" at bounding box center [436, 637] width 814 height 1152
drag, startPoint x: 235, startPoint y: 121, endPoint x: -2, endPoint y: 140, distance: 237.5
click at [0, 140] on html "Betzaida Palacio Account Settings Logout SLM Services Dashboard Todo Clients In…" at bounding box center [436, 515] width 873 height 1031
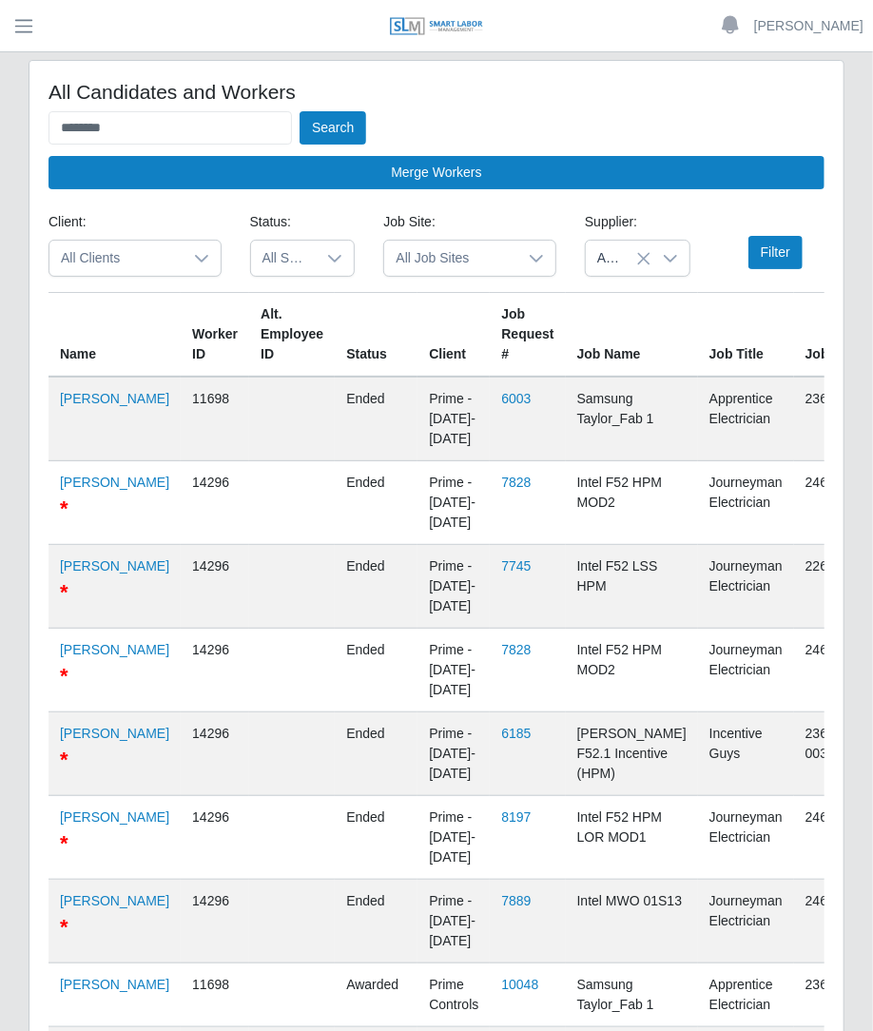
click at [646, 258] on icon at bounding box center [643, 258] width 15 height 15
click at [214, 121] on input "*******" at bounding box center [169, 127] width 243 height 33
type input "*"
click at [299, 111] on button "Search" at bounding box center [332, 127] width 67 height 33
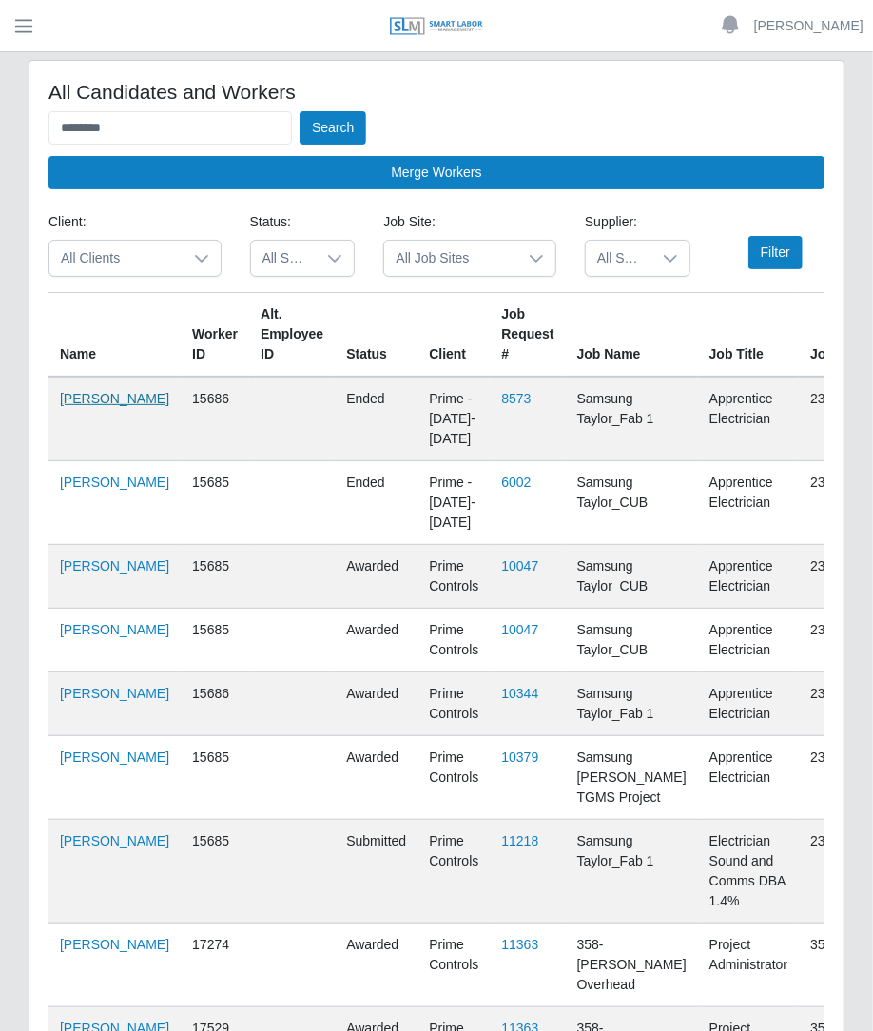
click at [91, 406] on link "Trinidad Gonzalez" at bounding box center [114, 398] width 109 height 15
drag, startPoint x: 199, startPoint y: 130, endPoint x: -2, endPoint y: 133, distance: 200.6
click at [0, 133] on html "Betzaida Palacio Account Settings Logout SLM Services Dashboard Todo Clients In…" at bounding box center [436, 515] width 873 height 1031
click at [299, 111] on button "Search" at bounding box center [332, 127] width 67 height 33
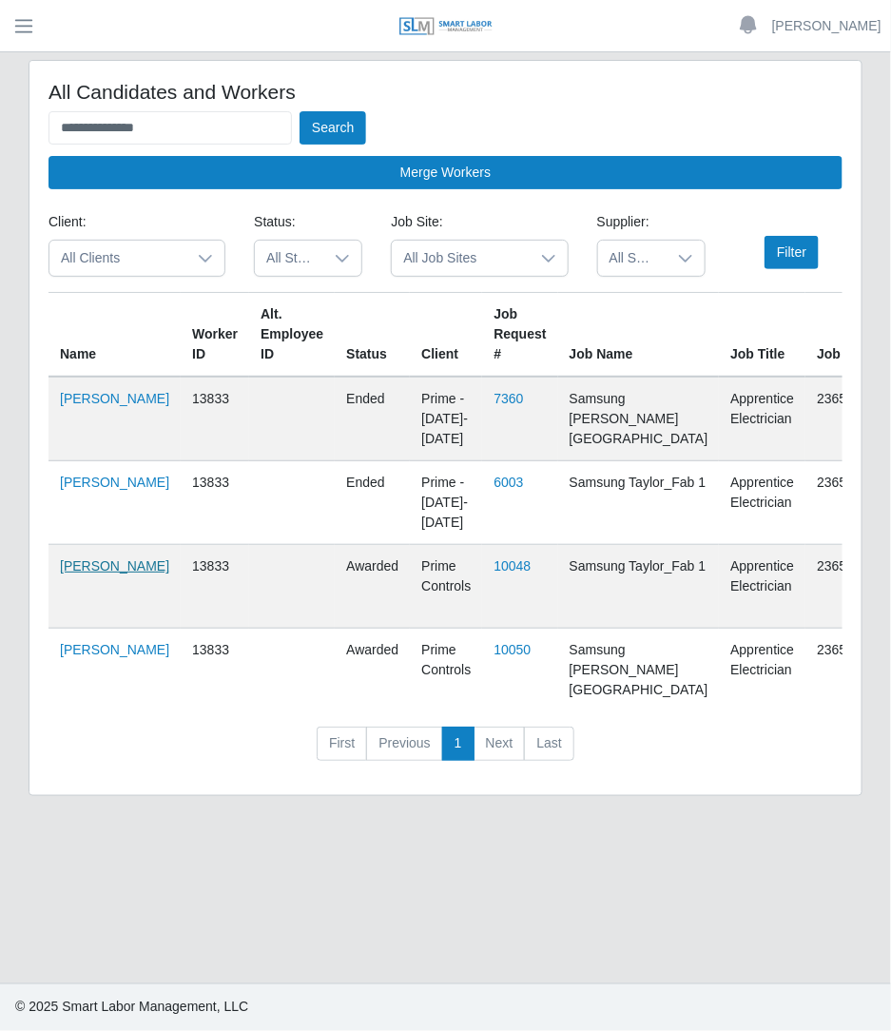
click at [68, 573] on link "Agustin Jimenez" at bounding box center [114, 565] width 109 height 15
drag, startPoint x: 200, startPoint y: 117, endPoint x: -2, endPoint y: 18, distance: 224.5
click at [0, 18] on html "**********" at bounding box center [445, 515] width 891 height 1031
click at [299, 111] on button "Search" at bounding box center [332, 127] width 67 height 33
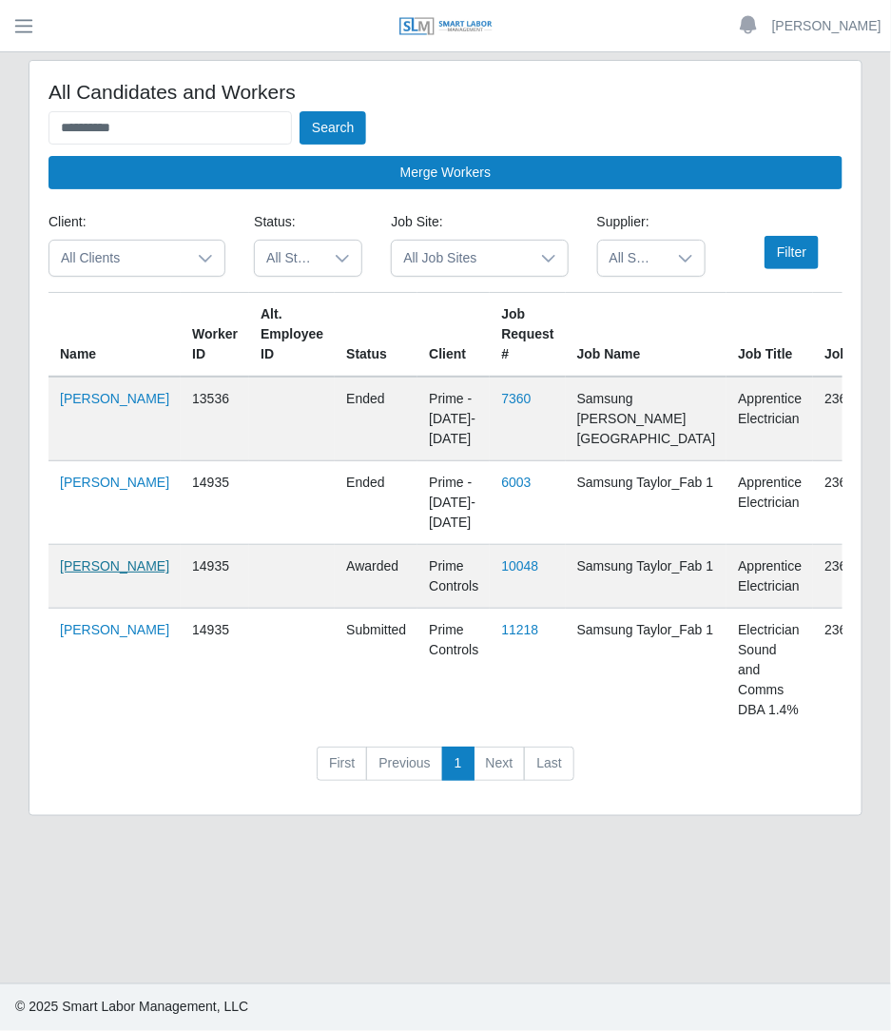
click at [91, 573] on link "Aaron Sherbrook" at bounding box center [114, 565] width 109 height 15
drag, startPoint x: 176, startPoint y: 114, endPoint x: -2, endPoint y: 192, distance: 194.1
click at [0, 192] on html "**********" at bounding box center [445, 515] width 891 height 1031
click at [299, 111] on button "Search" at bounding box center [332, 127] width 67 height 33
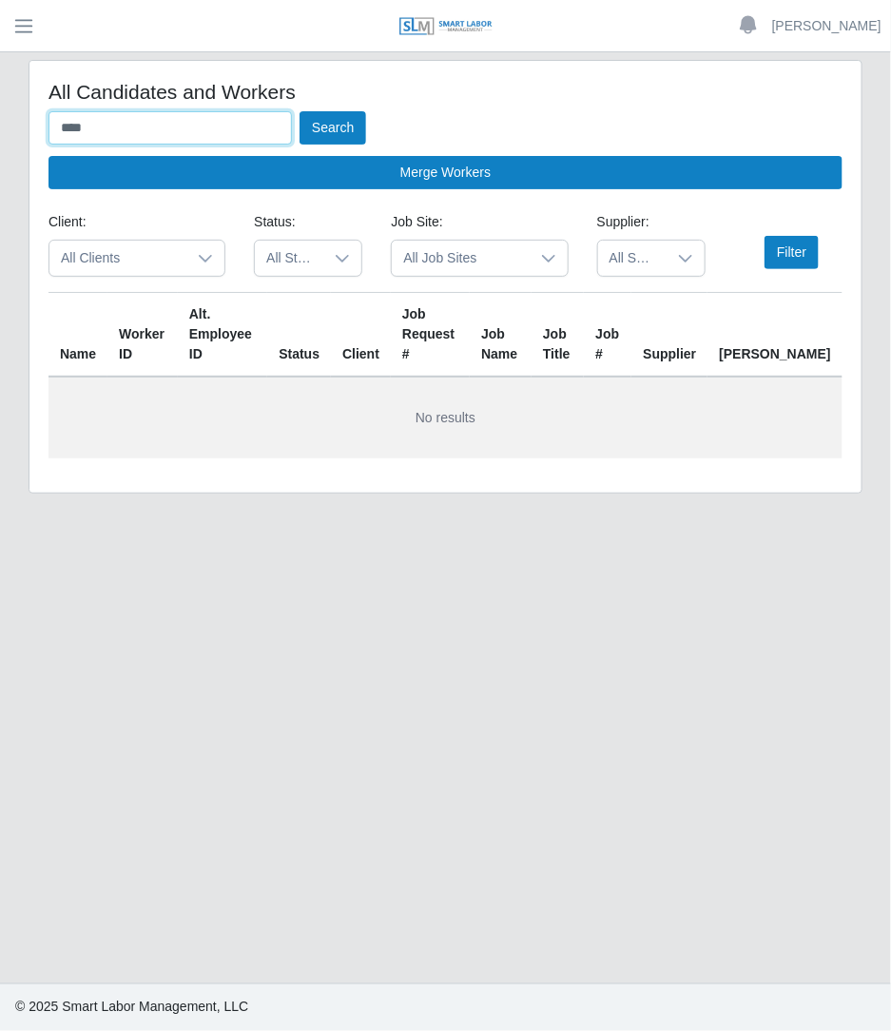
click at [299, 111] on button "Search" at bounding box center [332, 127] width 67 height 33
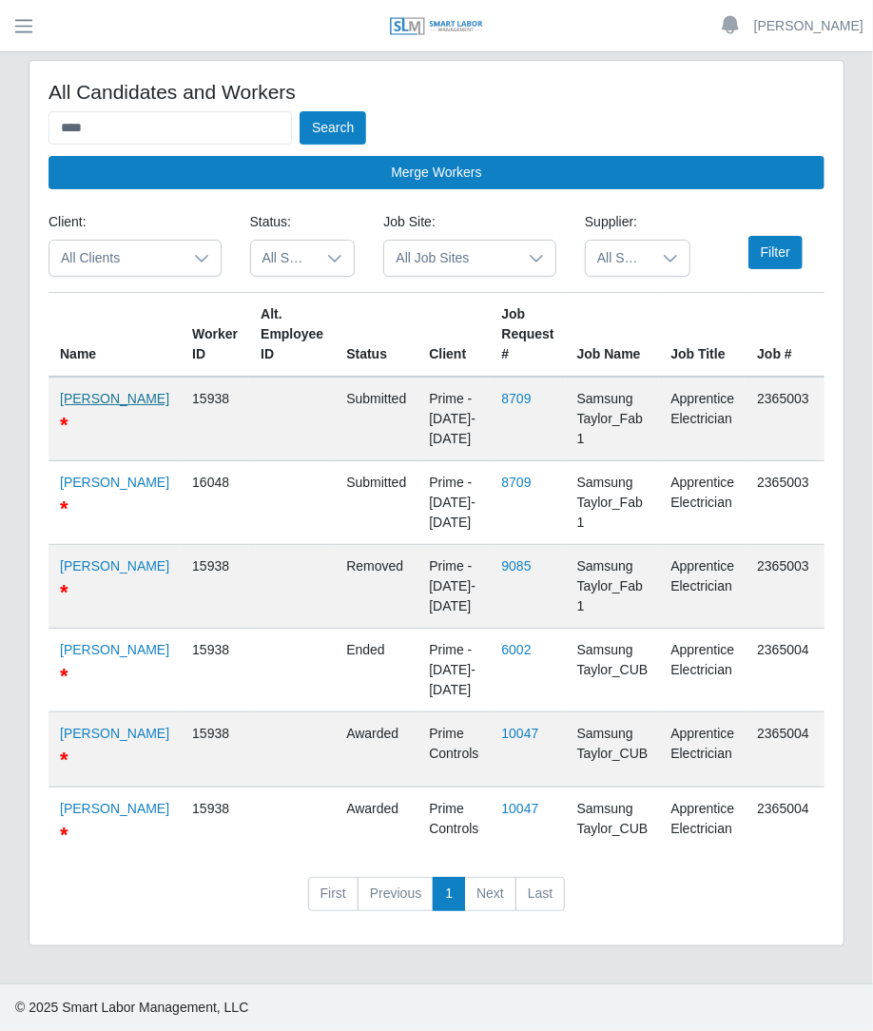
click at [81, 406] on link "Yoel Barros" at bounding box center [114, 398] width 109 height 15
click at [217, 134] on input "****" at bounding box center [169, 127] width 243 height 33
type input "*"
type input "**********"
click at [299, 111] on button "Search" at bounding box center [332, 127] width 67 height 33
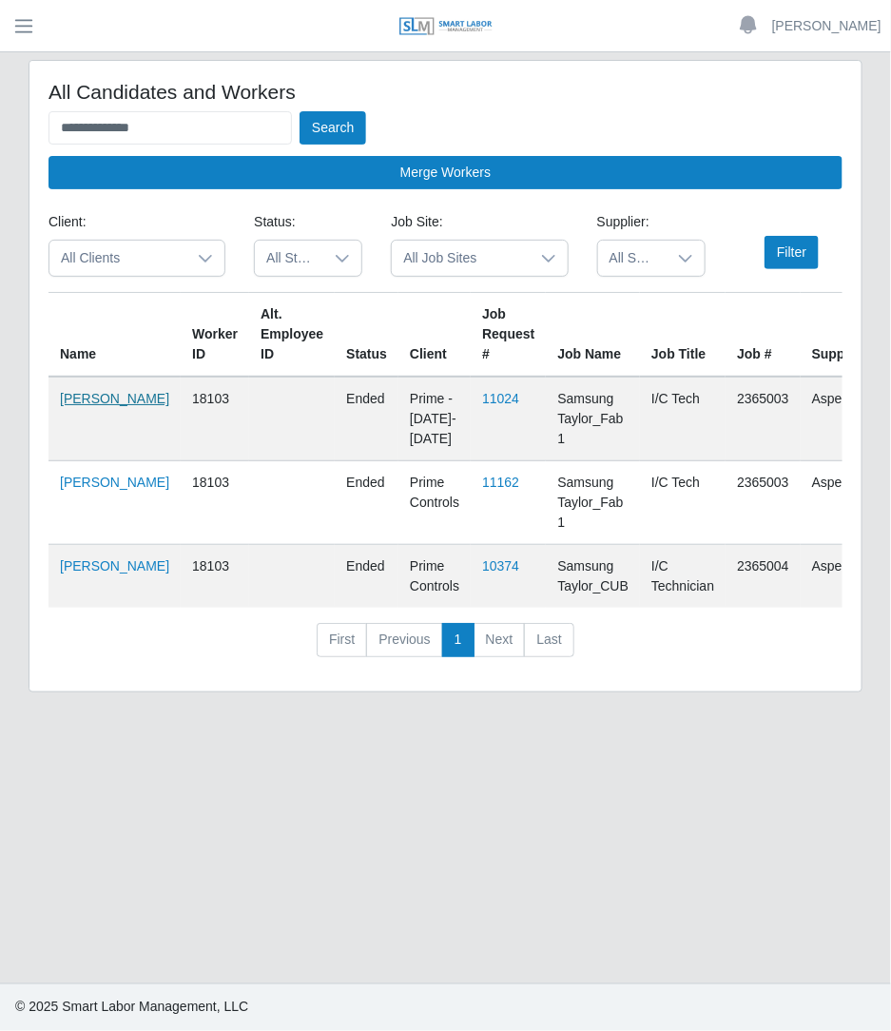
click at [75, 406] on link "Cesar Martinez" at bounding box center [114, 398] width 109 height 15
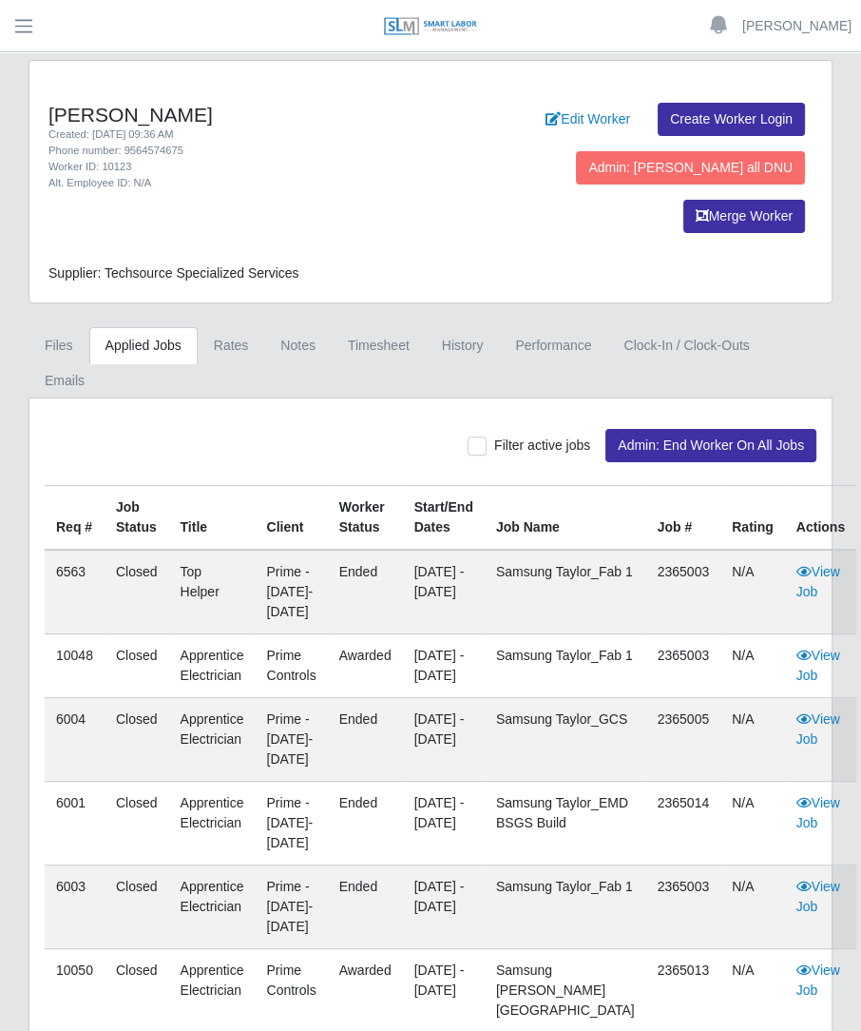
click at [62, 272] on div "Adolfo Garza Created: 03/25/2024 09:36 AM Phone number: 9564574675 Worker ID: 1…" at bounding box center [430, 635] width 833 height 1150
click at [58, 327] on link "Files" at bounding box center [59, 345] width 61 height 37
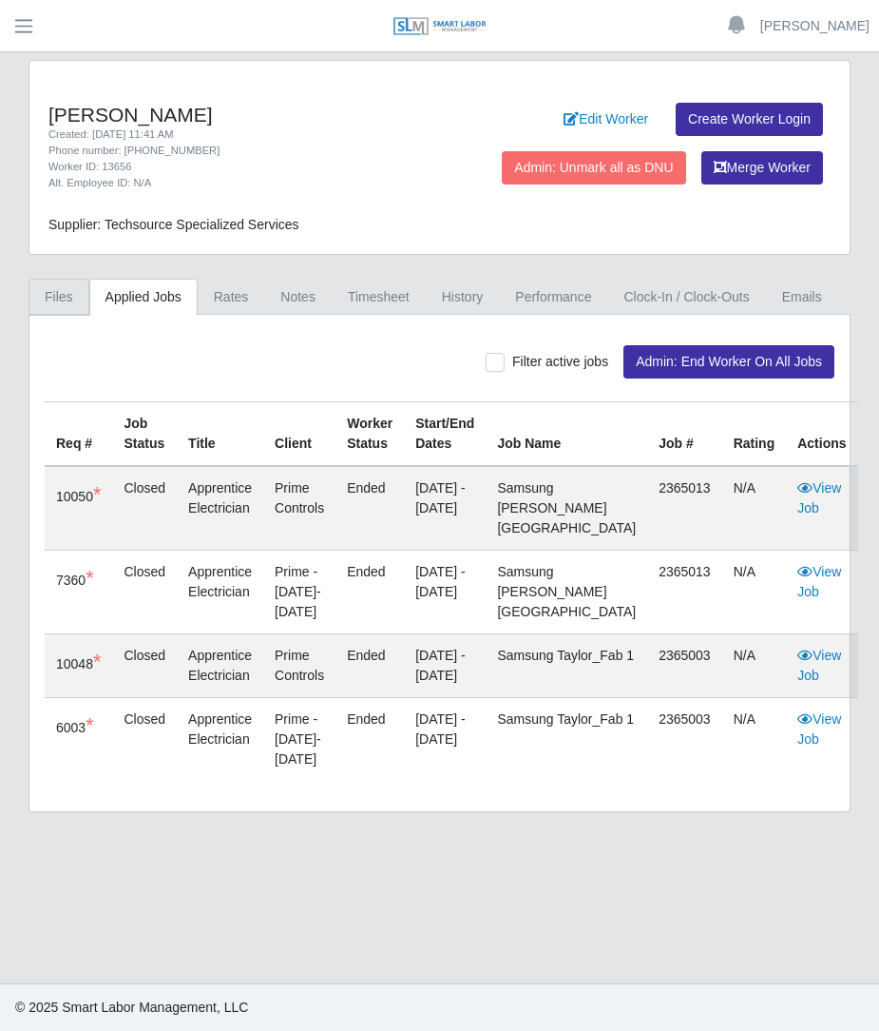
click at [59, 297] on link "Files" at bounding box center [59, 297] width 61 height 37
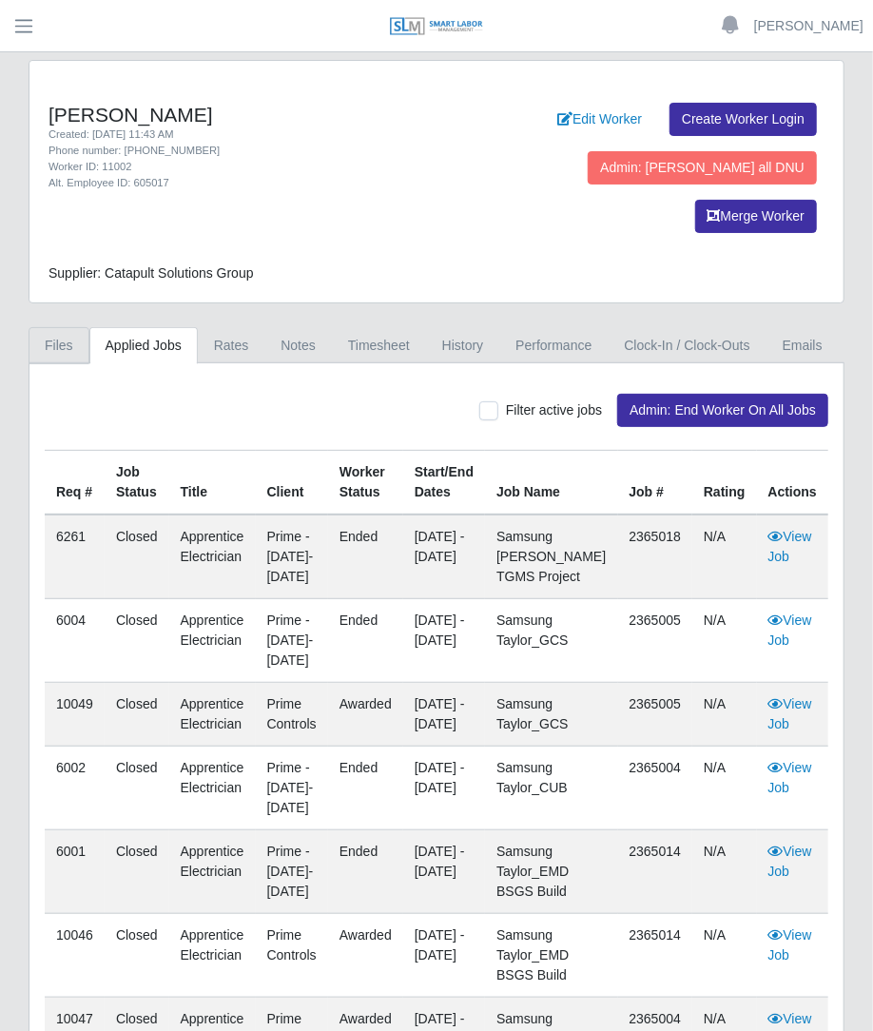
click at [61, 327] on link "Files" at bounding box center [59, 345] width 61 height 37
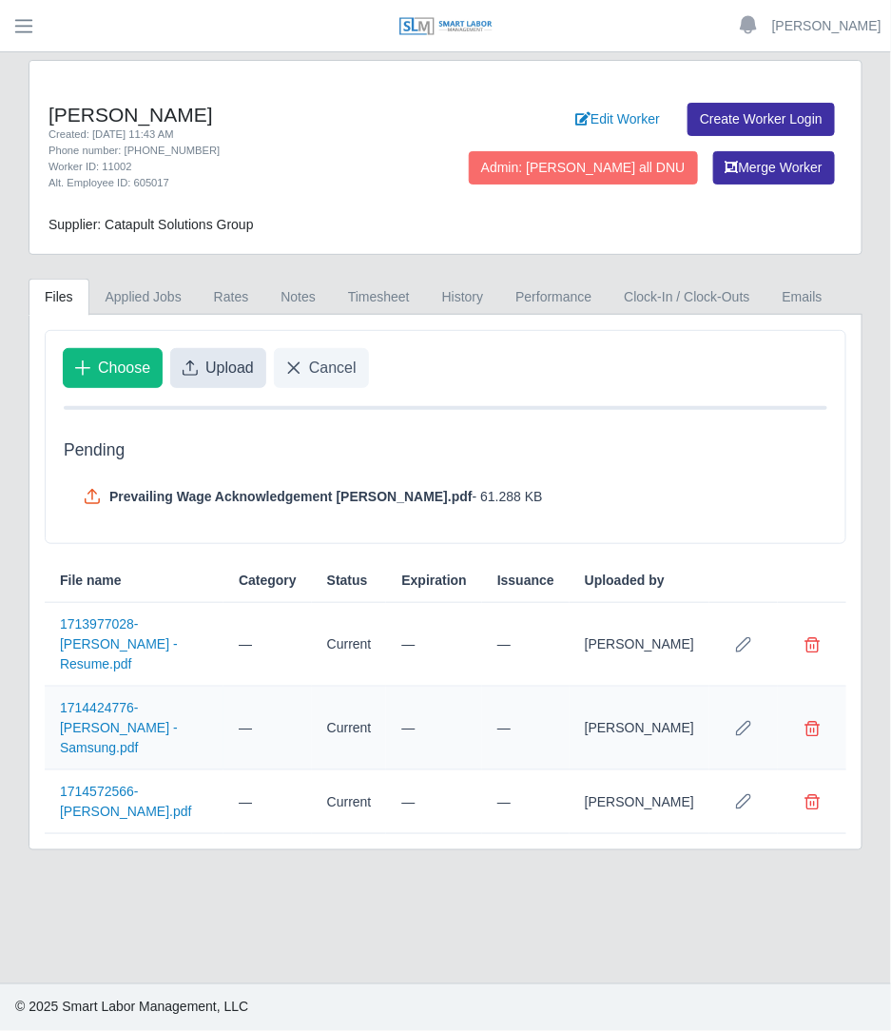
click at [214, 376] on span "Upload" at bounding box center [229, 368] width 48 height 23
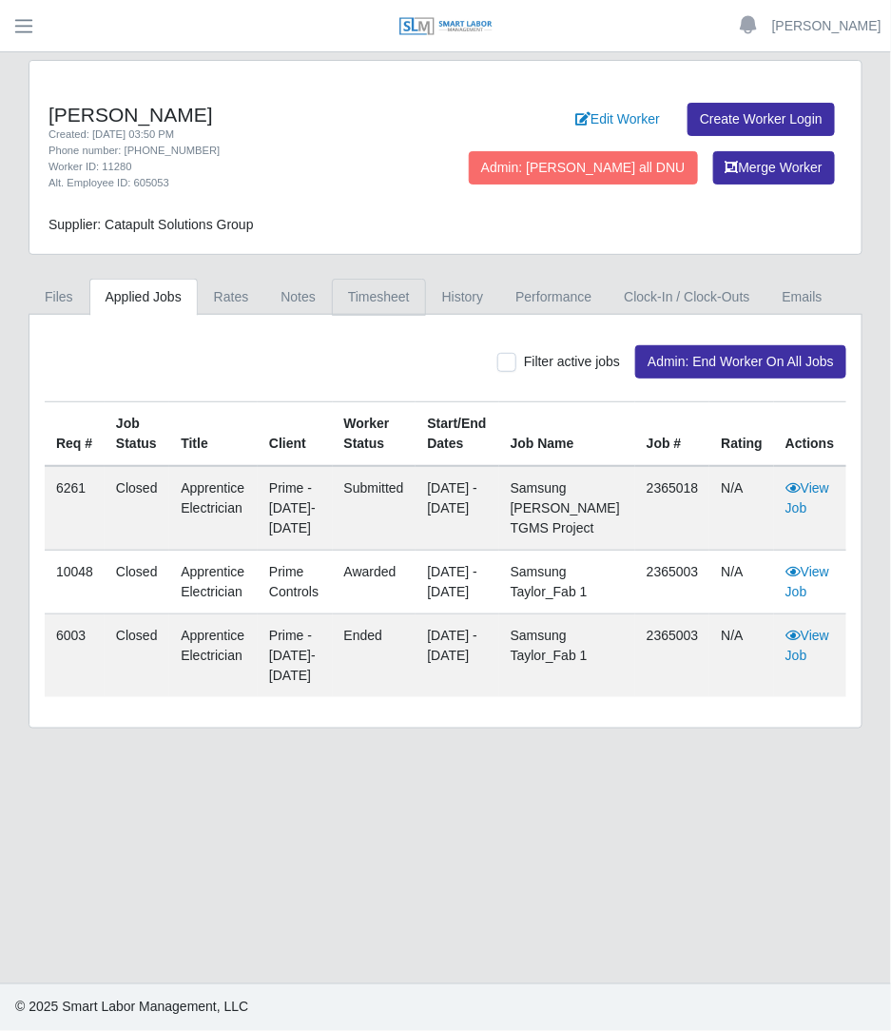
click at [361, 293] on link "Timesheet" at bounding box center [379, 297] width 94 height 37
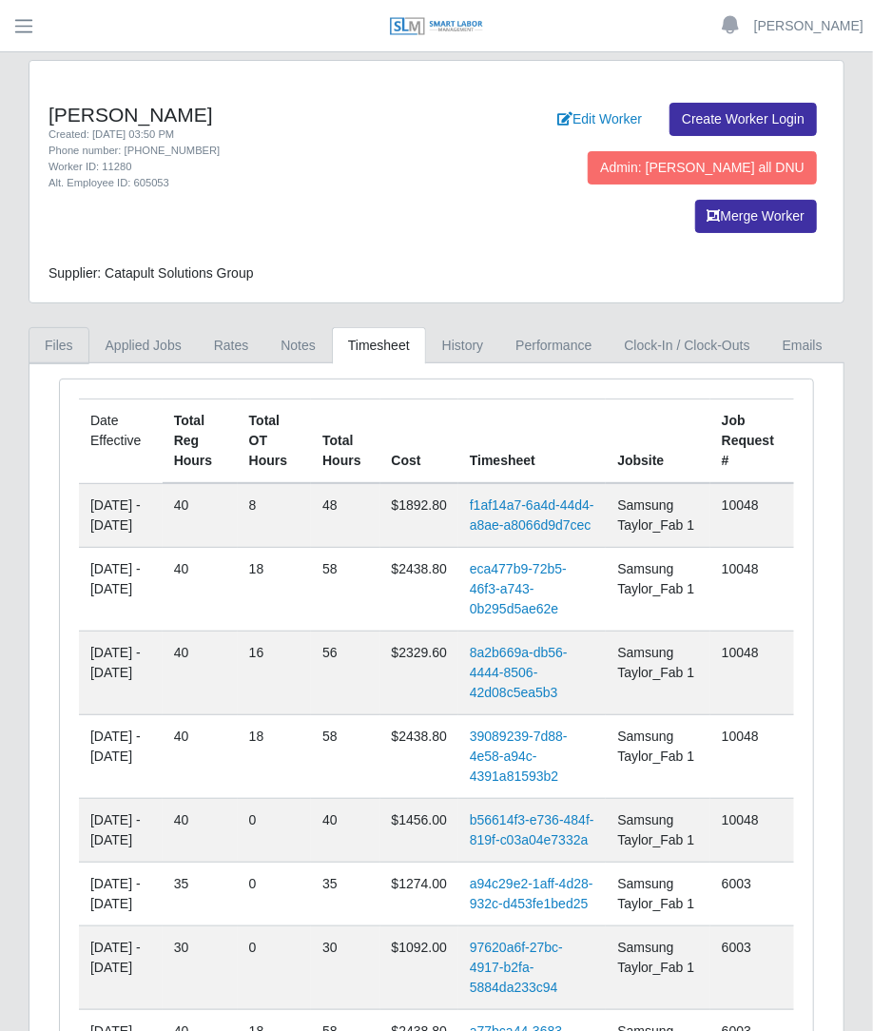
click at [62, 327] on link "Files" at bounding box center [59, 345] width 61 height 37
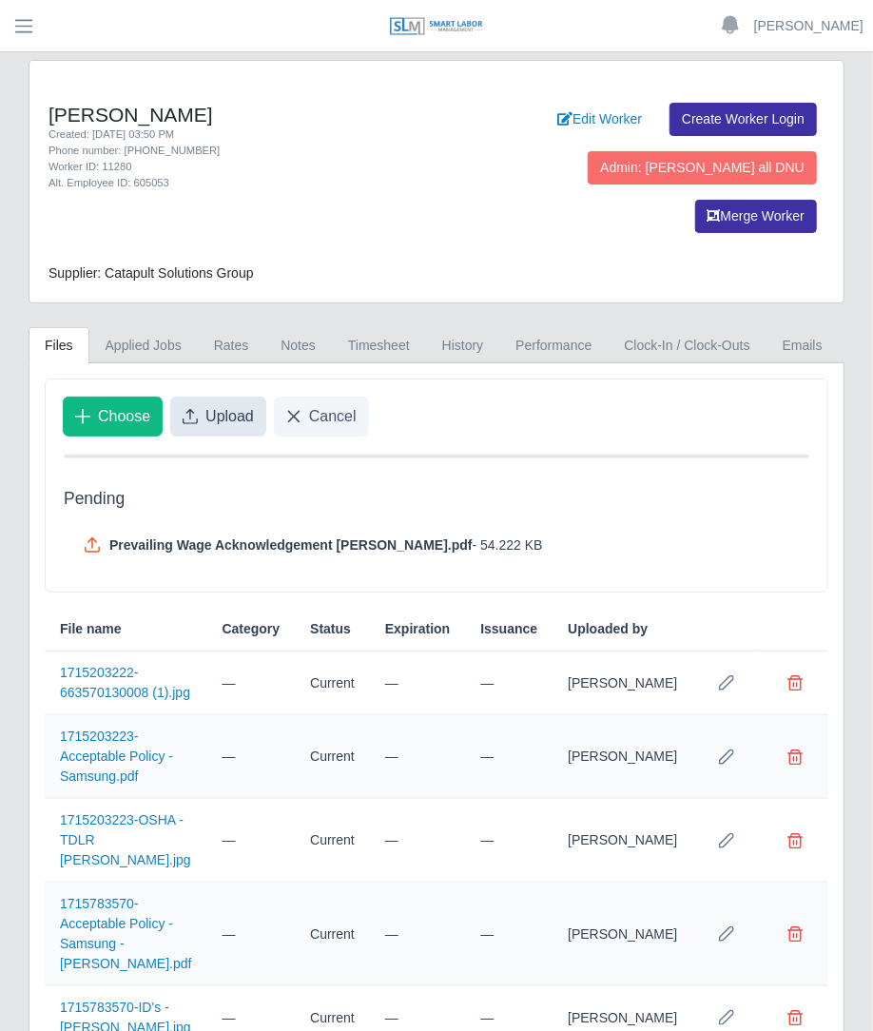
click at [223, 405] on span "Upload" at bounding box center [229, 416] width 48 height 23
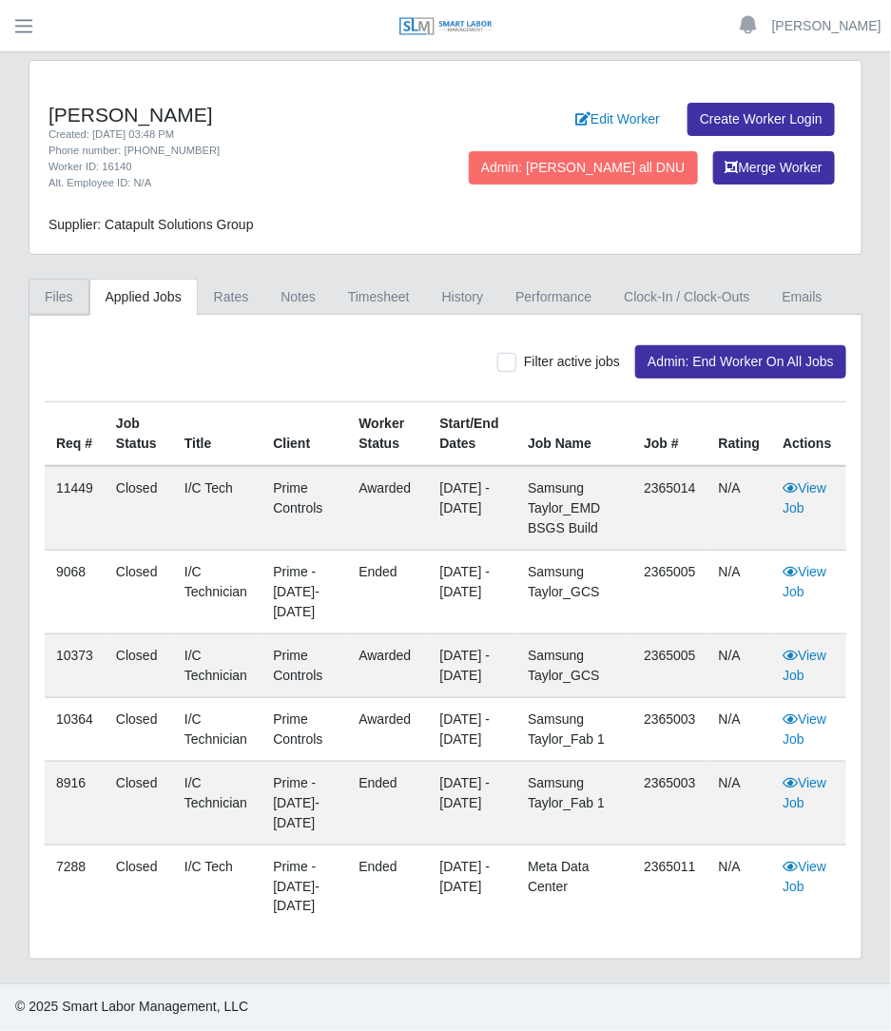
click at [57, 292] on link "Files" at bounding box center [59, 297] width 61 height 37
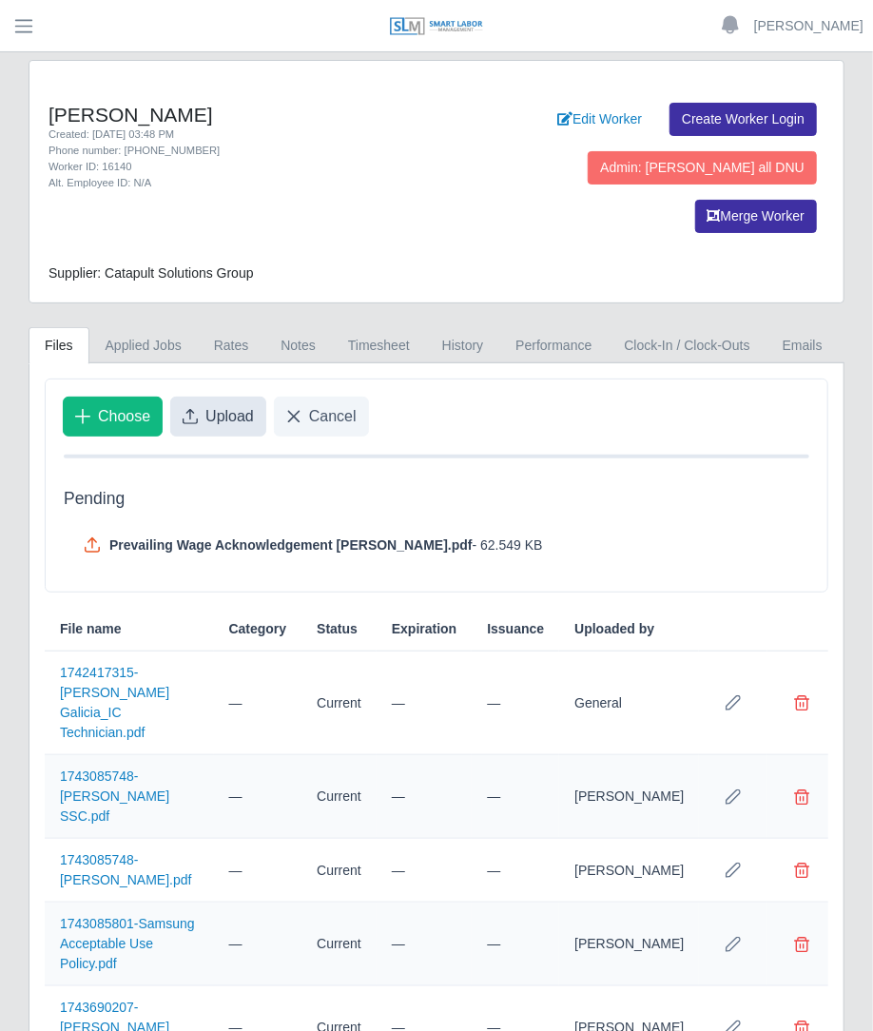
click at [212, 396] on button "Upload" at bounding box center [218, 416] width 96 height 40
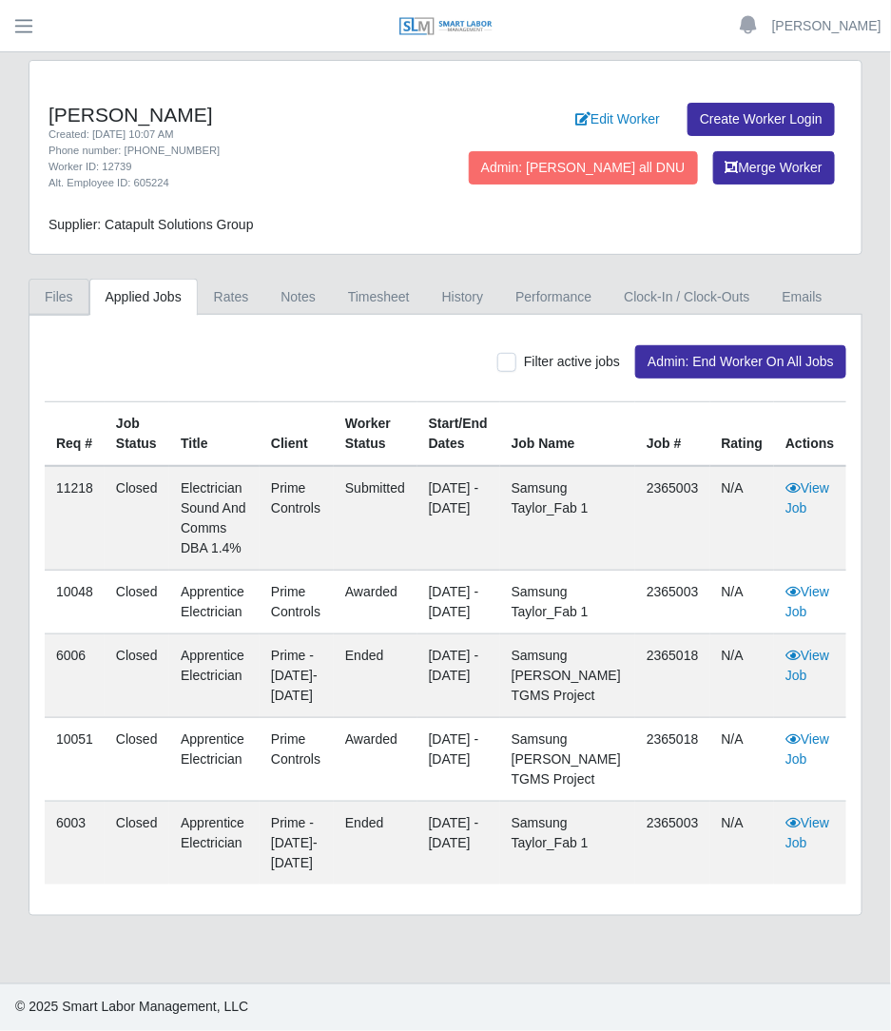
click at [58, 292] on link "Files" at bounding box center [59, 297] width 61 height 37
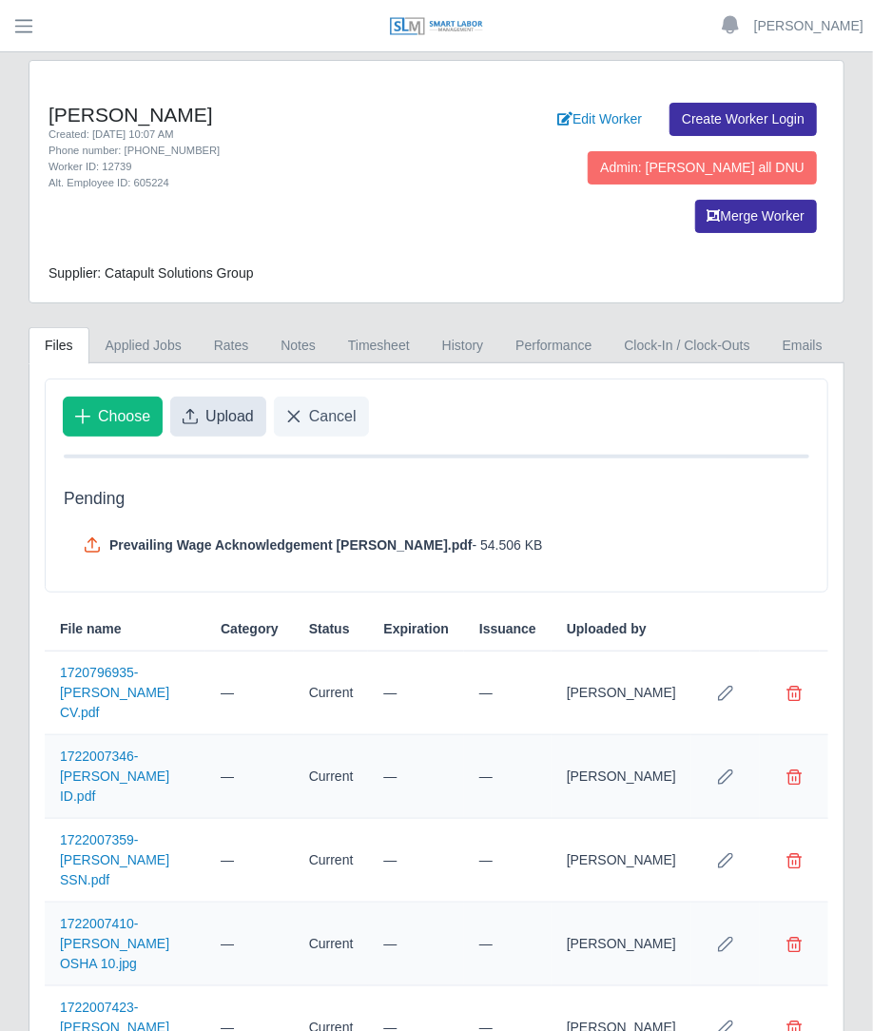
click at [212, 405] on span "Upload" at bounding box center [229, 416] width 48 height 23
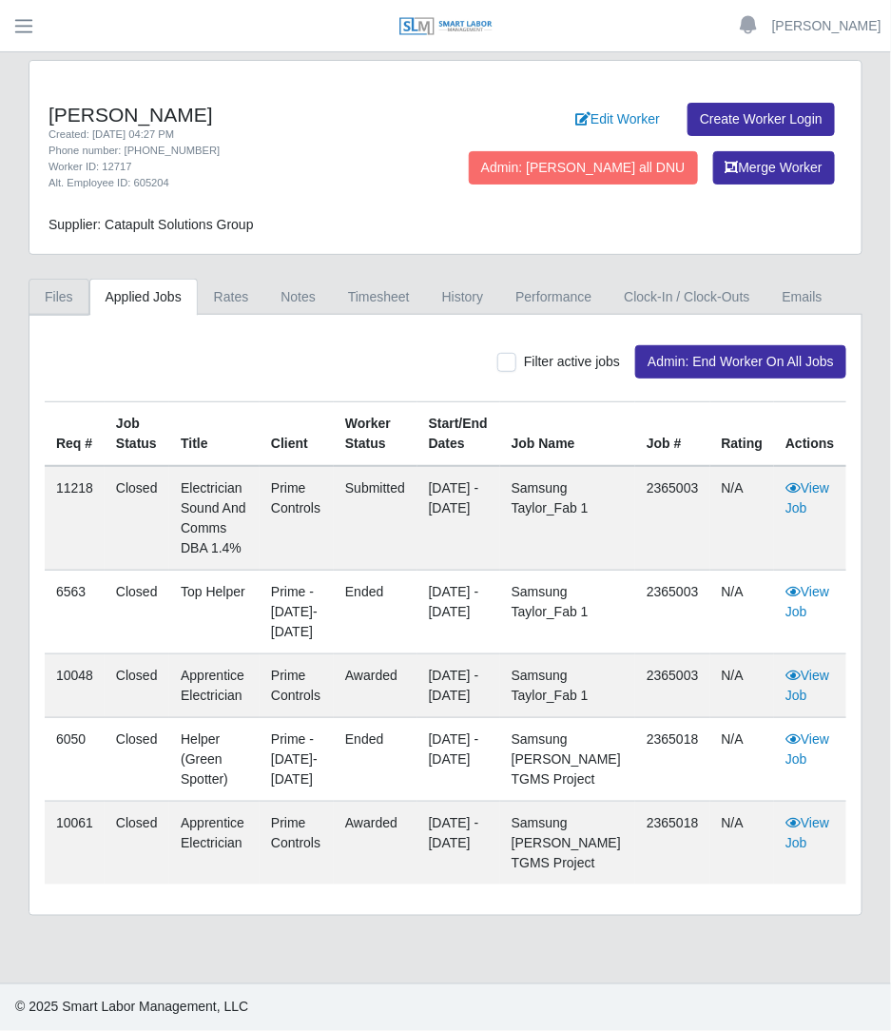
click at [75, 287] on link "Files" at bounding box center [59, 297] width 61 height 37
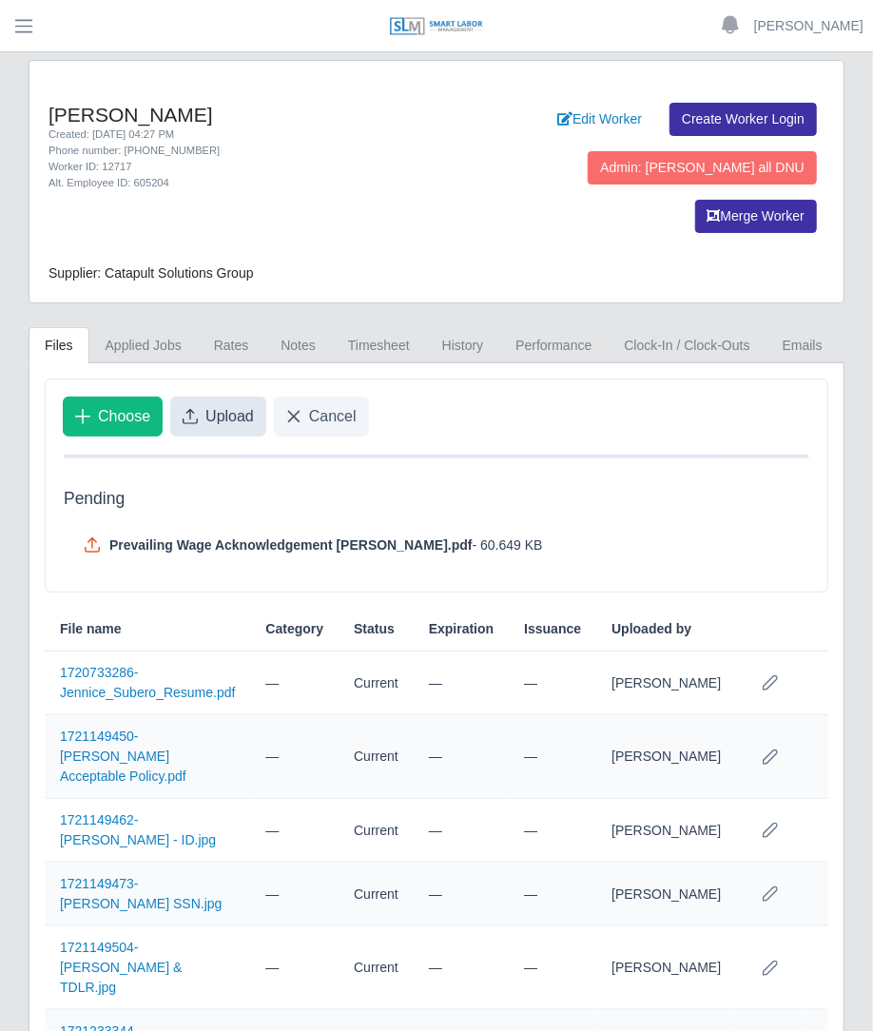
click at [239, 405] on span "Upload" at bounding box center [229, 416] width 48 height 23
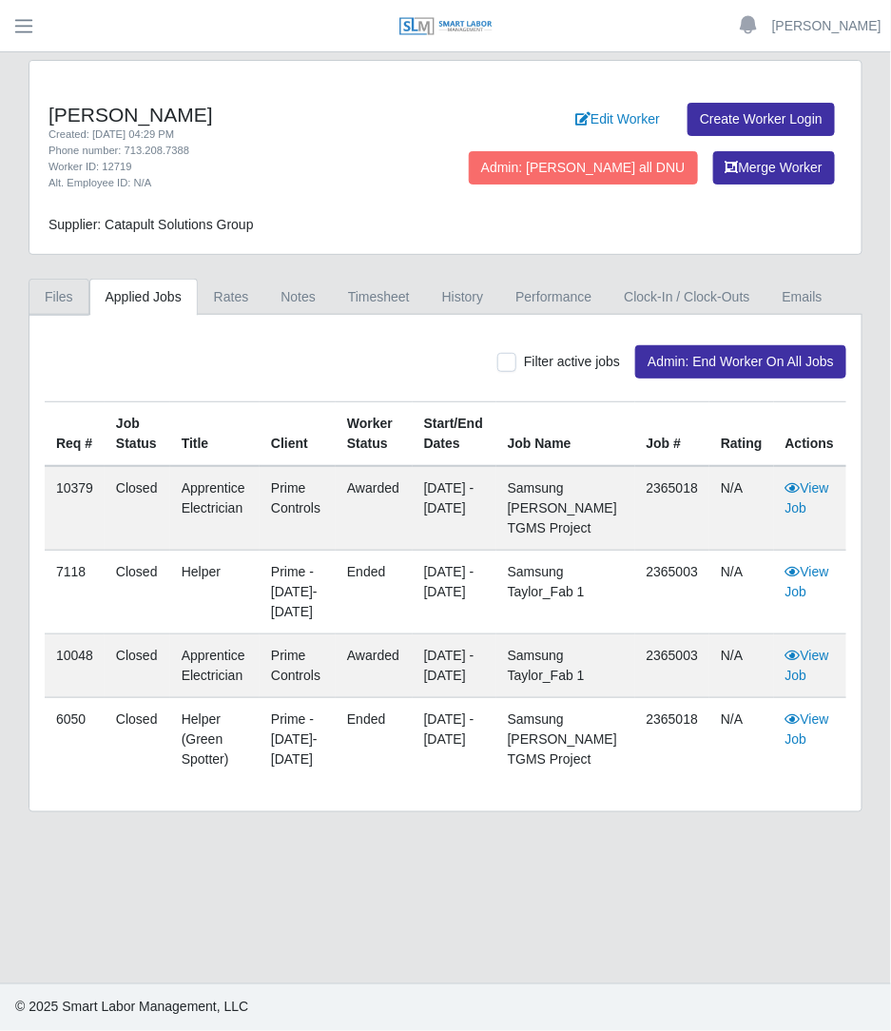
click at [43, 292] on link "Files" at bounding box center [59, 297] width 61 height 37
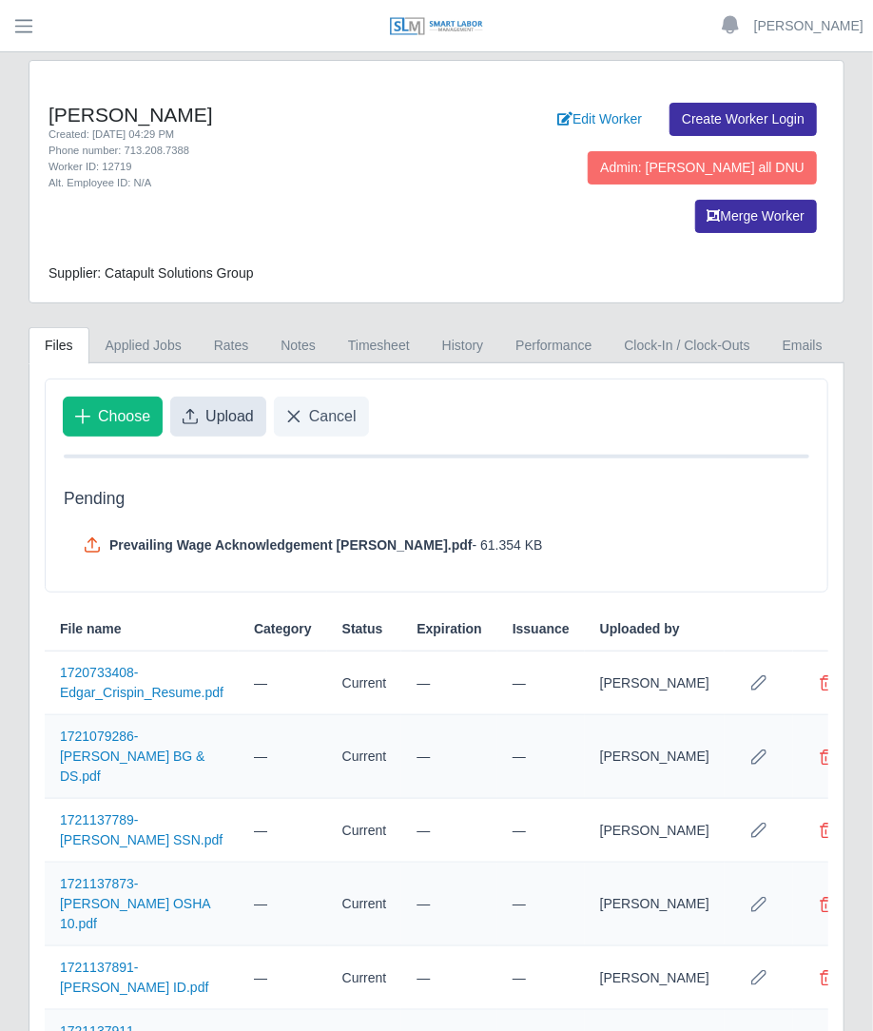
click at [232, 405] on span "Upload" at bounding box center [229, 416] width 48 height 23
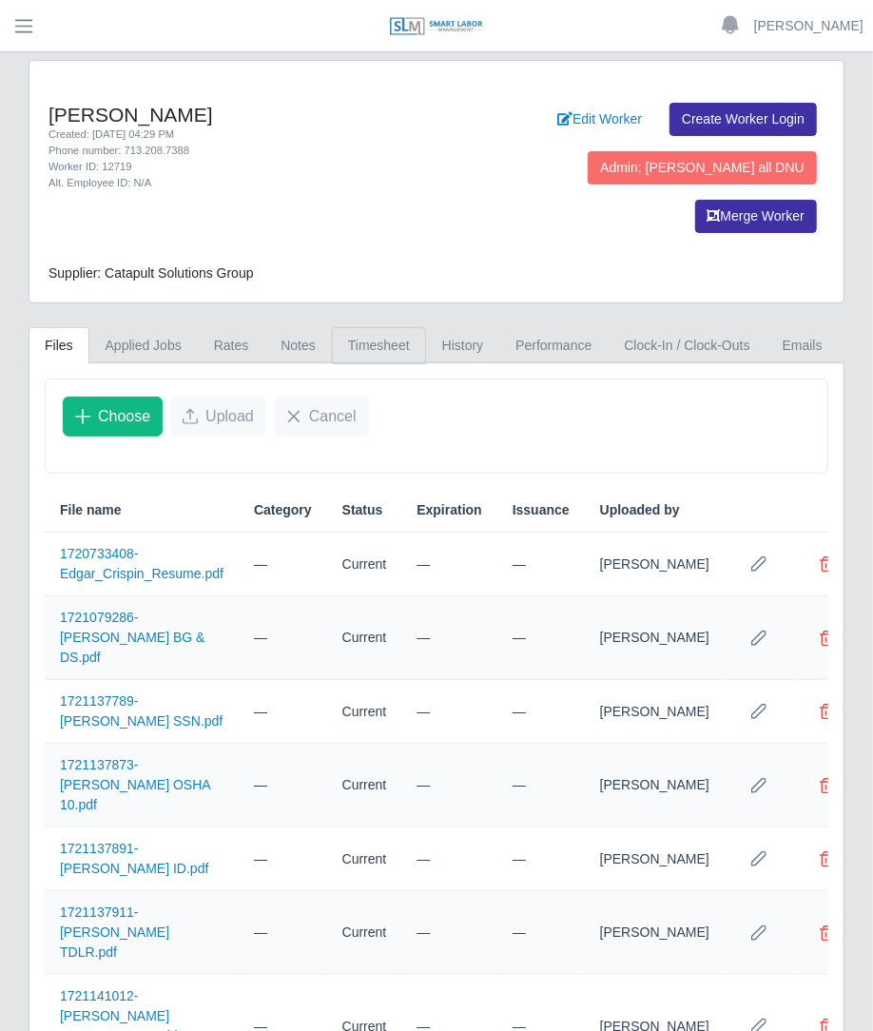
click at [357, 327] on link "Timesheet" at bounding box center [379, 345] width 94 height 37
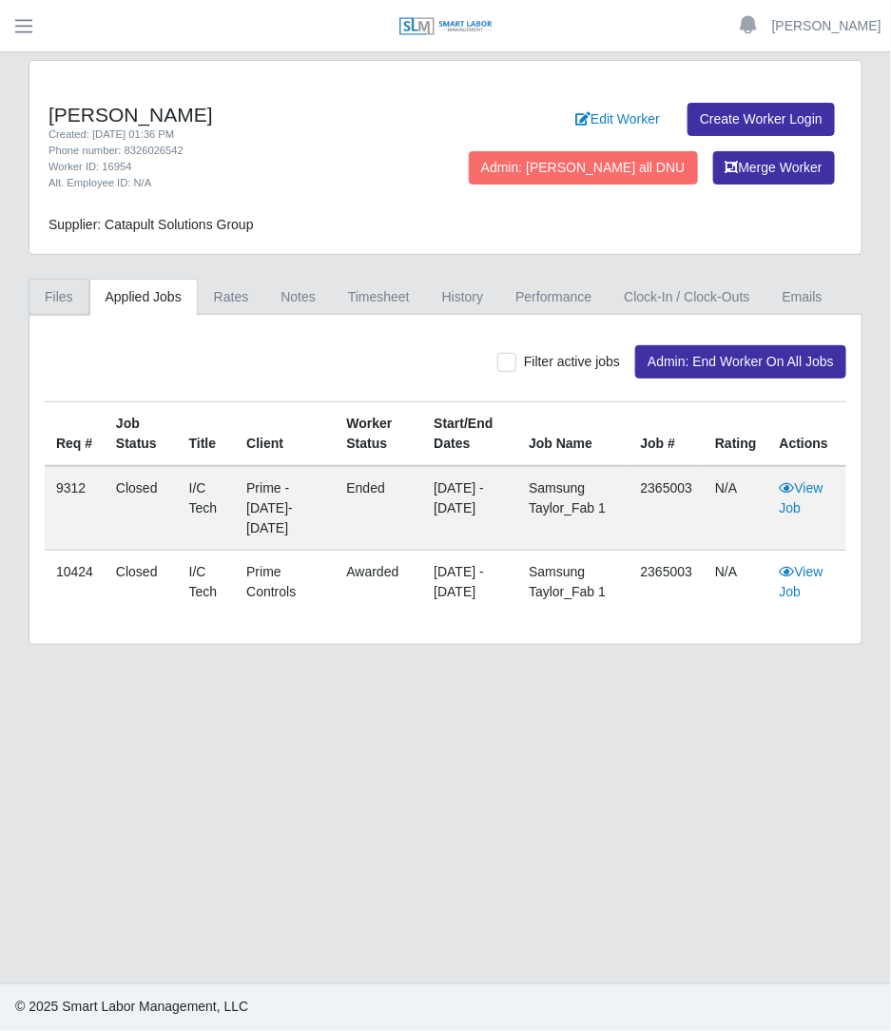
click at [71, 306] on link "Files" at bounding box center [59, 297] width 61 height 37
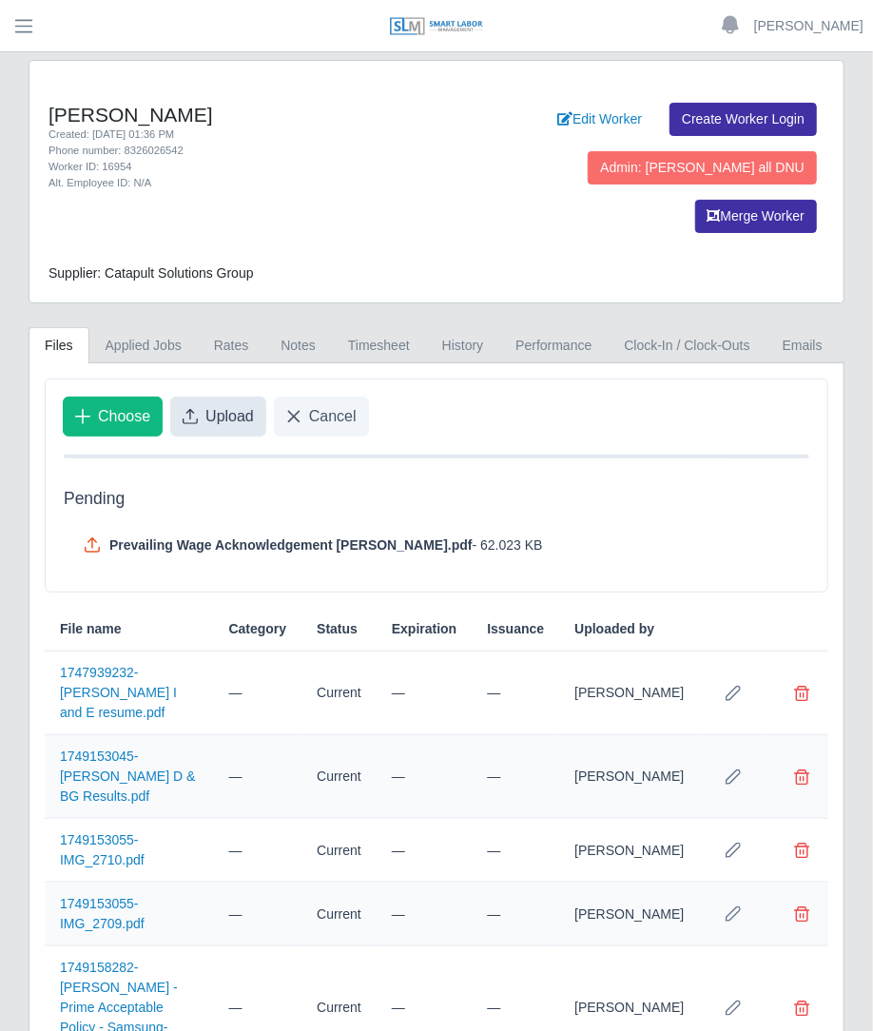
click at [223, 405] on span "Upload" at bounding box center [229, 416] width 48 height 23
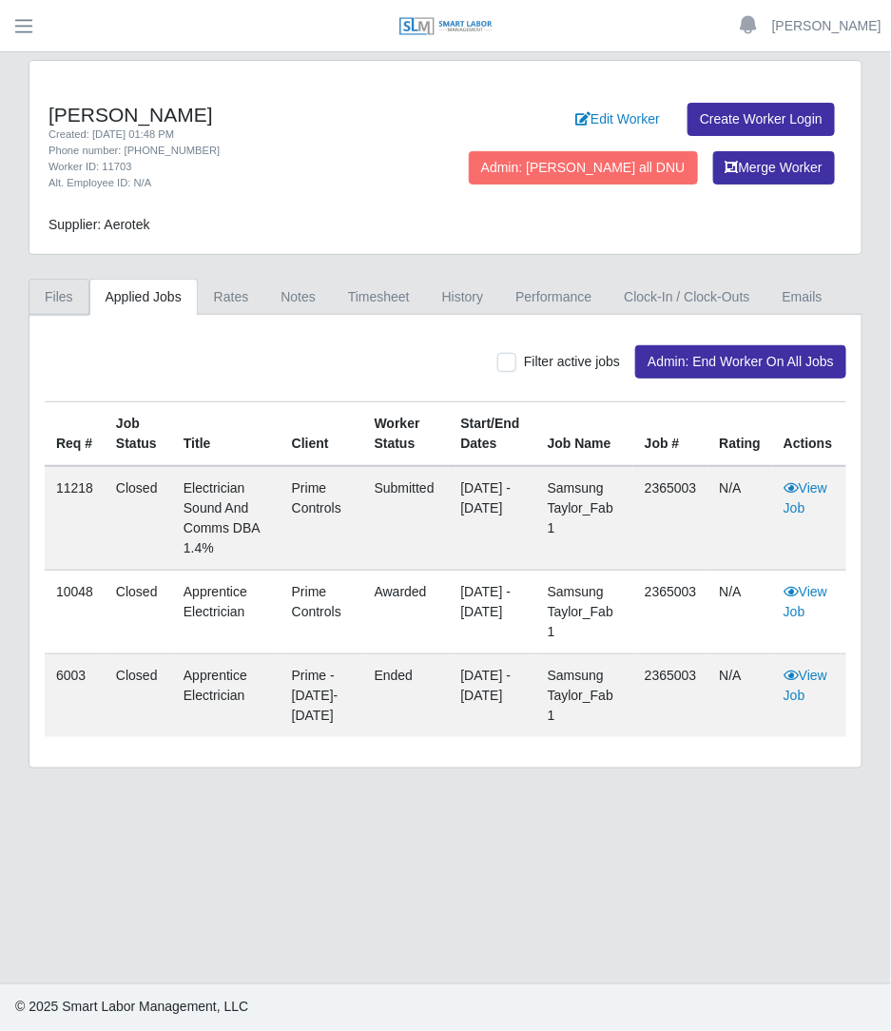
click at [67, 286] on link "Files" at bounding box center [59, 297] width 61 height 37
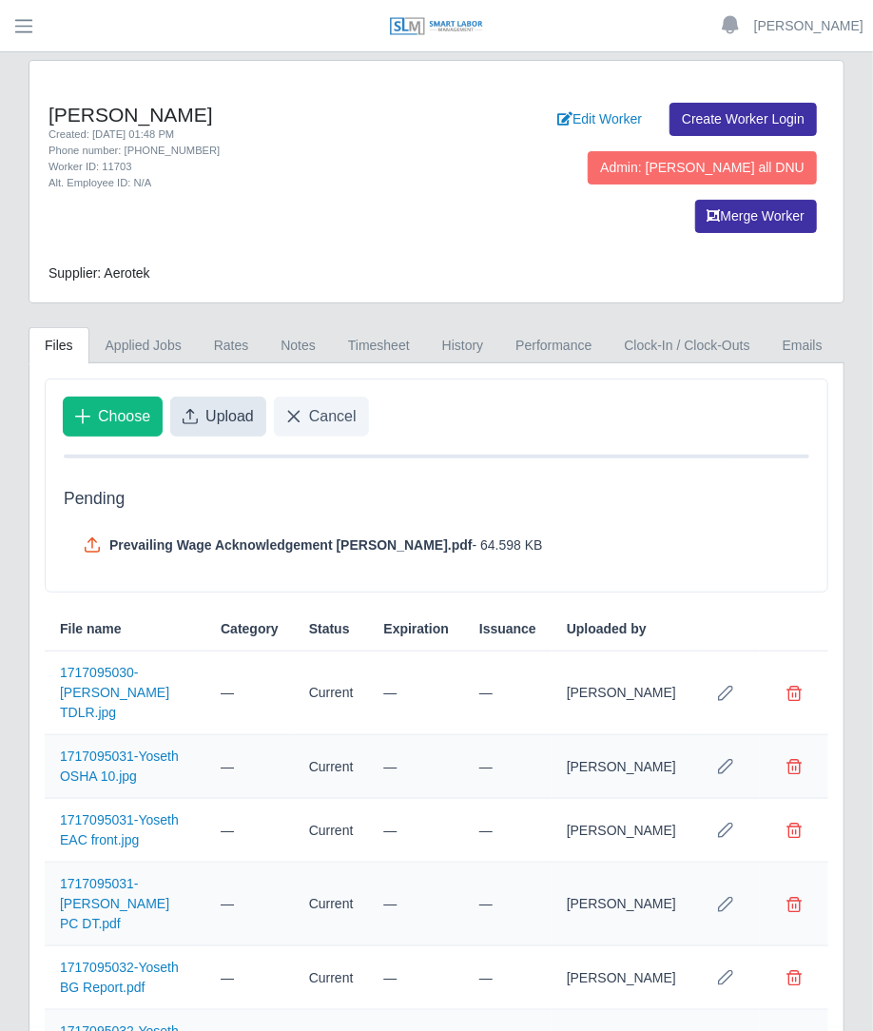
click at [223, 396] on button "Upload" at bounding box center [218, 416] width 96 height 40
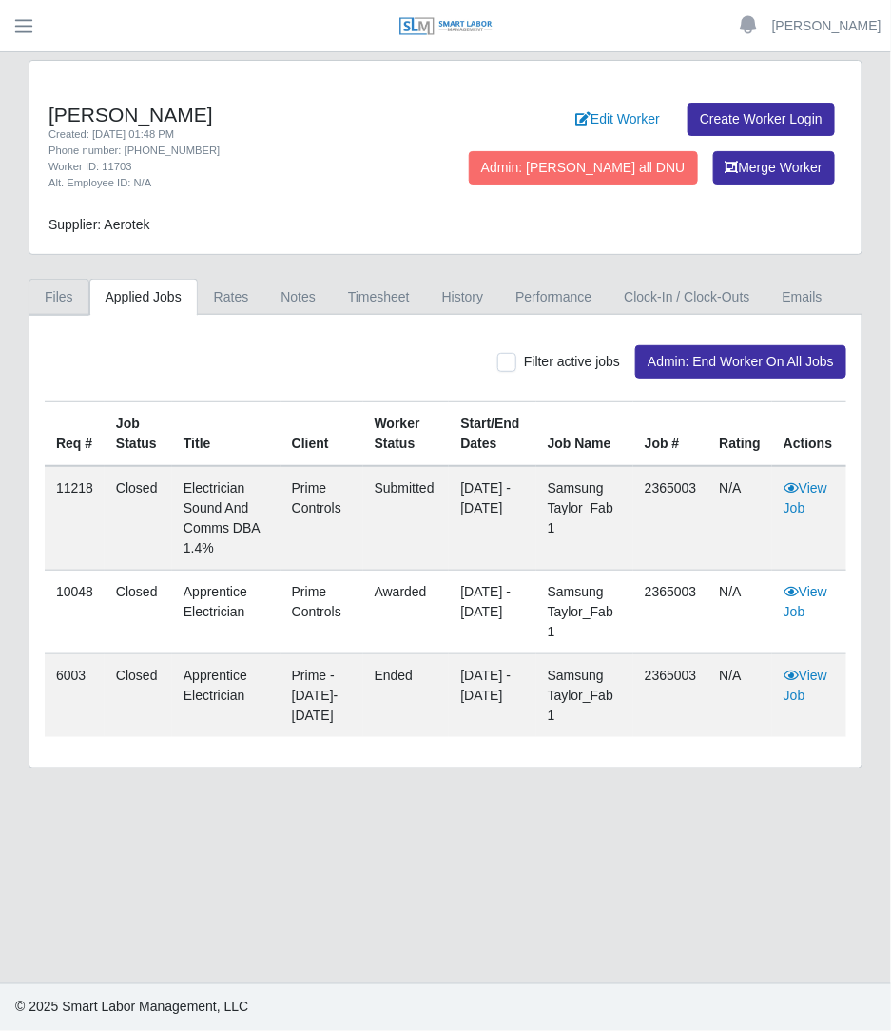
click at [71, 301] on link "Files" at bounding box center [59, 297] width 61 height 37
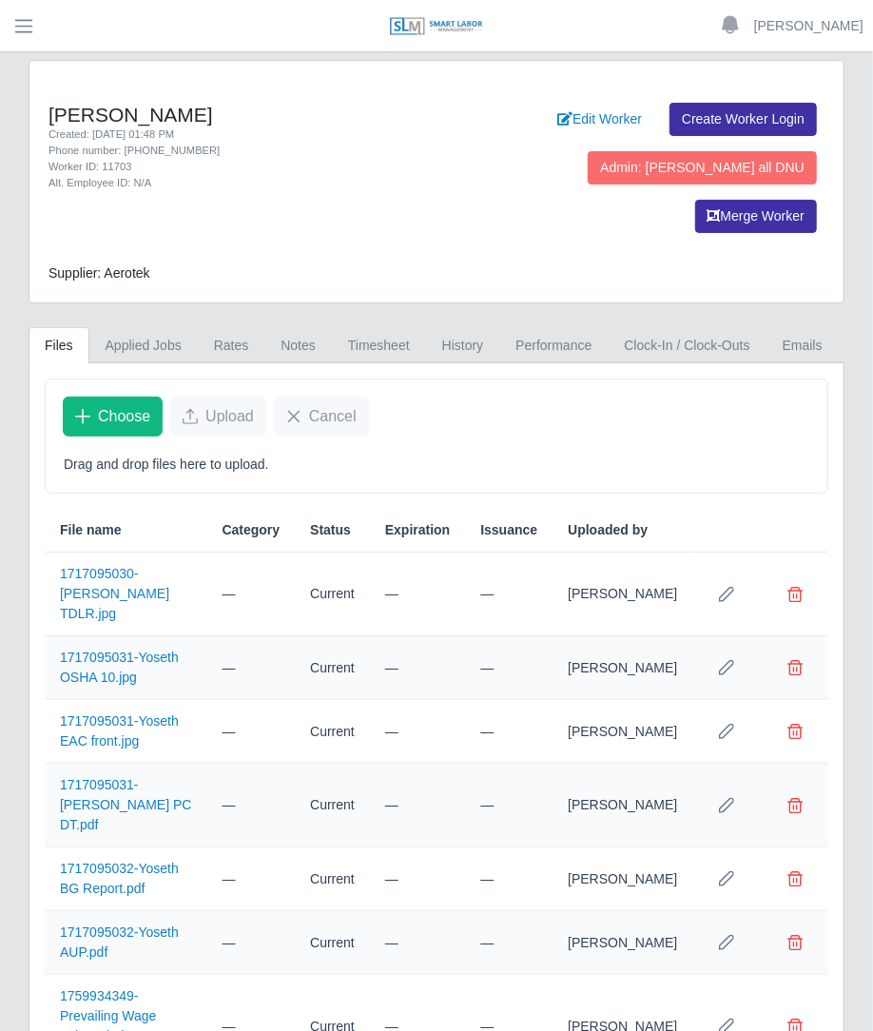
scroll to position [18, 0]
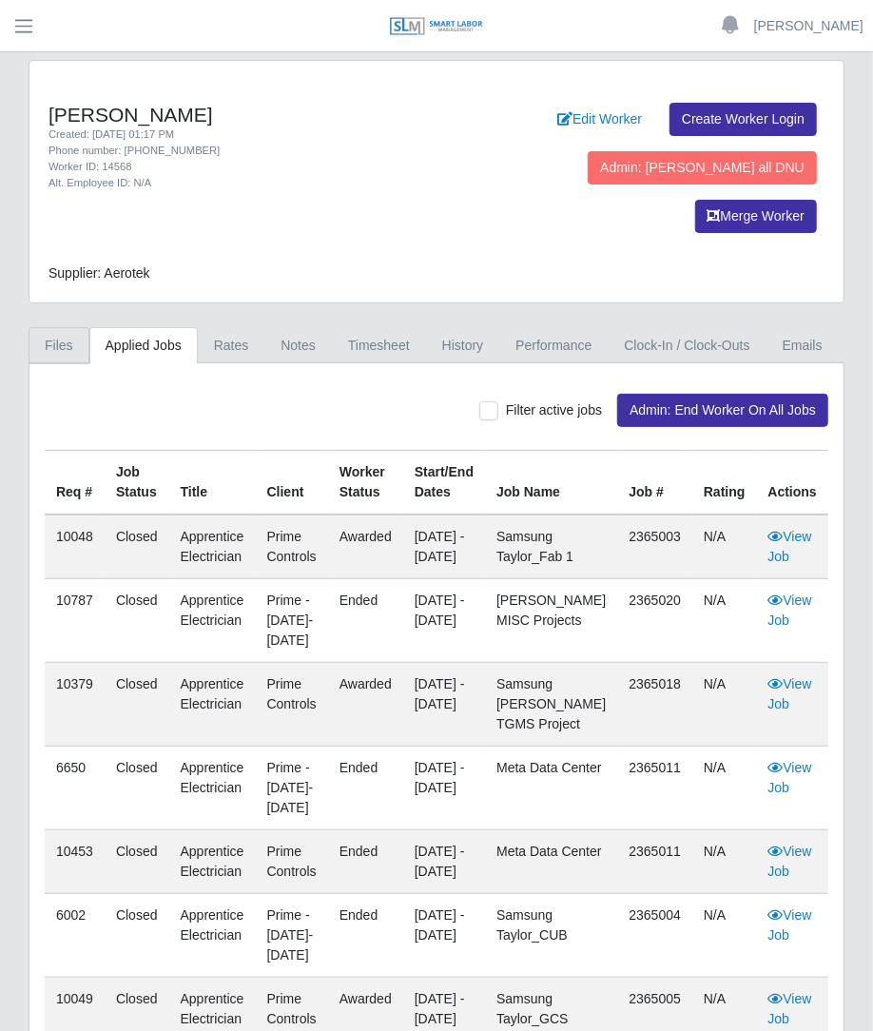
click at [57, 327] on link "Files" at bounding box center [59, 345] width 61 height 37
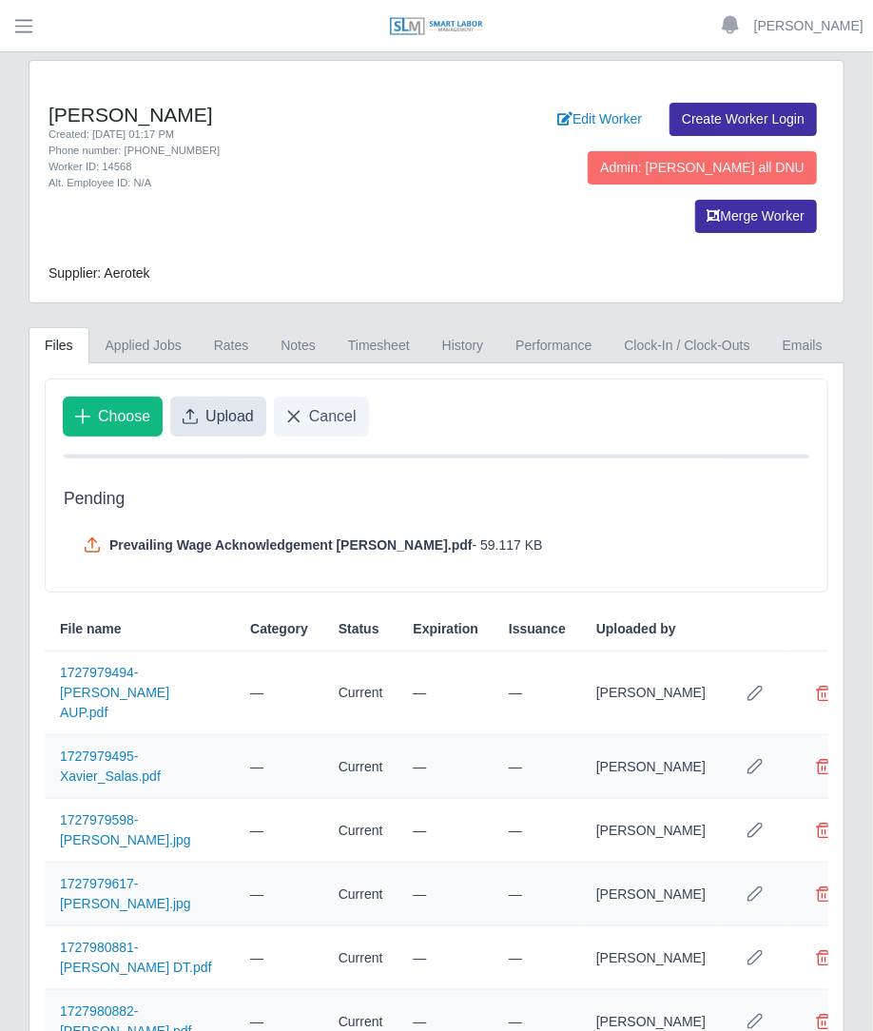
click at [256, 396] on button "Upload" at bounding box center [218, 416] width 96 height 40
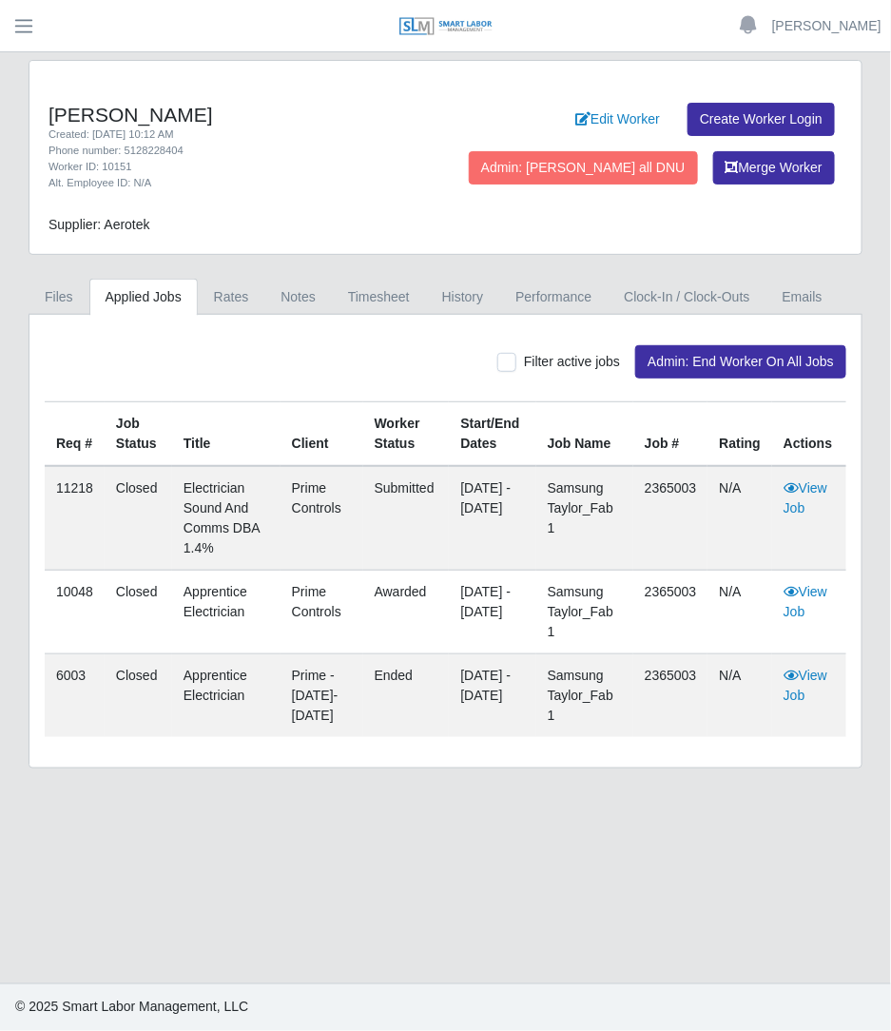
click at [89, 302] on link "Applied Jobs" at bounding box center [143, 297] width 108 height 37
click at [62, 301] on link "Files" at bounding box center [59, 297] width 61 height 37
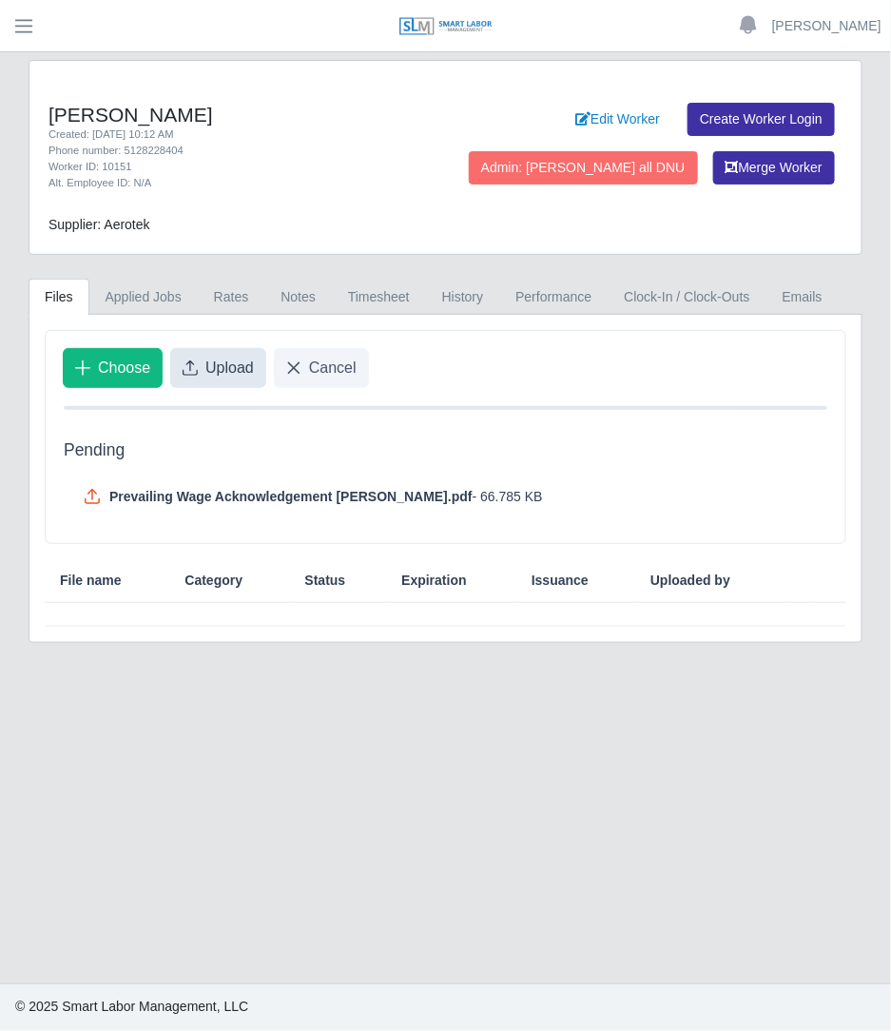
click at [237, 374] on span "Upload" at bounding box center [229, 368] width 48 height 23
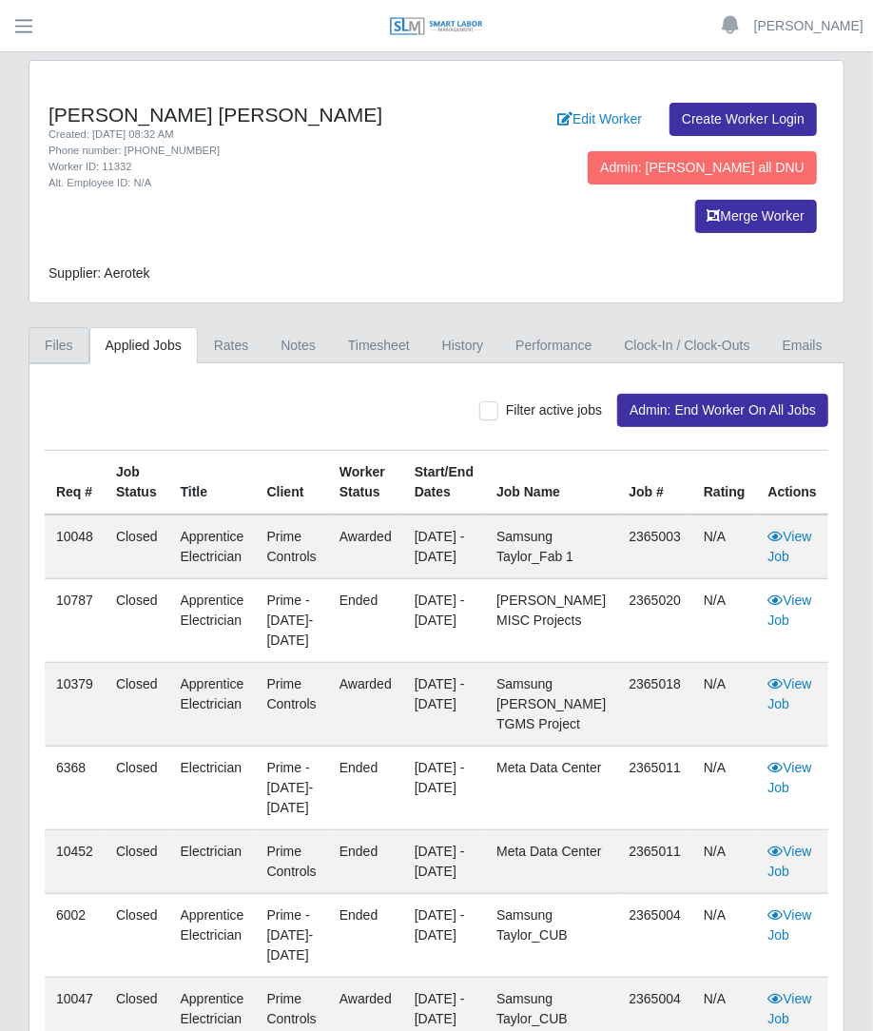
click at [65, 327] on link "Files" at bounding box center [59, 345] width 61 height 37
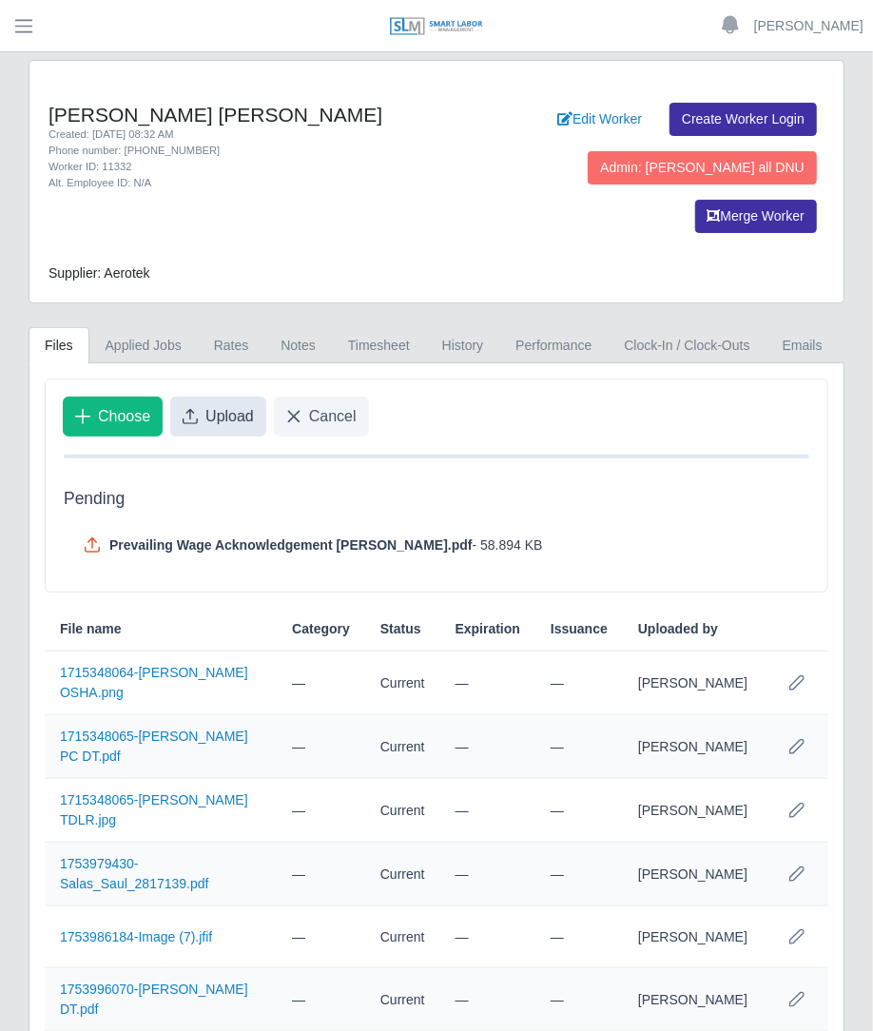
click at [227, 405] on span "Upload" at bounding box center [229, 416] width 48 height 23
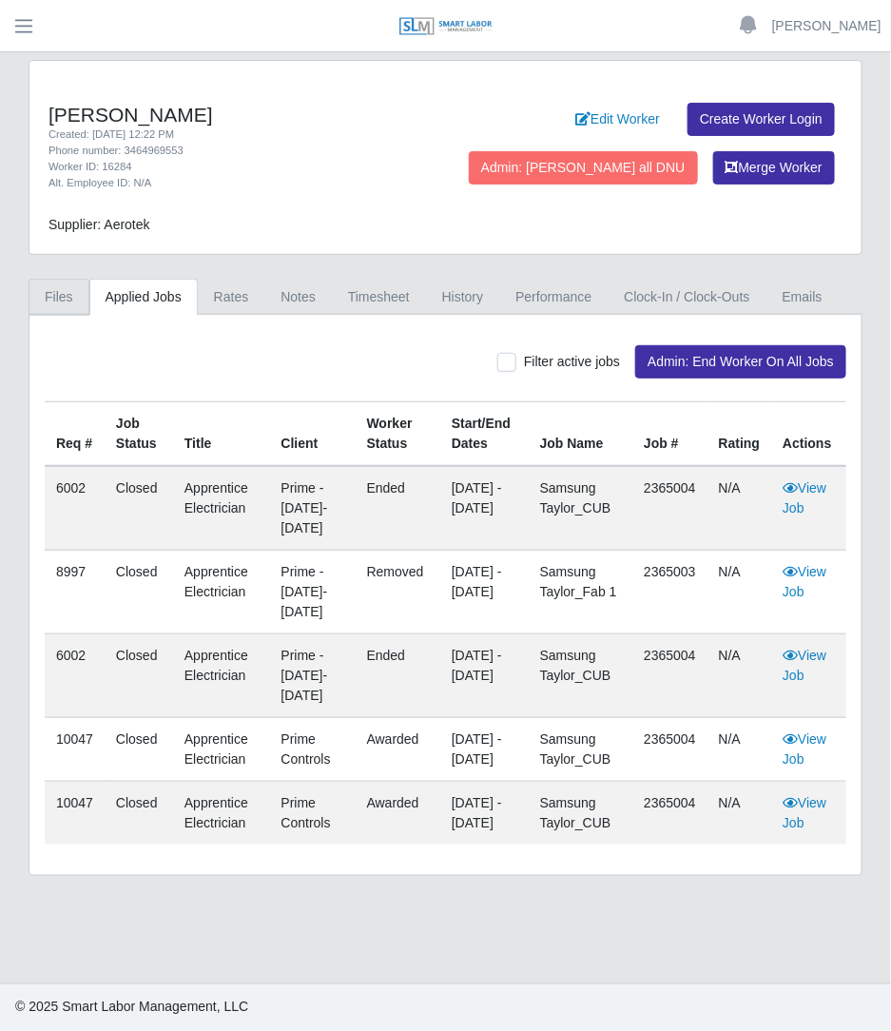
click at [62, 280] on link "Files" at bounding box center [59, 297] width 61 height 37
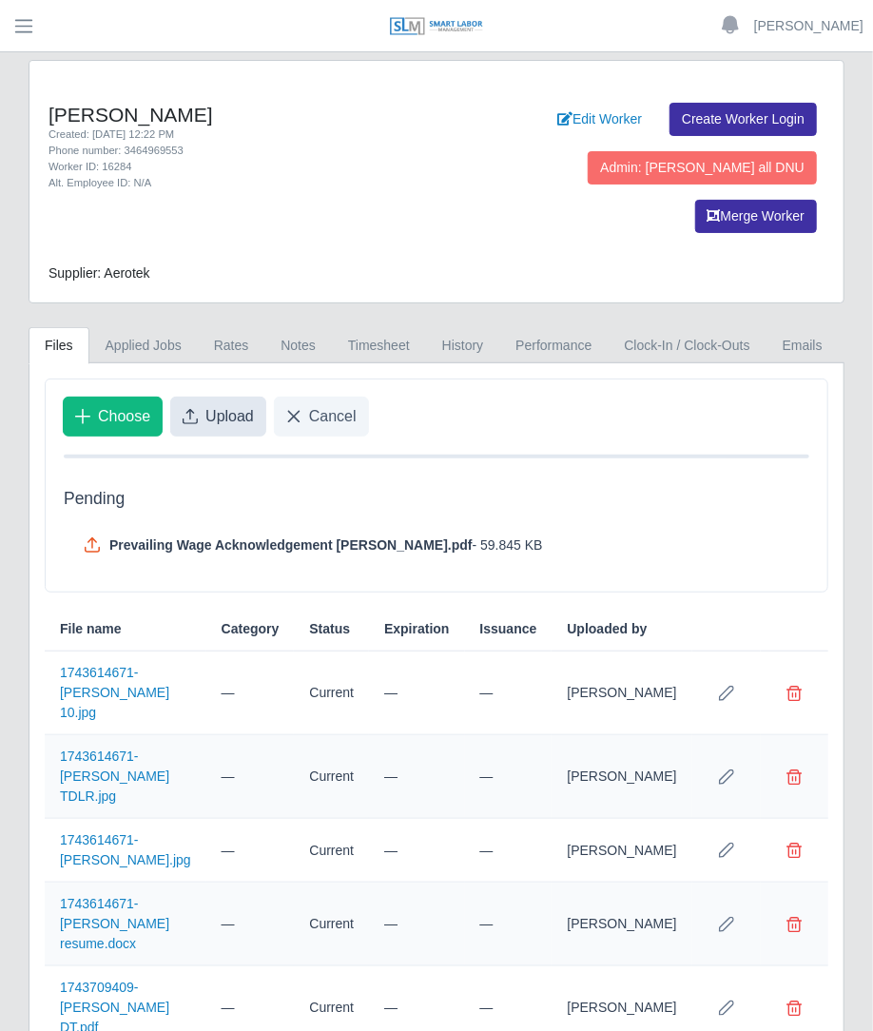
click at [221, 405] on span "Upload" at bounding box center [229, 416] width 48 height 23
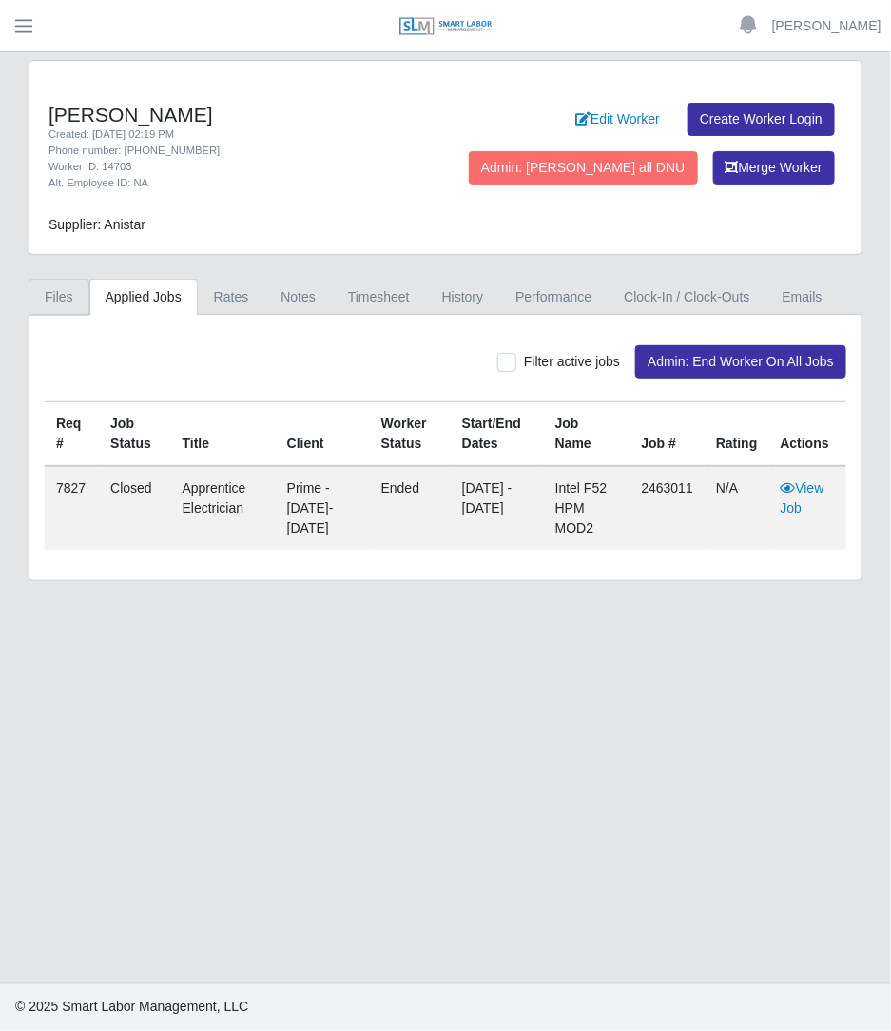
click at [51, 297] on link "Files" at bounding box center [59, 297] width 61 height 37
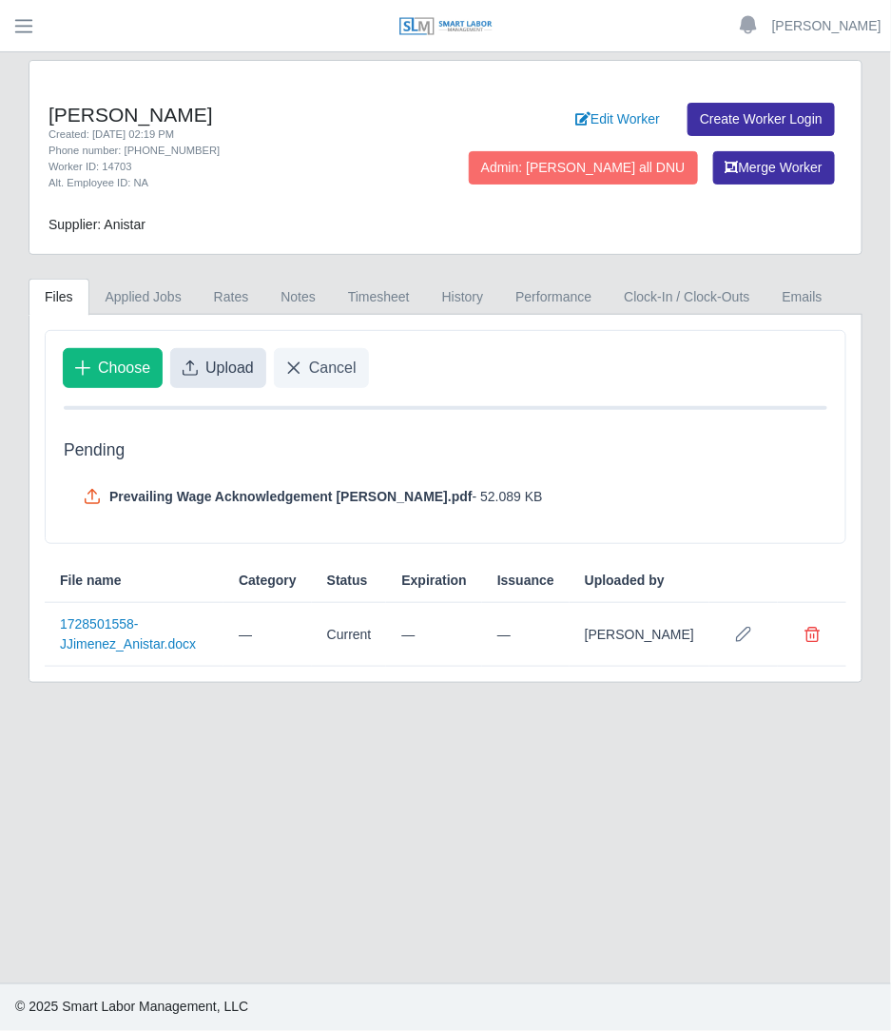
click at [251, 361] on span "Upload" at bounding box center [229, 368] width 48 height 23
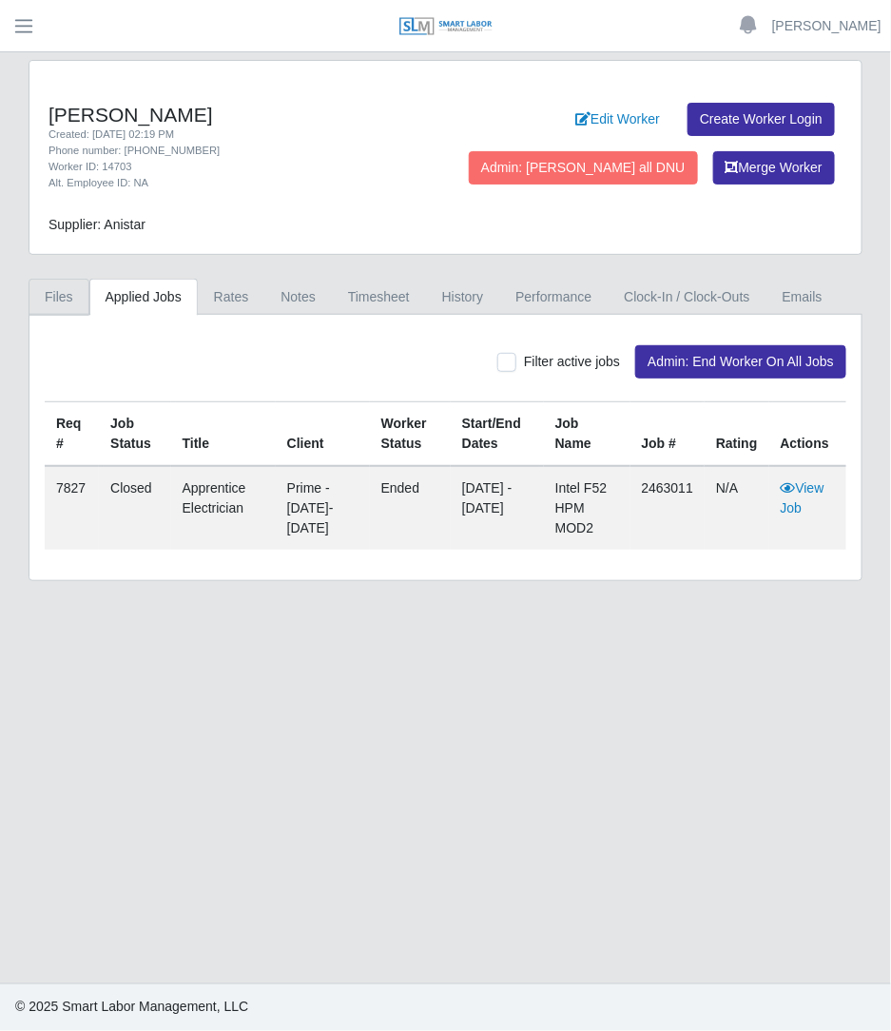
click at [71, 295] on link "Files" at bounding box center [59, 297] width 61 height 37
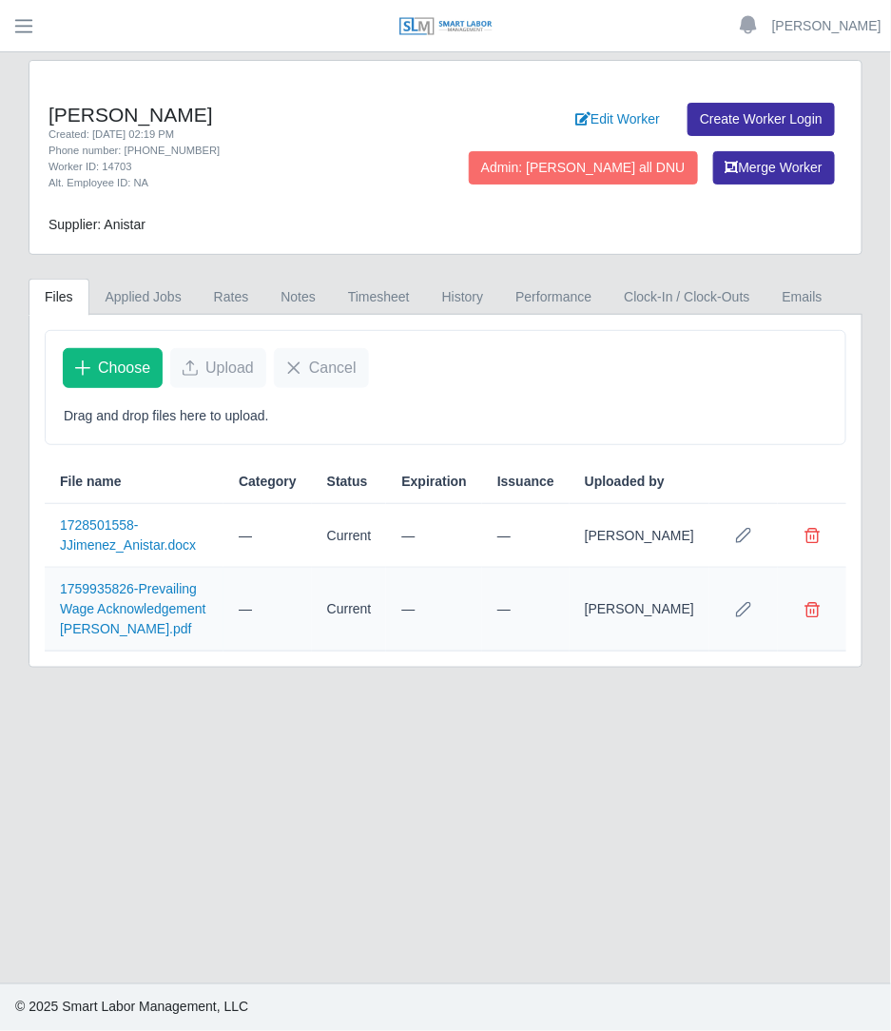
click at [806, 647] on td at bounding box center [812, 610] width 68 height 84
click at [813, 628] on button "Delete file" at bounding box center [812, 609] width 38 height 38
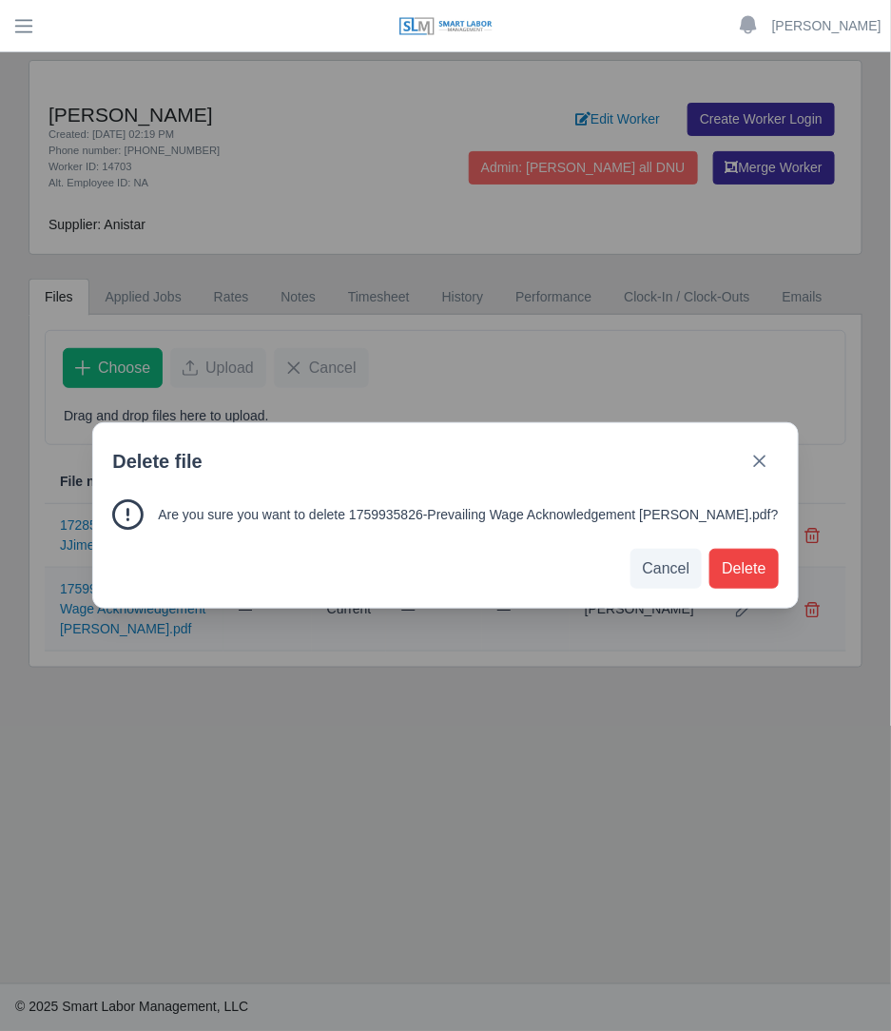
click at [727, 549] on button "Delete" at bounding box center [743, 569] width 68 height 40
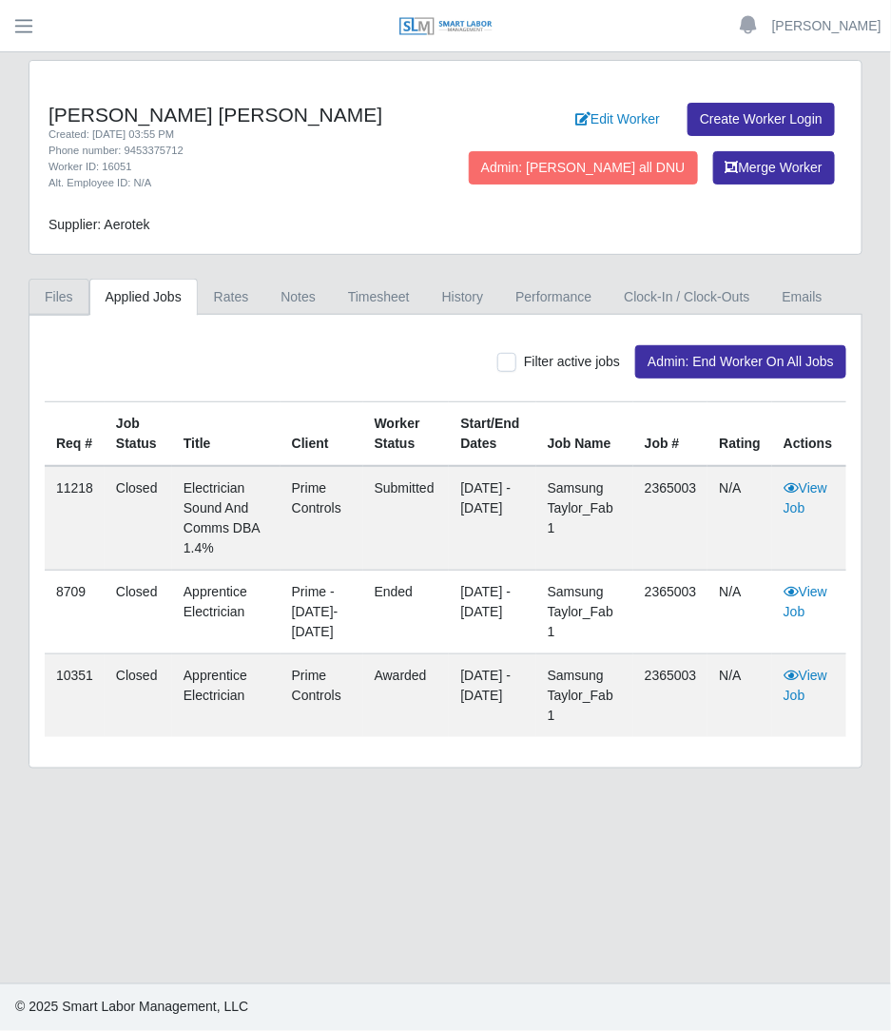
click at [46, 292] on link "Files" at bounding box center [59, 297] width 61 height 37
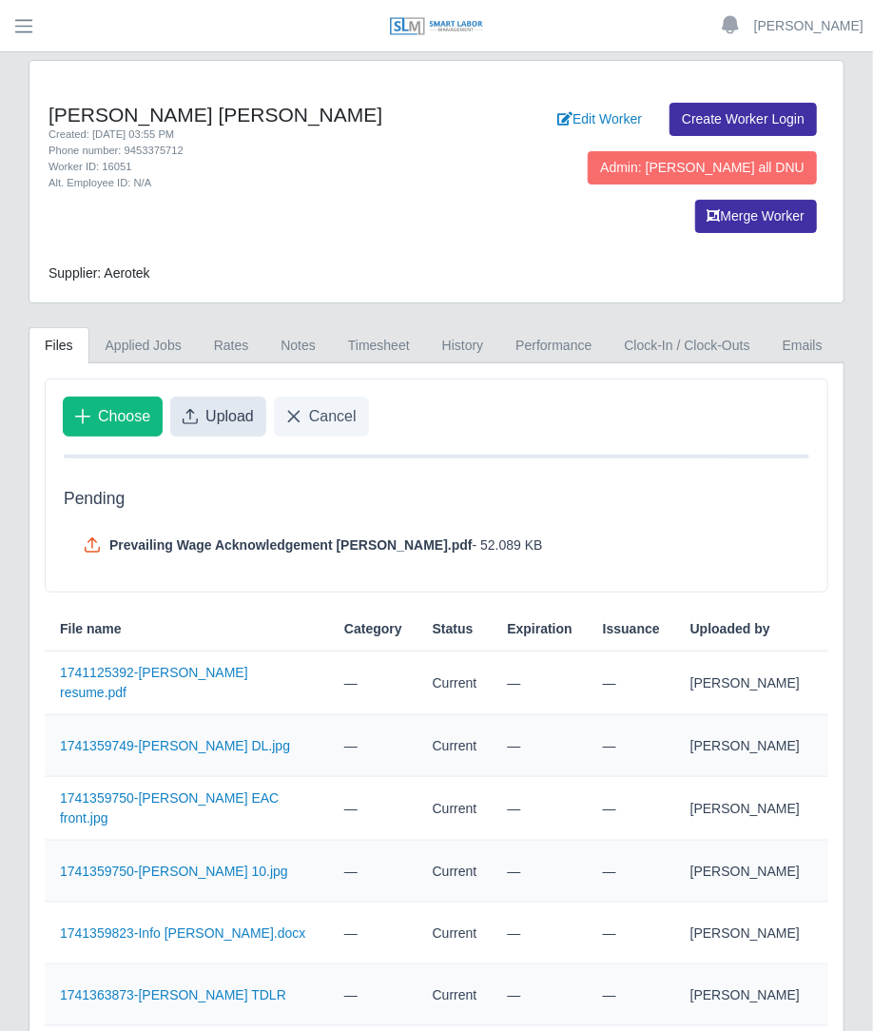
click at [243, 405] on span "Upload" at bounding box center [229, 416] width 48 height 23
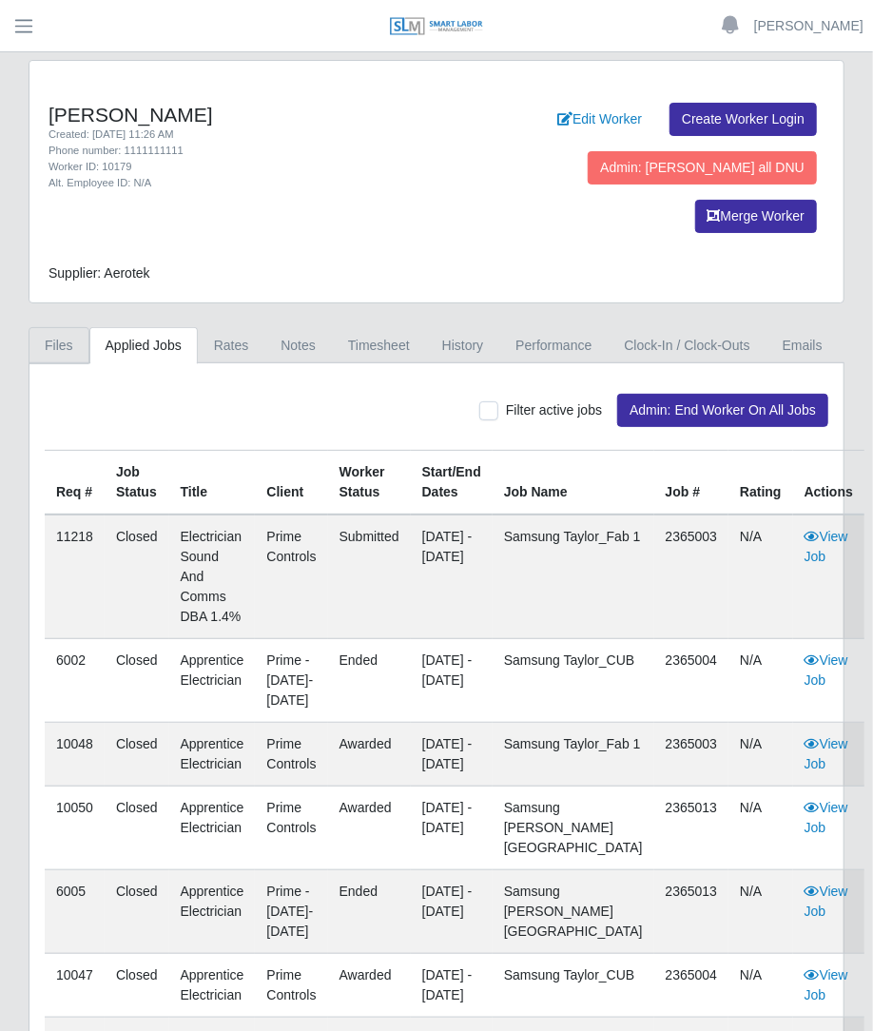
click at [50, 327] on link "Files" at bounding box center [59, 345] width 61 height 37
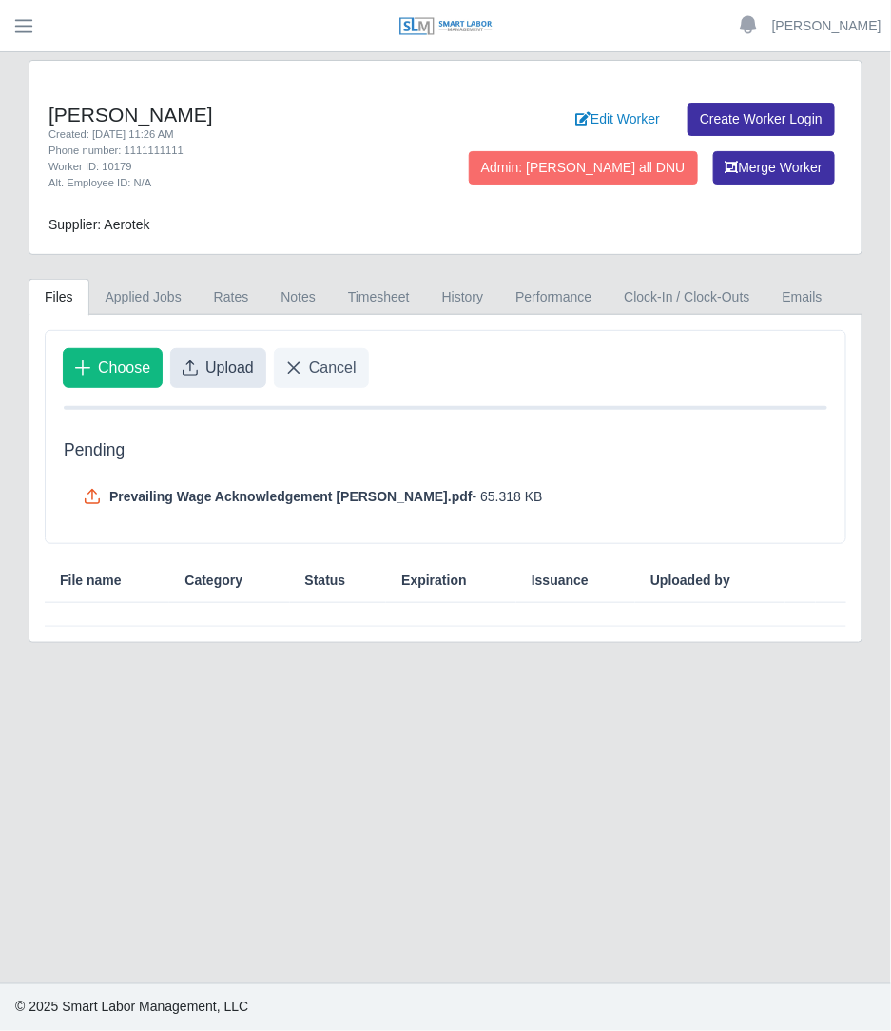
click at [223, 376] on span "Upload" at bounding box center [229, 368] width 48 height 23
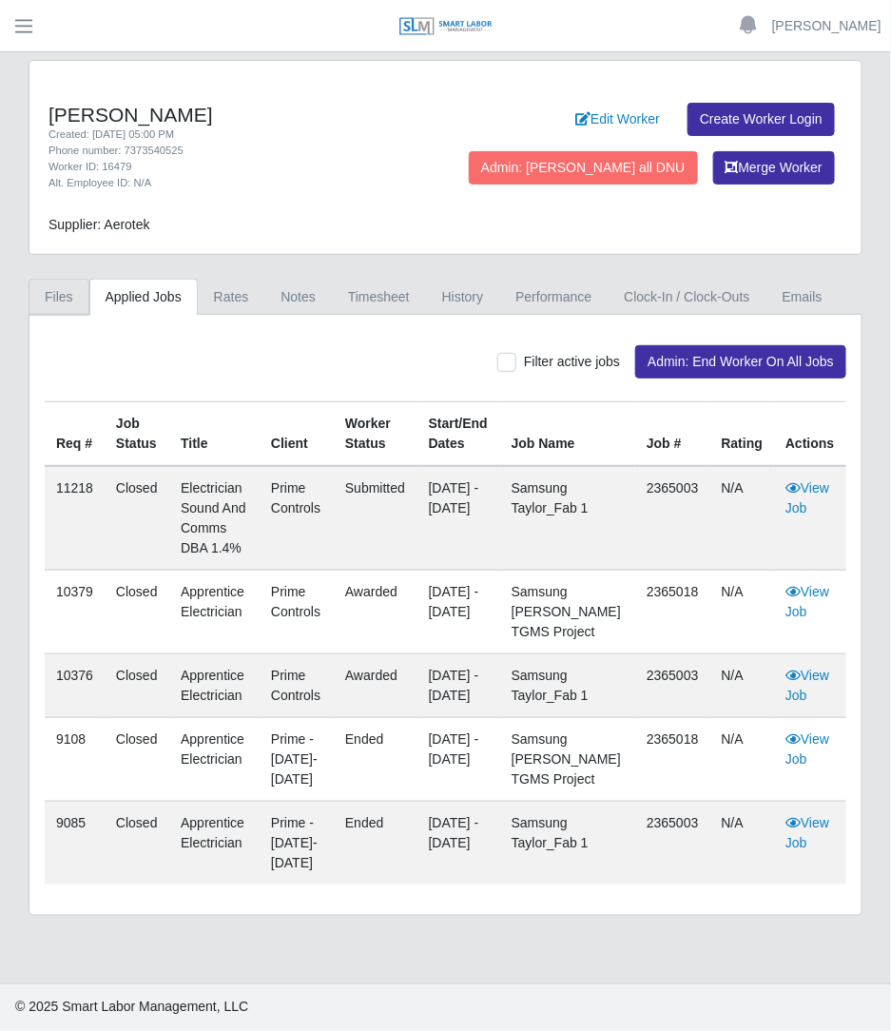
click at [73, 292] on link "Files" at bounding box center [59, 297] width 61 height 37
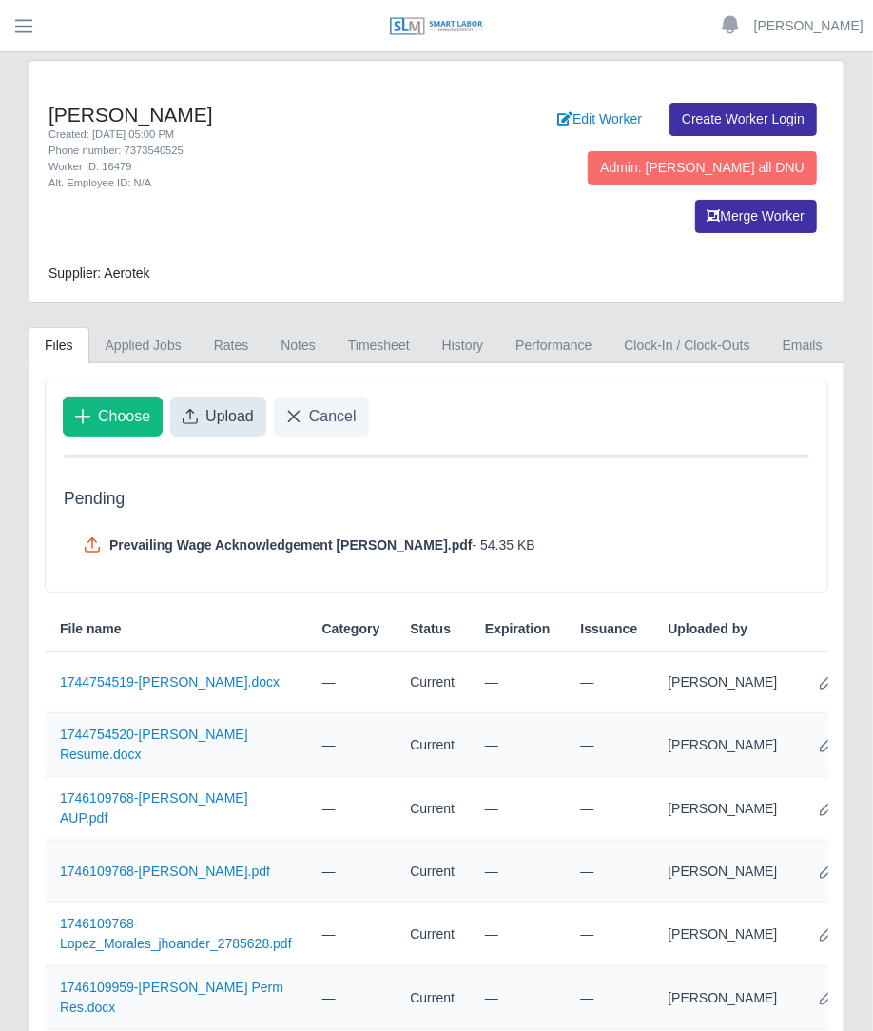
click at [222, 405] on span "Upload" at bounding box center [229, 416] width 48 height 23
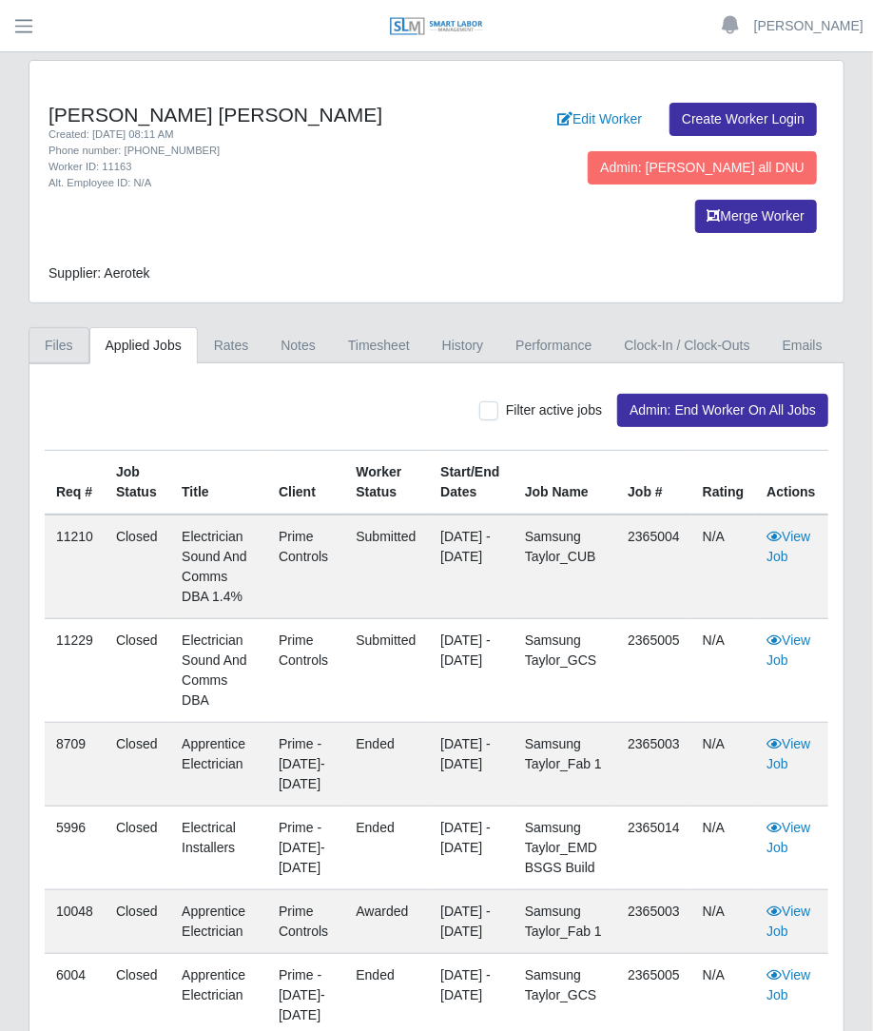
click at [43, 327] on link "Files" at bounding box center [59, 345] width 61 height 37
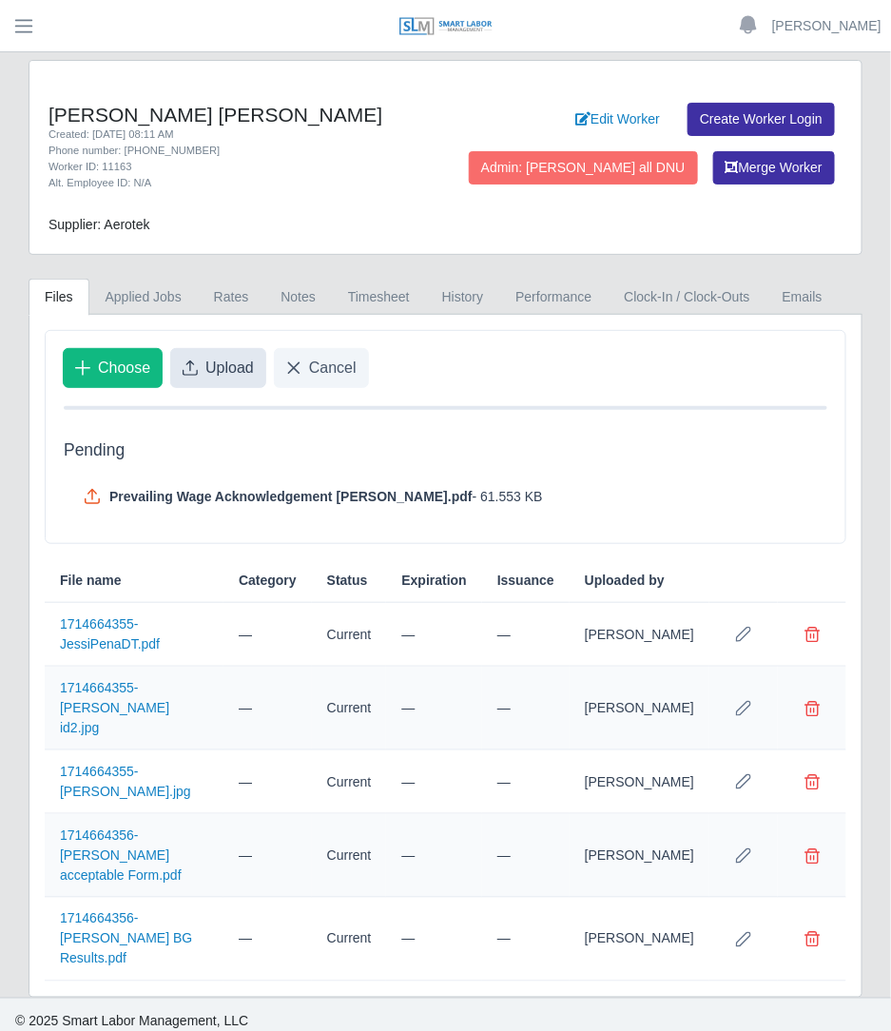
click at [242, 372] on span "Upload" at bounding box center [229, 368] width 48 height 23
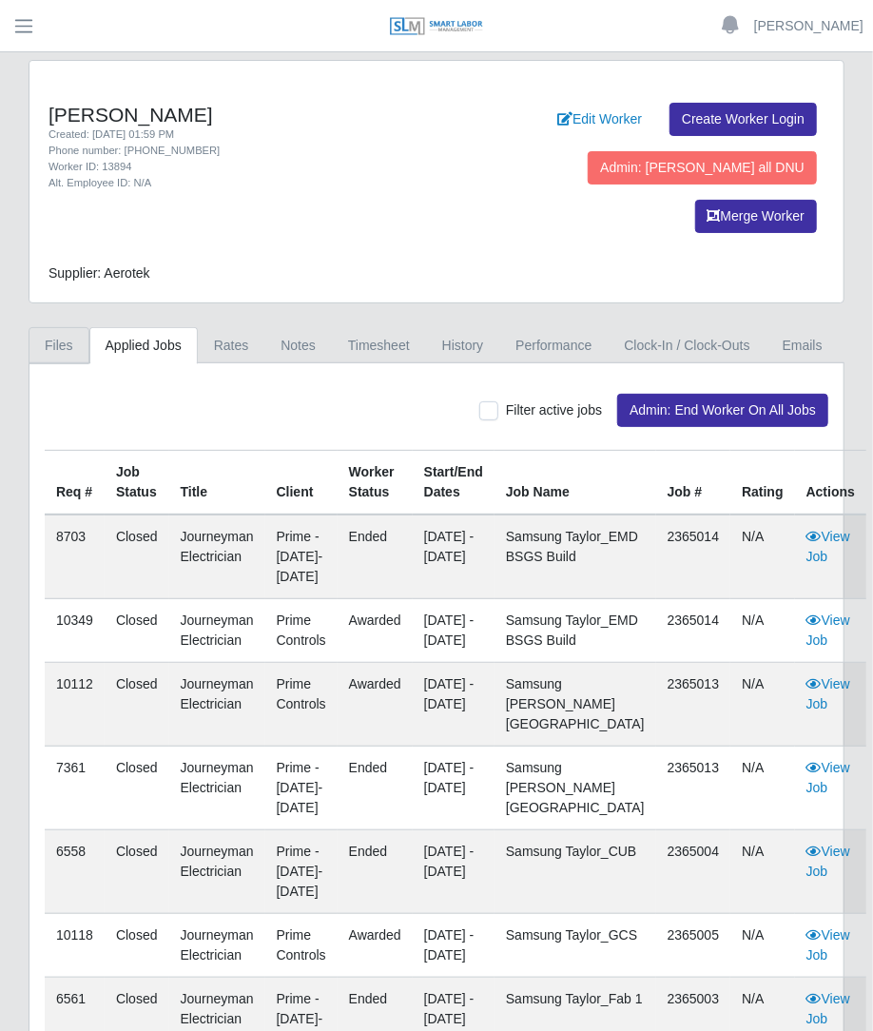
click at [71, 327] on link "Files" at bounding box center [59, 345] width 61 height 37
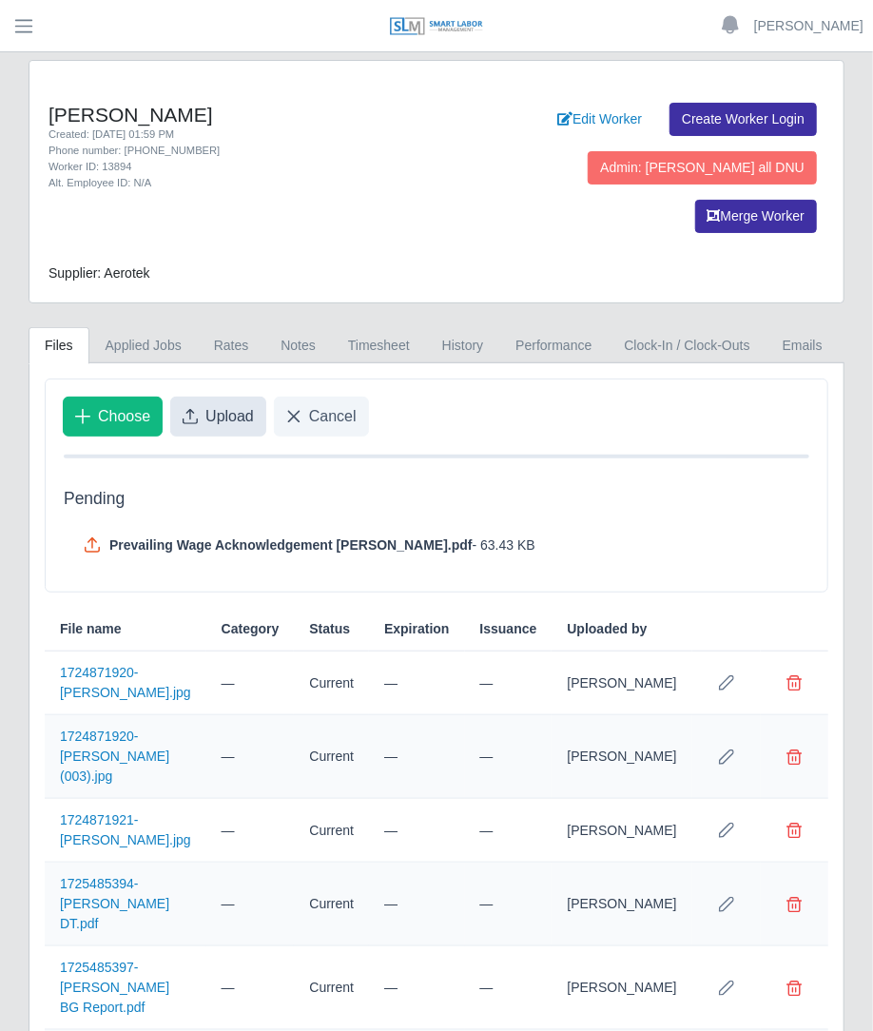
click at [216, 405] on span "Upload" at bounding box center [229, 416] width 48 height 23
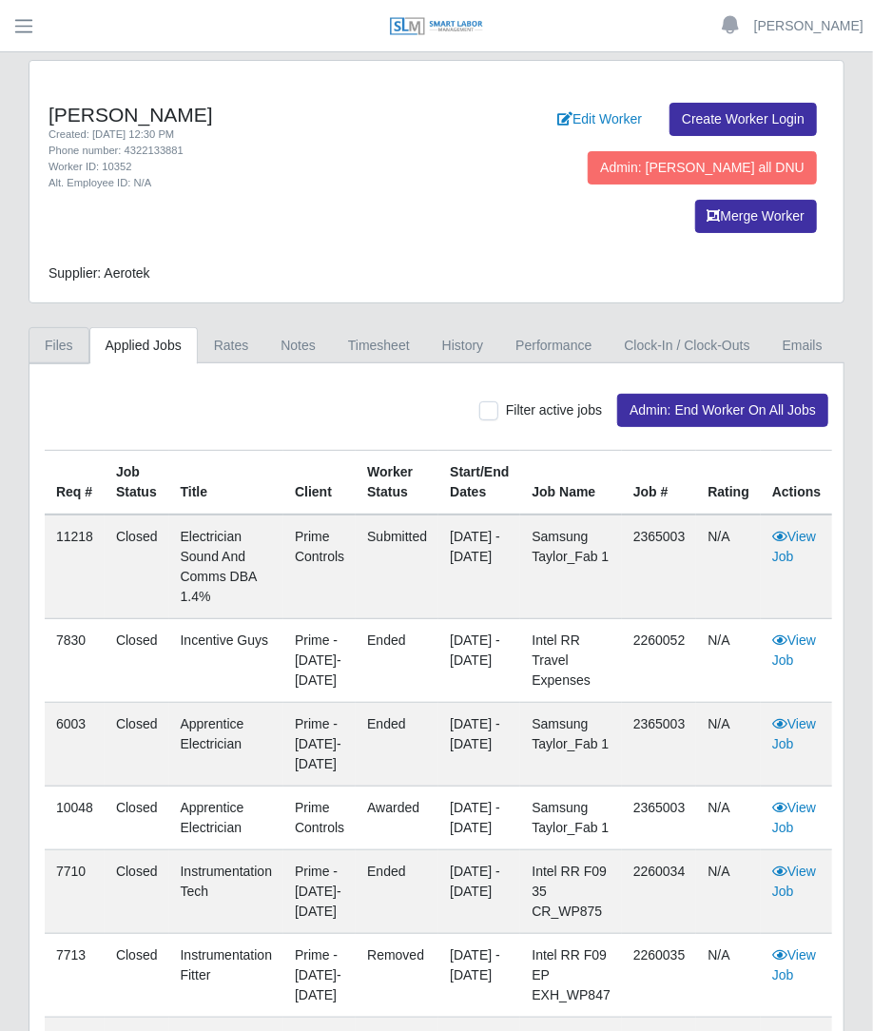
click at [68, 327] on link "Files" at bounding box center [59, 345] width 61 height 37
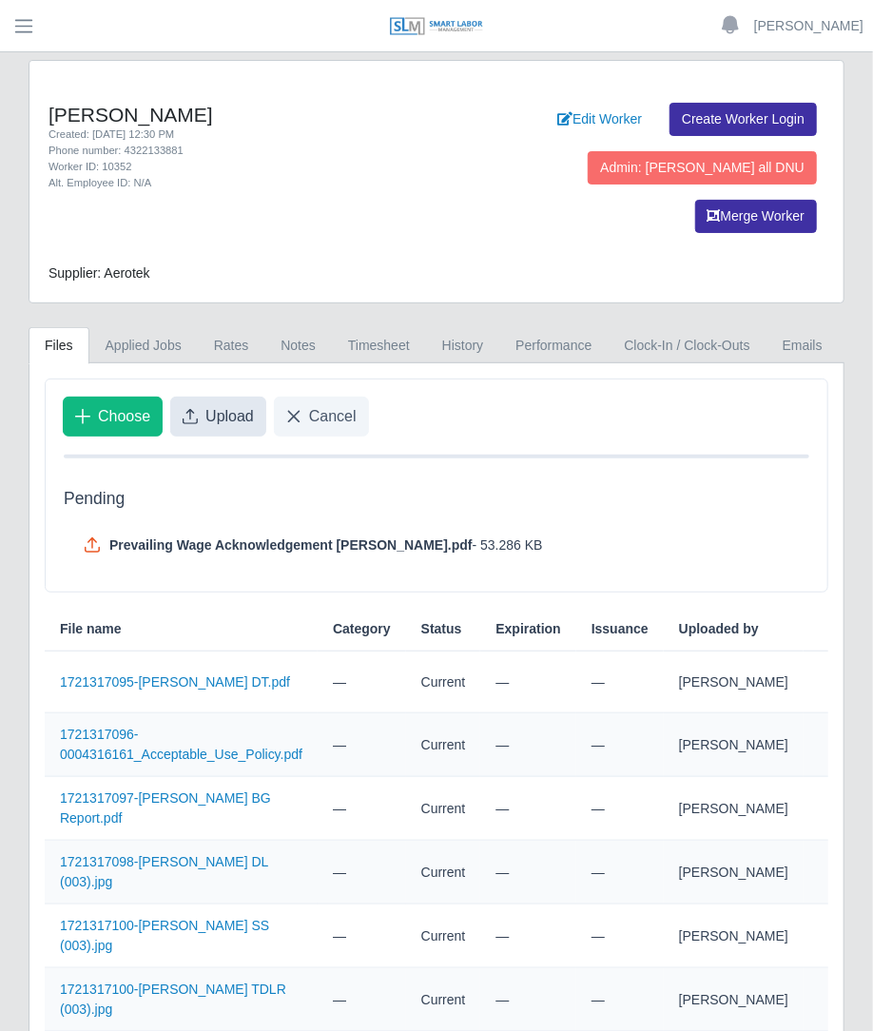
click at [226, 396] on button "Upload" at bounding box center [218, 416] width 96 height 40
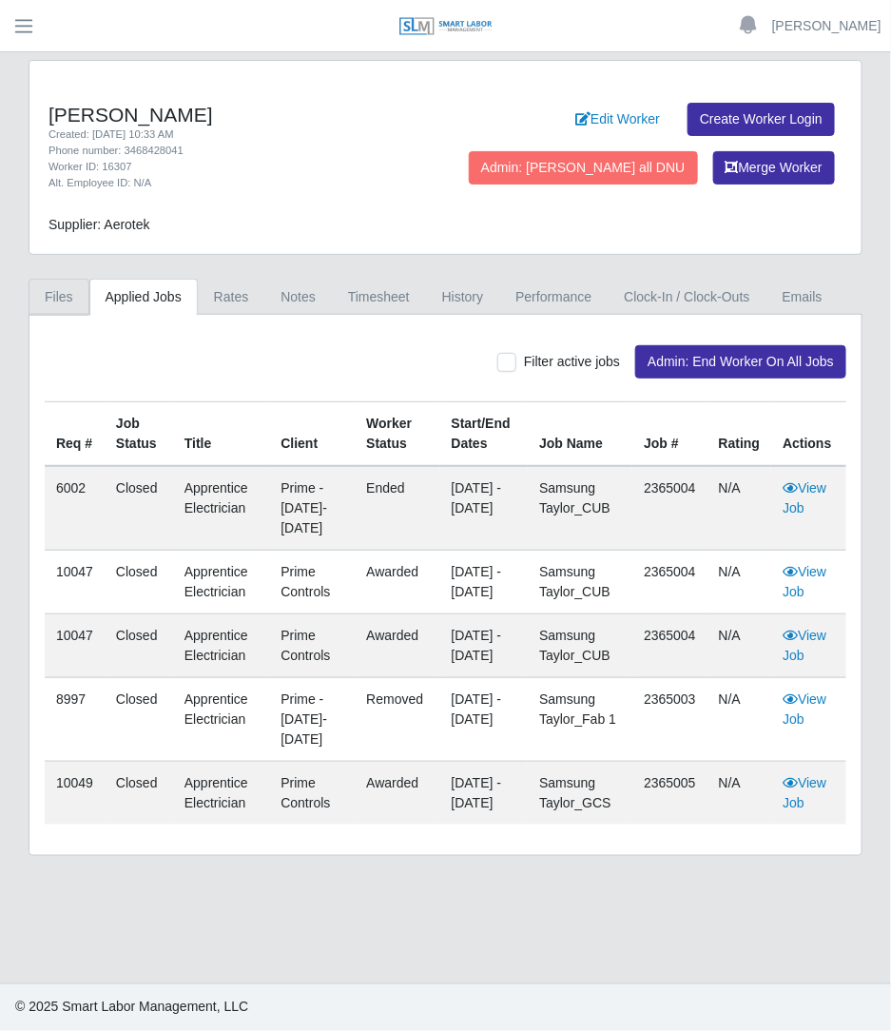
click at [81, 300] on link "Files" at bounding box center [59, 297] width 61 height 37
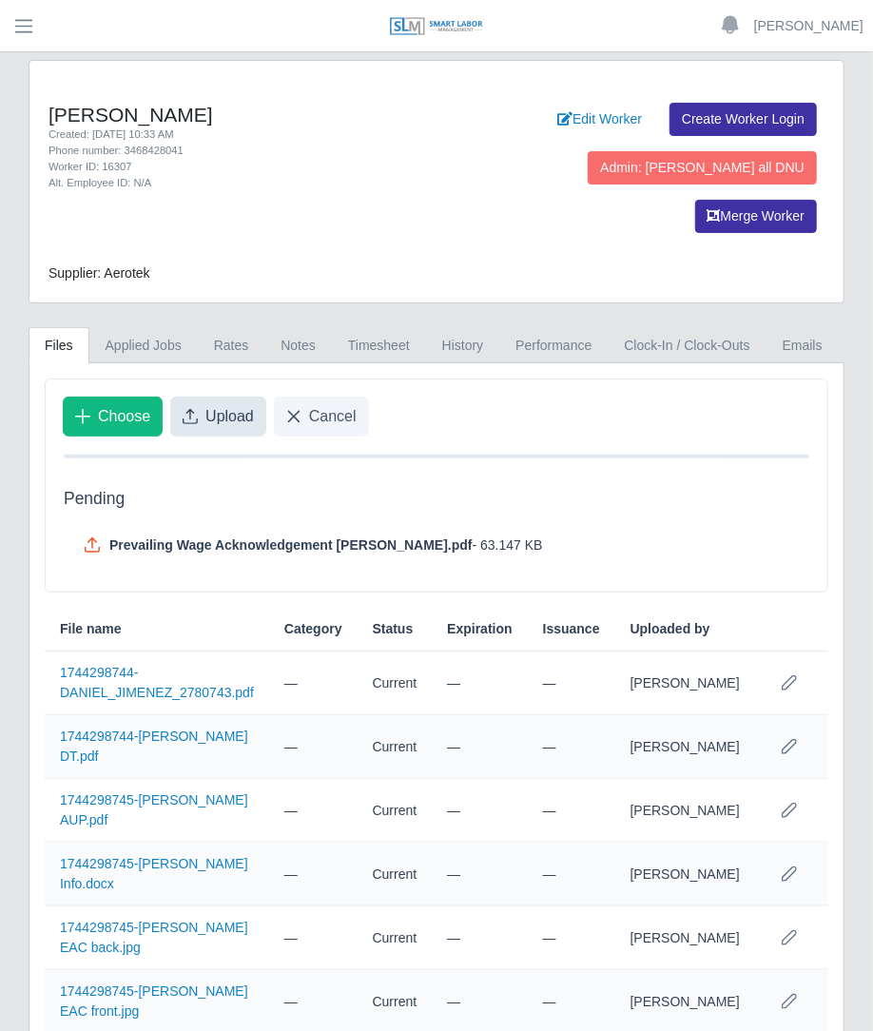
click at [232, 405] on span "Upload" at bounding box center [229, 416] width 48 height 23
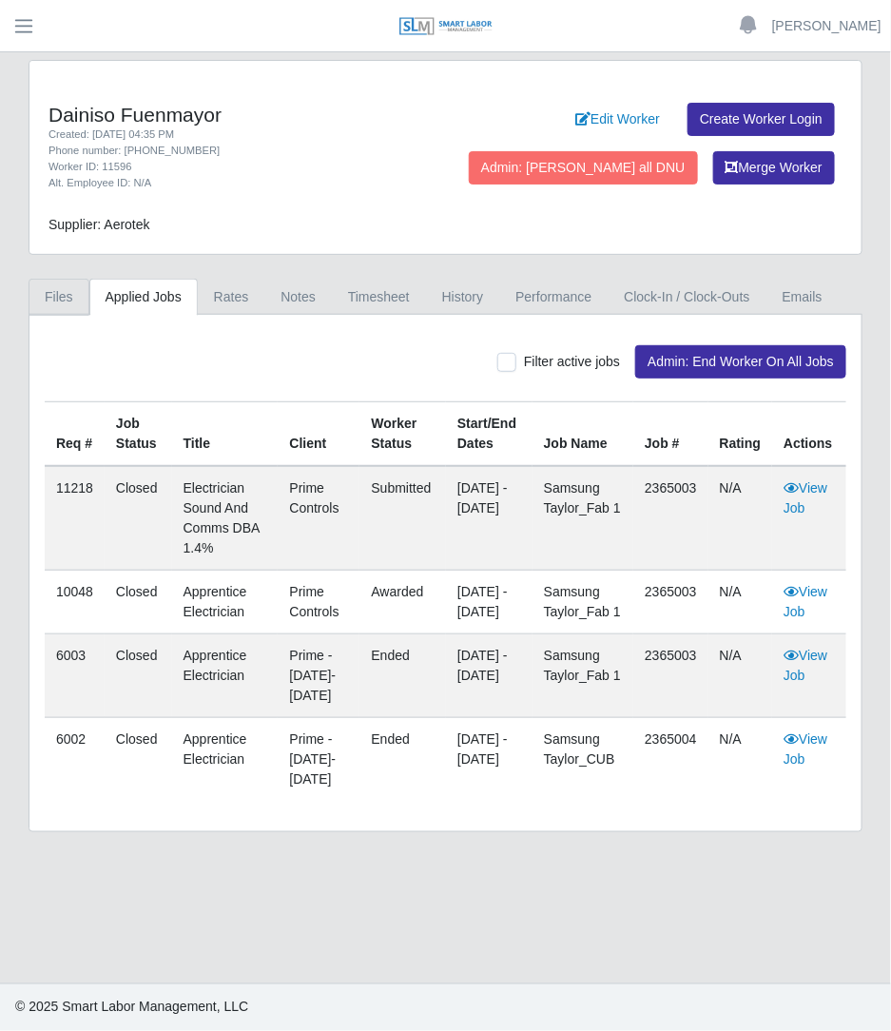
click at [70, 296] on link "Files" at bounding box center [59, 297] width 61 height 37
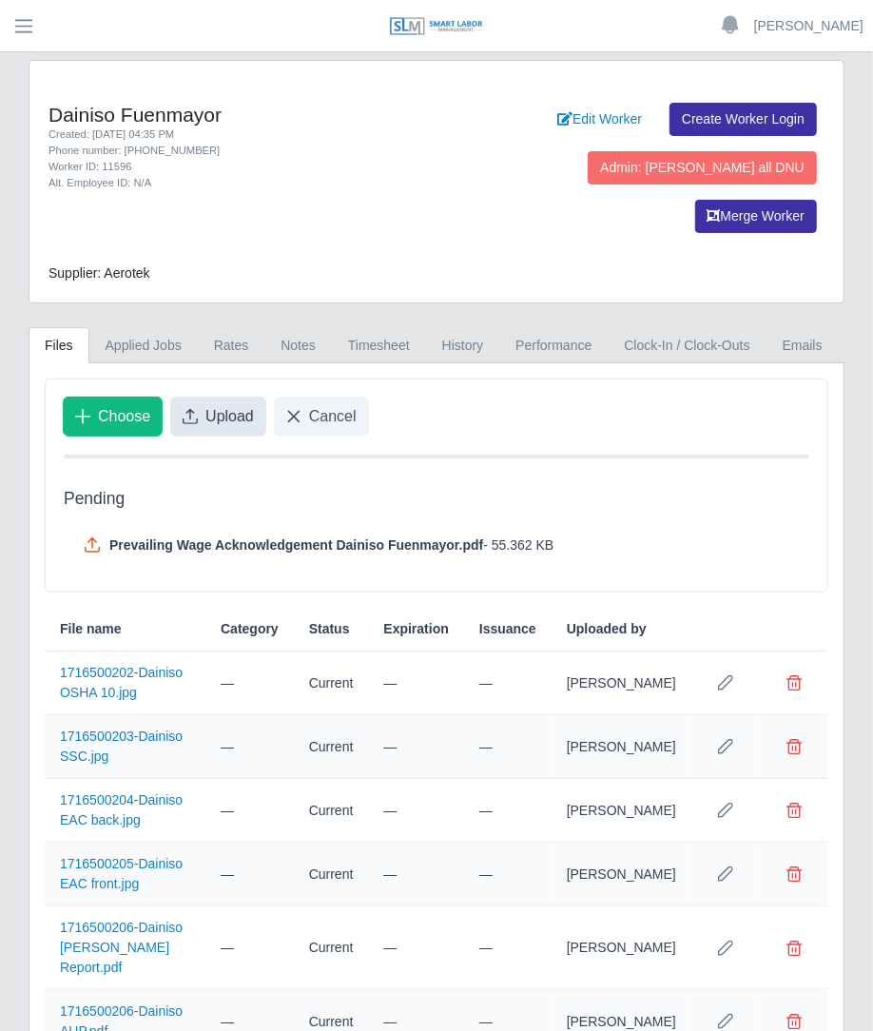
click at [214, 405] on span "Upload" at bounding box center [229, 416] width 48 height 23
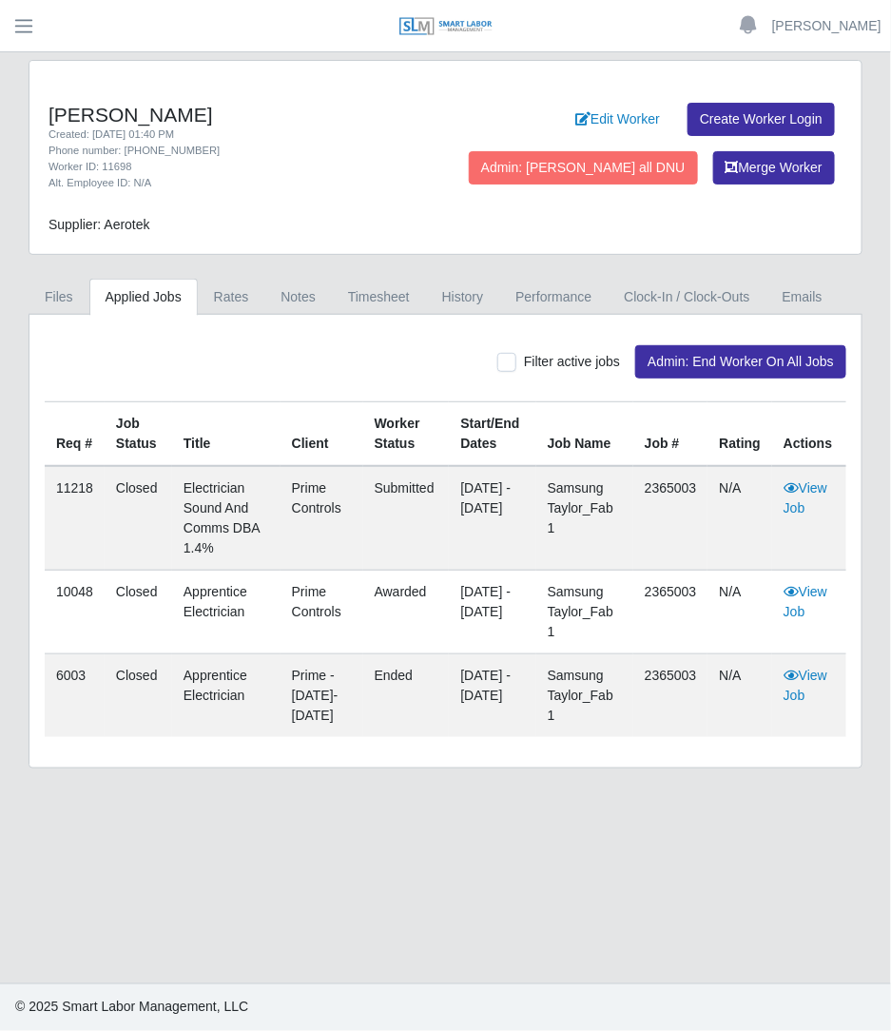
click at [76, 321] on div "Filter active jobs Admin: End Worker On All Jobs Req # Job Status Title Client …" at bounding box center [445, 541] width 832 height 453
click at [71, 313] on link "Files" at bounding box center [59, 297] width 61 height 37
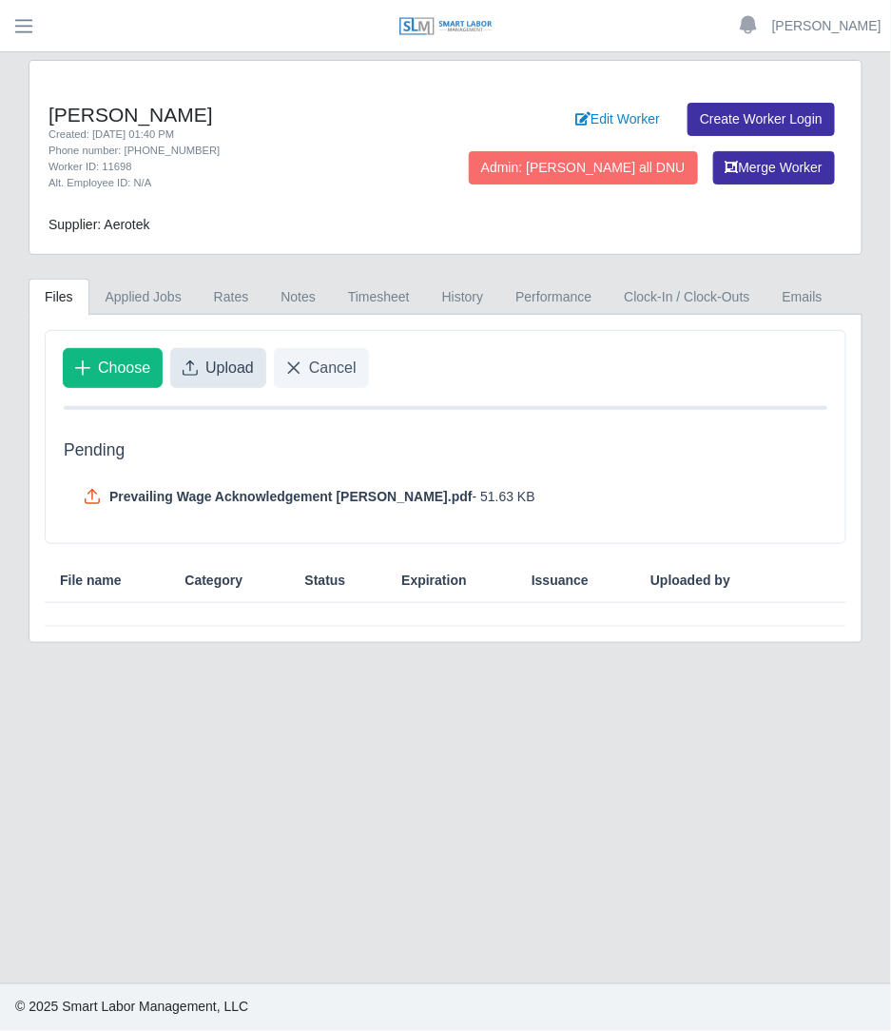
click at [246, 382] on button "Upload" at bounding box center [218, 368] width 96 height 40
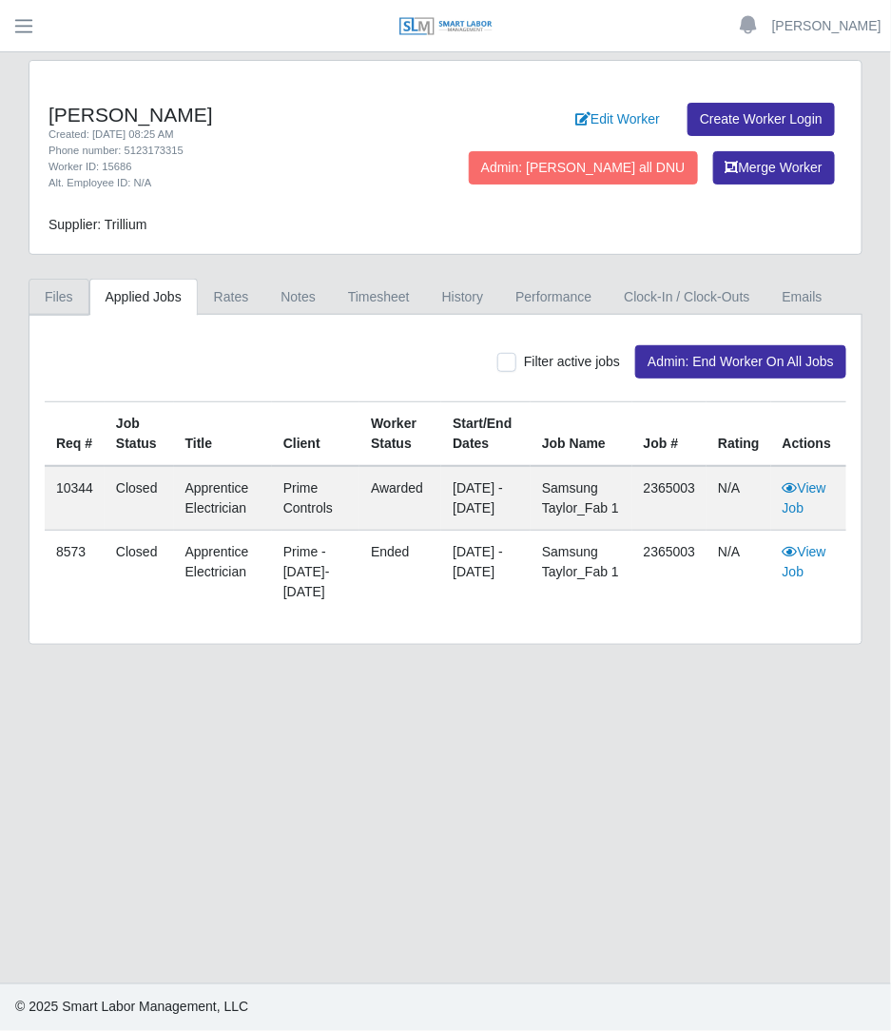
click at [81, 301] on link "Files" at bounding box center [59, 297] width 61 height 37
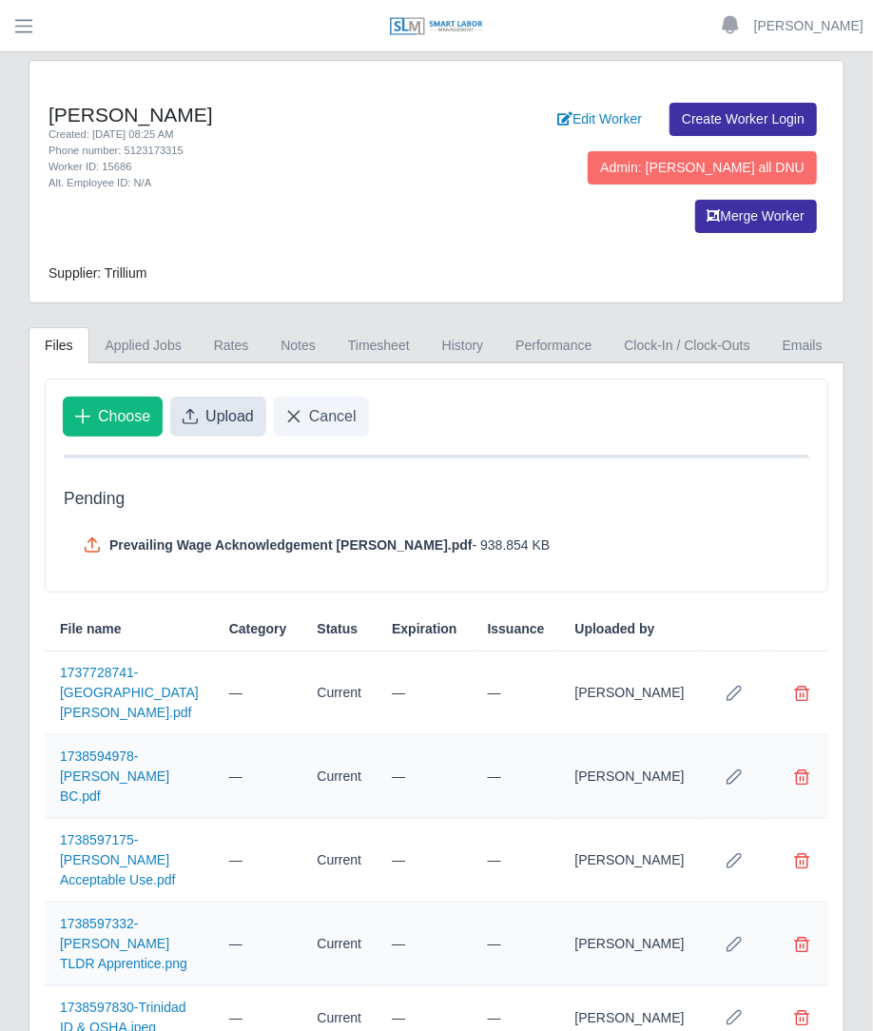
click at [219, 405] on span "Upload" at bounding box center [229, 416] width 48 height 23
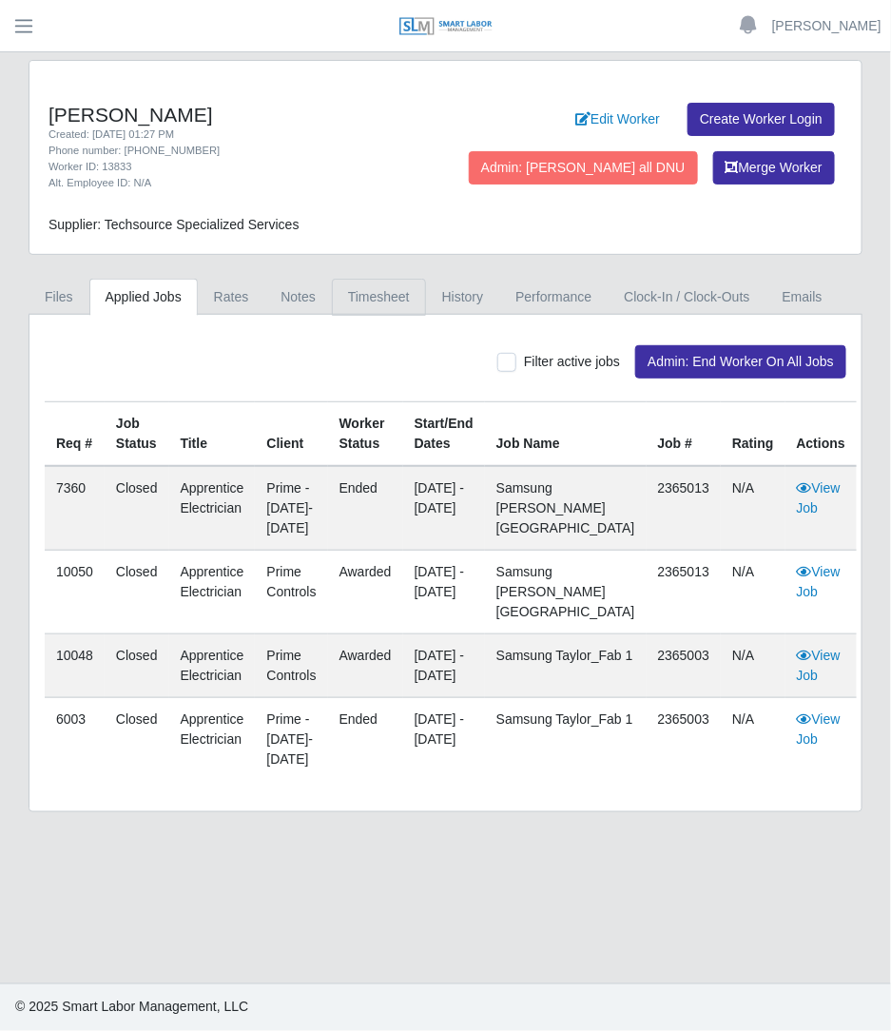
click at [390, 285] on link "Timesheet" at bounding box center [379, 297] width 94 height 37
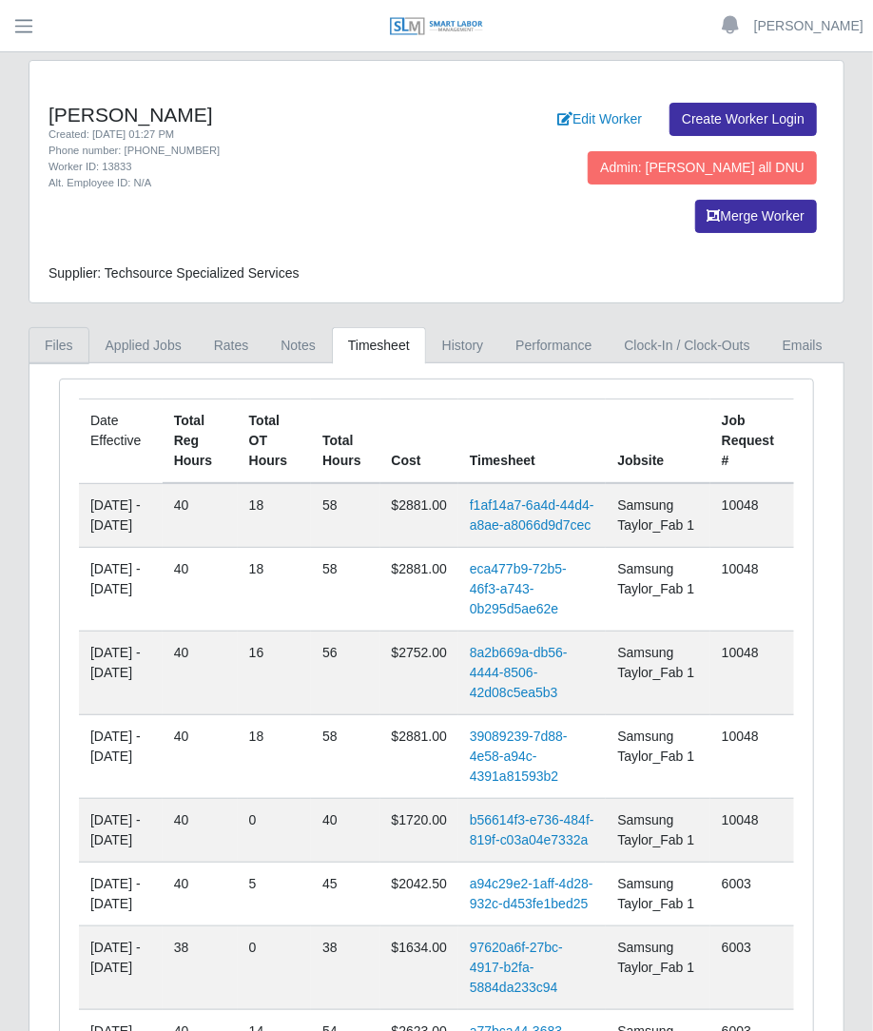
click at [62, 327] on link "Files" at bounding box center [59, 345] width 61 height 37
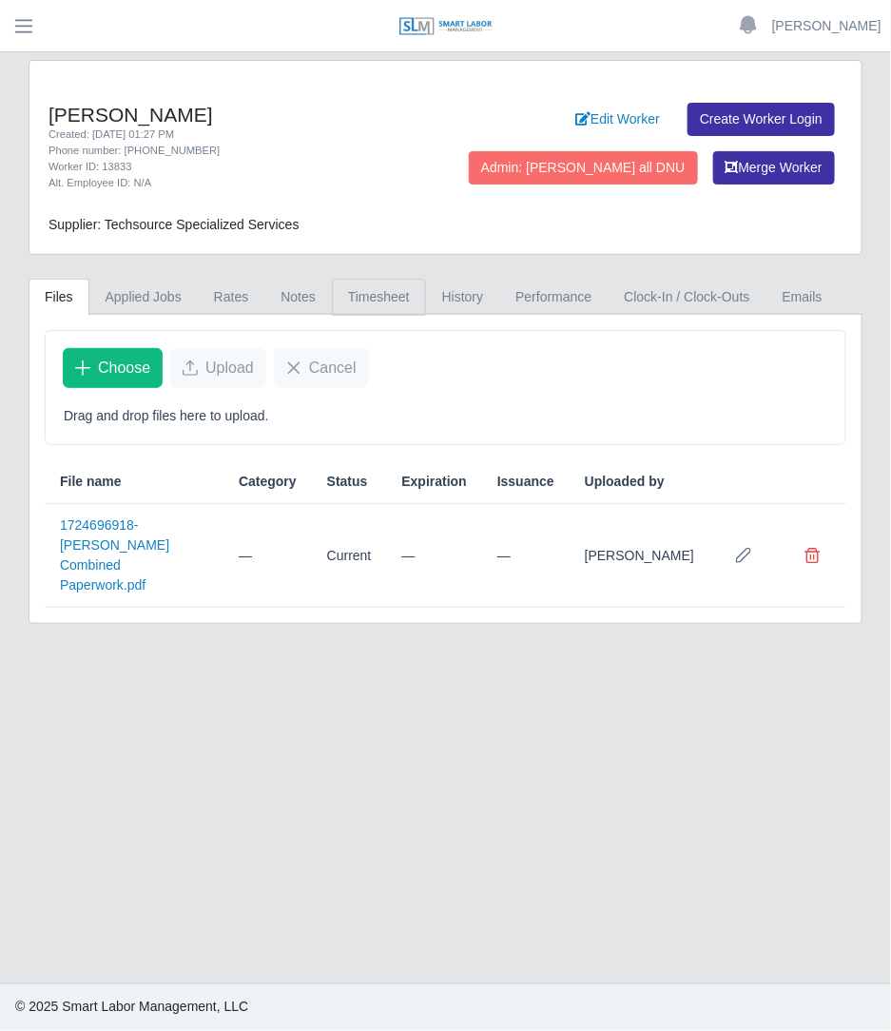
click at [352, 306] on link "Timesheet" at bounding box center [379, 297] width 94 height 37
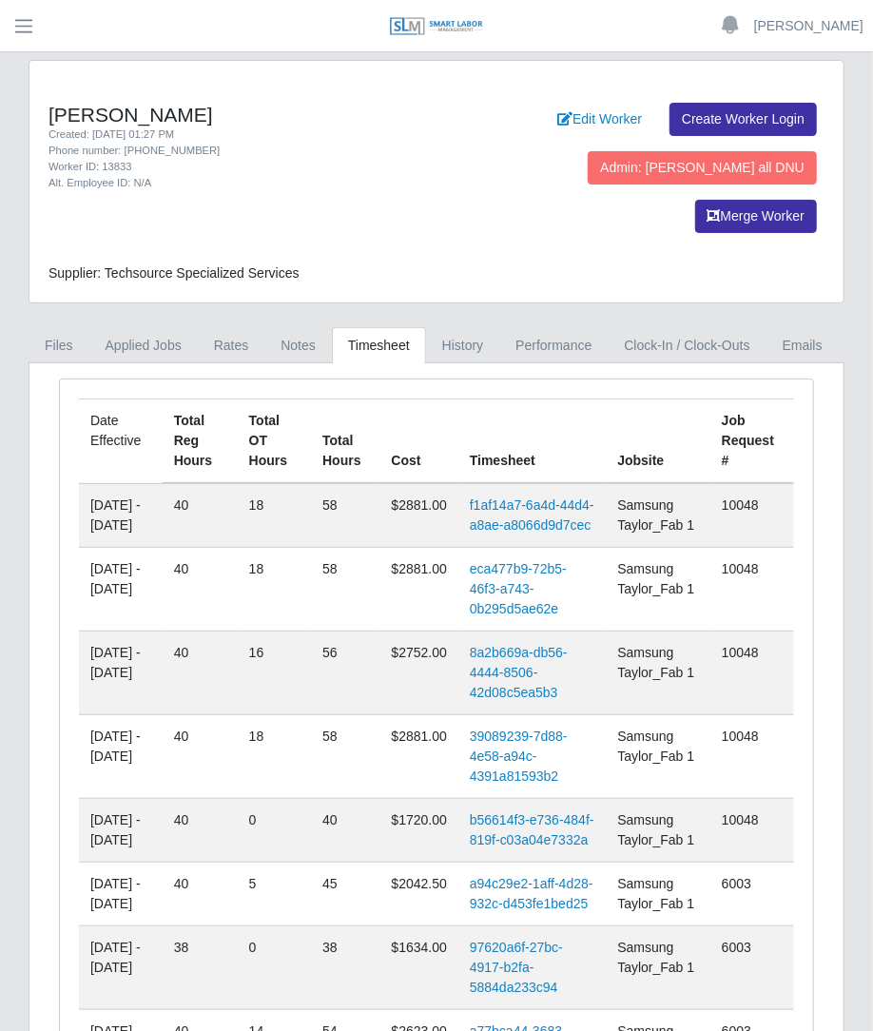
click at [271, 105] on h4 "Agustin Jimenez" at bounding box center [235, 115] width 374 height 24
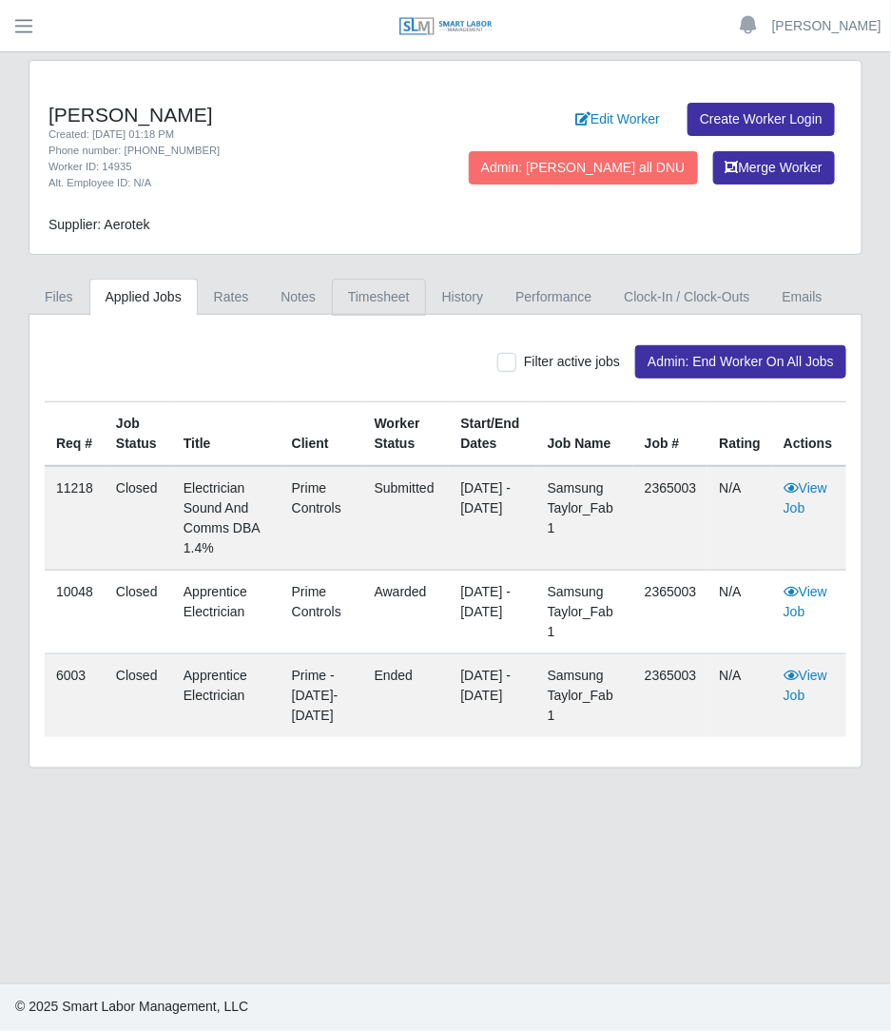
click at [365, 292] on link "Timesheet" at bounding box center [379, 297] width 94 height 37
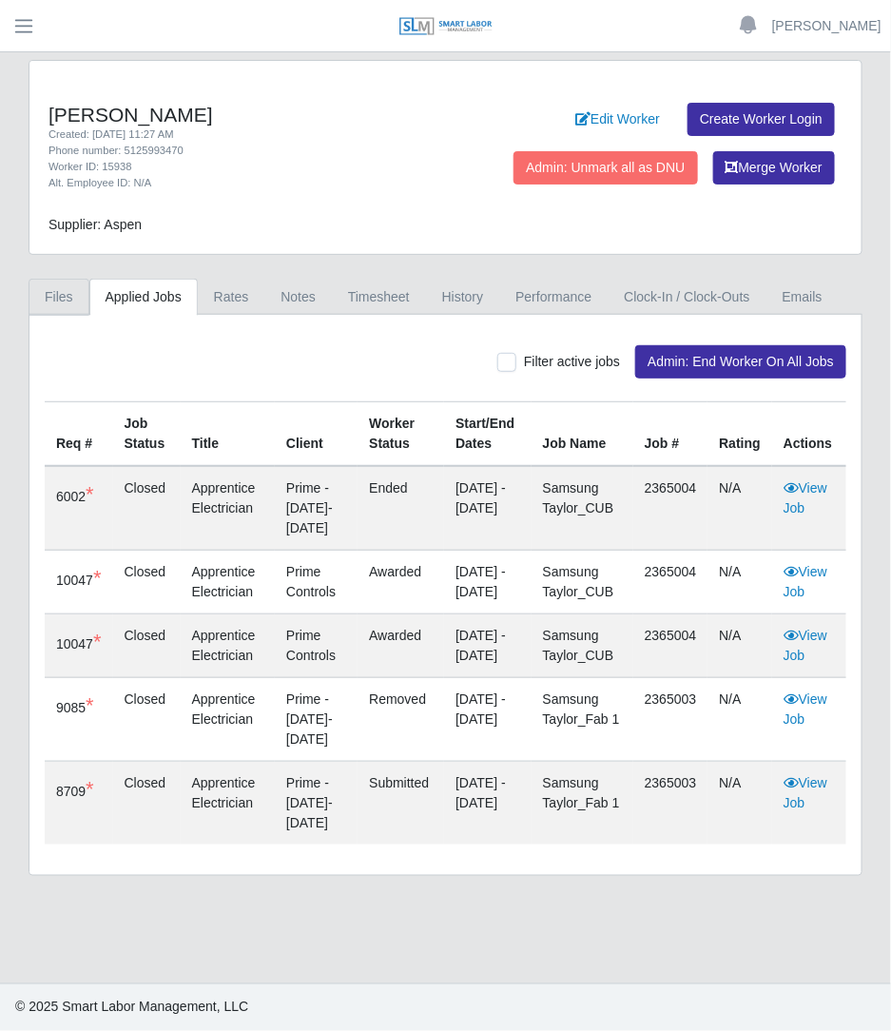
click at [67, 298] on link "Files" at bounding box center [59, 297] width 61 height 37
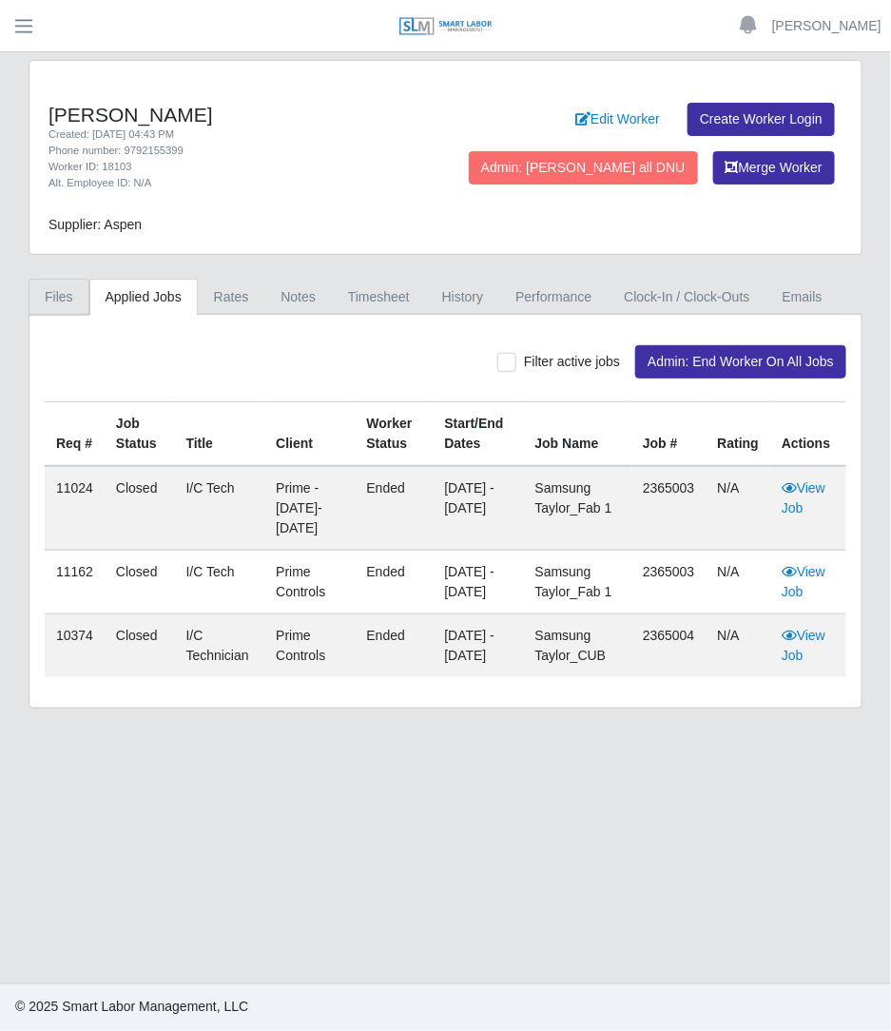
click at [41, 296] on link "Files" at bounding box center [59, 297] width 61 height 37
